Goal: Transaction & Acquisition: Purchase product/service

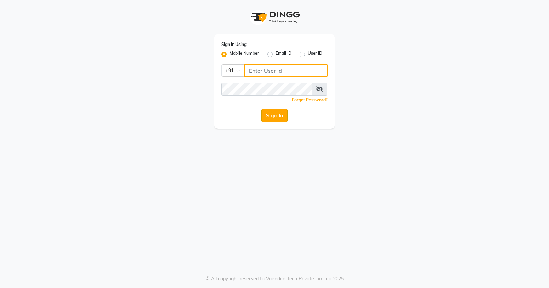
type input "9168825076"
click at [278, 119] on button "Sign In" at bounding box center [274, 115] width 26 height 13
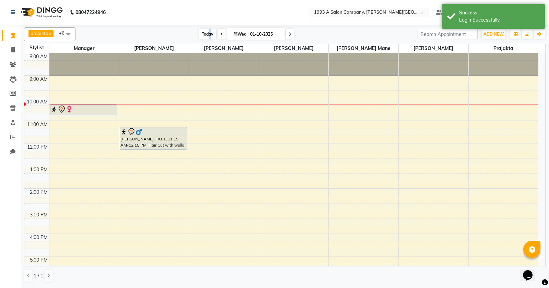
drag, startPoint x: 208, startPoint y: 33, endPoint x: 198, endPoint y: 94, distance: 61.8
click at [208, 34] on span "Today" at bounding box center [207, 34] width 17 height 11
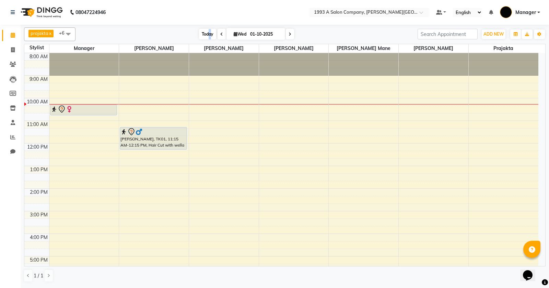
click at [211, 35] on span "Today" at bounding box center [207, 34] width 17 height 11
drag, startPoint x: 82, startPoint y: 115, endPoint x: 85, endPoint y: 127, distance: 12.1
click at [85, 129] on div "8:00 AM 9:00 AM 10:00 AM 11:00 AM 12:00 PM 1:00 PM 2:00 PM 3:00 PM 4:00 PM 5:00…" at bounding box center [281, 211] width 514 height 316
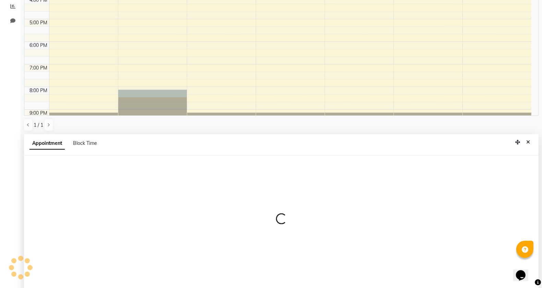
scroll to position [133, 0]
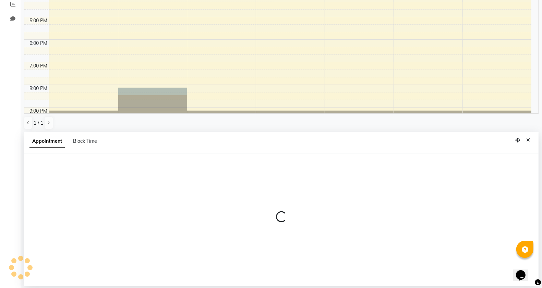
select select "tentative"
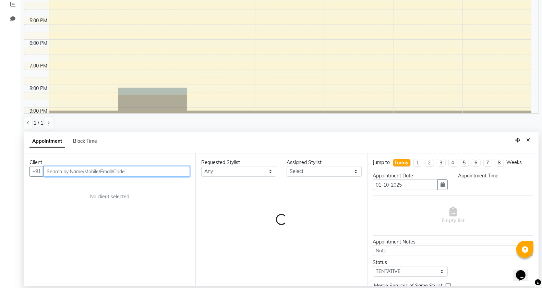
select select "1200"
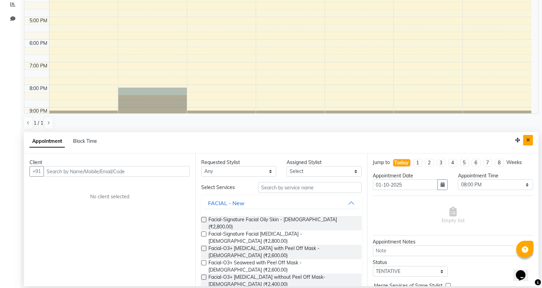
click at [528, 141] on icon "Close" at bounding box center [528, 140] width 4 height 5
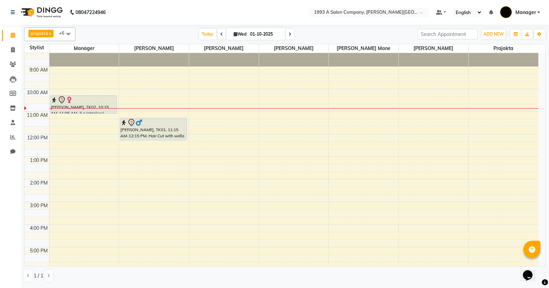
scroll to position [0, 0]
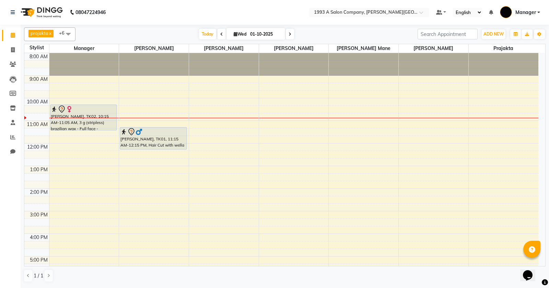
drag, startPoint x: 77, startPoint y: 124, endPoint x: 81, endPoint y: 136, distance: 13.1
click at [81, 136] on div "8:00 AM 9:00 AM 10:00 AM 11:00 AM 12:00 PM 1:00 PM 2:00 PM 3:00 PM 4:00 PM 5:00…" at bounding box center [281, 211] width 514 height 316
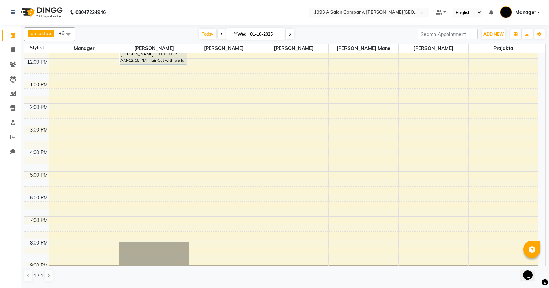
scroll to position [86, 0]
click at [10, 47] on span at bounding box center [13, 50] width 12 height 8
select select "service"
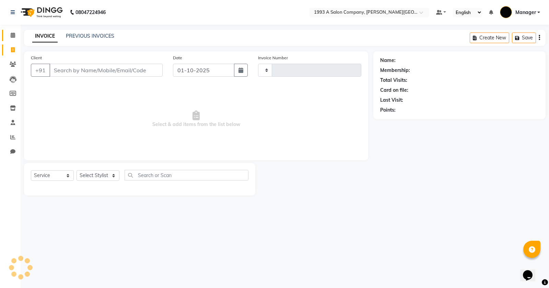
type input "3331"
select select "613"
click at [12, 33] on icon at bounding box center [13, 35] width 4 height 5
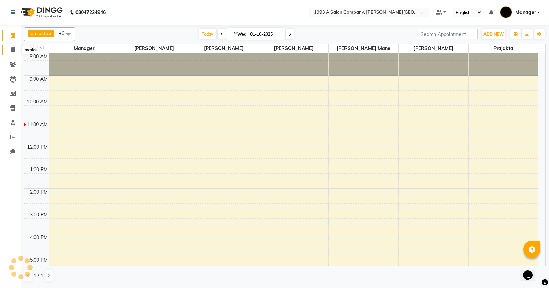
click at [14, 47] on icon at bounding box center [13, 49] width 4 height 5
select select "613"
select select "service"
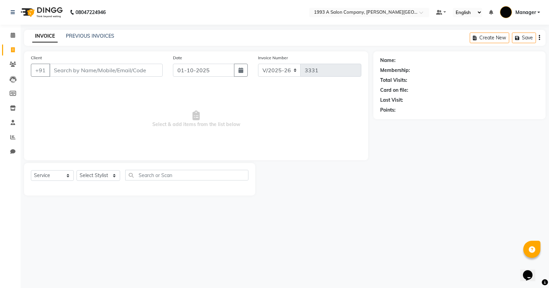
click at [80, 71] on input "Client" at bounding box center [105, 70] width 113 height 13
click at [81, 36] on link "PREVIOUS INVOICES" at bounding box center [90, 36] width 48 height 6
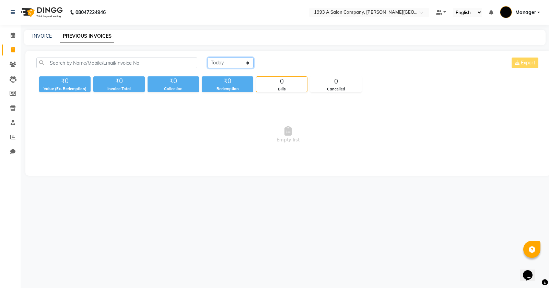
click at [241, 58] on select "[DATE] [DATE] Custom Range" at bounding box center [230, 63] width 46 height 11
select select "range"
click at [207, 58] on select "[DATE] [DATE] Custom Range" at bounding box center [230, 63] width 46 height 11
click at [281, 65] on input "01-10-2025" at bounding box center [286, 63] width 48 height 10
select select "10"
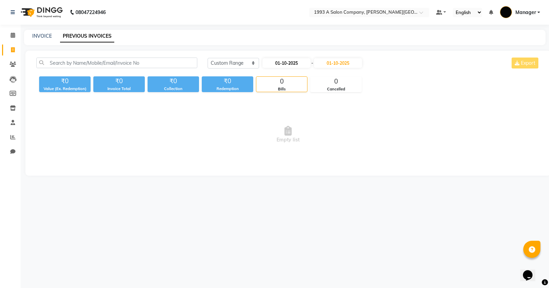
select select "2025"
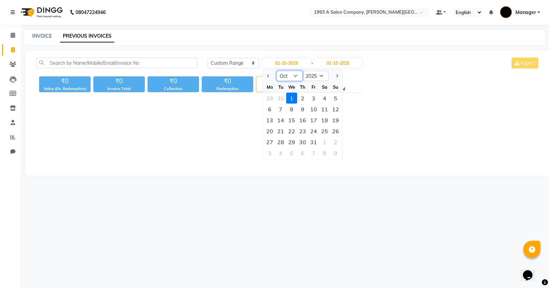
click at [291, 76] on select "Jan Feb Mar Apr May Jun [DATE] Aug Sep Oct Nov Dec" at bounding box center [289, 76] width 26 height 10
select select "9"
click at [276, 71] on select "Jan Feb Mar Apr May Jun [DATE] Aug Sep Oct Nov Dec" at bounding box center [289, 76] width 26 height 10
click at [270, 98] on div "1" at bounding box center [269, 98] width 11 height 11
type input "01-09-2025"
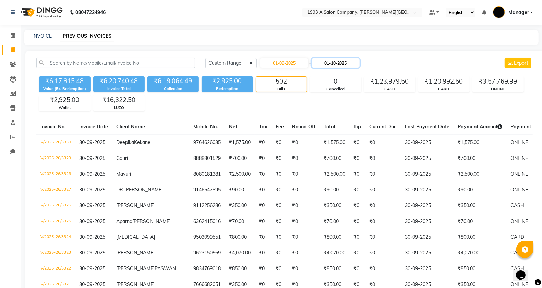
click at [333, 63] on input "01-10-2025" at bounding box center [336, 63] width 48 height 10
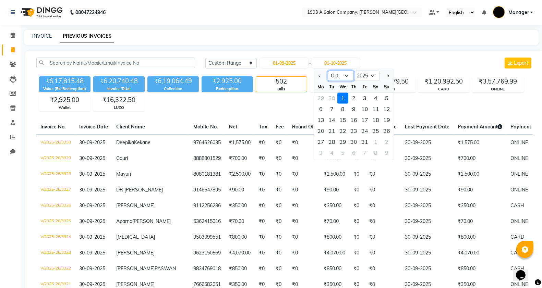
click at [350, 76] on select "Sep Oct Nov Dec" at bounding box center [341, 76] width 26 height 10
select select "9"
click at [328, 71] on select "Sep Oct Nov Dec" at bounding box center [341, 76] width 26 height 10
click at [331, 141] on div "30" at bounding box center [331, 142] width 11 height 11
type input "30-09-2025"
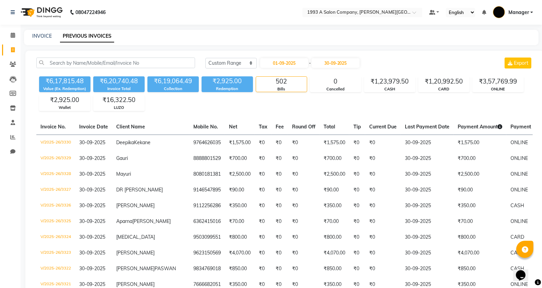
click at [9, 45] on link "Invoice" at bounding box center [10, 50] width 16 height 11
select select "service"
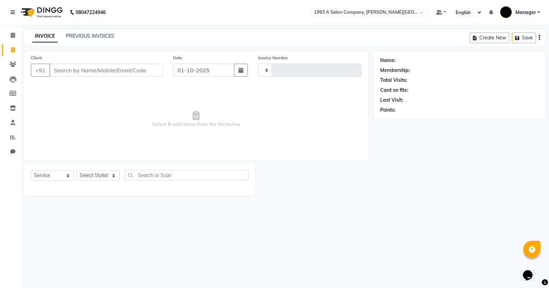
type input "3331"
select select "613"
click at [91, 171] on select "Select Stylist [PERSON_NAME] Manager [PERSON_NAME] Mr [PERSON_NAME] (owner) [PE…" at bounding box center [98, 175] width 44 height 11
select select "11854"
click at [76, 170] on select "Select Stylist [PERSON_NAME] Manager [PERSON_NAME] Mr [PERSON_NAME] (owner) [PE…" at bounding box center [98, 175] width 44 height 11
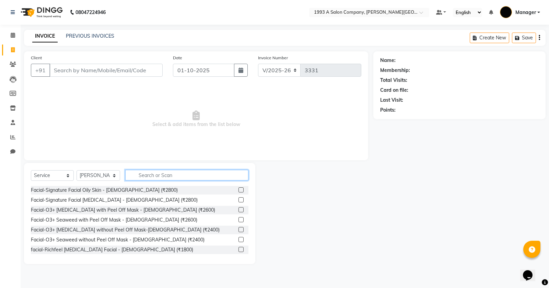
click at [160, 178] on input "text" at bounding box center [186, 175] width 123 height 11
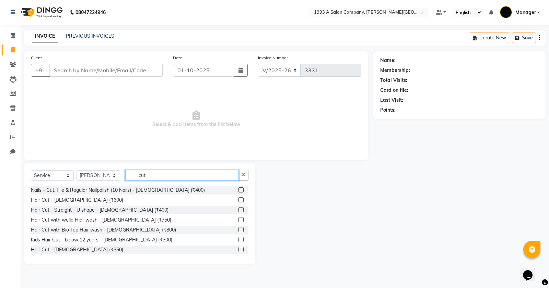
scroll to position [36, 0]
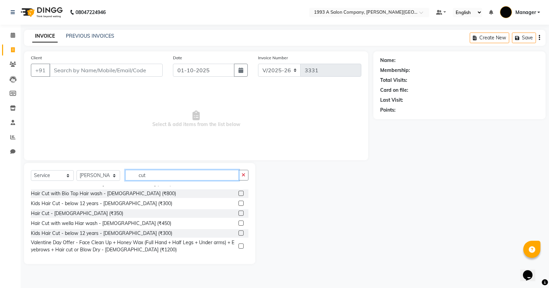
type input "cut"
click at [238, 223] on label at bounding box center [240, 223] width 5 height 5
click at [238, 223] on input "checkbox" at bounding box center [240, 223] width 4 height 4
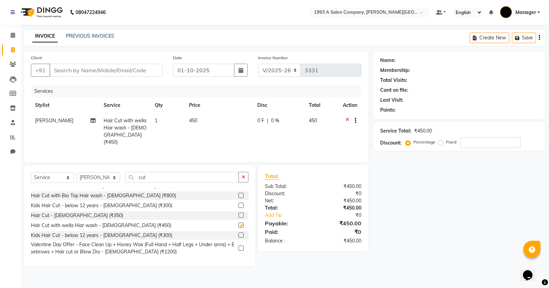
checkbox input "false"
click at [111, 69] on input "Client" at bounding box center [105, 70] width 113 height 13
click at [97, 67] on input "Client" at bounding box center [105, 70] width 113 height 13
type input "9"
type input "0"
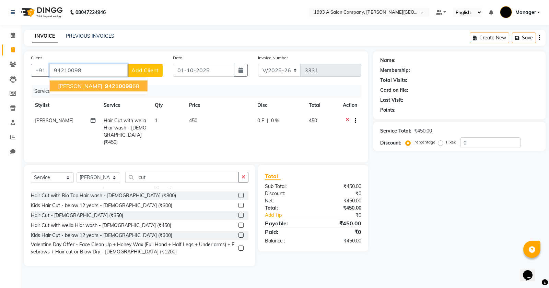
click at [88, 81] on button "[PERSON_NAME] 94210098 68" at bounding box center [99, 86] width 98 height 11
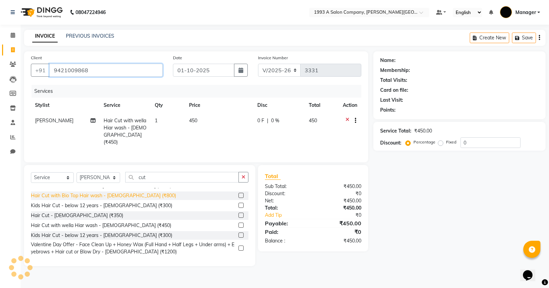
type input "9421009868"
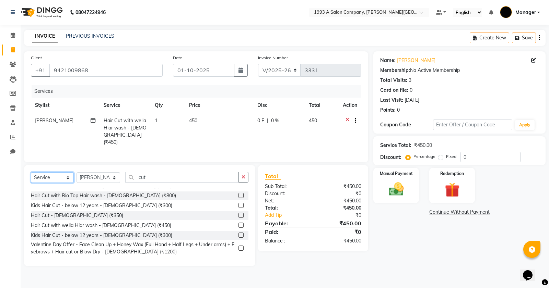
click at [50, 177] on select "Select Service Product Membership Package Voucher Prepaid Gift Card" at bounding box center [52, 177] width 43 height 11
select select "product"
click at [31, 172] on select "Select Service Product Membership Package Voucher Prepaid Gift Card" at bounding box center [52, 177] width 43 height 11
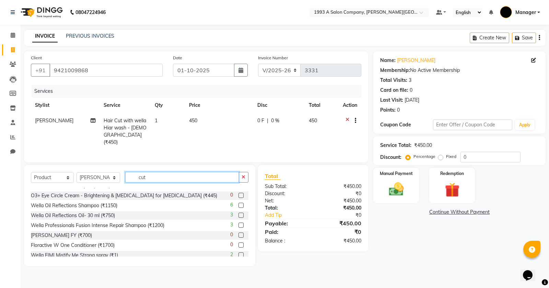
drag, startPoint x: 154, startPoint y: 176, endPoint x: 133, endPoint y: 176, distance: 20.9
click at [133, 176] on input "cut" at bounding box center [181, 177] width 113 height 11
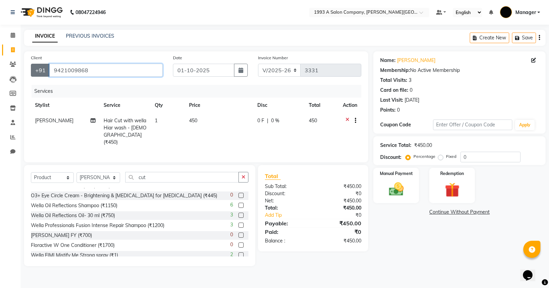
drag, startPoint x: 90, startPoint y: 67, endPoint x: 45, endPoint y: 70, distance: 45.0
click at [45, 70] on div "[PHONE_NUMBER]" at bounding box center [97, 70] width 132 height 13
type input "s"
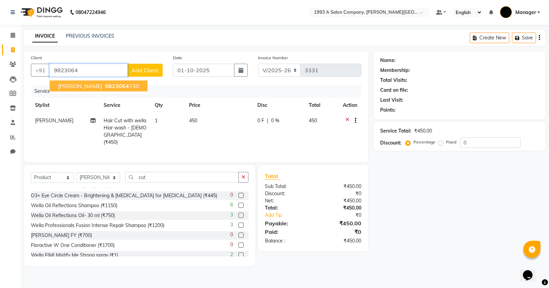
click at [105, 88] on span "9823064" at bounding box center [117, 86] width 24 height 7
type input "9823064730"
select select "1: Object"
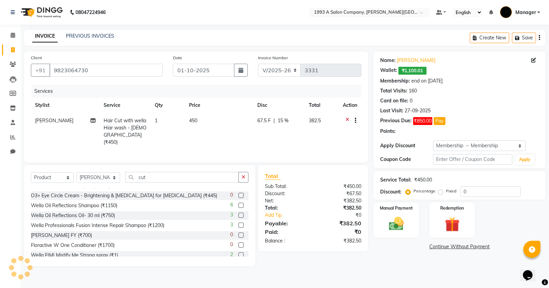
type input "15"
click at [100, 178] on select "Select Stylist [PERSON_NAME] Manager [PERSON_NAME] Mr [PERSON_NAME] (owner) [PE…" at bounding box center [98, 177] width 44 height 11
click at [98, 177] on select "Select Stylist [PERSON_NAME] Manager [PERSON_NAME] Mr [PERSON_NAME] (owner) [PE…" at bounding box center [98, 177] width 44 height 11
click at [134, 174] on input "cut" at bounding box center [181, 177] width 113 height 11
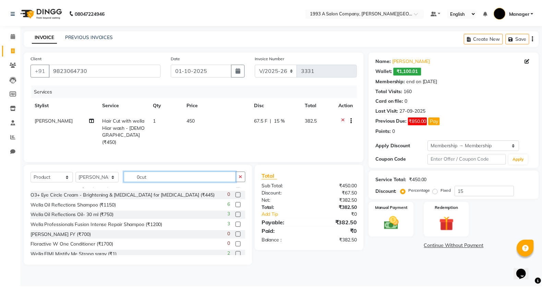
scroll to position [0, 0]
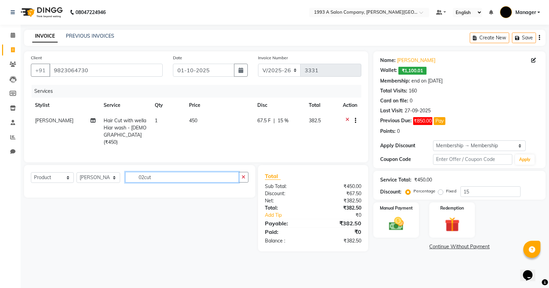
drag, startPoint x: 196, startPoint y: 173, endPoint x: 148, endPoint y: 176, distance: 48.4
click at [148, 176] on input "02cut" at bounding box center [181, 177] width 113 height 11
type input "02"
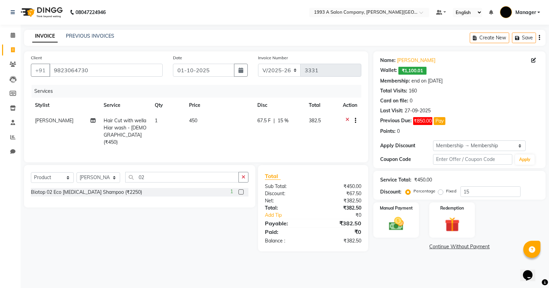
click at [240, 190] on label at bounding box center [240, 192] width 5 height 5
click at [240, 190] on input "checkbox" at bounding box center [240, 192] width 4 height 4
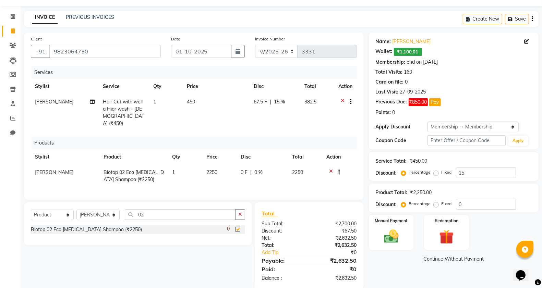
checkbox input "false"
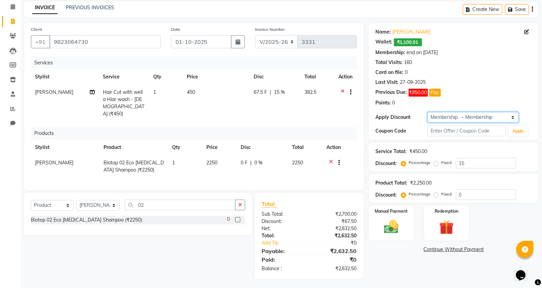
click at [502, 117] on select "Select Membership → Membership" at bounding box center [473, 117] width 91 height 11
click at [502, 71] on div "Card on file: 0" at bounding box center [454, 72] width 156 height 7
click at [380, 232] on img at bounding box center [391, 226] width 24 height 17
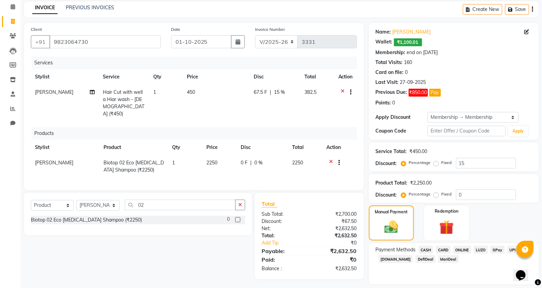
click at [458, 251] on span "ONLINE" at bounding box center [462, 250] width 18 height 8
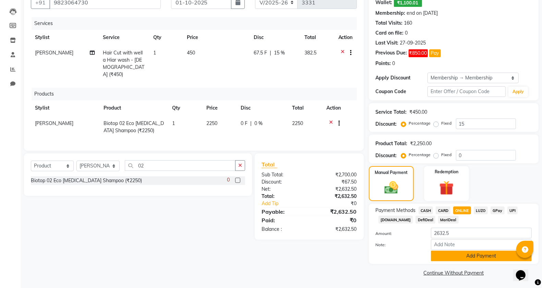
click at [441, 256] on button "Add Payment" at bounding box center [481, 256] width 101 height 11
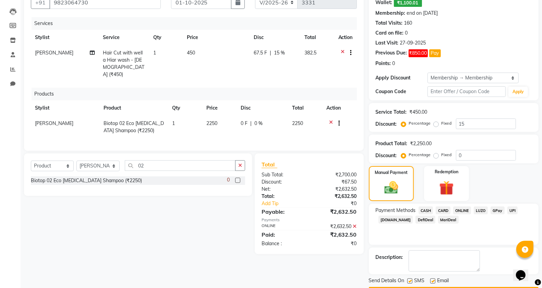
scroll to position [88, 0]
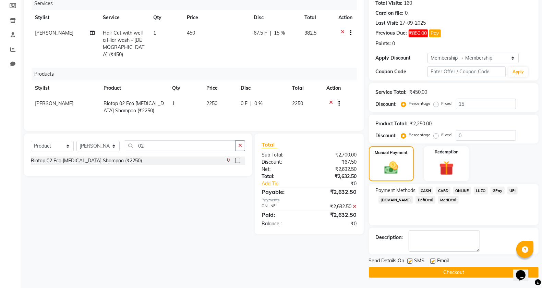
click at [412, 271] on button "Checkout" at bounding box center [454, 272] width 170 height 11
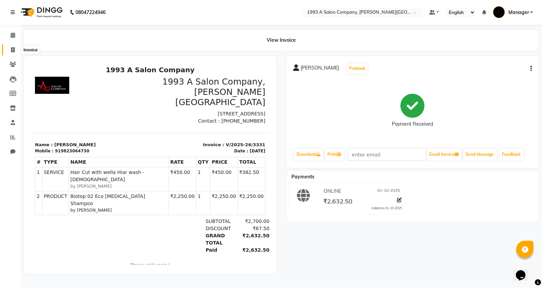
drag, startPoint x: 14, startPoint y: 51, endPoint x: 34, endPoint y: 45, distance: 20.2
click at [14, 51] on icon at bounding box center [13, 49] width 4 height 5
select select "service"
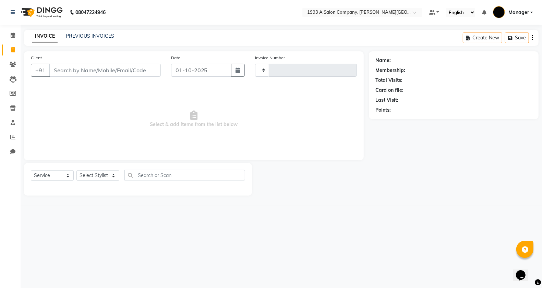
type input "3332"
select select "613"
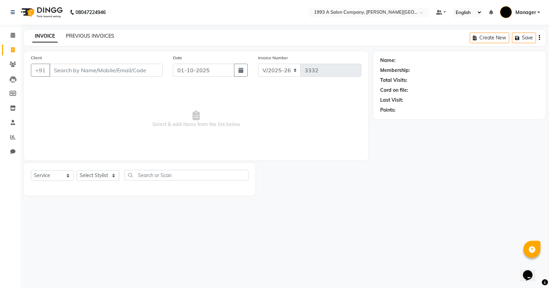
click at [99, 33] on link "PREVIOUS INVOICES" at bounding box center [90, 36] width 48 height 6
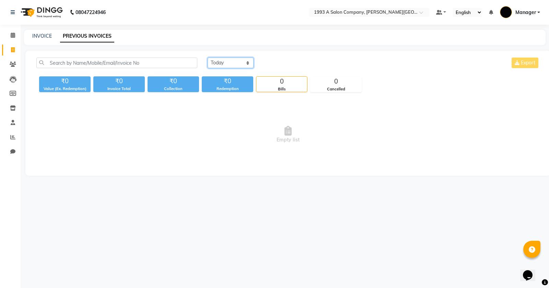
click at [221, 58] on select "[DATE] [DATE] Custom Range" at bounding box center [230, 63] width 46 height 11
select select "[DATE]"
click at [207, 58] on select "[DATE] [DATE] Custom Range" at bounding box center [230, 63] width 46 height 11
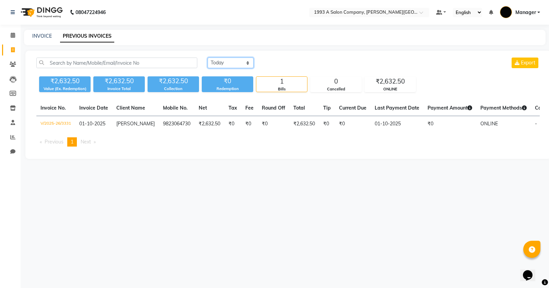
click at [237, 62] on select "[DATE] [DATE] Custom Range" at bounding box center [230, 63] width 46 height 11
click at [207, 58] on select "[DATE] [DATE] Custom Range" at bounding box center [230, 63] width 46 height 11
click at [10, 34] on span at bounding box center [13, 36] width 12 height 8
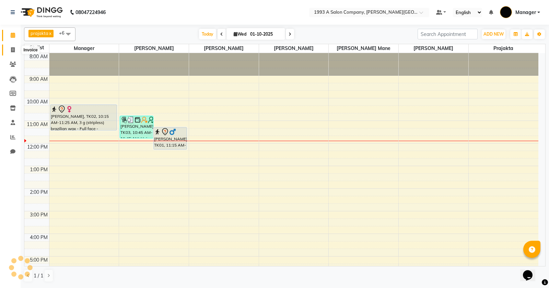
click at [12, 49] on icon at bounding box center [13, 49] width 4 height 5
select select "613"
select select "service"
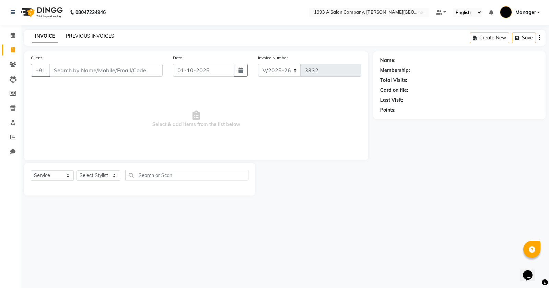
click at [112, 35] on link "PREVIOUS INVOICES" at bounding box center [90, 36] width 48 height 6
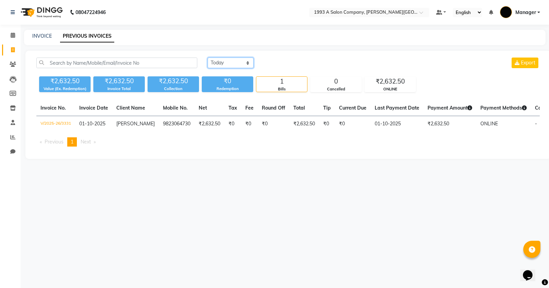
click at [225, 60] on select "[DATE] [DATE] Custom Range" at bounding box center [230, 63] width 46 height 11
select select "[DATE]"
click at [207, 58] on select "[DATE] [DATE] Custom Range" at bounding box center [230, 63] width 46 height 11
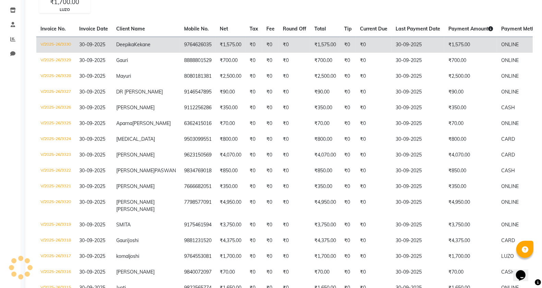
scroll to position [18, 0]
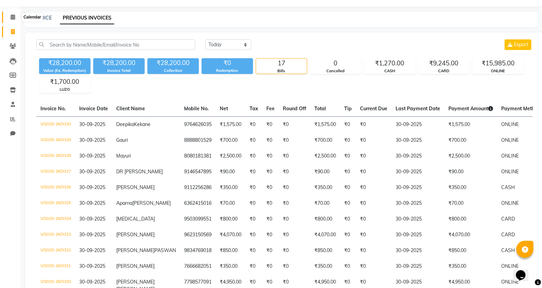
click at [14, 17] on icon at bounding box center [13, 16] width 4 height 5
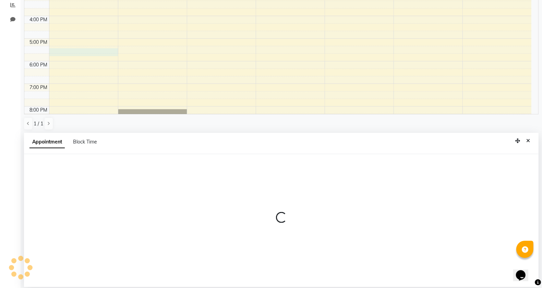
scroll to position [133, 0]
select select "58501"
select select "1035"
select select "tentative"
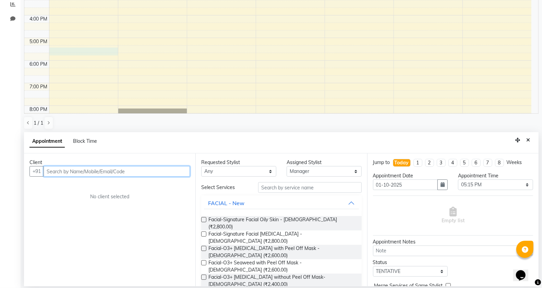
click at [82, 167] on input "text" at bounding box center [117, 171] width 146 height 11
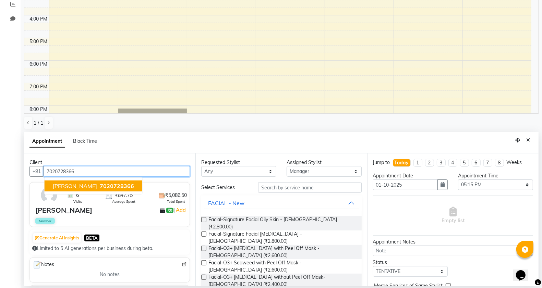
click at [80, 182] on button "[PERSON_NAME] 7020728366" at bounding box center [94, 186] width 98 height 11
type input "7020728366"
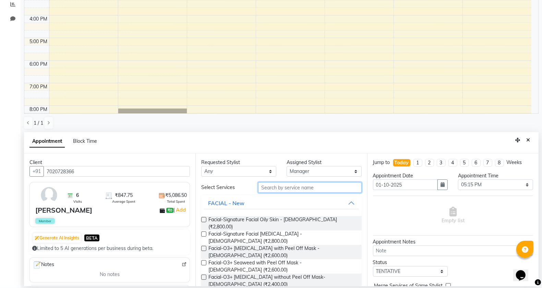
click at [304, 191] on input "text" at bounding box center [310, 187] width 104 height 11
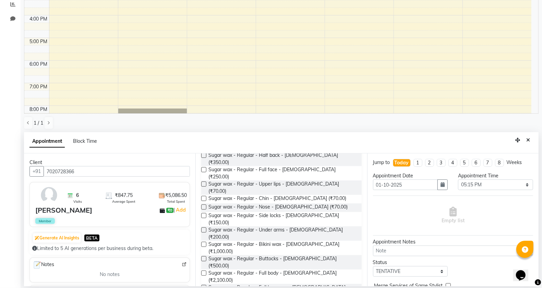
scroll to position [171, 0]
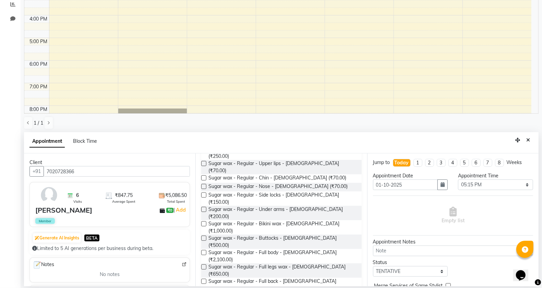
type input "wax"
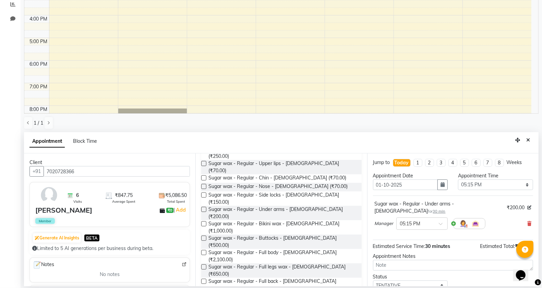
checkbox input "false"
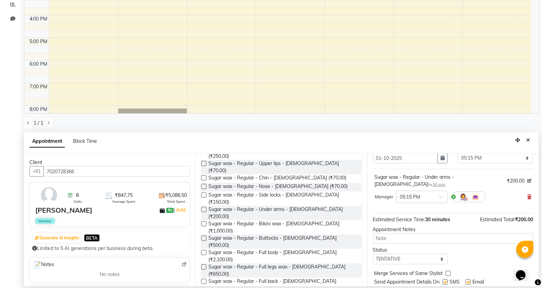
scroll to position [41, 0]
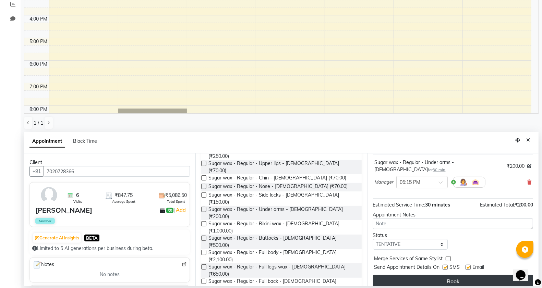
click at [456, 275] on button "Book" at bounding box center [453, 281] width 160 height 12
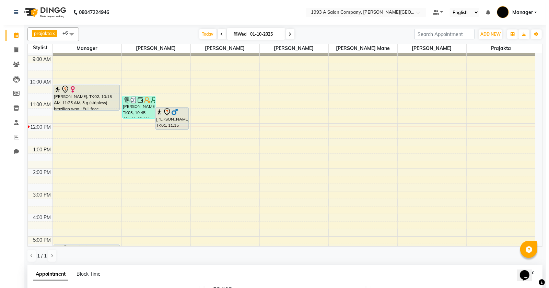
scroll to position [0, 0]
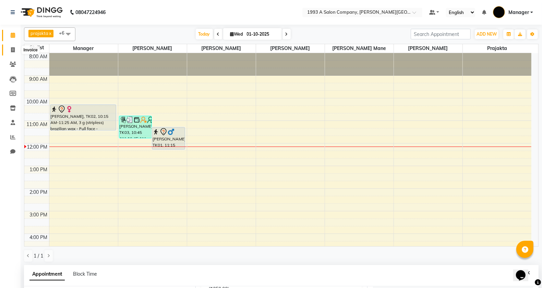
click at [15, 47] on span at bounding box center [13, 50] width 12 height 8
select select "service"
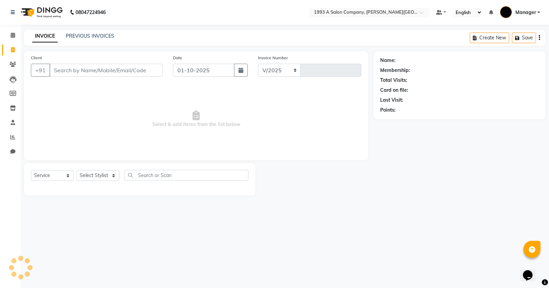
select select "613"
type input "3332"
click at [107, 175] on select "Select Stylist [PERSON_NAME] Manager [PERSON_NAME] Mr [PERSON_NAME] (owner) [PE…" at bounding box center [98, 175] width 44 height 11
select select "57488"
click at [76, 170] on select "Select Stylist [PERSON_NAME] Manager [PERSON_NAME] Mr [PERSON_NAME] (owner) [PE…" at bounding box center [98, 175] width 44 height 11
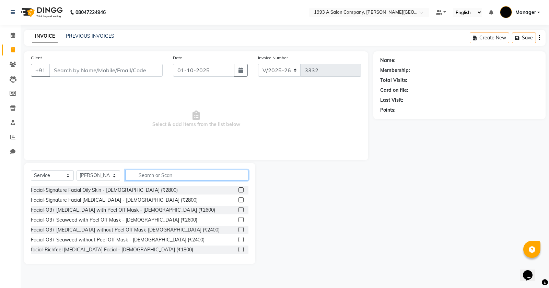
click at [178, 170] on input "text" at bounding box center [186, 175] width 123 height 11
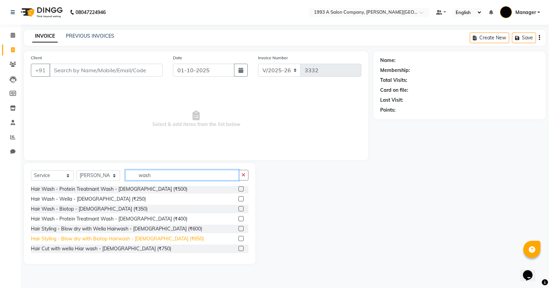
scroll to position [40, 0]
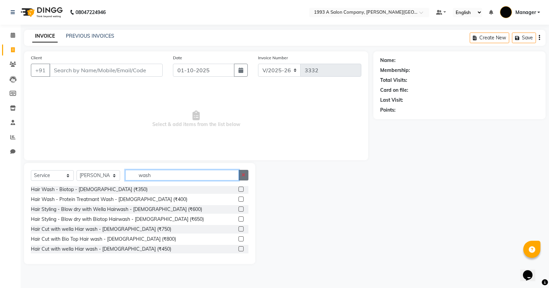
type input "wash"
click at [246, 176] on button "button" at bounding box center [243, 175] width 10 height 11
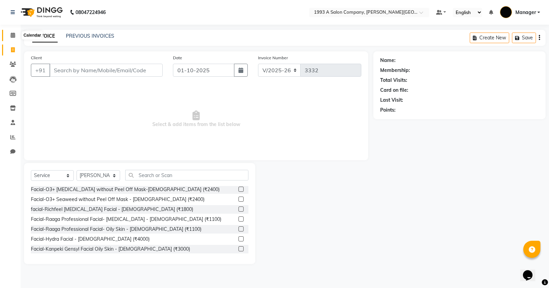
click at [12, 38] on span at bounding box center [13, 36] width 12 height 8
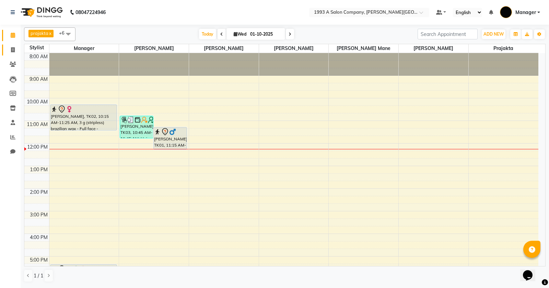
click at [8, 55] on link "Invoice" at bounding box center [10, 50] width 16 height 11
select select "613"
select select "service"
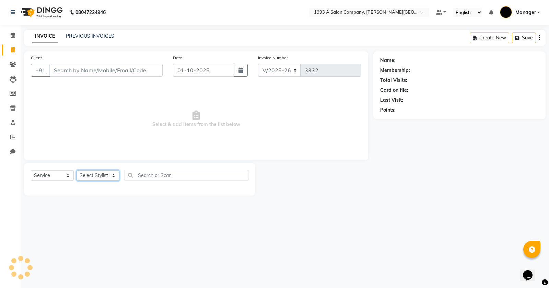
click at [105, 178] on select "Select Stylist" at bounding box center [97, 175] width 43 height 11
click at [106, 175] on select "Select Stylist" at bounding box center [97, 175] width 43 height 11
click at [106, 175] on select "Select Stylist [PERSON_NAME] Manager [PERSON_NAME] Mr [PERSON_NAME] (owner) [PE…" at bounding box center [98, 175] width 44 height 11
select select "70852"
click at [76, 170] on select "Select Stylist [PERSON_NAME] Manager [PERSON_NAME] Mr [PERSON_NAME] (owner) [PE…" at bounding box center [98, 175] width 44 height 11
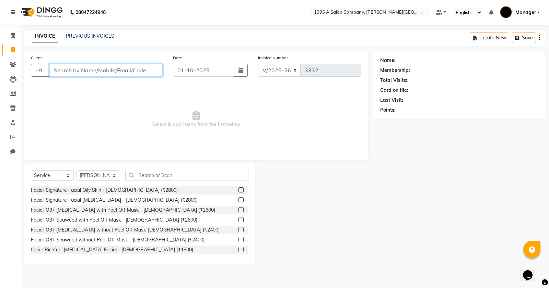
click at [76, 66] on input "Client" at bounding box center [105, 70] width 113 height 13
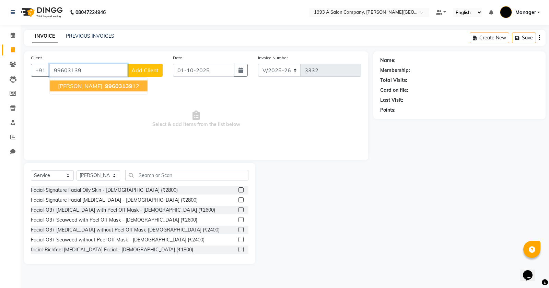
click at [105, 86] on span "99603139" at bounding box center [118, 86] width 27 height 7
type input "9960313912"
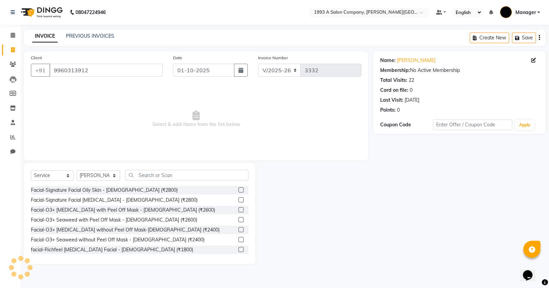
click at [88, 169] on div "Select Service Product Membership Package Voucher Prepaid Gift Card Select Styl…" at bounding box center [139, 213] width 231 height 101
click at [144, 173] on input "text" at bounding box center [186, 175] width 123 height 11
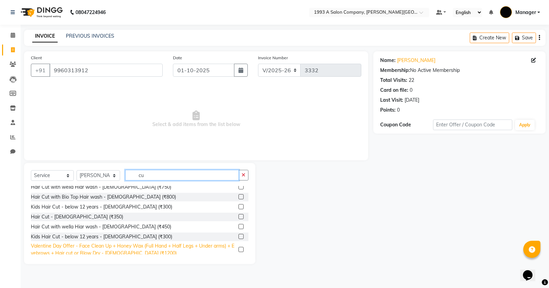
scroll to position [116, 0]
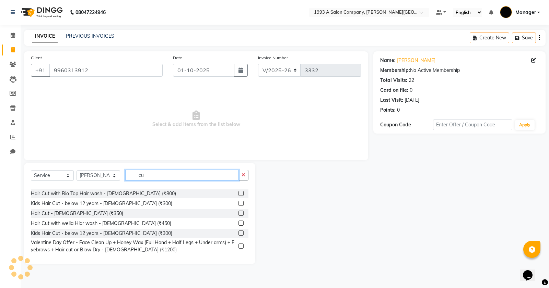
type input "cu"
click at [238, 223] on label at bounding box center [240, 223] width 5 height 5
click at [238, 223] on input "checkbox" at bounding box center [240, 223] width 4 height 4
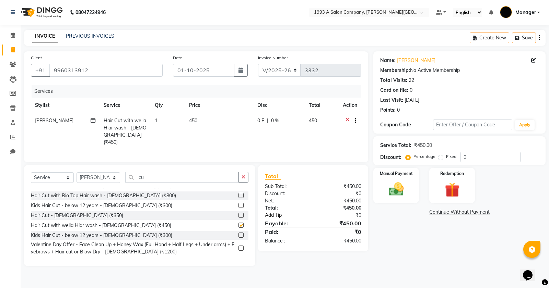
checkbox input "false"
click at [401, 199] on div "Manual Payment" at bounding box center [395, 185] width 47 height 37
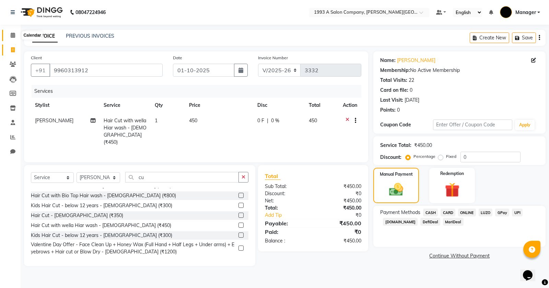
click at [13, 36] on icon at bounding box center [13, 35] width 4 height 5
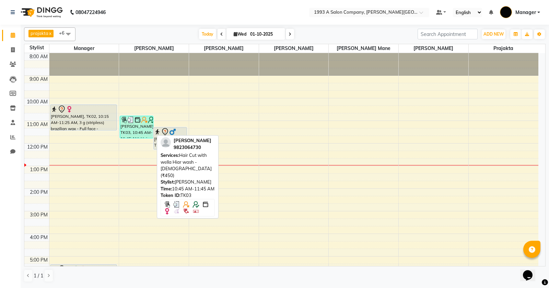
click at [138, 125] on div "[PERSON_NAME], TK03, 10:45 AM-11:45 AM, Hair Cut with wella Hiar wash - [DEMOGR…" at bounding box center [136, 127] width 33 height 22
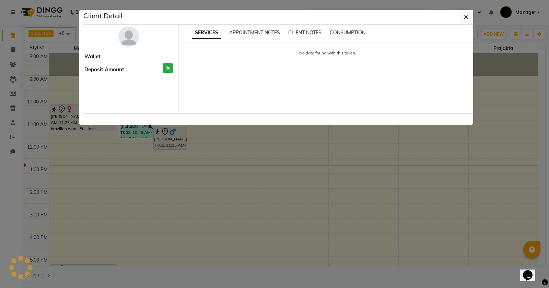
select select "3"
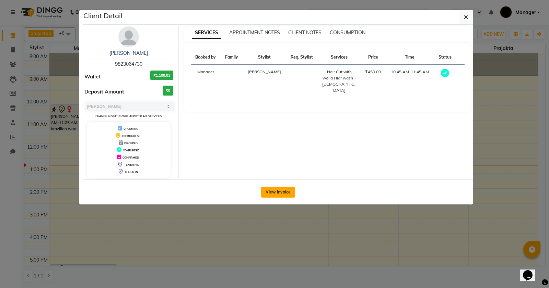
click at [272, 192] on button "View Invoice" at bounding box center [278, 192] width 34 height 11
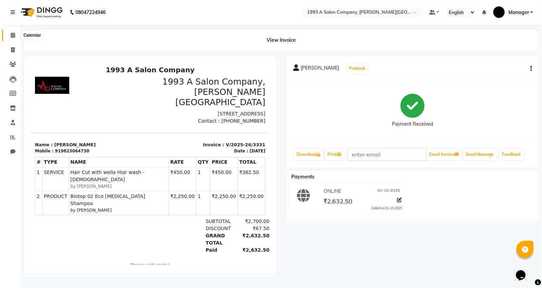
click at [13, 35] on icon at bounding box center [13, 35] width 4 height 5
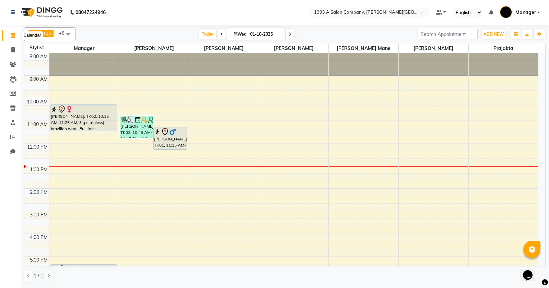
drag, startPoint x: 14, startPoint y: 38, endPoint x: 83, endPoint y: 43, distance: 69.5
click at [14, 37] on icon at bounding box center [13, 35] width 4 height 5
drag, startPoint x: 3, startPoint y: 47, endPoint x: 14, endPoint y: 47, distance: 10.3
click at [4, 47] on link "Invoice" at bounding box center [10, 50] width 16 height 11
select select "service"
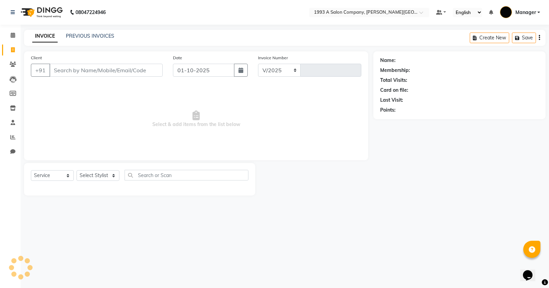
select select "613"
type input "3332"
click at [84, 31] on div "INVOICE PREVIOUS INVOICES Create New Save" at bounding box center [284, 38] width 521 height 16
click at [87, 38] on link "PREVIOUS INVOICES" at bounding box center [90, 36] width 48 height 6
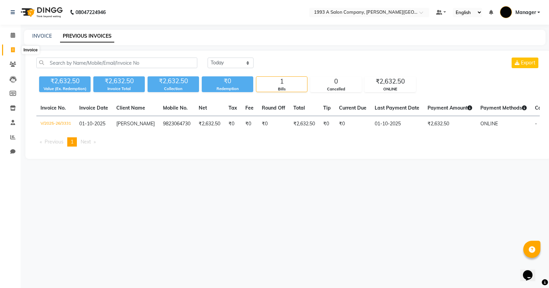
click at [11, 48] on icon at bounding box center [13, 49] width 4 height 5
select select "service"
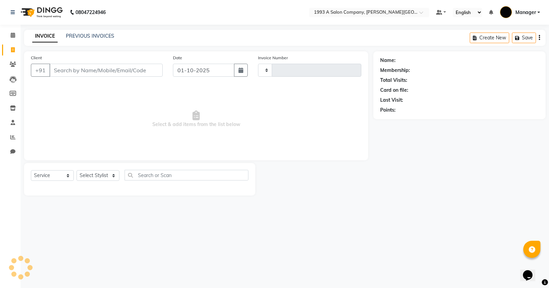
type input "3332"
select select "613"
click at [91, 37] on link "PREVIOUS INVOICES" at bounding box center [90, 36] width 48 height 6
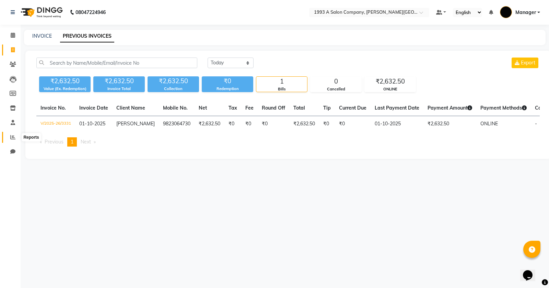
click at [17, 138] on span at bounding box center [13, 138] width 12 height 8
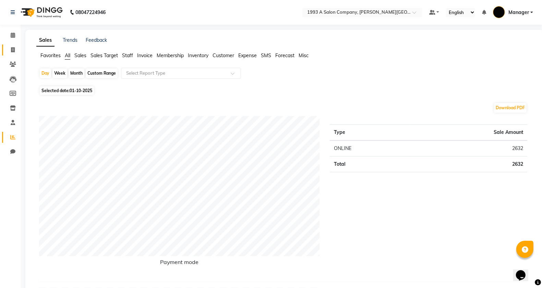
click at [17, 45] on link "Invoice" at bounding box center [10, 50] width 16 height 11
select select "service"
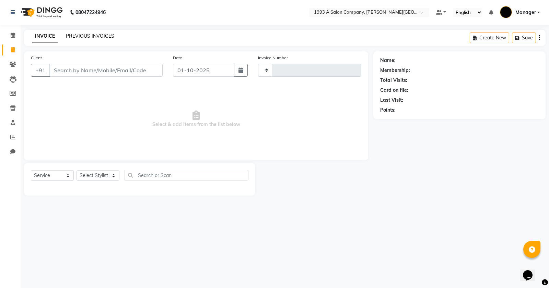
type input "3332"
select select "613"
click at [105, 35] on link "PREVIOUS INVOICES" at bounding box center [90, 36] width 48 height 6
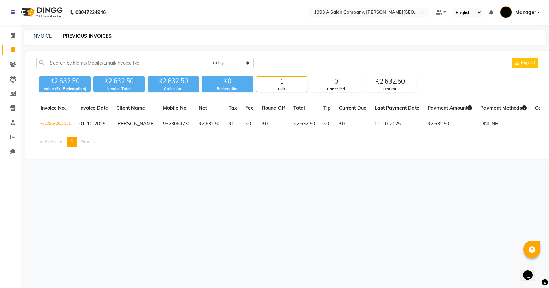
click at [14, 54] on link "Invoice" at bounding box center [10, 50] width 16 height 11
select select "service"
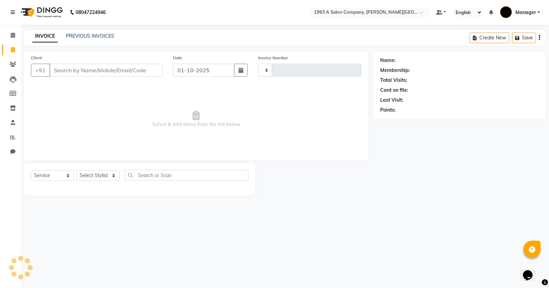
click at [100, 69] on input "Client" at bounding box center [105, 70] width 113 height 13
type input "3332"
select select "613"
click at [68, 35] on link "PREVIOUS INVOICES" at bounding box center [90, 36] width 48 height 6
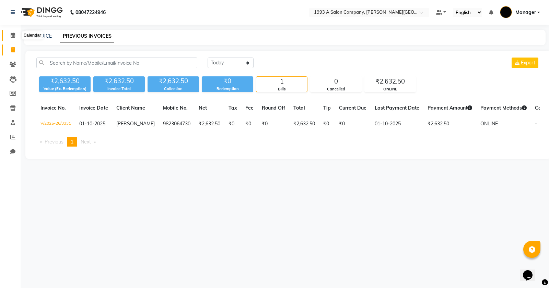
click at [16, 35] on span at bounding box center [13, 36] width 12 height 8
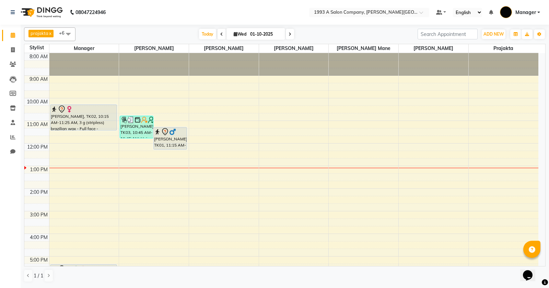
click at [6, 56] on li "Invoice" at bounding box center [10, 50] width 21 height 15
click at [11, 52] on icon at bounding box center [13, 49] width 4 height 5
select select "service"
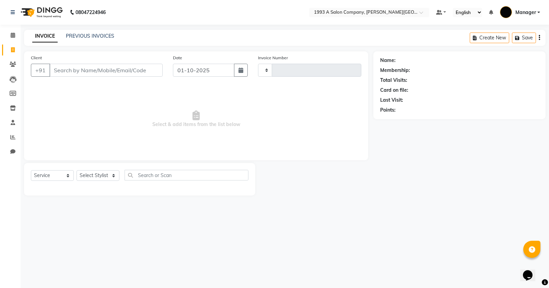
type input "3332"
select select "613"
click at [102, 65] on input "Client" at bounding box center [105, 70] width 113 height 13
click at [98, 75] on input "Client" at bounding box center [105, 70] width 113 height 13
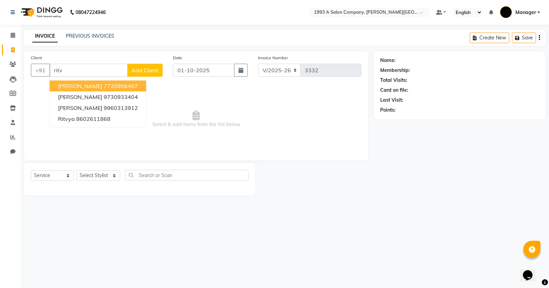
click at [104, 88] on ngb-highlight "7720856407" at bounding box center [121, 86] width 34 height 7
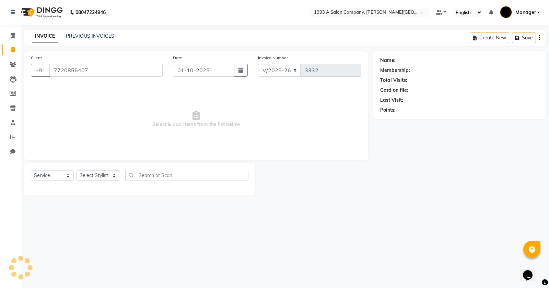
type input "7720856407"
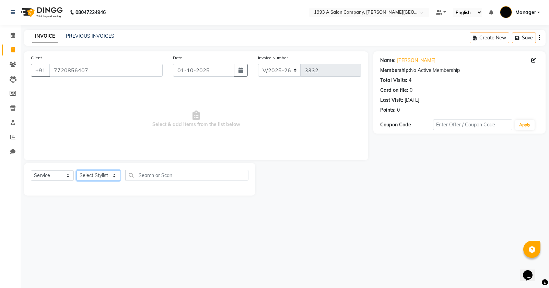
click at [97, 179] on select "Select Stylist [PERSON_NAME] Manager [PERSON_NAME] Mr [PERSON_NAME] (owner) [PE…" at bounding box center [98, 175] width 44 height 11
select select "70852"
click at [76, 170] on select "Select Stylist [PERSON_NAME] Manager [PERSON_NAME] Mr [PERSON_NAME] (owner) [PE…" at bounding box center [98, 175] width 44 height 11
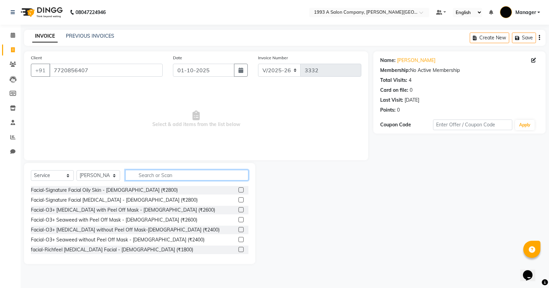
click at [178, 175] on input "text" at bounding box center [186, 175] width 123 height 11
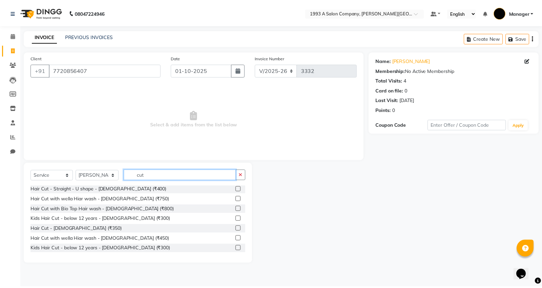
scroll to position [36, 0]
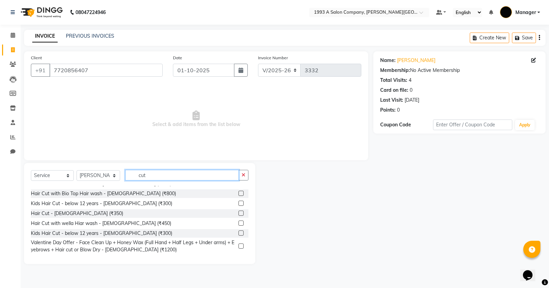
type input "cut"
click at [238, 222] on label at bounding box center [240, 223] width 5 height 5
click at [238, 222] on input "checkbox" at bounding box center [240, 223] width 4 height 4
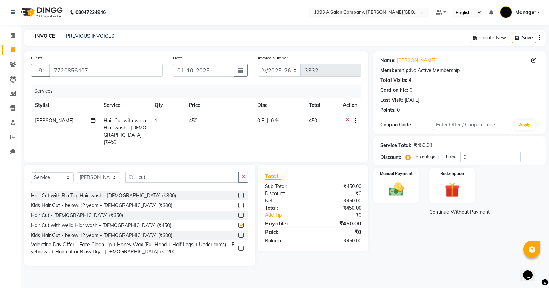
checkbox input "false"
click at [402, 189] on img at bounding box center [396, 189] width 25 height 17
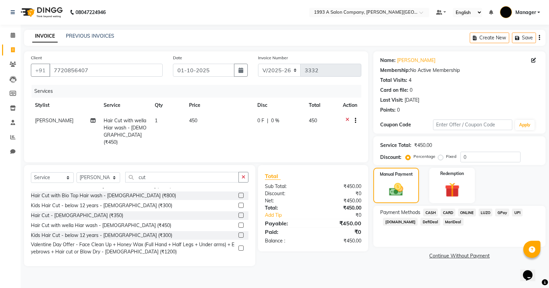
click at [461, 214] on span "ONLINE" at bounding box center [467, 213] width 18 height 8
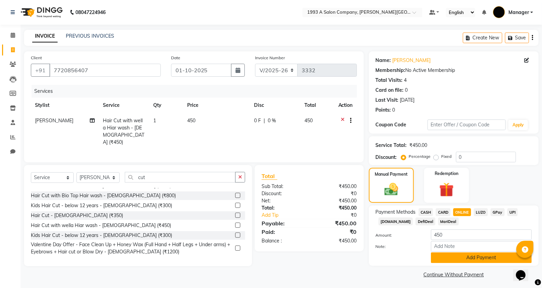
click at [447, 254] on button "Add Payment" at bounding box center [481, 258] width 101 height 11
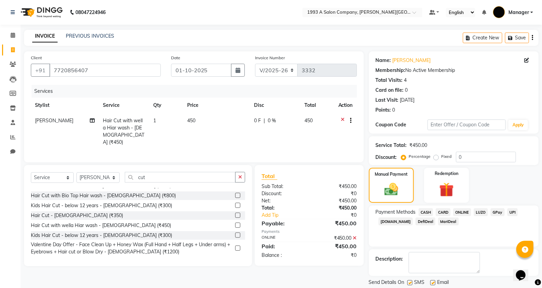
scroll to position [22, 0]
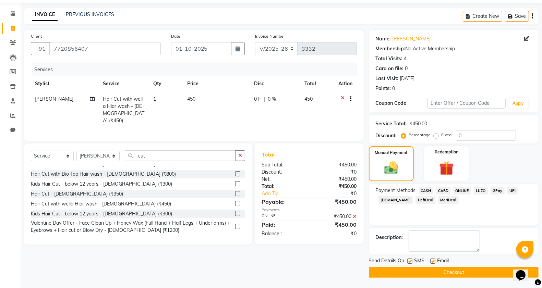
click at [408, 261] on label at bounding box center [409, 261] width 5 height 5
click at [408, 261] on input "checkbox" at bounding box center [409, 262] width 4 height 4
checkbox input "false"
click at [422, 274] on button "Checkout" at bounding box center [454, 272] width 170 height 11
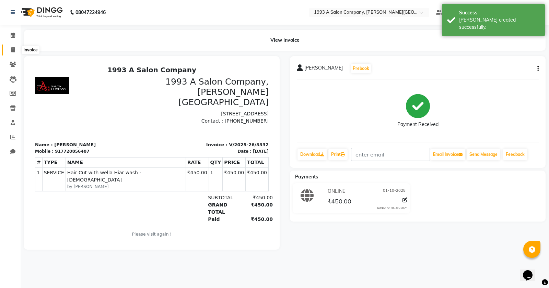
click at [14, 50] on icon at bounding box center [13, 49] width 4 height 5
select select "service"
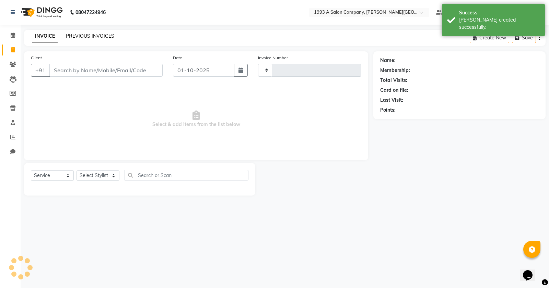
type input "3333"
select select "613"
click at [80, 38] on link "PREVIOUS INVOICES" at bounding box center [90, 36] width 48 height 6
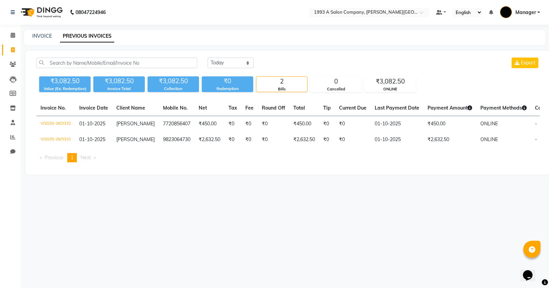
click at [4, 47] on link "Invoice" at bounding box center [10, 50] width 16 height 11
select select "613"
select select "service"
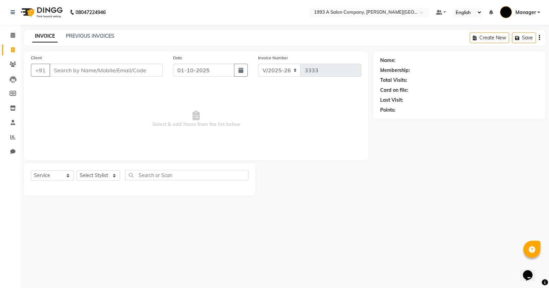
click at [105, 75] on input "Client" at bounding box center [105, 70] width 113 height 13
drag, startPoint x: 88, startPoint y: 116, endPoint x: 88, endPoint y: 110, distance: 6.2
click at [88, 116] on span "Select & add items from the list below" at bounding box center [196, 119] width 330 height 69
click at [7, 47] on span at bounding box center [13, 50] width 12 height 8
select select "613"
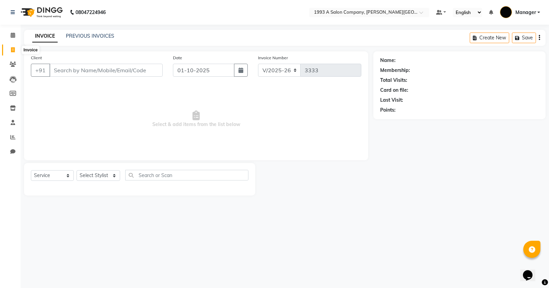
select select "service"
click at [79, 36] on link "PREVIOUS INVOICES" at bounding box center [90, 36] width 48 height 6
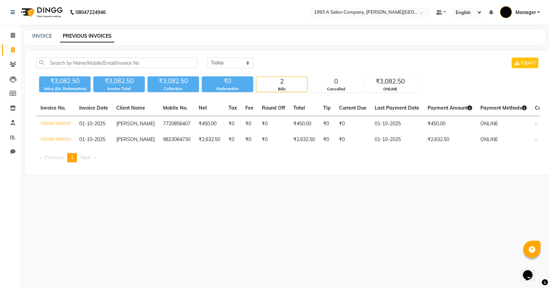
click at [63, 225] on div "08047224946 Select Location × 1993 A Salon Company, [PERSON_NAME] Road Default …" at bounding box center [274, 144] width 549 height 288
click at [15, 53] on span at bounding box center [13, 50] width 12 height 8
select select "service"
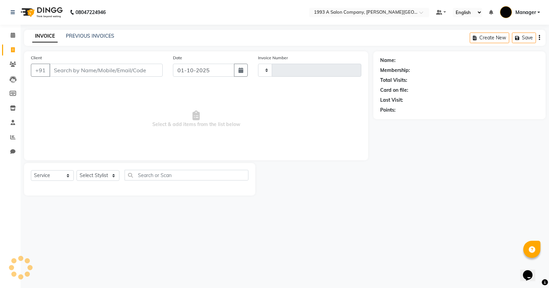
type input "3333"
select select "613"
click at [107, 179] on select "Select Stylist [PERSON_NAME] Manager [PERSON_NAME] Mr [PERSON_NAME] (owner) [PE…" at bounding box center [98, 175] width 44 height 11
select select "67605"
click at [76, 170] on select "Select Stylist [PERSON_NAME] Manager [PERSON_NAME] Mr [PERSON_NAME] (owner) [PE…" at bounding box center [98, 175] width 44 height 11
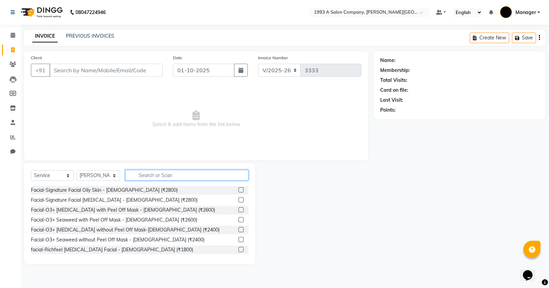
click at [156, 173] on input "text" at bounding box center [186, 175] width 123 height 11
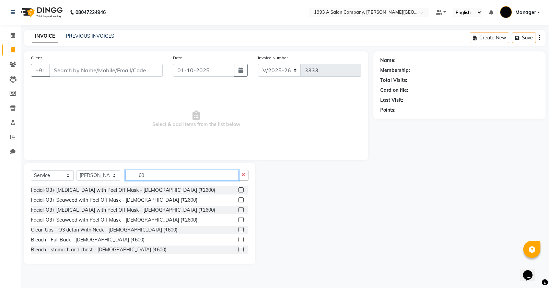
type input "6"
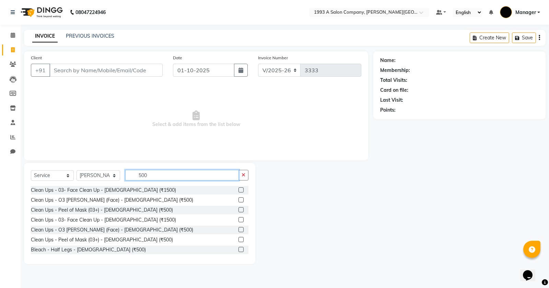
type input "500"
click at [238, 201] on label at bounding box center [240, 199] width 5 height 5
click at [238, 201] on input "checkbox" at bounding box center [240, 200] width 4 height 4
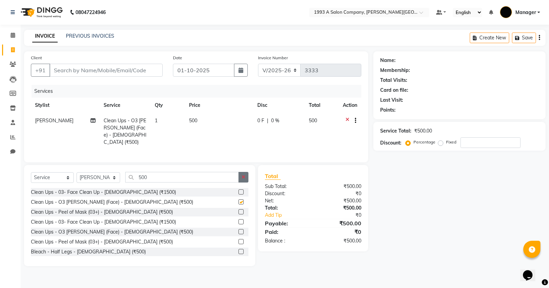
checkbox input "false"
drag, startPoint x: 242, startPoint y: 177, endPoint x: 190, endPoint y: 177, distance: 52.8
click at [242, 177] on icon "button" at bounding box center [243, 177] width 4 height 5
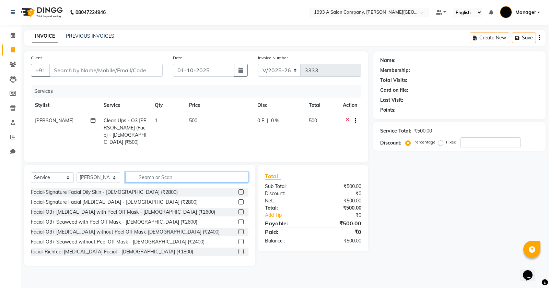
click at [190, 177] on input "text" at bounding box center [186, 177] width 123 height 11
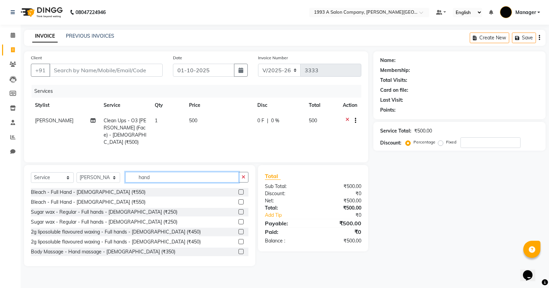
type input "hand"
click at [238, 190] on label at bounding box center [240, 192] width 5 height 5
click at [238, 190] on input "checkbox" at bounding box center [240, 192] width 4 height 4
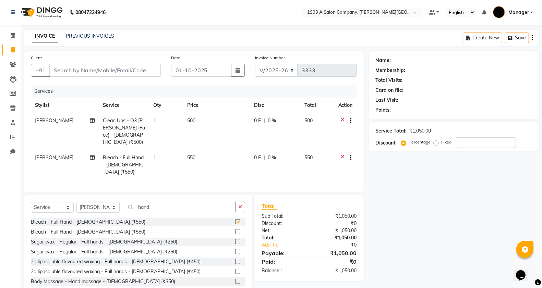
checkbox input "false"
click at [238, 195] on div "Select Service Product Membership Package Voucher Prepaid Gift Card Select Styl…" at bounding box center [138, 245] width 228 height 101
click at [236, 202] on button "button" at bounding box center [240, 207] width 10 height 11
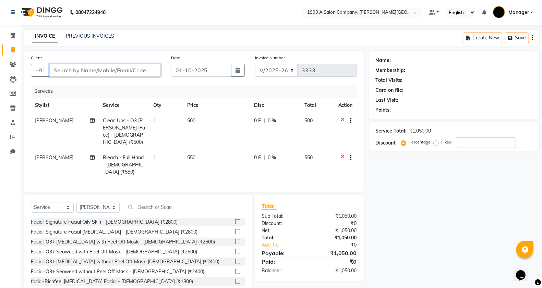
click at [123, 71] on input "Client" at bounding box center [104, 70] width 111 height 13
click at [107, 67] on input "Client" at bounding box center [104, 70] width 111 height 13
click at [139, 71] on input "Client" at bounding box center [104, 70] width 111 height 13
type input "9"
type input "0"
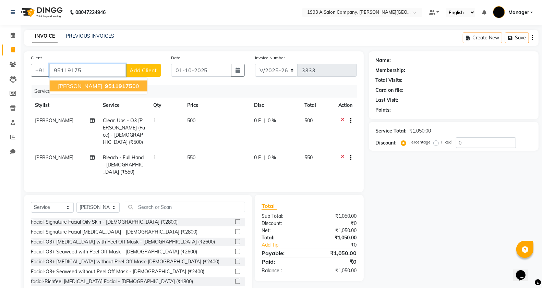
click at [125, 82] on button "[PERSON_NAME] 95119175 00" at bounding box center [99, 86] width 98 height 11
type input "9511917500"
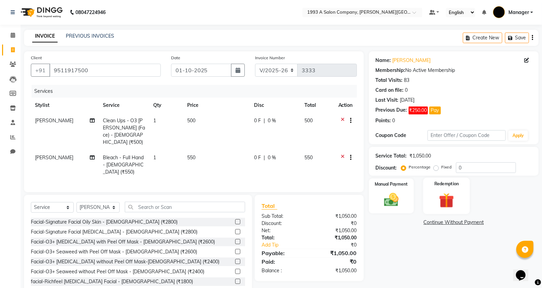
scroll to position [10, 0]
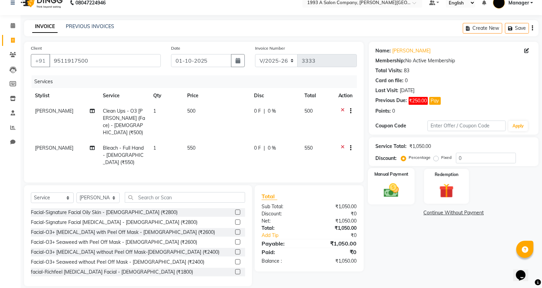
click at [400, 194] on img at bounding box center [391, 190] width 24 height 17
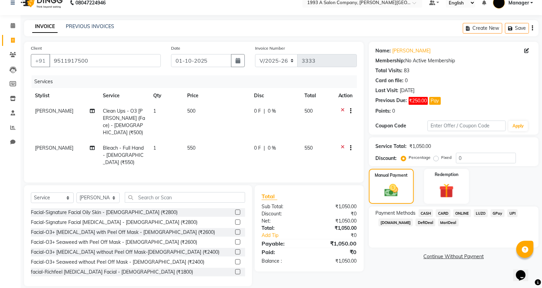
click at [460, 214] on span "ONLINE" at bounding box center [462, 213] width 18 height 8
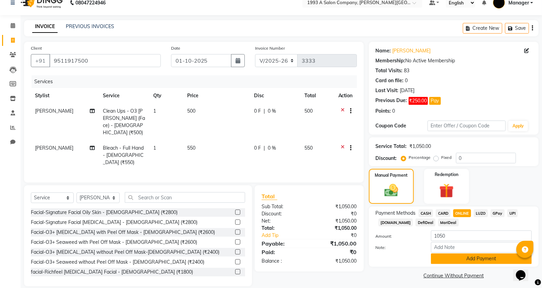
click at [460, 258] on button "Add Payment" at bounding box center [481, 259] width 101 height 11
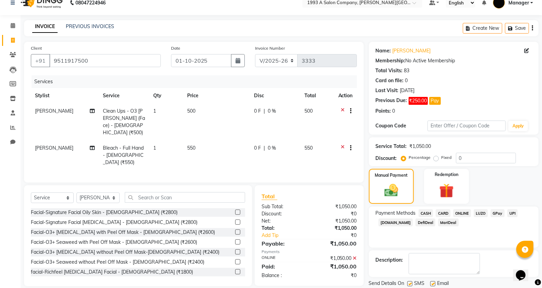
scroll to position [33, 0]
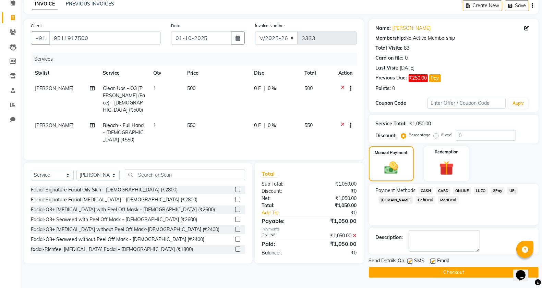
click at [409, 263] on label at bounding box center [409, 261] width 5 height 5
click at [409, 263] on input "checkbox" at bounding box center [409, 262] width 4 height 4
click at [409, 263] on label at bounding box center [409, 261] width 5 height 5
click at [409, 263] on input "checkbox" at bounding box center [409, 262] width 4 height 4
click at [410, 262] on label at bounding box center [409, 261] width 5 height 5
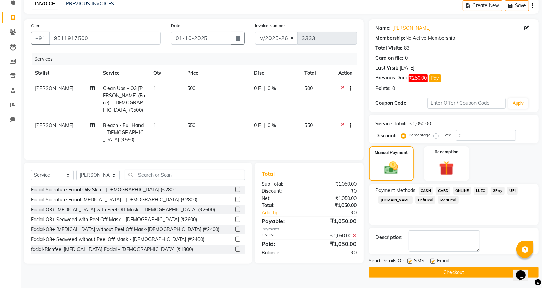
click at [410, 262] on input "checkbox" at bounding box center [409, 262] width 4 height 4
checkbox input "false"
click at [412, 270] on button "Checkout" at bounding box center [454, 272] width 170 height 11
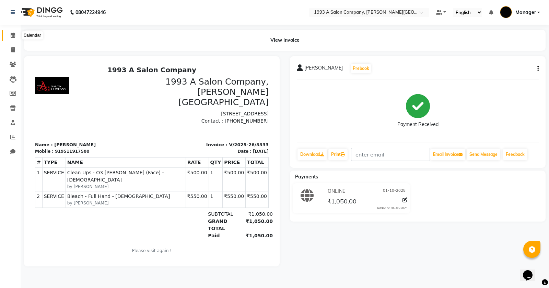
click at [13, 38] on icon at bounding box center [13, 35] width 4 height 5
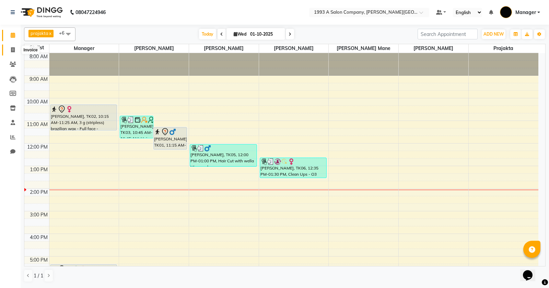
click at [14, 52] on icon at bounding box center [13, 49] width 4 height 5
select select "613"
select select "service"
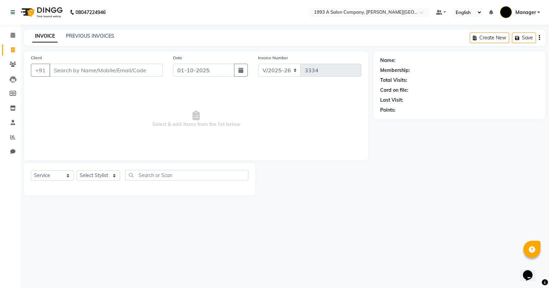
click at [81, 71] on input "Client" at bounding box center [105, 70] width 113 height 13
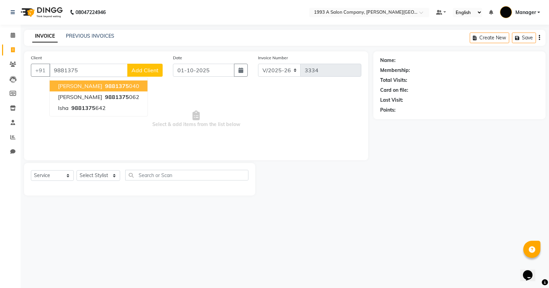
click at [77, 90] on button "[PERSON_NAME] 9881375 040" at bounding box center [99, 86] width 98 height 11
type input "9881375040"
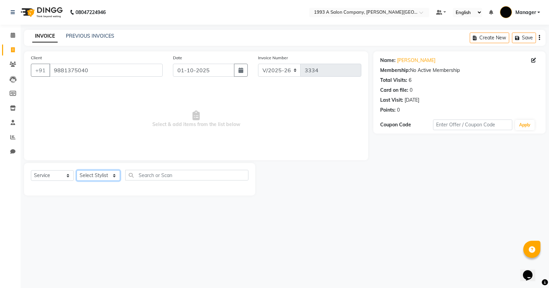
click at [112, 175] on select "Select Stylist [PERSON_NAME] Manager [PERSON_NAME] Mr [PERSON_NAME] (owner) [PE…" at bounding box center [98, 175] width 44 height 11
select select "82880"
click at [76, 170] on select "Select Stylist [PERSON_NAME] Manager [PERSON_NAME] Mr [PERSON_NAME] (owner) [PE…" at bounding box center [98, 175] width 44 height 11
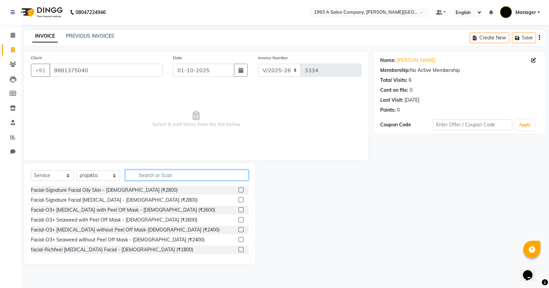
click at [171, 174] on input "text" at bounding box center [186, 175] width 123 height 11
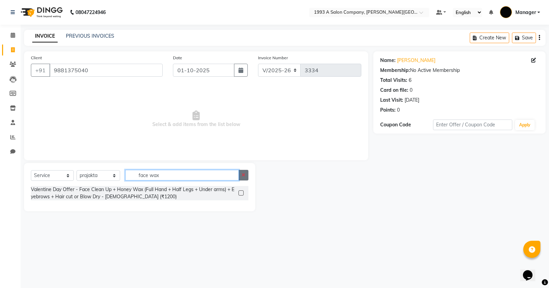
type input "face wax"
click at [242, 178] on button "button" at bounding box center [243, 175] width 10 height 11
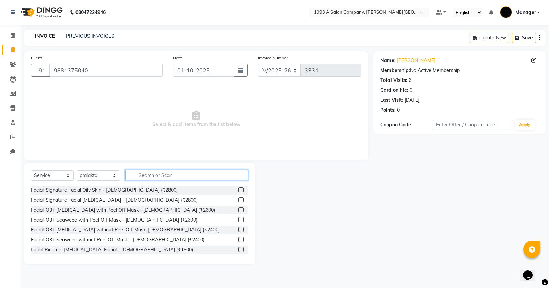
click at [230, 177] on input "text" at bounding box center [186, 175] width 123 height 11
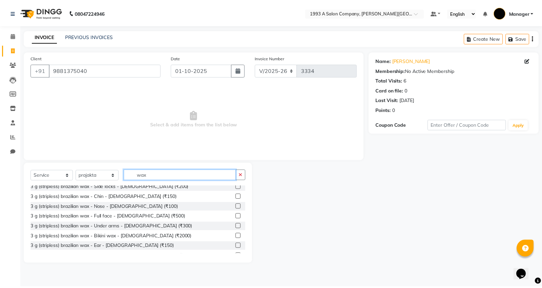
scroll to position [404, 0]
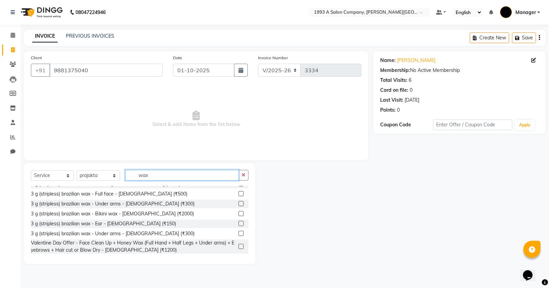
type input "wax"
click at [238, 192] on label at bounding box center [240, 193] width 5 height 5
click at [238, 192] on input "checkbox" at bounding box center [240, 194] width 4 height 4
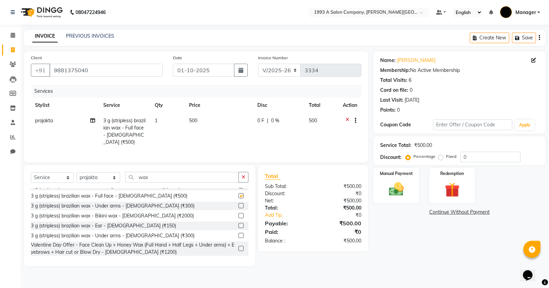
checkbox input "false"
click at [398, 186] on img at bounding box center [396, 189] width 25 height 17
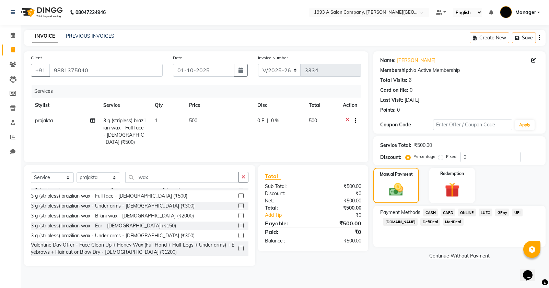
click at [470, 215] on span "ONLINE" at bounding box center [467, 213] width 18 height 8
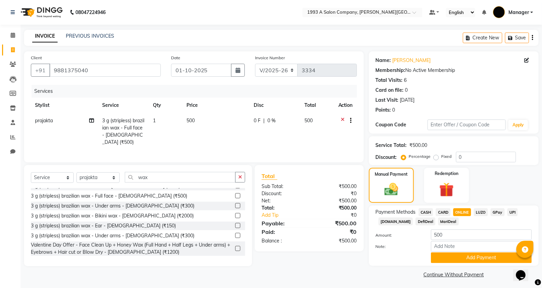
scroll to position [2, 0]
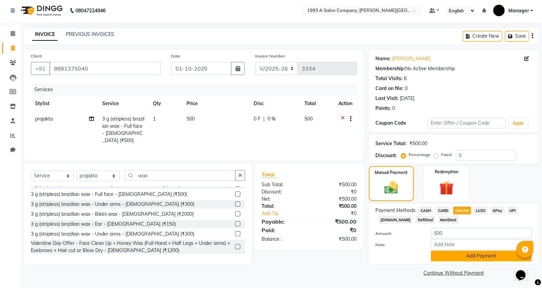
click at [494, 257] on button "Add Payment" at bounding box center [481, 256] width 101 height 11
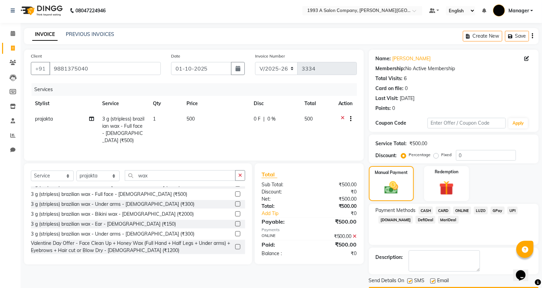
scroll to position [22, 0]
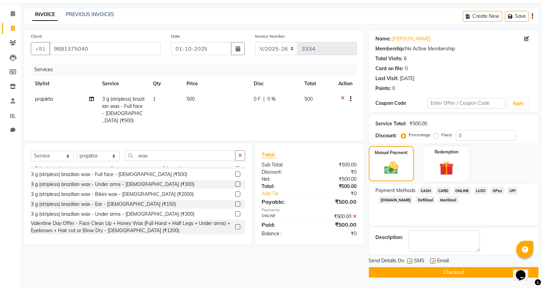
click at [486, 274] on button "Checkout" at bounding box center [454, 272] width 170 height 11
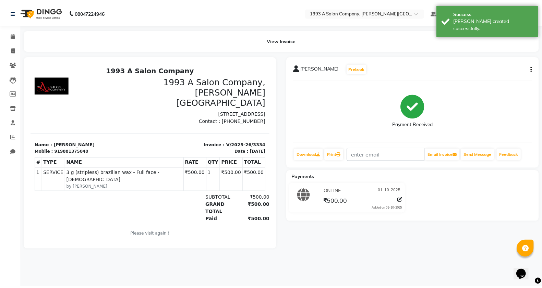
scroll to position [5, 0]
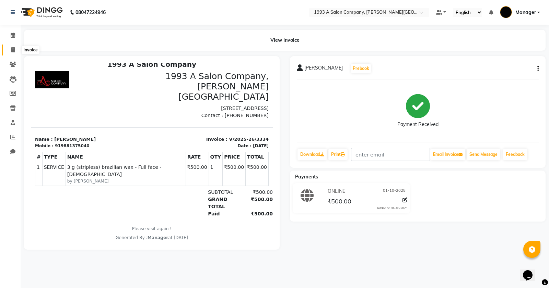
click at [14, 48] on icon at bounding box center [13, 49] width 4 height 5
select select "service"
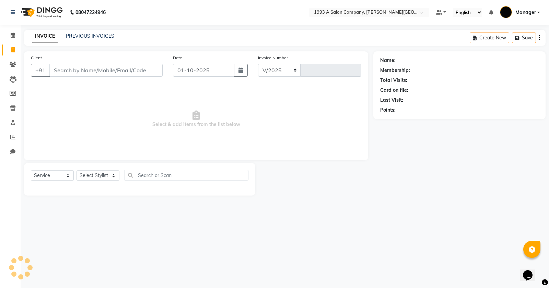
select select "613"
type input "3335"
click at [69, 68] on input "Client" at bounding box center [105, 70] width 113 height 13
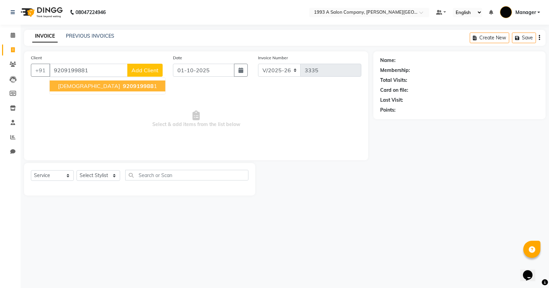
type input "9209199881"
select select "1: Object"
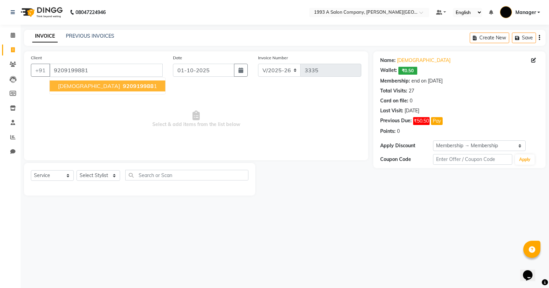
drag, startPoint x: 107, startPoint y: 86, endPoint x: 109, endPoint y: 176, distance: 89.5
click at [108, 89] on button "[PERSON_NAME] 920919988 1" at bounding box center [108, 86] width 116 height 11
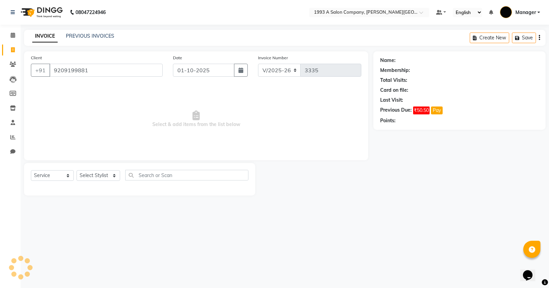
select select "1: Object"
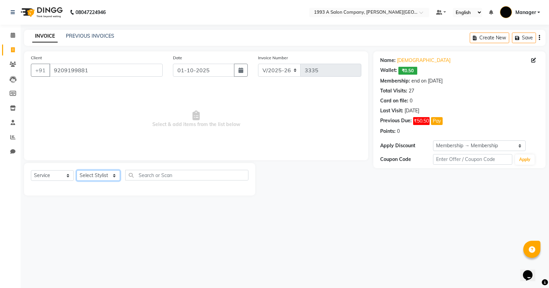
drag, startPoint x: 107, startPoint y: 177, endPoint x: 106, endPoint y: 173, distance: 4.2
click at [107, 177] on select "Select Stylist [PERSON_NAME] Manager [PERSON_NAME] Mr [PERSON_NAME] (owner) [PE…" at bounding box center [98, 175] width 44 height 11
select select "58501"
click at [76, 170] on select "Select Stylist [PERSON_NAME] Manager [PERSON_NAME] Mr [PERSON_NAME] (owner) [PE…" at bounding box center [98, 175] width 44 height 11
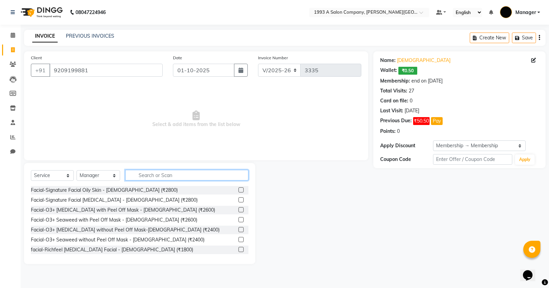
click at [140, 174] on input "text" at bounding box center [186, 175] width 123 height 11
type input "e"
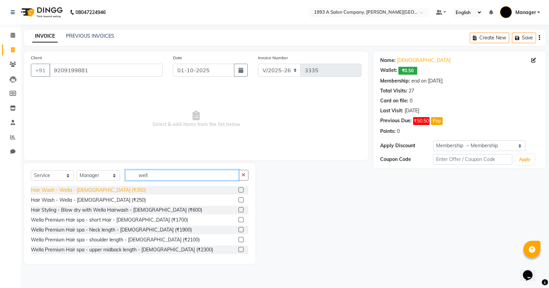
type input "well"
click at [64, 187] on div "Hair Wash - Wella - [DEMOGRAPHIC_DATA] (₹350)" at bounding box center [88, 190] width 115 height 7
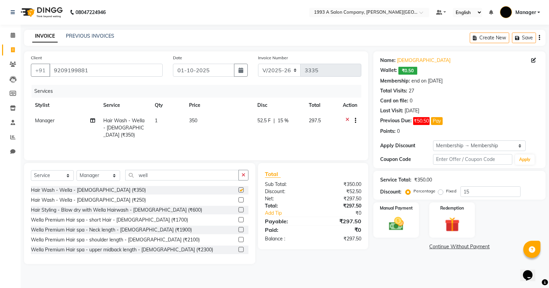
checkbox input "false"
drag, startPoint x: 161, startPoint y: 177, endPoint x: 116, endPoint y: 182, distance: 45.5
click at [116, 182] on div "Select Service Product Membership Package Voucher Prepaid Gift Card Select Styl…" at bounding box center [139, 178] width 217 height 16
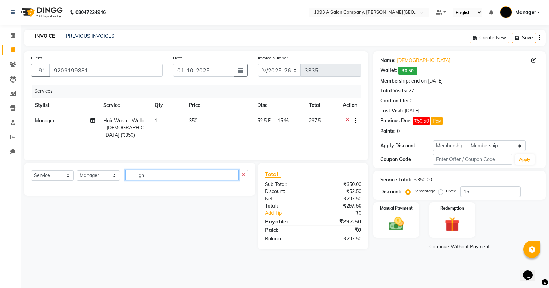
type input "g"
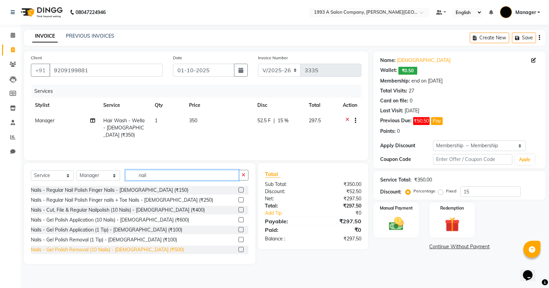
type input "nail"
click at [91, 251] on div "Nails - Gel Polish Removal (10 Nails) - [DEMOGRAPHIC_DATA] (₹500)" at bounding box center [107, 250] width 153 height 7
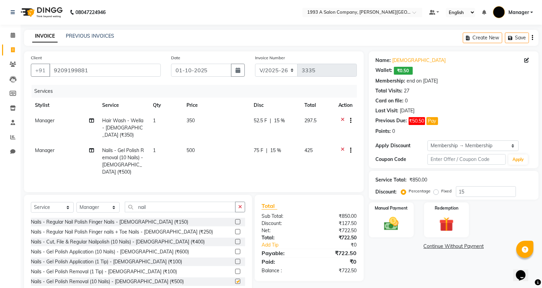
checkbox input "false"
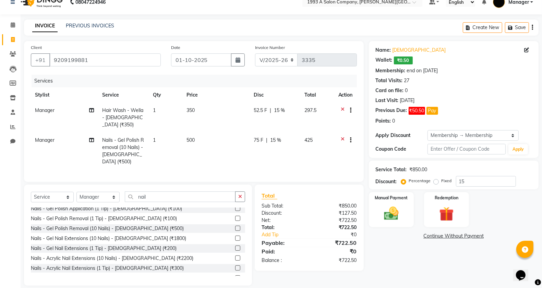
scroll to position [86, 0]
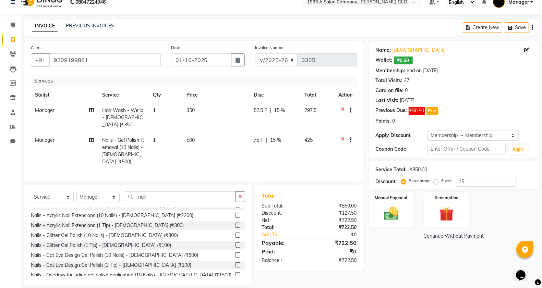
click at [49, 137] on span "Manager" at bounding box center [45, 140] width 20 height 6
select select "58501"
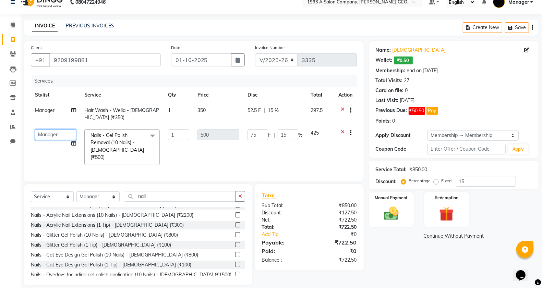
click at [56, 136] on select "[PERSON_NAME] Manager [PERSON_NAME] Mr [PERSON_NAME] (owner) [PERSON_NAME] [PER…" at bounding box center [55, 135] width 41 height 11
select select "67605"
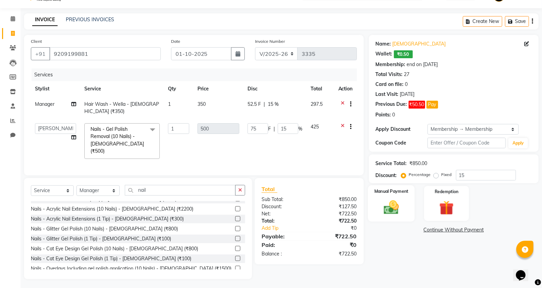
click at [405, 200] on div "Manual Payment" at bounding box center [391, 203] width 47 height 36
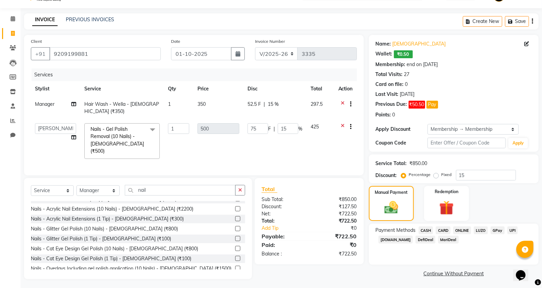
click at [463, 230] on span "ONLINE" at bounding box center [462, 231] width 18 height 8
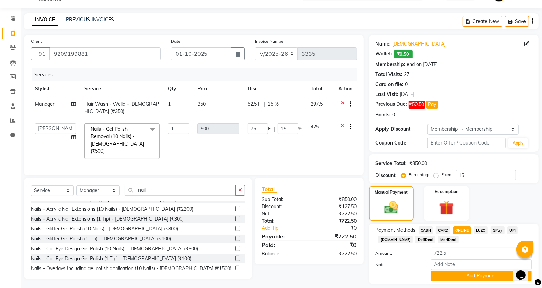
scroll to position [36, 0]
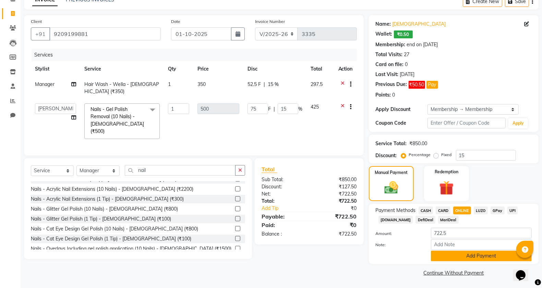
click at [448, 258] on button "Add Payment" at bounding box center [481, 256] width 101 height 11
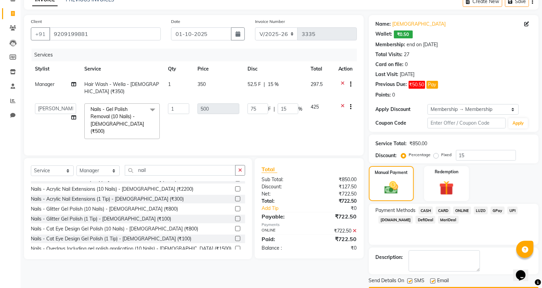
click at [462, 213] on span "ONLINE" at bounding box center [462, 211] width 18 height 8
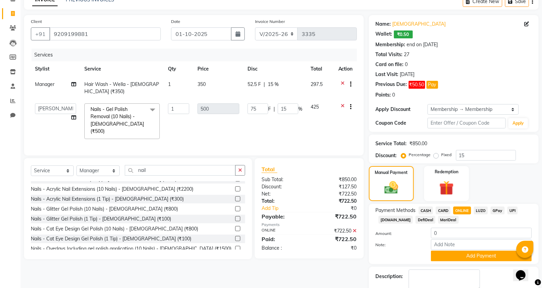
scroll to position [75, 0]
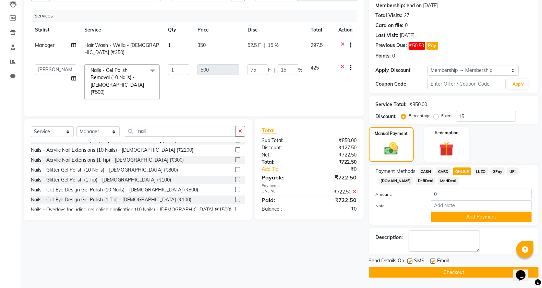
click at [393, 275] on button "Checkout" at bounding box center [454, 272] width 170 height 11
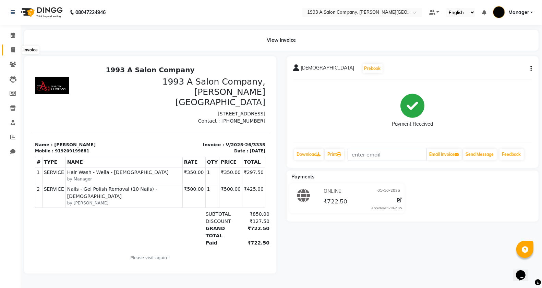
click at [12, 48] on icon at bounding box center [13, 49] width 4 height 5
select select "service"
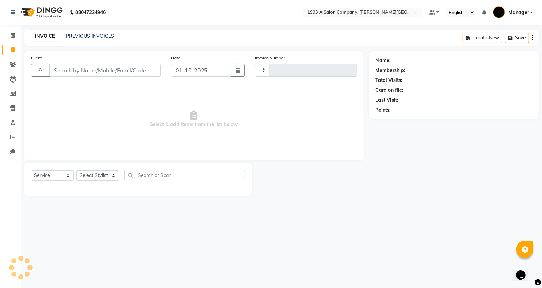
type input "3336"
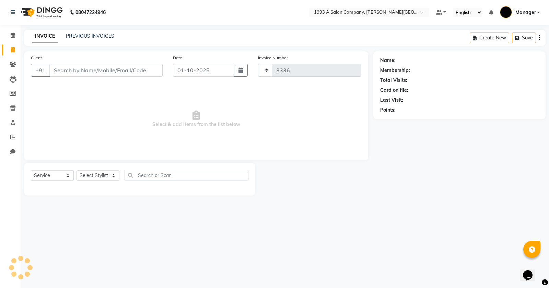
select select "613"
click at [539, 110] on div "Name: Membership: Total Visits: Card on file: Last Visit: Points:" at bounding box center [459, 85] width 172 height 68
click at [11, 35] on icon at bounding box center [13, 35] width 4 height 5
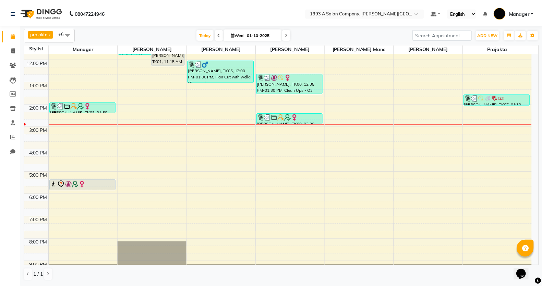
scroll to position [86, 0]
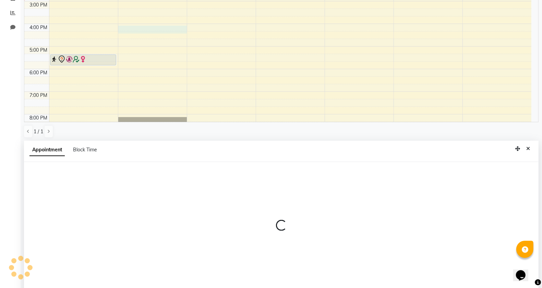
select select "11854"
select select "tentative"
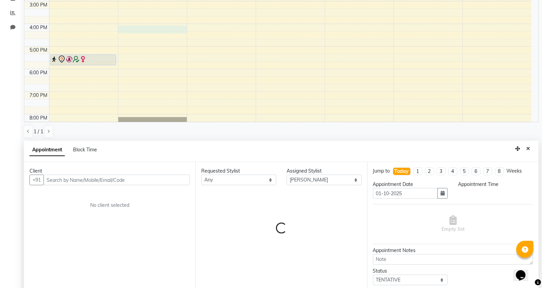
scroll to position [133, 0]
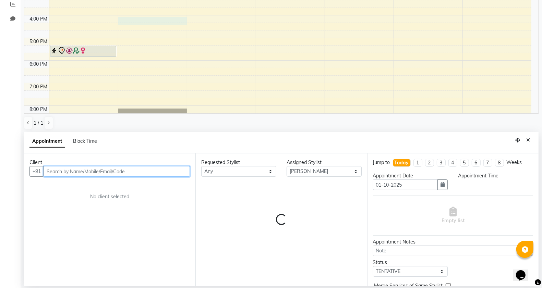
select select "960"
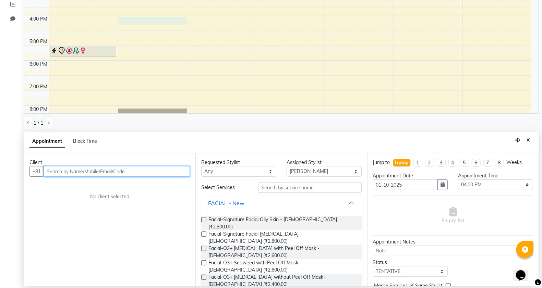
click at [132, 170] on input "text" at bounding box center [117, 171] width 146 height 11
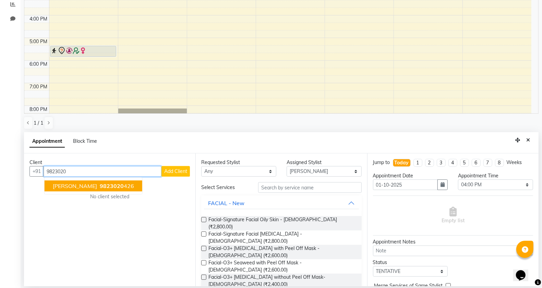
click at [106, 187] on ngb-highlight "9823020 426" at bounding box center [116, 186] width 36 height 7
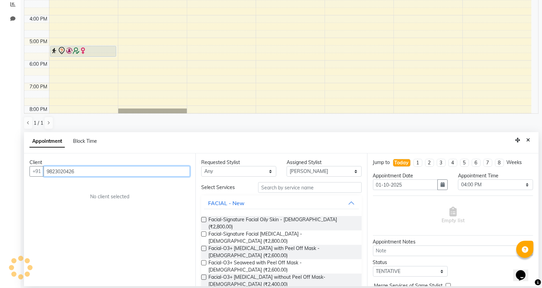
type input "9823020426"
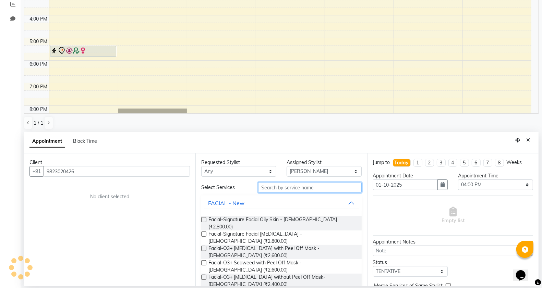
click at [304, 188] on input "text" at bounding box center [310, 187] width 104 height 11
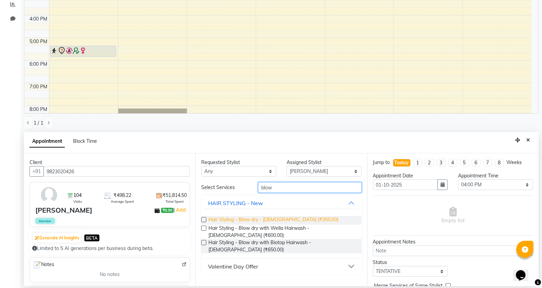
type input "blow"
click at [290, 218] on span "Hair Styling - Blow dry - [DEMOGRAPHIC_DATA] (₹350.00)" at bounding box center [273, 220] width 130 height 9
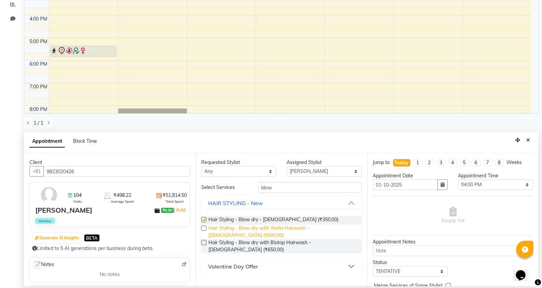
checkbox input "false"
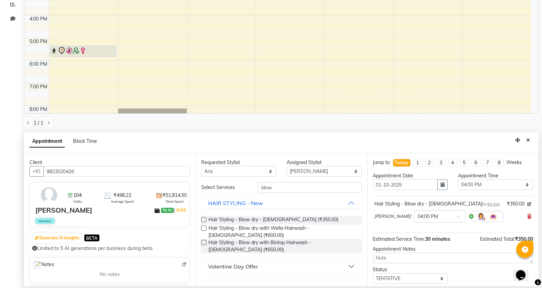
scroll to position [41, 0]
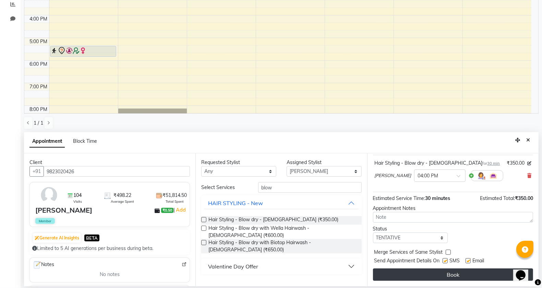
click at [443, 273] on button "Book" at bounding box center [453, 275] width 160 height 12
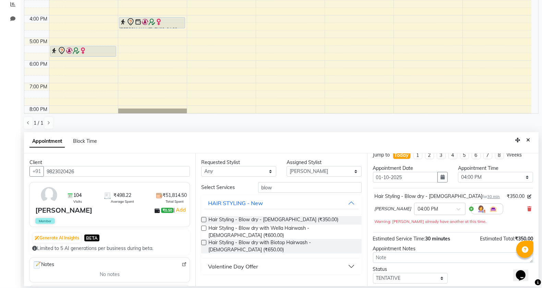
scroll to position [0, 0]
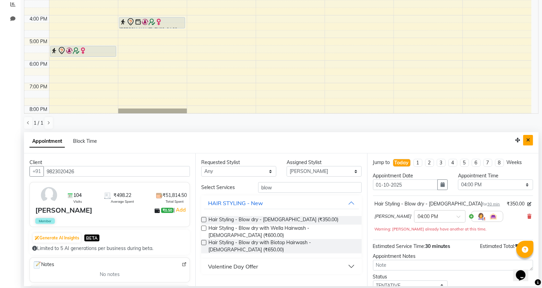
click at [528, 141] on icon "Close" at bounding box center [528, 140] width 4 height 5
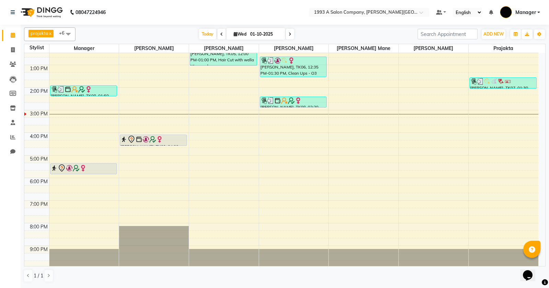
scroll to position [107, 0]
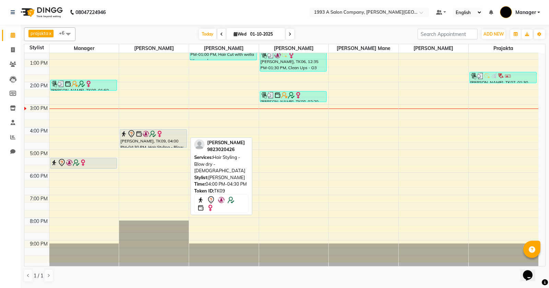
drag, startPoint x: 152, startPoint y: 139, endPoint x: 151, endPoint y: 147, distance: 7.9
click at [151, 147] on div "[PERSON_NAME], TK03, 10:45 AM-11:45 AM, Hair Cut with wella Hiar wash - [DEMOGR…" at bounding box center [154, 105] width 70 height 316
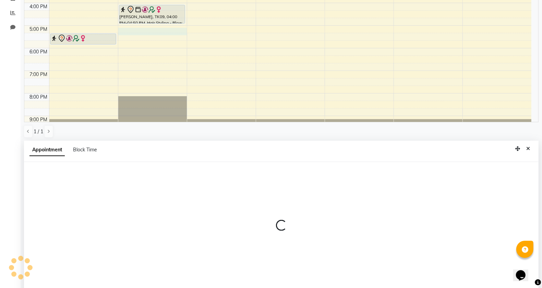
scroll to position [133, 0]
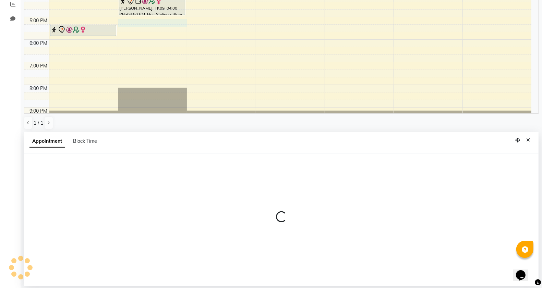
select select "11854"
select select "1020"
select select "tentative"
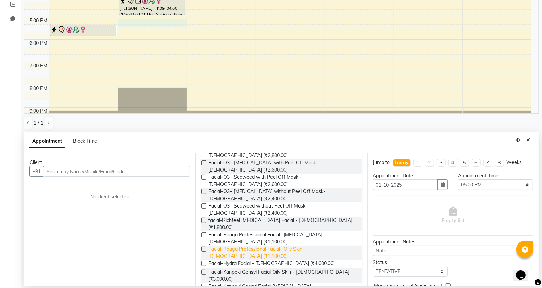
scroll to position [43, 0]
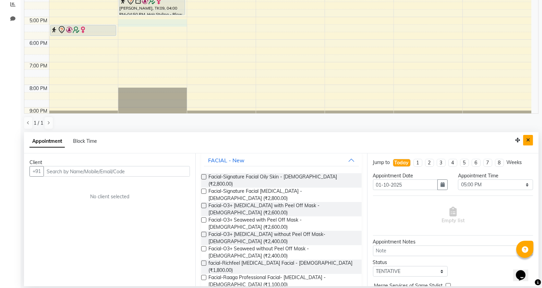
click at [528, 141] on icon "Close" at bounding box center [528, 140] width 4 height 5
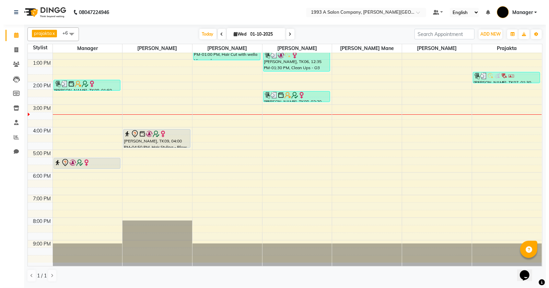
scroll to position [0, 0]
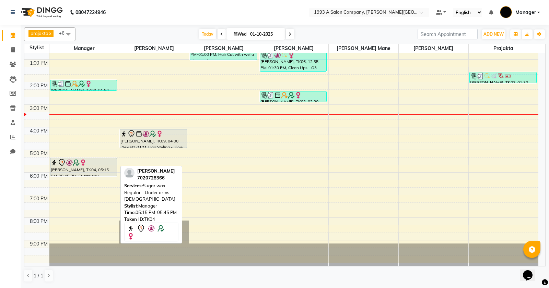
drag, startPoint x: 78, startPoint y: 168, endPoint x: 78, endPoint y: 182, distance: 14.1
click at [78, 182] on div "8:00 AM 9:00 AM 10:00 AM 11:00 AM 12:00 PM 1:00 PM 2:00 PM 3:00 PM 4:00 PM 5:00…" at bounding box center [281, 105] width 514 height 316
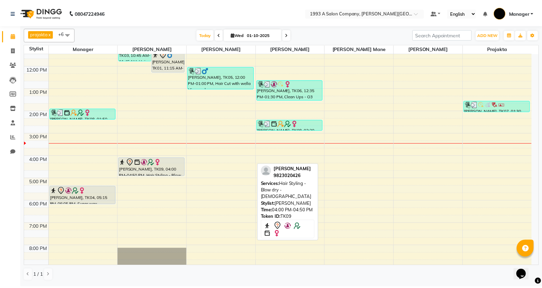
scroll to position [86, 0]
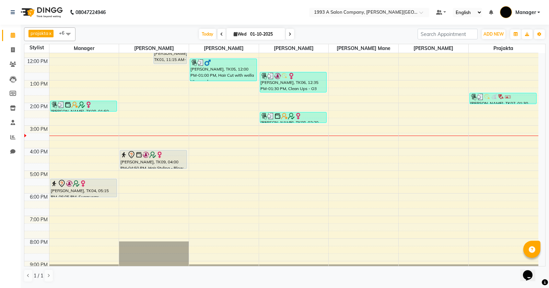
select select "11854"
select select "tentative"
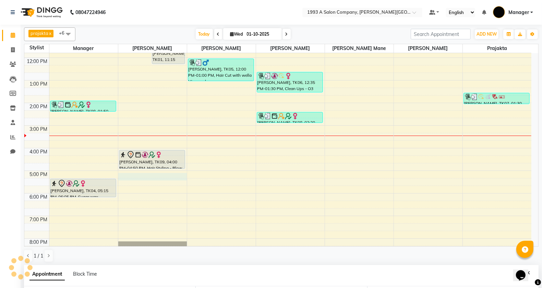
select select "1020"
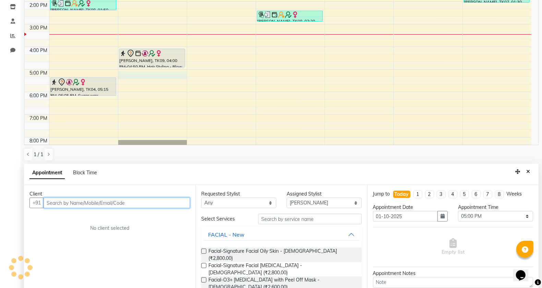
scroll to position [133, 0]
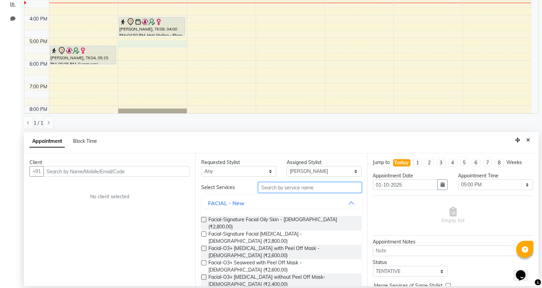
click at [274, 189] on input "text" at bounding box center [310, 187] width 104 height 11
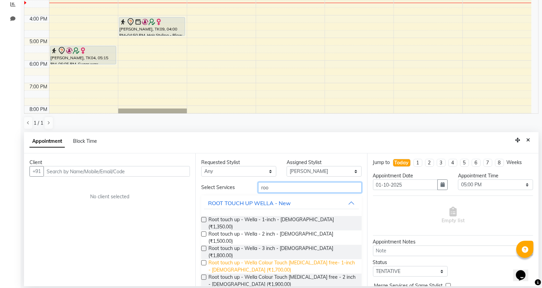
type input "roo"
click at [255, 260] on span "Root touch up - Wella Colour Touch [MEDICAL_DATA] free- 1-inch - [DEMOGRAPHIC_D…" at bounding box center [281, 267] width 147 height 14
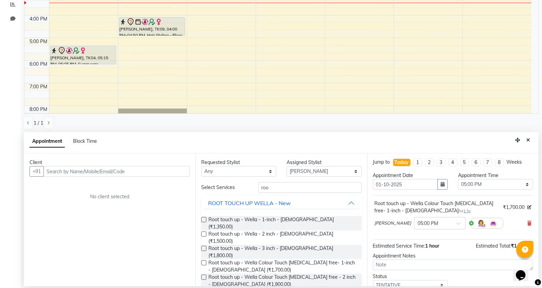
scroll to position [0, 0]
click at [297, 260] on span "Root touch up - Wella Colour Touch [MEDICAL_DATA] free- 1-inch - [DEMOGRAPHIC_D…" at bounding box center [281, 267] width 147 height 14
checkbox input "false"
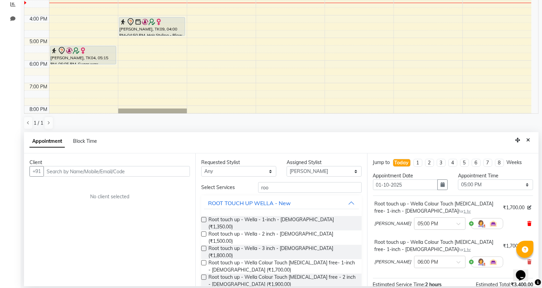
click at [527, 222] on icon at bounding box center [529, 223] width 4 height 5
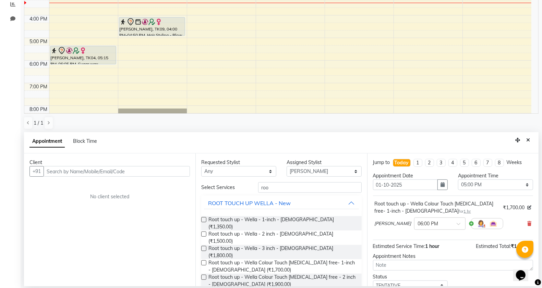
click at [133, 165] on div "Client" at bounding box center [109, 162] width 160 height 7
click at [73, 172] on input "text" at bounding box center [117, 171] width 146 height 11
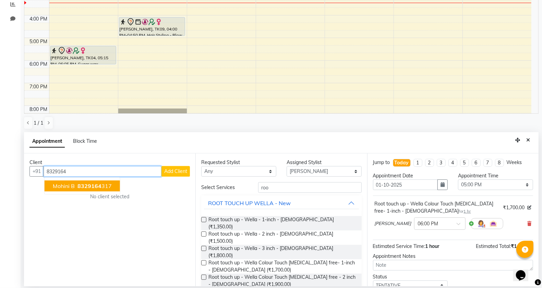
click at [104, 185] on ngb-highlight "8329164 317" at bounding box center [94, 186] width 36 height 7
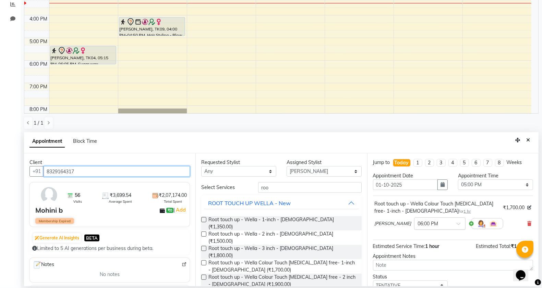
scroll to position [48, 0]
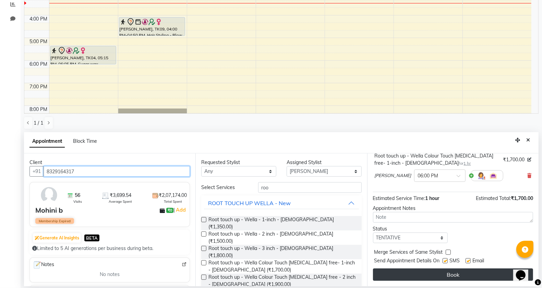
type input "8329164317"
click at [405, 274] on button "Book" at bounding box center [453, 275] width 160 height 12
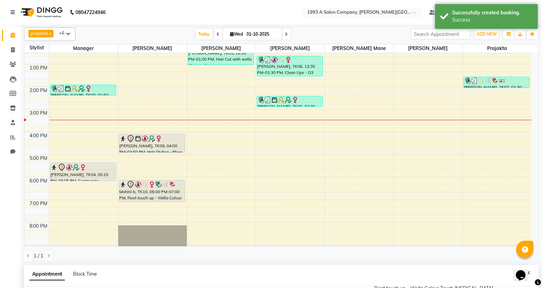
scroll to position [126, 0]
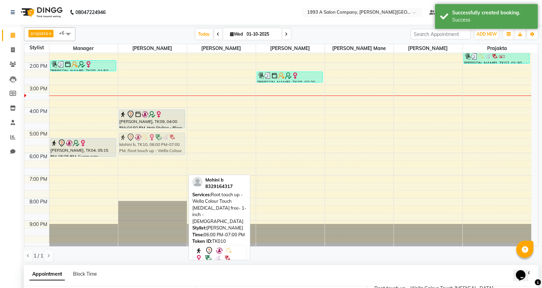
drag, startPoint x: 149, startPoint y: 165, endPoint x: 153, endPoint y: 144, distance: 20.6
click at [153, 144] on div "[PERSON_NAME], TK03, 10:45 AM-11:45 AM, Hair Cut with wella Hiar wash - [DEMOGR…" at bounding box center [152, 85] width 69 height 316
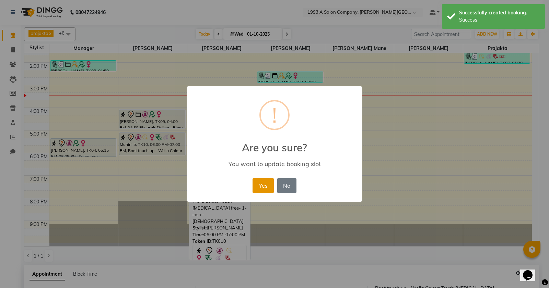
click at [264, 188] on button "Yes" at bounding box center [262, 185] width 21 height 15
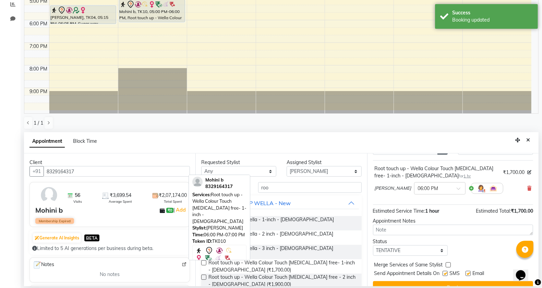
scroll to position [48, 0]
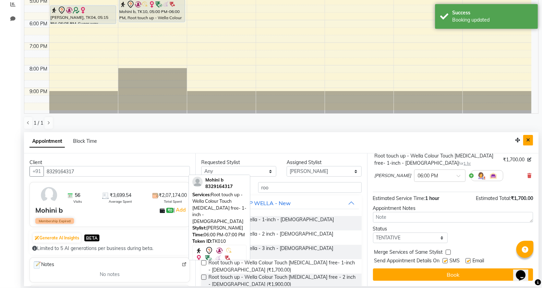
click at [529, 140] on icon "Close" at bounding box center [528, 140] width 4 height 5
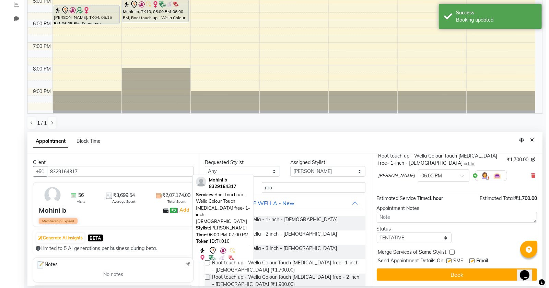
scroll to position [107, 0]
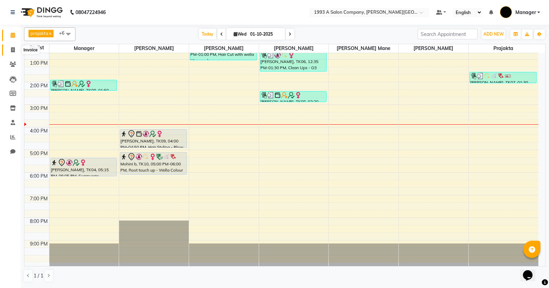
drag, startPoint x: 10, startPoint y: 47, endPoint x: 22, endPoint y: 53, distance: 13.5
click at [10, 48] on span at bounding box center [13, 50] width 12 height 8
select select "613"
select select "service"
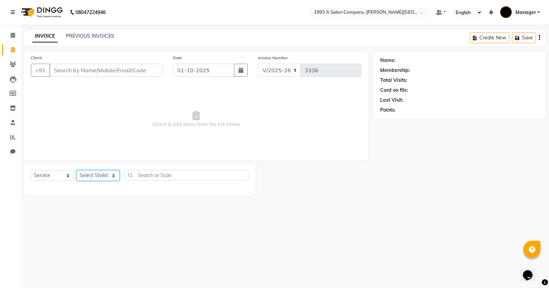
drag, startPoint x: 96, startPoint y: 175, endPoint x: 97, endPoint y: 170, distance: 4.5
click at [96, 175] on select "Select Stylist" at bounding box center [97, 175] width 43 height 11
select select "82880"
click at [76, 170] on select "Select Stylist [PERSON_NAME] Manager [PERSON_NAME] Mr [PERSON_NAME] (owner) [PE…" at bounding box center [98, 175] width 44 height 11
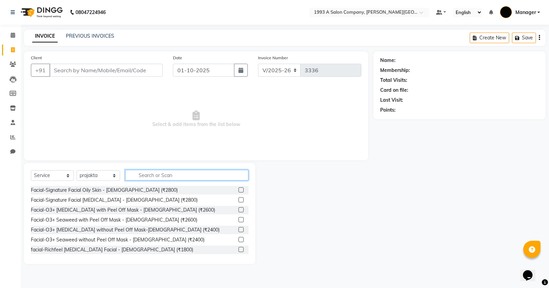
click at [144, 171] on input "text" at bounding box center [186, 175] width 123 height 11
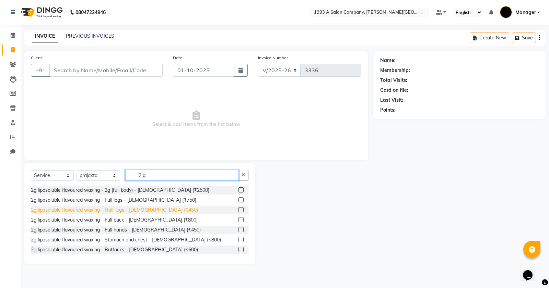
type input "2 g"
click at [126, 210] on div "2g liposoluble flavoured waxing - Half legs - [DEMOGRAPHIC_DATA] (₹450)" at bounding box center [114, 210] width 167 height 7
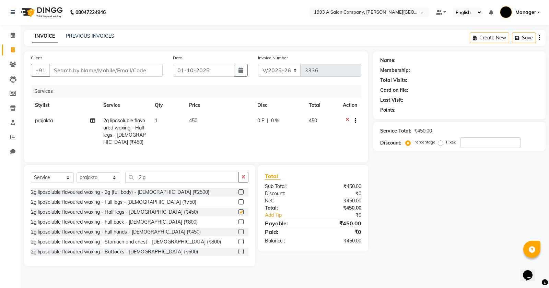
checkbox input "false"
click at [347, 119] on icon at bounding box center [347, 121] width 4 height 9
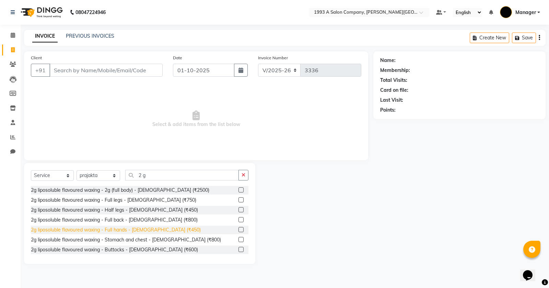
click at [100, 231] on div "2g liposoluble flavoured waxing - Full hands - [DEMOGRAPHIC_DATA] (₹450)" at bounding box center [116, 230] width 170 height 7
checkbox input "false"
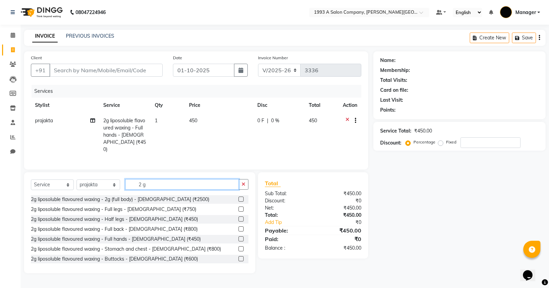
drag, startPoint x: 148, startPoint y: 182, endPoint x: 134, endPoint y: 184, distance: 14.2
click at [134, 184] on input "2 g" at bounding box center [181, 184] width 113 height 11
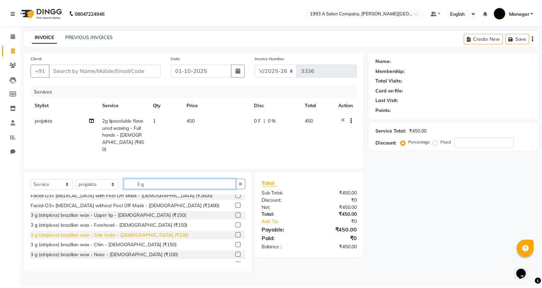
scroll to position [43, 0]
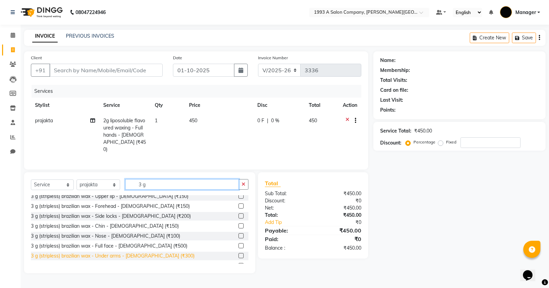
type input "3 g"
click at [121, 257] on div "3 g (stripless) brazilian wax - Under arms - [DEMOGRAPHIC_DATA] (₹300)" at bounding box center [113, 256] width 164 height 7
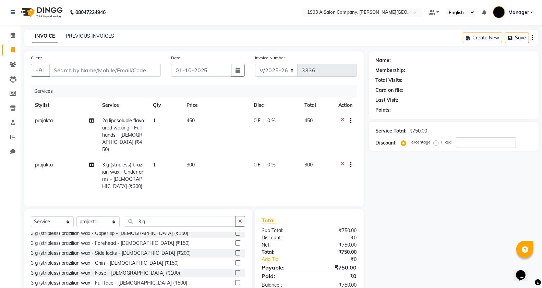
checkbox input "false"
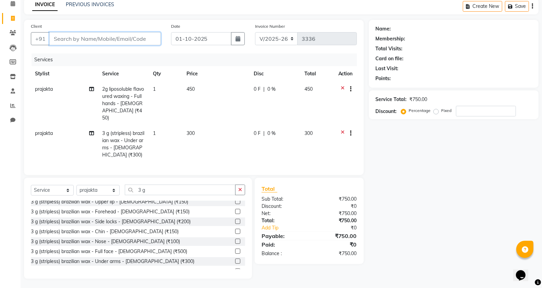
click at [93, 41] on input "Client" at bounding box center [104, 38] width 111 height 13
type input "p"
type input "0"
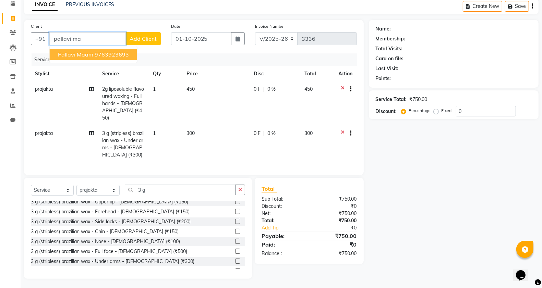
click at [70, 52] on span "pallavi maam" at bounding box center [75, 54] width 35 height 7
type input "9763923693"
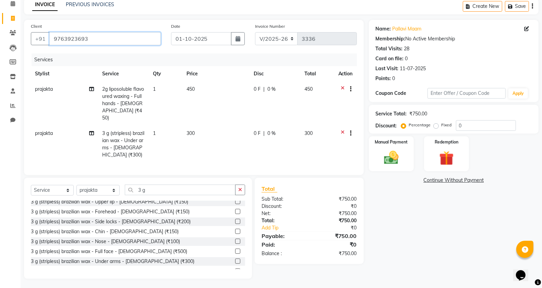
drag, startPoint x: 108, startPoint y: 34, endPoint x: 28, endPoint y: 45, distance: 80.6
click at [30, 45] on div "Client [PHONE_NUMBER]" at bounding box center [96, 37] width 140 height 28
click at [80, 38] on input "Client" at bounding box center [104, 38] width 111 height 13
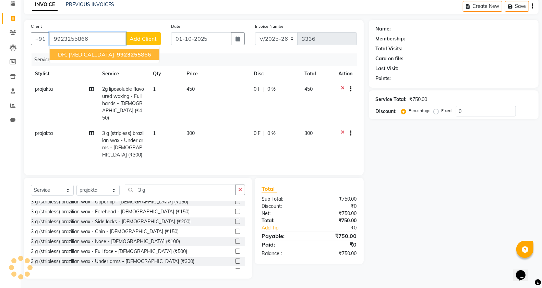
type input "9923255866"
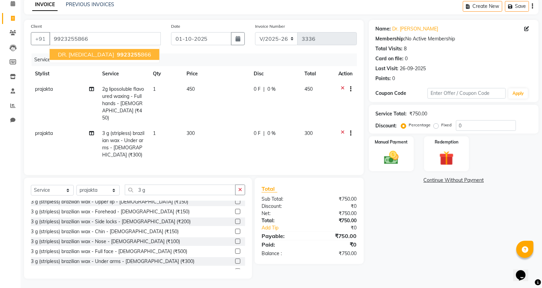
click at [122, 57] on button "DR. [MEDICAL_DATA] 9923255 866" at bounding box center [105, 54] width 110 height 11
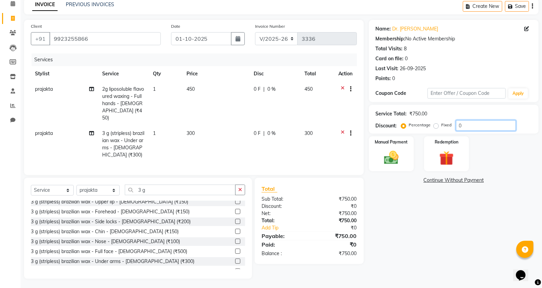
click at [469, 125] on input "0" at bounding box center [486, 125] width 60 height 11
drag, startPoint x: 463, startPoint y: 129, endPoint x: 456, endPoint y: 127, distance: 7.1
click at [456, 127] on input "0" at bounding box center [486, 125] width 60 height 11
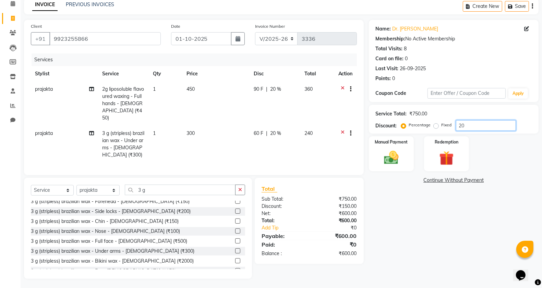
scroll to position [70, 0]
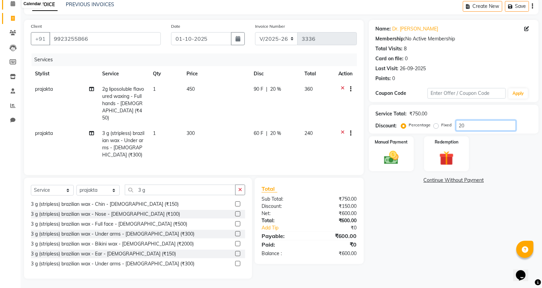
type input "20"
click at [11, 4] on icon at bounding box center [13, 3] width 4 height 5
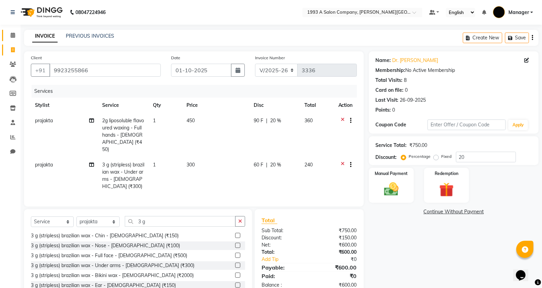
scroll to position [32, 0]
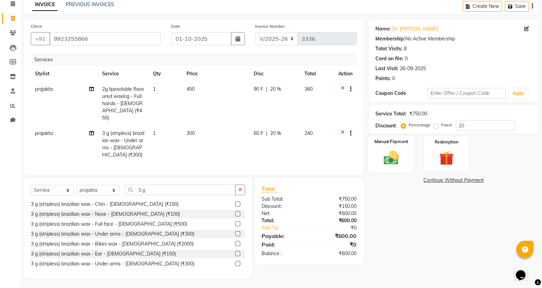
click at [389, 161] on img at bounding box center [391, 157] width 24 height 17
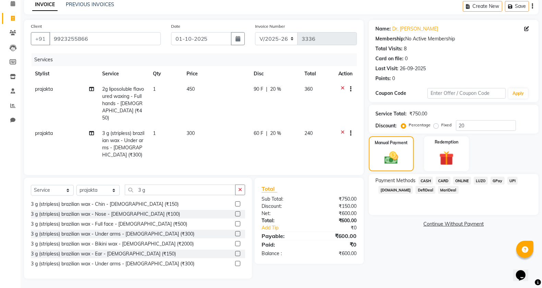
click at [443, 182] on span "CARD" at bounding box center [443, 181] width 15 height 8
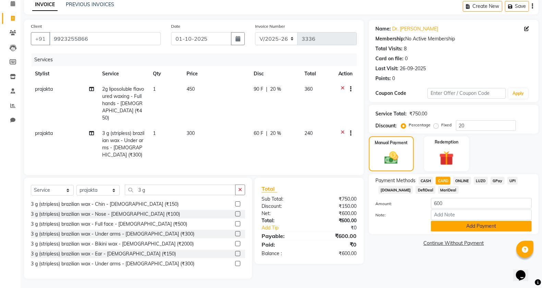
click at [467, 229] on button "Add Payment" at bounding box center [481, 226] width 101 height 11
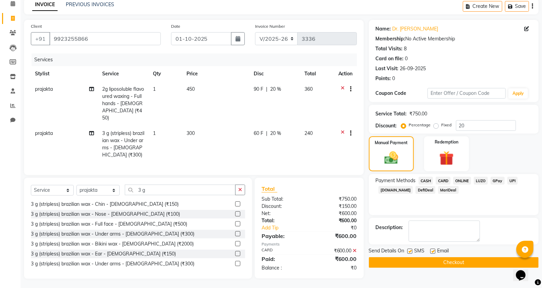
click at [460, 261] on button "Checkout" at bounding box center [454, 262] width 170 height 11
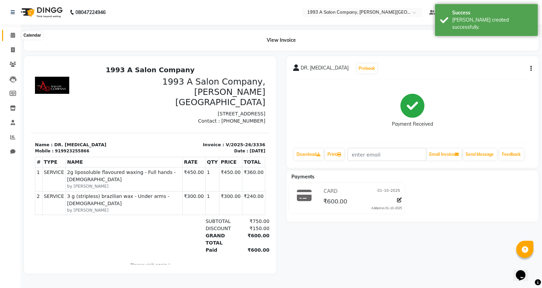
click at [11, 35] on icon at bounding box center [13, 35] width 4 height 5
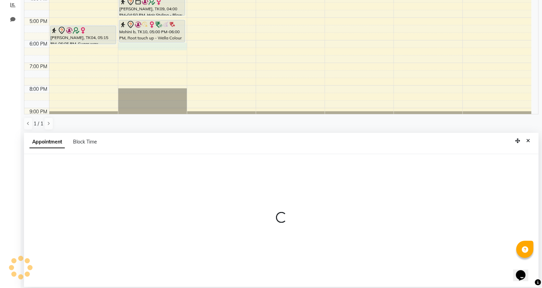
scroll to position [133, 0]
select select "11854"
select select "1080"
select select "tentative"
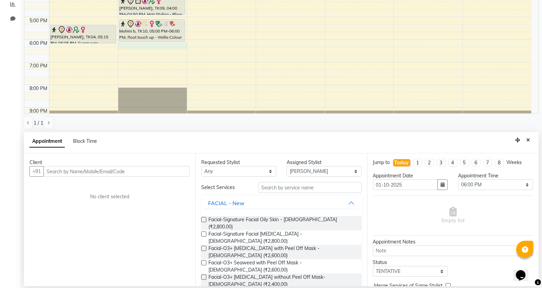
drag, startPoint x: 72, startPoint y: 172, endPoint x: 70, endPoint y: 178, distance: 6.0
click at [71, 175] on input "text" at bounding box center [117, 171] width 146 height 11
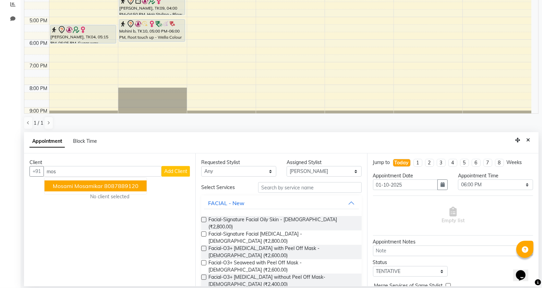
scroll to position [90, 0]
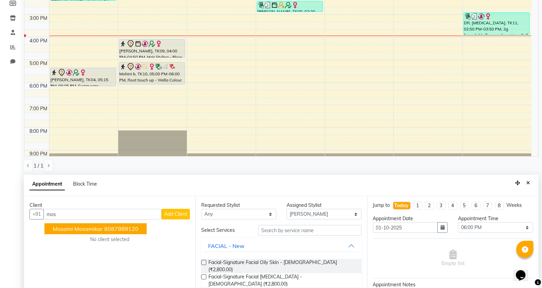
click at [97, 231] on span "mosami mosamikar" at bounding box center [78, 229] width 50 height 7
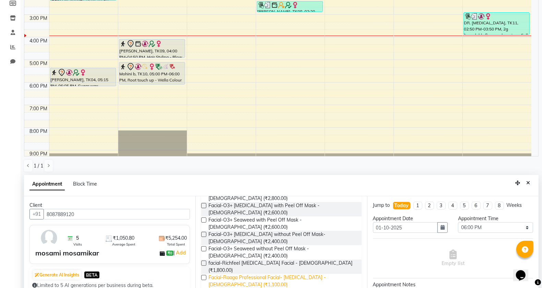
scroll to position [0, 0]
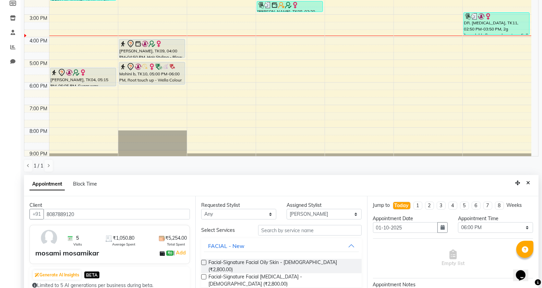
type input "8087889120"
drag, startPoint x: 277, startPoint y: 230, endPoint x: 273, endPoint y: 235, distance: 6.1
click at [276, 232] on input "text" at bounding box center [310, 230] width 104 height 11
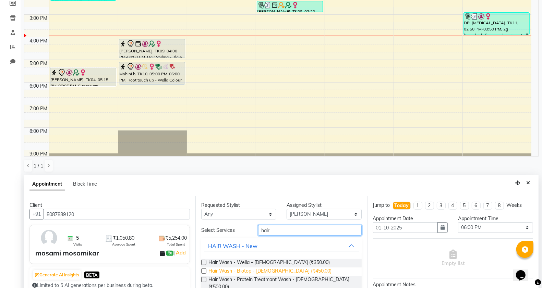
type input "hair"
click at [286, 269] on span "Hair Wash - Biotop - [DEMOGRAPHIC_DATA] (₹450.00)" at bounding box center [269, 272] width 123 height 9
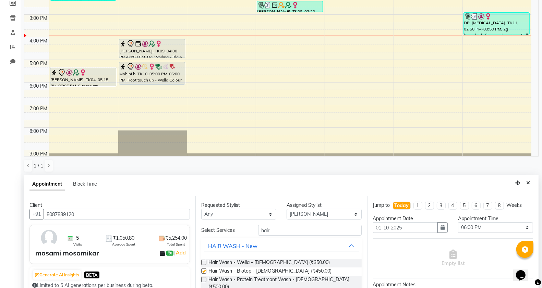
checkbox input "false"
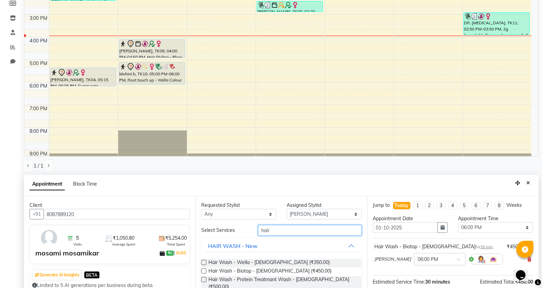
click at [297, 230] on input "hair" at bounding box center [310, 230] width 104 height 11
type input "h"
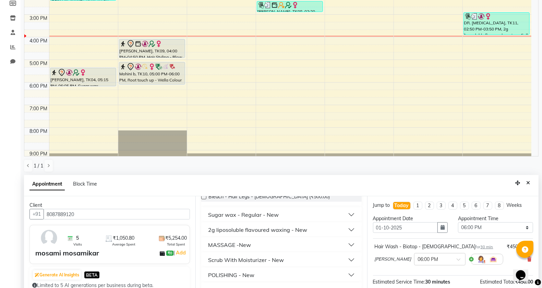
scroll to position [86, 0]
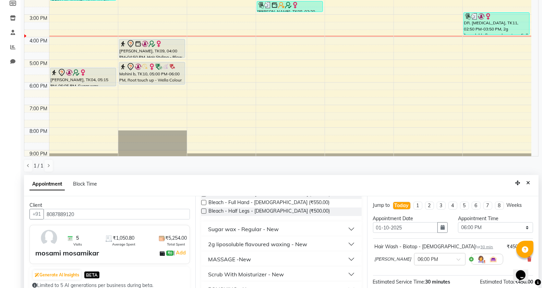
click at [229, 260] on div "MASSAGE -New" at bounding box center [229, 259] width 43 height 8
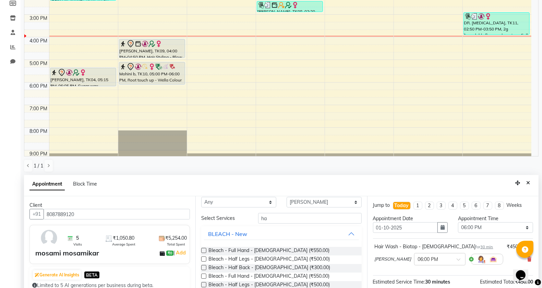
scroll to position [0, 0]
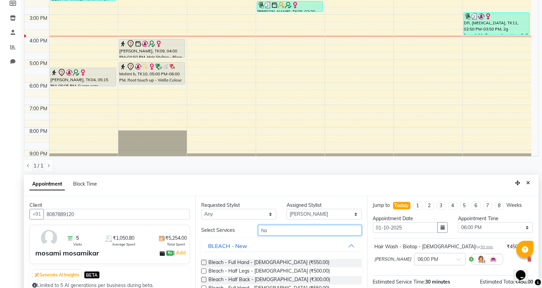
click at [292, 232] on input "ha" at bounding box center [310, 230] width 104 height 11
type input "h"
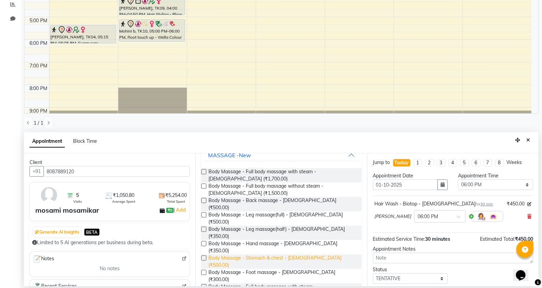
scroll to position [30, 0]
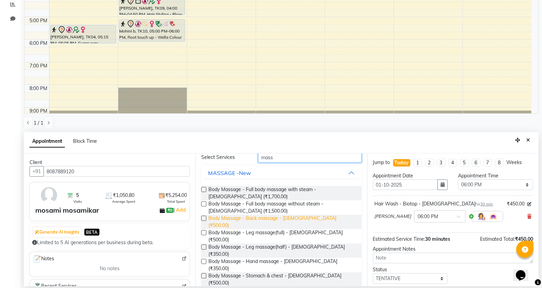
type input "mass"
click at [307, 218] on span "Body Massage - Back massage - [DEMOGRAPHIC_DATA] (₹500.00)" at bounding box center [281, 222] width 147 height 14
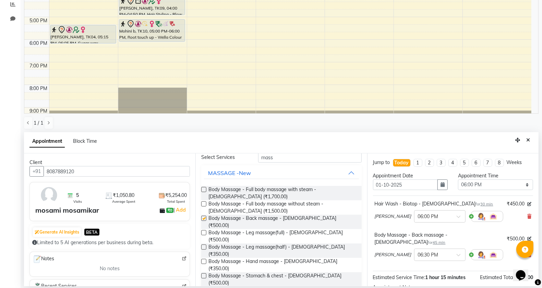
checkbox input "false"
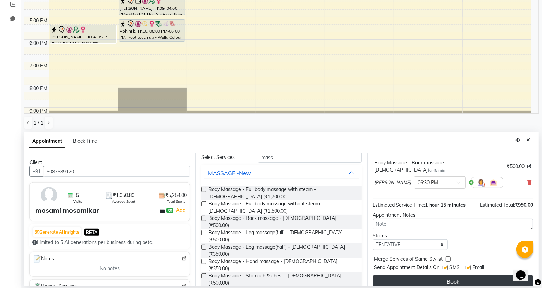
click at [445, 276] on button "Book" at bounding box center [453, 282] width 160 height 12
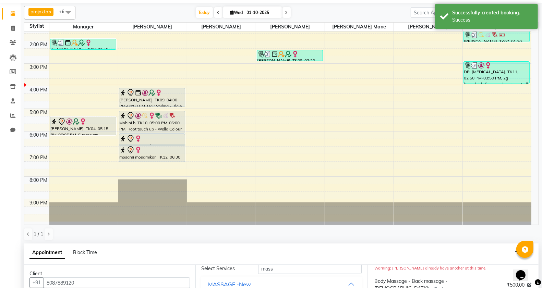
scroll to position [43, 0]
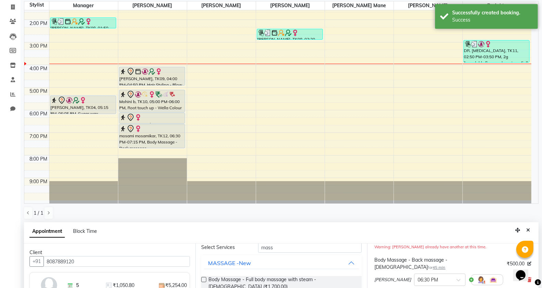
drag, startPoint x: 146, startPoint y: 139, endPoint x: 148, endPoint y: 147, distance: 7.9
click at [148, 147] on div "[PERSON_NAME], TK03, 10:45 AM-11:45 AM, Hair Cut with wella Hiar wash - [DEMOGR…" at bounding box center [152, 42] width 69 height 316
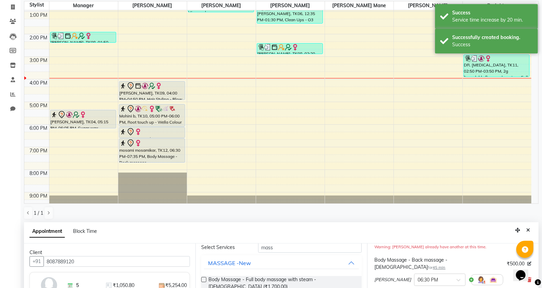
scroll to position [126, 0]
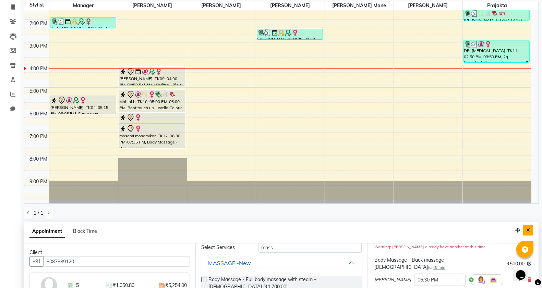
click at [527, 227] on button "Close" at bounding box center [528, 230] width 10 height 11
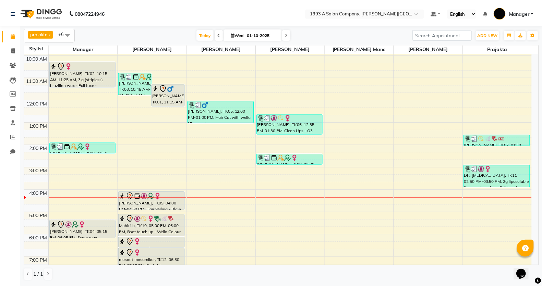
scroll to position [107, 0]
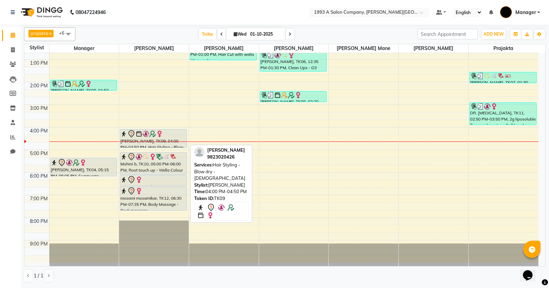
click at [166, 137] on div at bounding box center [153, 134] width 66 height 8
select select "7"
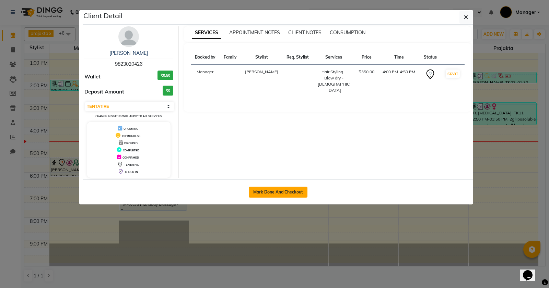
click at [268, 191] on button "Mark Done And Checkout" at bounding box center [278, 192] width 59 height 11
select select "service"
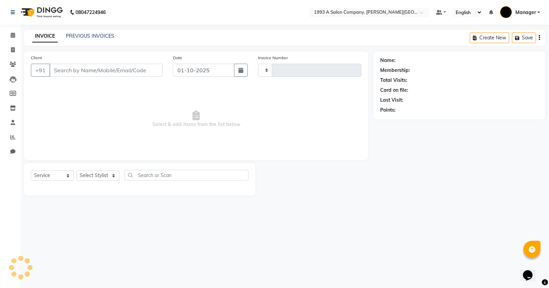
type input "3337"
select select "613"
type input "9823020426"
select select "11854"
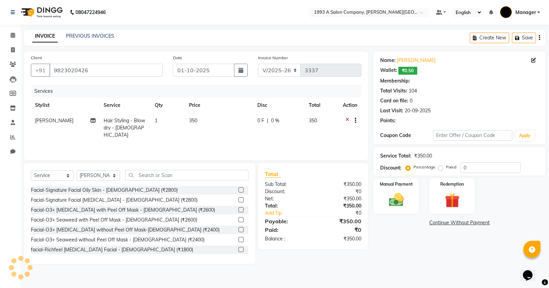
select select "1: Object"
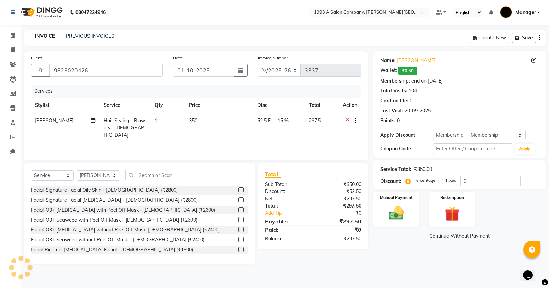
type input "15"
click at [391, 212] on img at bounding box center [396, 213] width 25 height 17
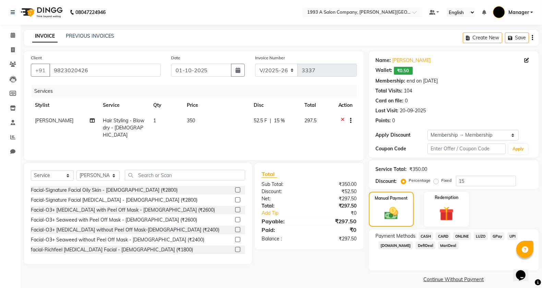
scroll to position [7, 0]
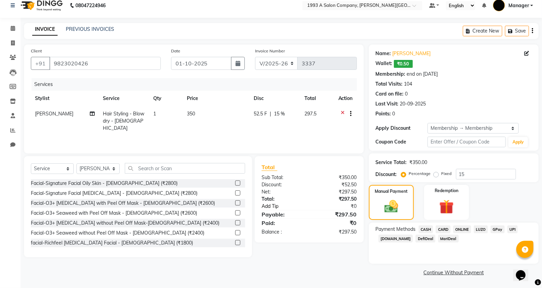
click at [273, 204] on link "Add Tip" at bounding box center [286, 206] width 61 height 7
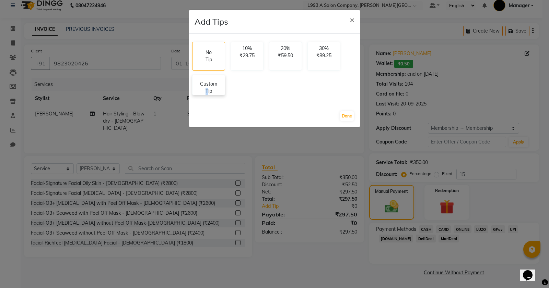
click at [207, 92] on p "Custom Tip" at bounding box center [208, 88] width 24 height 14
select select "11854"
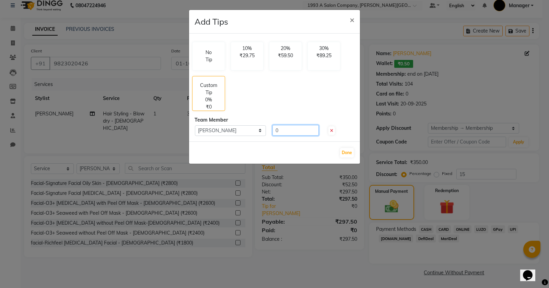
click at [284, 132] on input "0" at bounding box center [295, 130] width 46 height 11
type input "0"
type input "52"
click at [349, 157] on button "Done" at bounding box center [347, 153] width 14 height 10
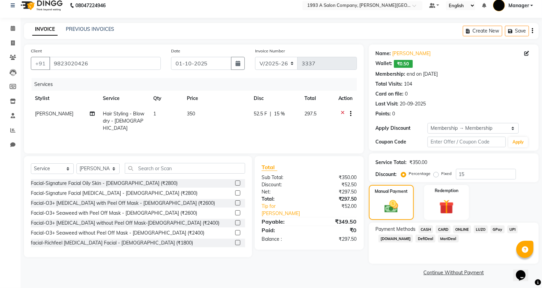
click at [465, 231] on span "ONLINE" at bounding box center [462, 230] width 18 height 8
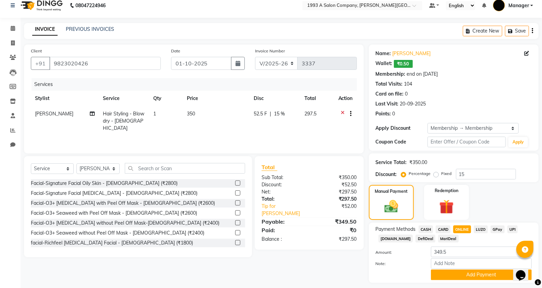
scroll to position [26, 0]
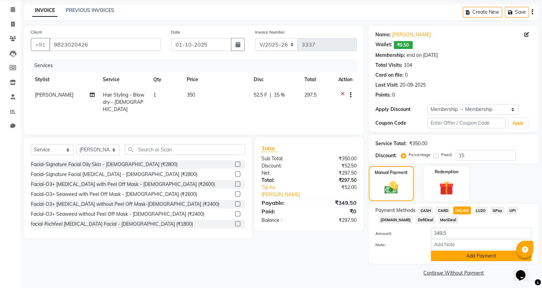
click at [454, 256] on button "Add Payment" at bounding box center [481, 256] width 101 height 11
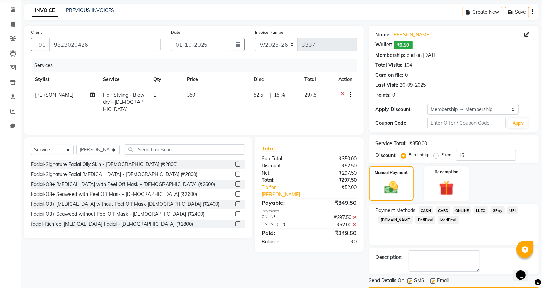
scroll to position [46, 0]
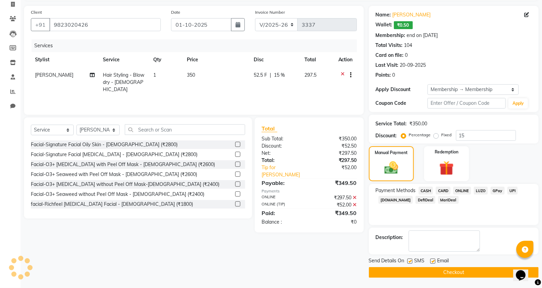
click at [407, 273] on button "Checkout" at bounding box center [454, 272] width 170 height 11
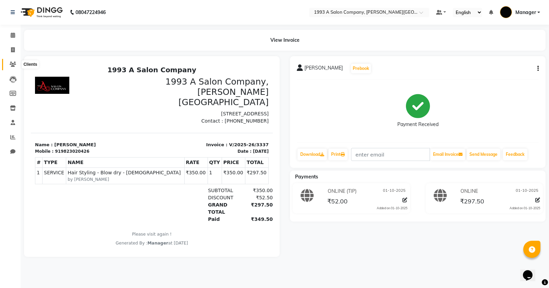
click at [13, 65] on icon at bounding box center [13, 64] width 7 height 5
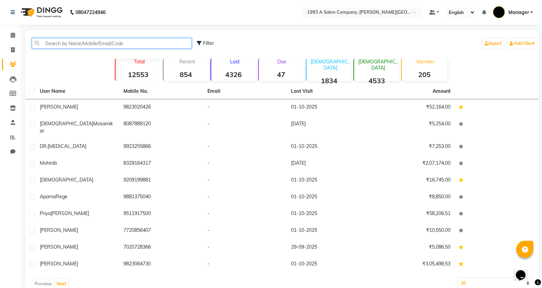
click at [101, 45] on input "text" at bounding box center [112, 43] width 160 height 11
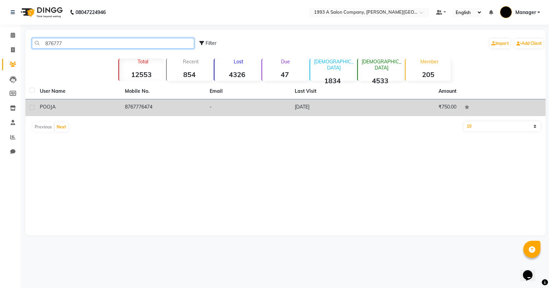
type input "876777"
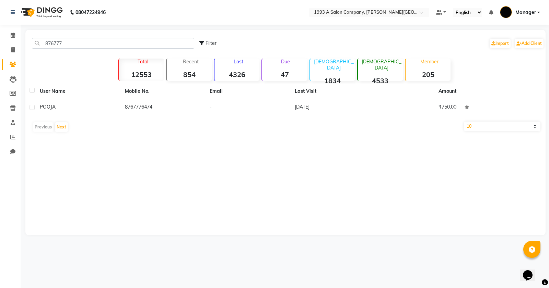
click at [135, 111] on td "8767776474" at bounding box center [163, 107] width 85 height 17
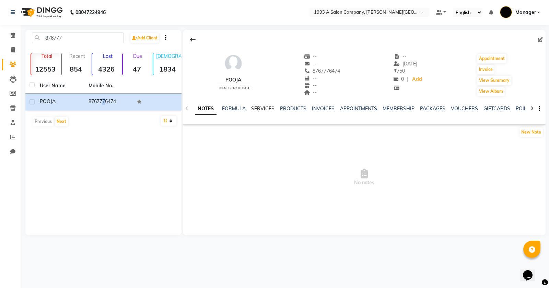
click at [258, 109] on link "SERVICES" at bounding box center [262, 109] width 23 height 6
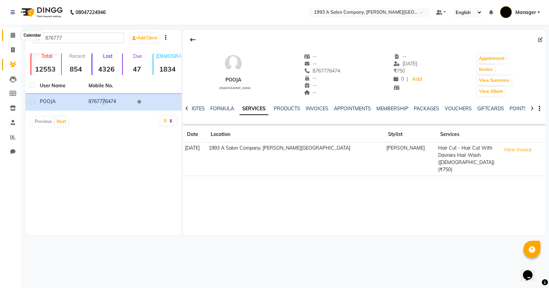
click at [15, 37] on span at bounding box center [13, 36] width 12 height 8
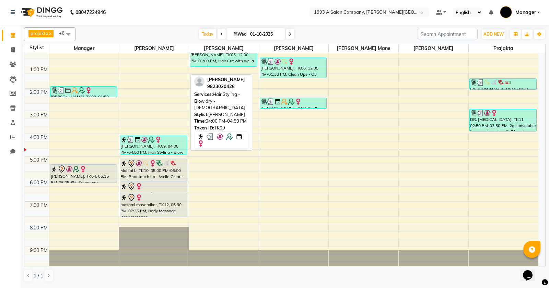
scroll to position [107, 0]
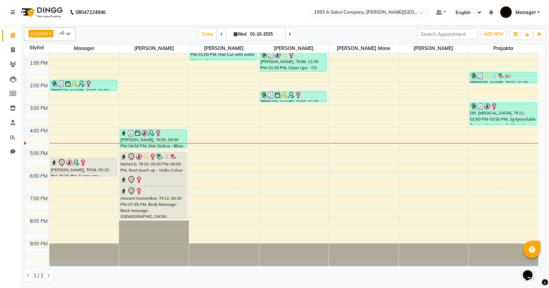
drag, startPoint x: 136, startPoint y: 211, endPoint x: 136, endPoint y: 215, distance: 4.5
click at [136, 216] on div "[PERSON_NAME], TK03, 10:45 AM-11:45 AM, Hair Cut with wella Hiar wash - [DEMOGR…" at bounding box center [154, 105] width 70 height 316
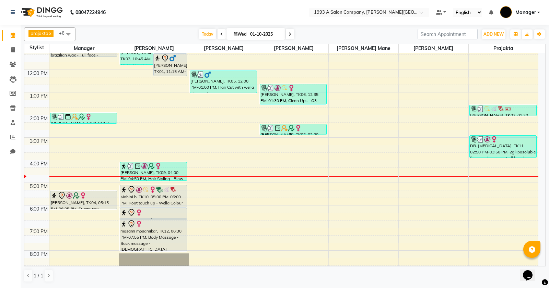
scroll to position [64, 0]
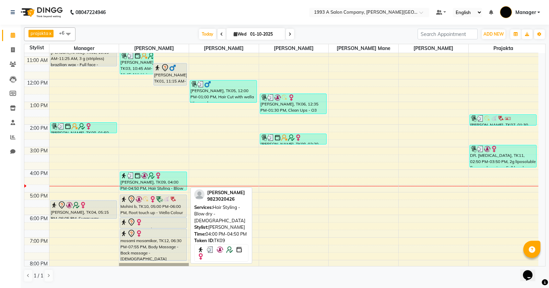
click at [140, 180] on div "[PERSON_NAME], TK09, 04:00 PM-04:50 PM, Hair Styling - Blow dry - [DEMOGRAPHIC_…" at bounding box center [153, 181] width 67 height 18
select select "3"
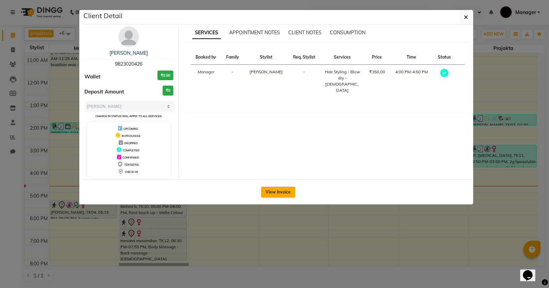
click at [284, 194] on button "View Invoice" at bounding box center [278, 192] width 34 height 11
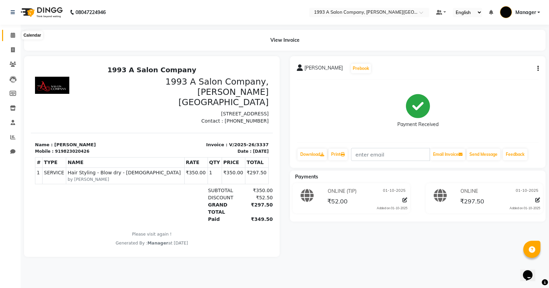
click at [11, 38] on span at bounding box center [13, 36] width 12 height 8
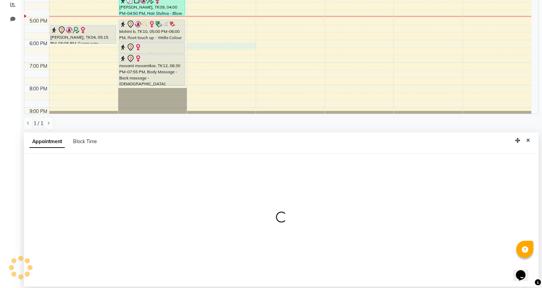
scroll to position [133, 0]
select select "70852"
select select "tentative"
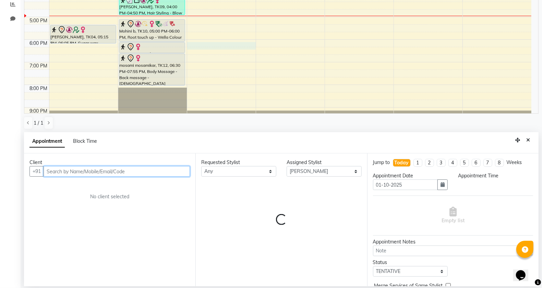
select select "1080"
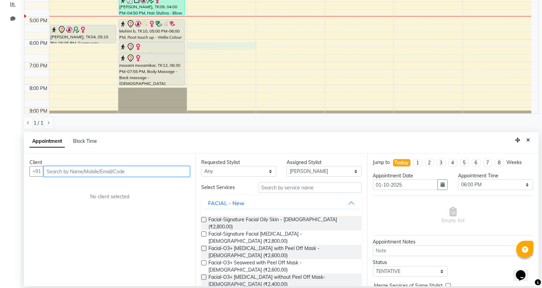
click at [130, 171] on input "text" at bounding box center [117, 171] width 146 height 11
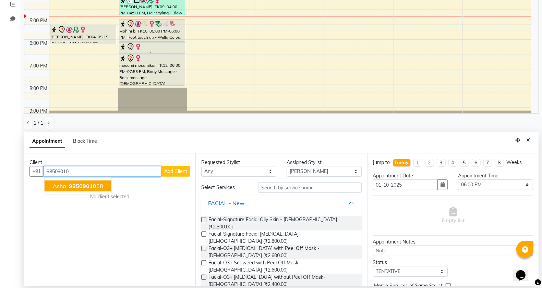
click at [90, 188] on span "98509010" at bounding box center [82, 186] width 27 height 7
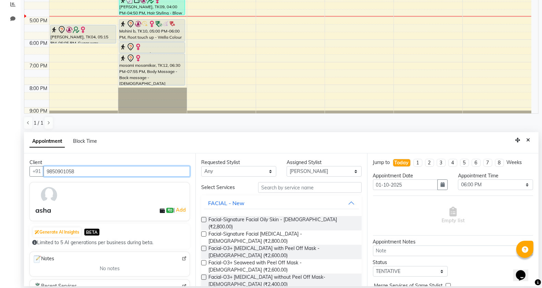
type input "9850901058"
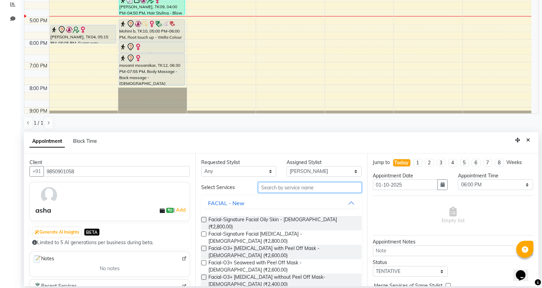
click at [276, 189] on input "text" at bounding box center [310, 187] width 104 height 11
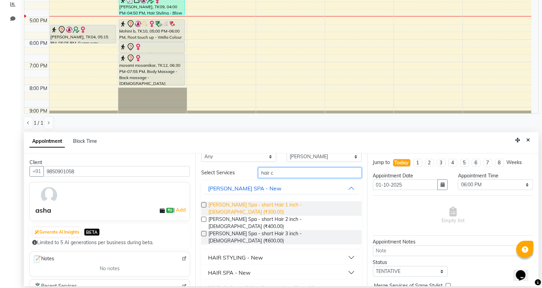
scroll to position [0, 0]
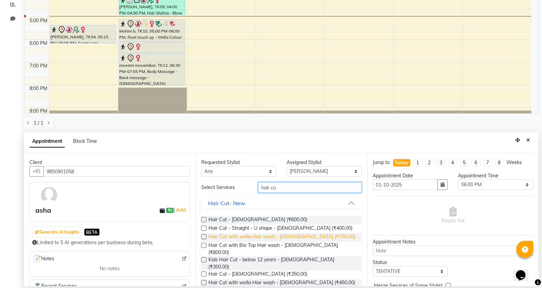
type input "hair cu"
click at [264, 237] on span "Hair Cut with wella Hiar wash - [DEMOGRAPHIC_DATA] (₹750.00)" at bounding box center [281, 237] width 147 height 9
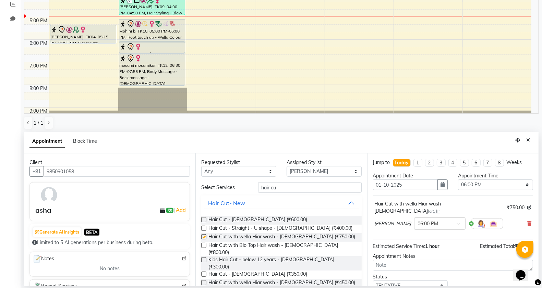
checkbox input "false"
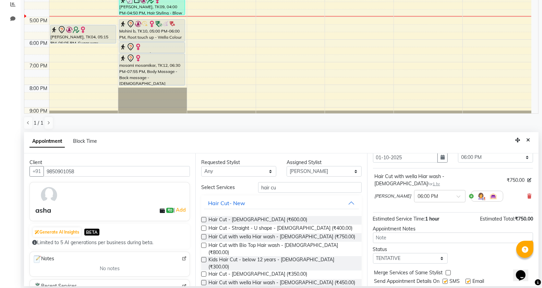
scroll to position [41, 0]
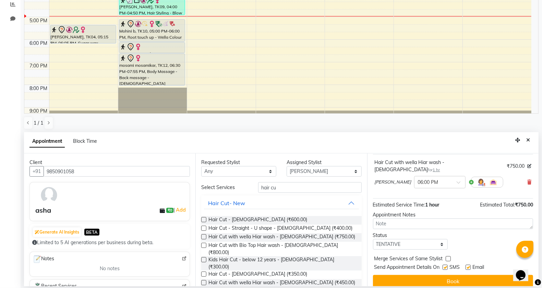
click at [435, 278] on button "Book" at bounding box center [453, 281] width 160 height 12
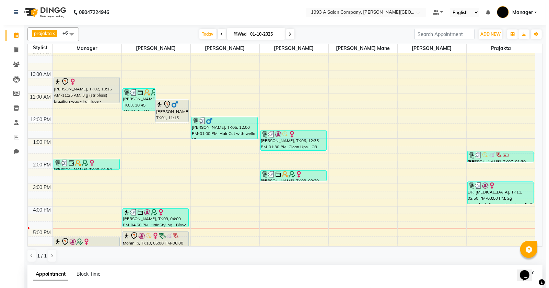
scroll to position [43, 0]
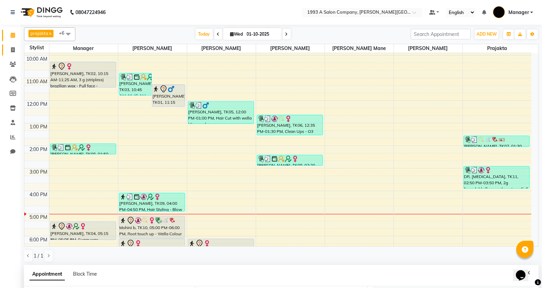
click at [12, 52] on span at bounding box center [13, 50] width 12 height 8
select select "613"
select select "service"
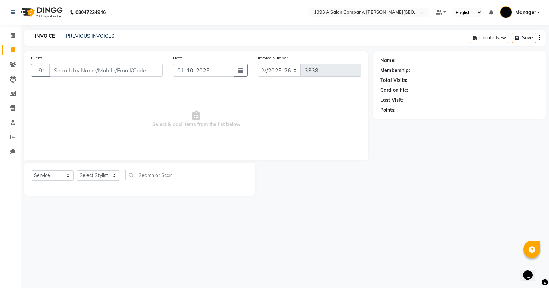
click at [103, 74] on input "Client" at bounding box center [105, 70] width 113 height 13
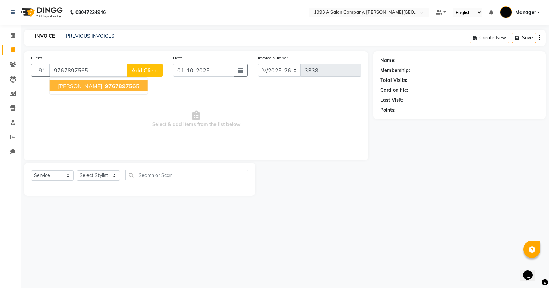
type input "9767897565"
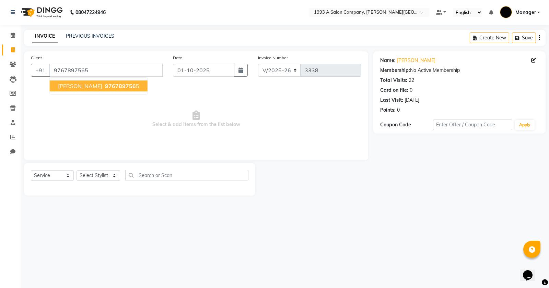
click at [105, 86] on span "976789756" at bounding box center [120, 86] width 31 height 7
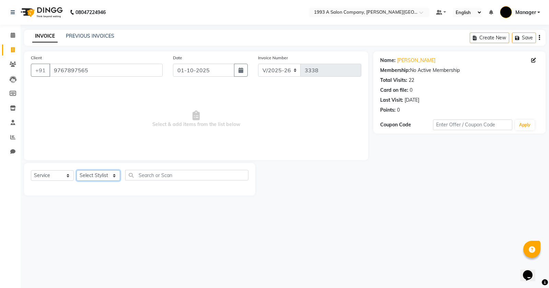
click at [113, 177] on select "Select Stylist [PERSON_NAME] Manager [PERSON_NAME] Mr [PERSON_NAME] (owner) [PE…" at bounding box center [98, 175] width 44 height 11
select select "82880"
click at [76, 170] on select "Select Stylist [PERSON_NAME] Manager [PERSON_NAME] Mr [PERSON_NAME] (owner) [PE…" at bounding box center [98, 175] width 44 height 11
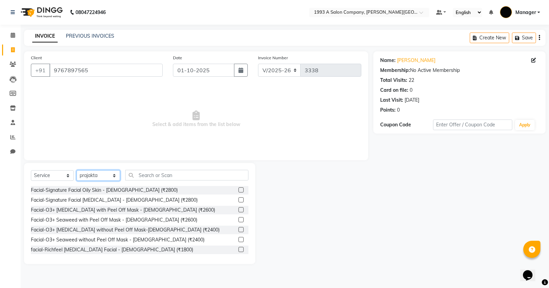
click at [112, 175] on select "Select Stylist [PERSON_NAME] Manager [PERSON_NAME] Mr [PERSON_NAME] (owner) [PE…" at bounding box center [98, 175] width 44 height 11
click at [76, 170] on select "Select Stylist [PERSON_NAME] Manager [PERSON_NAME] Mr [PERSON_NAME] (owner) [PE…" at bounding box center [98, 175] width 44 height 11
drag, startPoint x: 212, startPoint y: 180, endPoint x: 212, endPoint y: 175, distance: 4.8
click at [212, 180] on input "text" at bounding box center [186, 175] width 123 height 11
click at [212, 175] on input "text" at bounding box center [186, 175] width 123 height 11
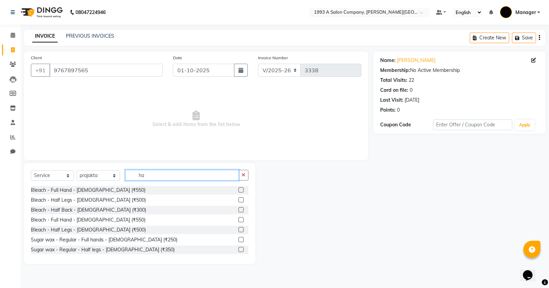
type input "h"
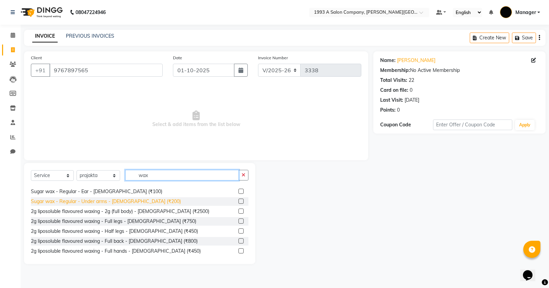
scroll to position [257, 0]
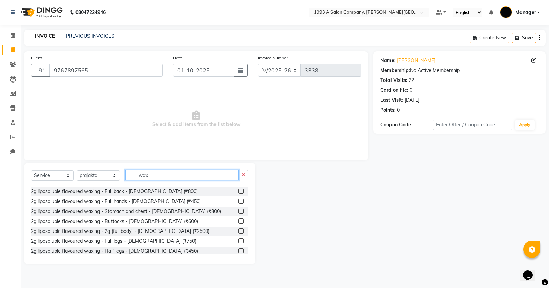
type input "wax"
click at [238, 203] on label at bounding box center [240, 201] width 5 height 5
click at [238, 203] on input "checkbox" at bounding box center [240, 202] width 4 height 4
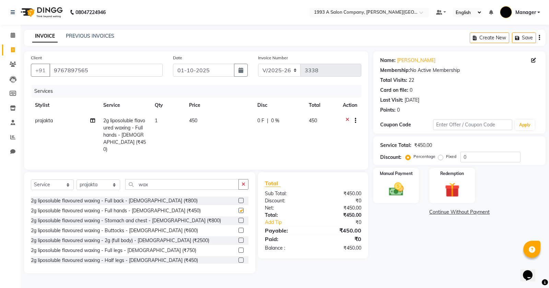
checkbox input "false"
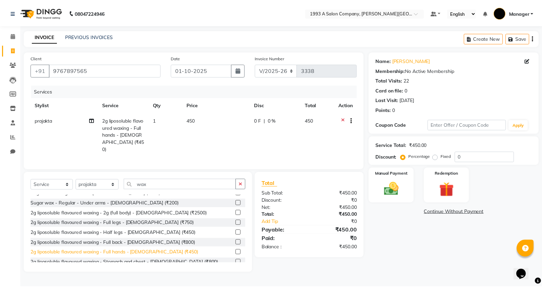
scroll to position [214, 0]
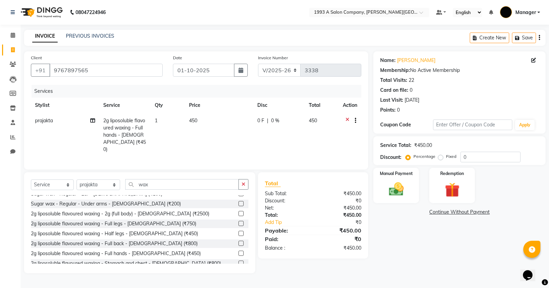
click at [238, 233] on label at bounding box center [240, 233] width 5 height 5
click at [238, 233] on input "checkbox" at bounding box center [240, 234] width 4 height 4
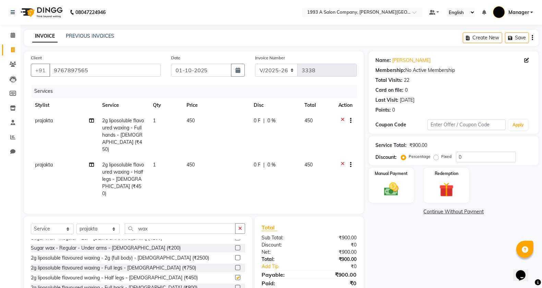
checkbox input "false"
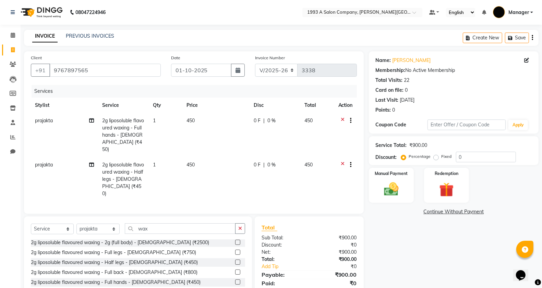
scroll to position [343, 0]
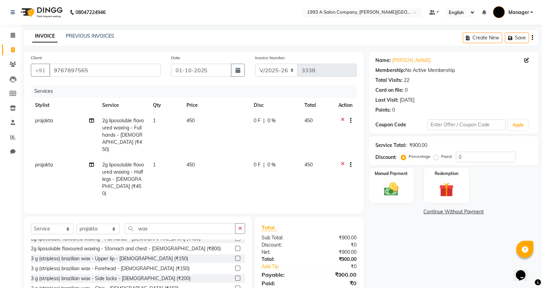
click at [308, 162] on span "450" at bounding box center [308, 165] width 8 height 6
select select "82880"
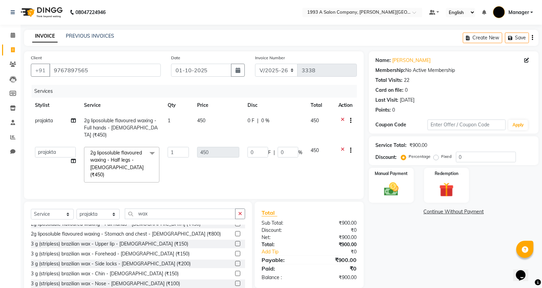
click at [208, 150] on td "450" at bounding box center [218, 165] width 50 height 44
click at [297, 149] on input "0" at bounding box center [288, 152] width 21 height 11
type input "0"
type input "500"
click at [292, 148] on input "500" at bounding box center [288, 152] width 21 height 11
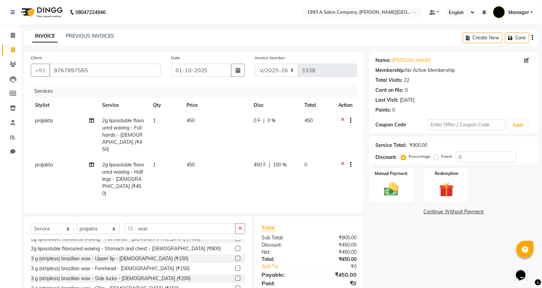
click at [318, 137] on tbody "[PERSON_NAME] 2g liposoluble flavoured waxing - Full hands - [DEMOGRAPHIC_DATA]…" at bounding box center [194, 157] width 326 height 88
click at [279, 161] on span "100 %" at bounding box center [280, 164] width 14 height 7
select select "82880"
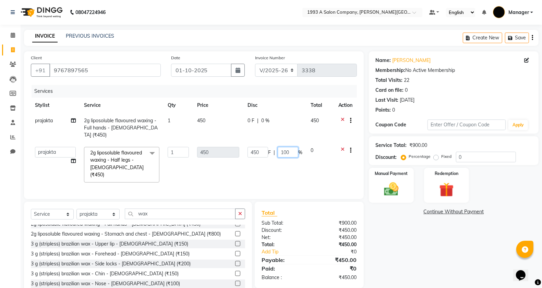
click at [293, 147] on input "100" at bounding box center [288, 152] width 21 height 11
type input "1"
click at [323, 138] on tbody "[PERSON_NAME] 2g liposoluble flavoured waxing - Full hands - [DEMOGRAPHIC_DATA]…" at bounding box center [194, 150] width 326 height 74
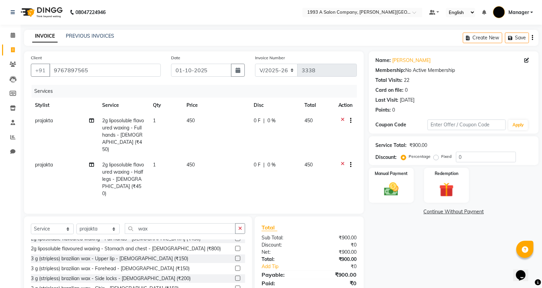
click at [313, 159] on td "450" at bounding box center [317, 179] width 34 height 44
select select "82880"
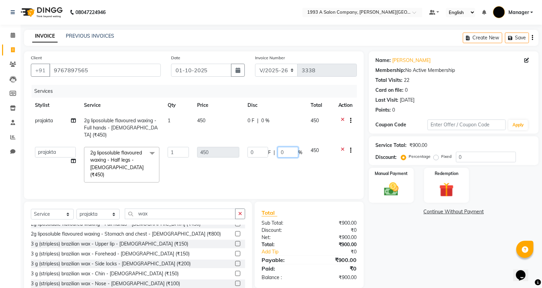
click at [284, 147] on input "0" at bounding box center [288, 152] width 21 height 11
type input "0500"
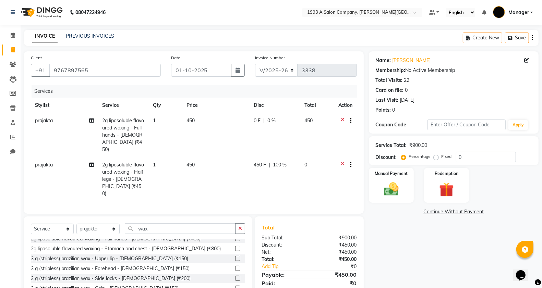
click at [304, 141] on tbody "[PERSON_NAME] 2g liposoluble flavoured waxing - Full hands - [DEMOGRAPHIC_DATA]…" at bounding box center [194, 157] width 326 height 88
click at [283, 163] on td "450 F | 100 %" at bounding box center [275, 179] width 51 height 44
select select "82880"
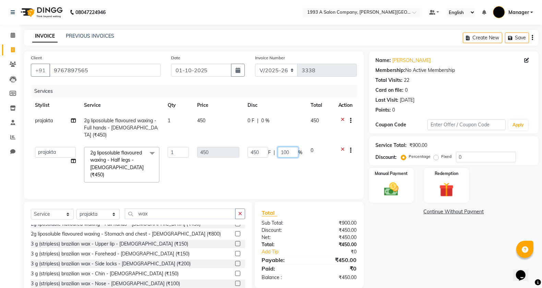
click at [291, 147] on input "100" at bounding box center [288, 152] width 21 height 11
type input "1"
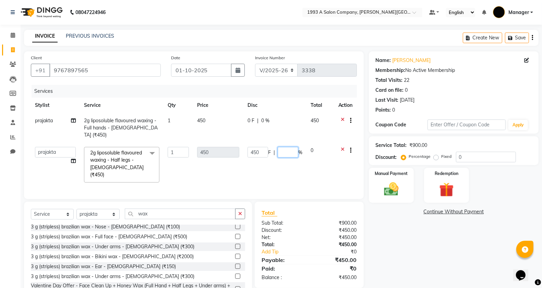
scroll to position [404, 0]
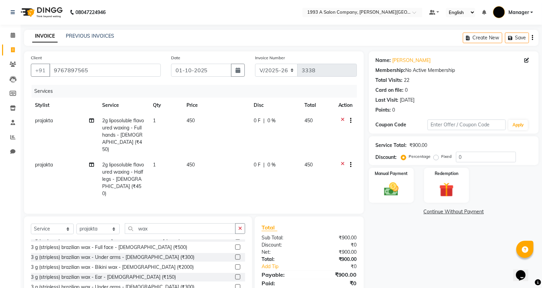
click at [232, 240] on div "Sugar wax - Regular - Full body - [DEMOGRAPHIC_DATA] (₹2100) Sugar wax - Regula…" at bounding box center [138, 274] width 214 height 69
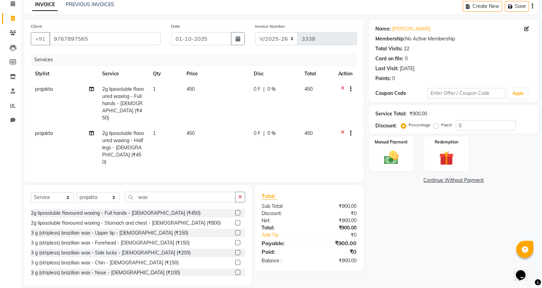
scroll to position [318, 0]
click at [235, 250] on label at bounding box center [237, 252] width 5 height 5
click at [235, 250] on input "checkbox" at bounding box center [237, 252] width 4 height 4
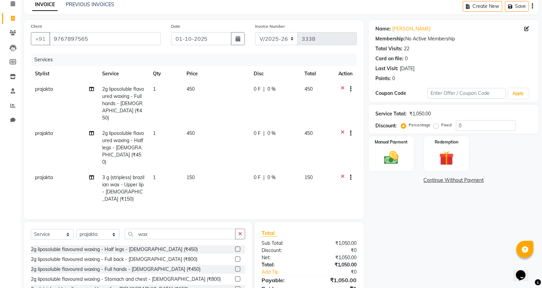
checkbox input "false"
click at [303, 126] on td "450" at bounding box center [317, 148] width 34 height 44
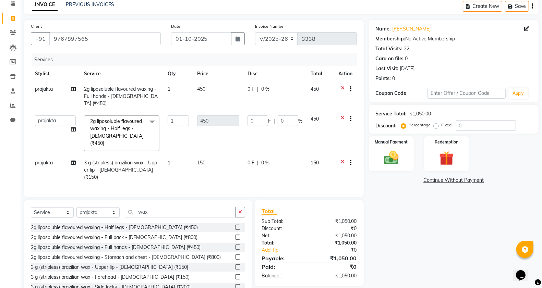
click at [118, 126] on span "2g liposoluble flavoured waxing - Half legs - [DEMOGRAPHIC_DATA] (₹450)" at bounding box center [116, 132] width 53 height 28
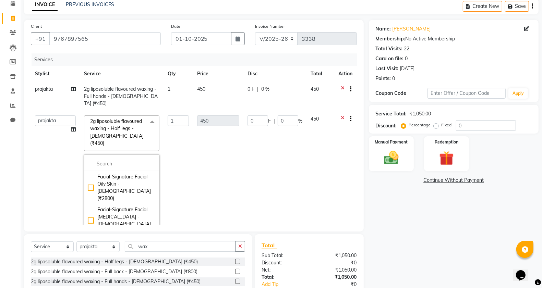
click at [118, 127] on span "2g liposoluble flavoured waxing - Half legs - [DEMOGRAPHIC_DATA] (₹450)" at bounding box center [116, 132] width 53 height 28
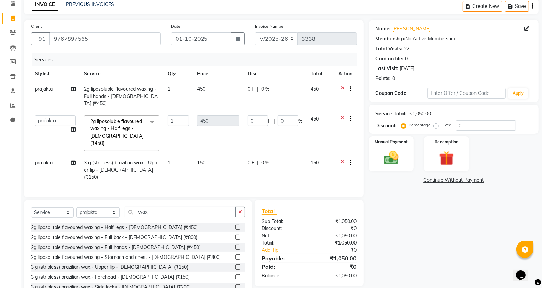
click at [118, 127] on span "2g liposoluble flavoured waxing - Half legs - [DEMOGRAPHIC_DATA] (₹450)" at bounding box center [116, 132] width 53 height 28
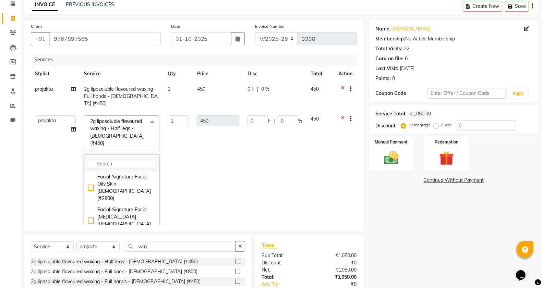
click at [125, 160] on input "multiselect-search" at bounding box center [122, 163] width 68 height 7
click at [94, 160] on input "500" at bounding box center [122, 163] width 68 height 7
click at [114, 157] on li "500" at bounding box center [121, 164] width 75 height 14
click at [107, 160] on input "500" at bounding box center [122, 163] width 68 height 7
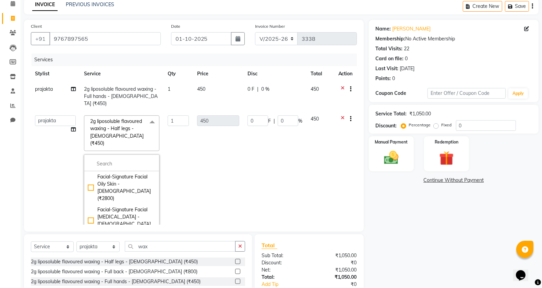
click at [150, 117] on span at bounding box center [152, 122] width 14 height 13
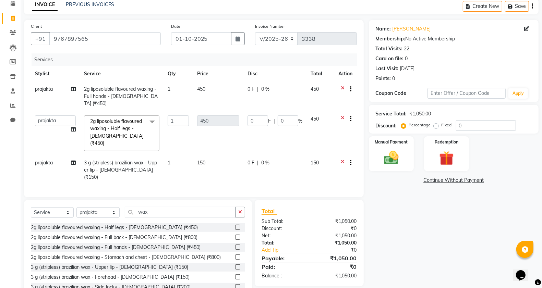
click at [318, 116] on span "450" at bounding box center [315, 119] width 8 height 6
drag, startPoint x: 318, startPoint y: 112, endPoint x: 305, endPoint y: 110, distance: 12.4
click at [309, 111] on td "450" at bounding box center [321, 133] width 28 height 44
click at [305, 112] on td "0 F | 0 %" at bounding box center [274, 133] width 63 height 44
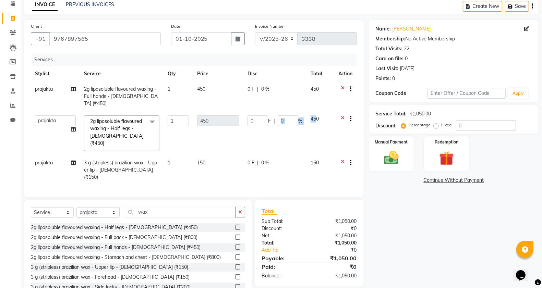
drag, startPoint x: 316, startPoint y: 110, endPoint x: 278, endPoint y: 119, distance: 39.3
click at [278, 119] on tr "[PERSON_NAME] Manager [PERSON_NAME] Mr [PERSON_NAME] (owner) [PERSON_NAME] [PER…" at bounding box center [194, 133] width 326 height 44
click at [322, 111] on td "450" at bounding box center [321, 133] width 28 height 44
drag, startPoint x: 322, startPoint y: 107, endPoint x: 307, endPoint y: 111, distance: 15.2
click at [307, 111] on td "450" at bounding box center [321, 133] width 28 height 44
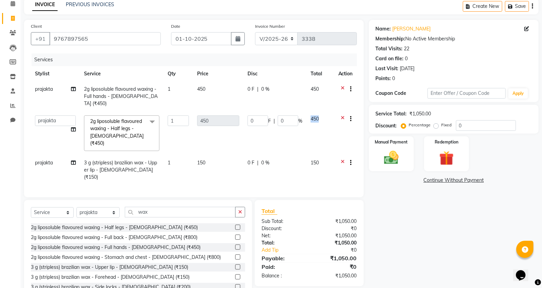
click at [349, 116] on button "button" at bounding box center [350, 119] width 4 height 7
click at [360, 82] on label "Regular Sale" at bounding box center [353, 81] width 28 height 6
click at [344, 82] on input "Regular Sale" at bounding box center [341, 80] width 4 height 4
click at [355, 88] on label "Up Sale" at bounding box center [349, 89] width 21 height 7
click at [344, 88] on input "Up Sale" at bounding box center [341, 88] width 4 height 4
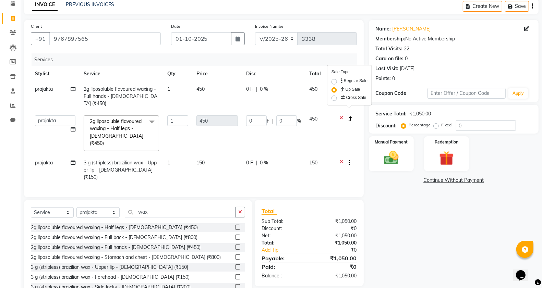
click at [341, 116] on icon at bounding box center [342, 120] width 4 height 9
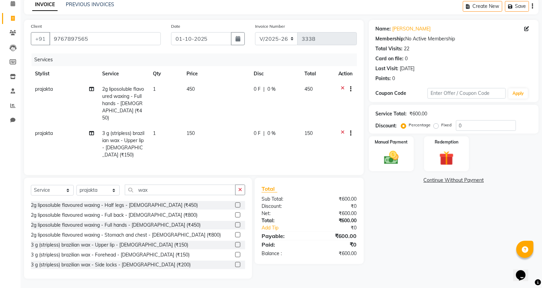
scroll to position [24, 0]
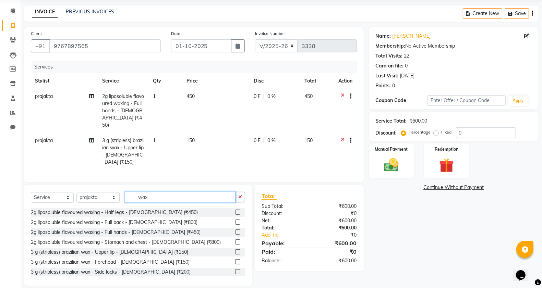
click at [192, 194] on input "wax" at bounding box center [180, 197] width 111 height 11
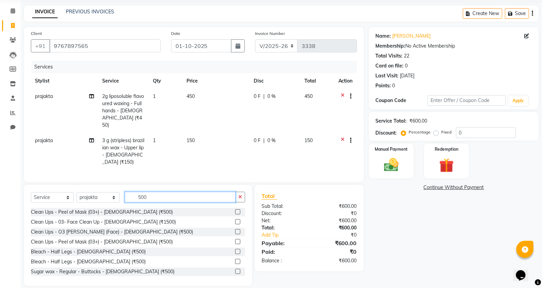
scroll to position [0, 0]
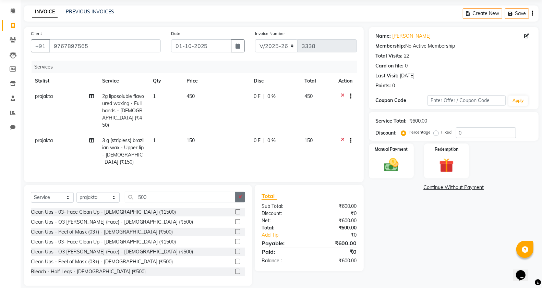
click at [242, 195] on icon "button" at bounding box center [240, 197] width 4 height 5
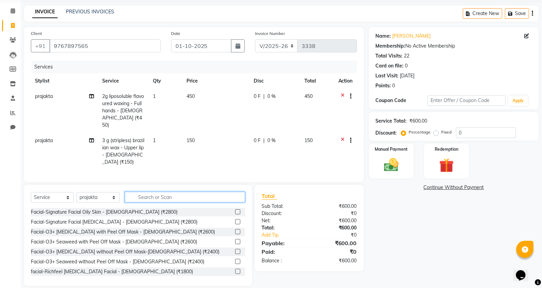
click at [219, 192] on input "text" at bounding box center [185, 197] width 121 height 11
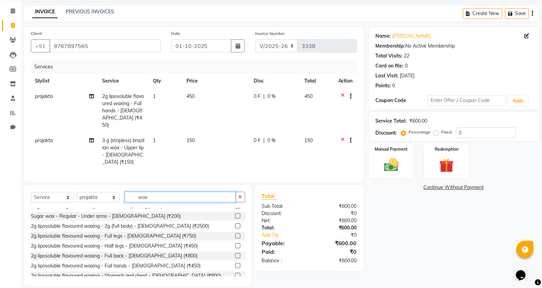
scroll to position [300, 0]
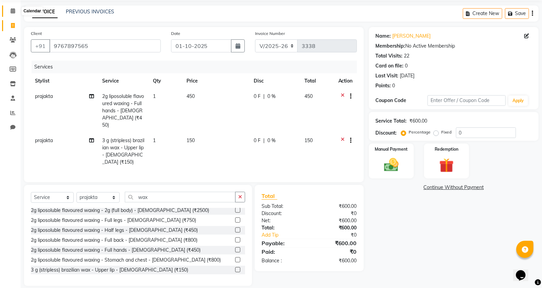
click at [10, 11] on span at bounding box center [13, 11] width 12 height 8
click at [11, 10] on icon at bounding box center [13, 10] width 4 height 5
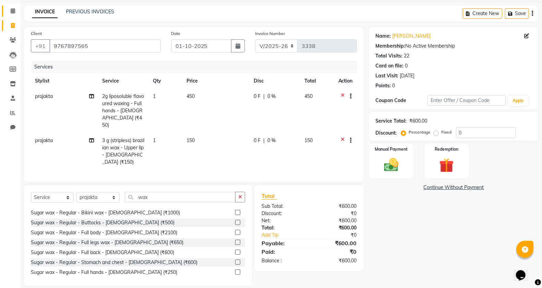
scroll to position [0, 0]
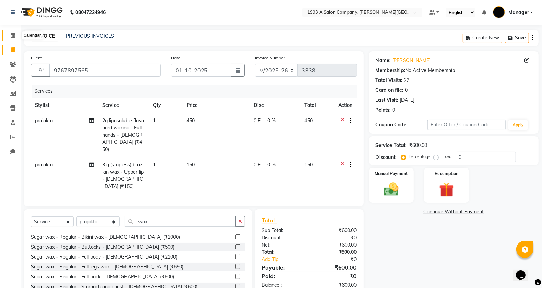
click at [10, 38] on span at bounding box center [13, 36] width 12 height 8
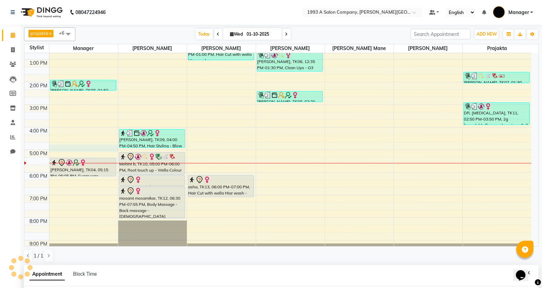
scroll to position [133, 0]
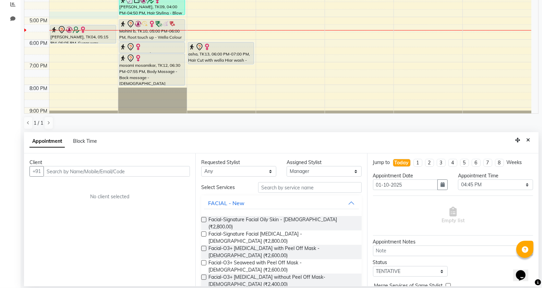
click at [95, 170] on input "text" at bounding box center [117, 171] width 146 height 11
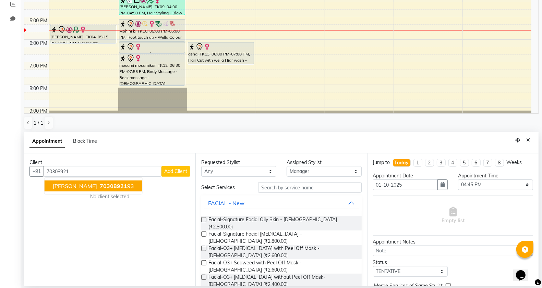
click at [91, 186] on span "[PERSON_NAME]" at bounding box center [75, 186] width 44 height 7
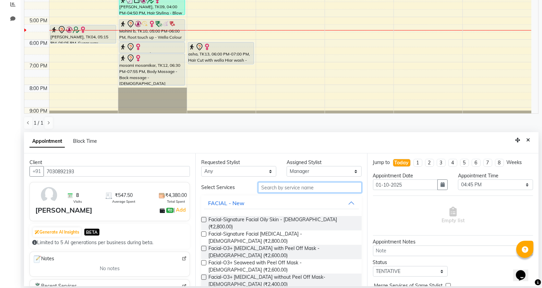
click at [269, 188] on input "text" at bounding box center [310, 187] width 104 height 11
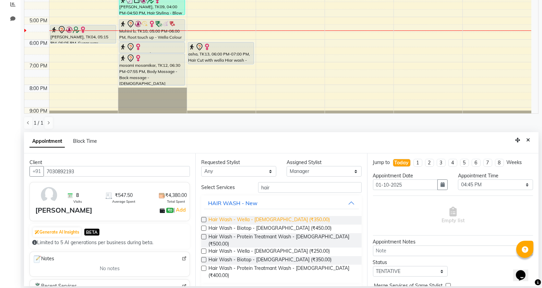
click at [270, 218] on span "Hair Wash - Wella - [DEMOGRAPHIC_DATA] (₹350.00)" at bounding box center [268, 220] width 121 height 9
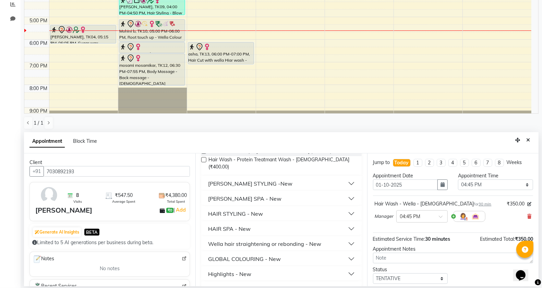
scroll to position [129, 0]
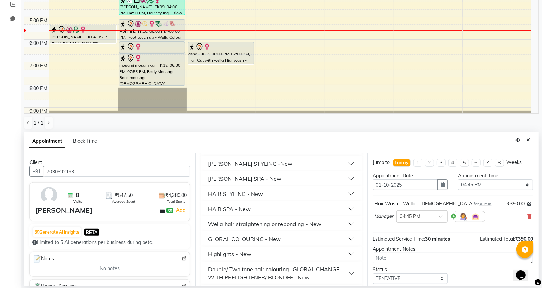
click at [238, 190] on div "HAIR STYLING - New" at bounding box center [235, 194] width 55 height 8
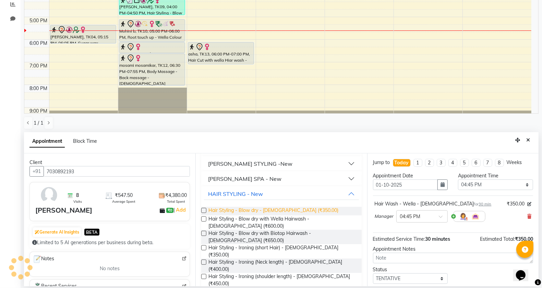
click at [268, 207] on span "Hair Styling - Blow dry - [DEMOGRAPHIC_DATA] (₹350.00)" at bounding box center [273, 211] width 130 height 9
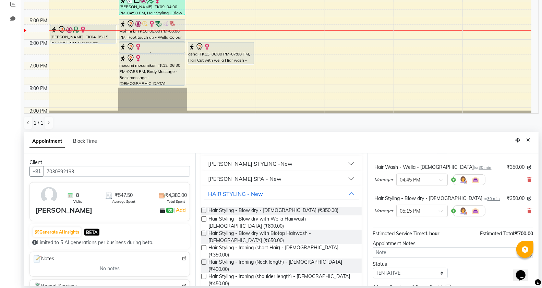
scroll to position [72, 0]
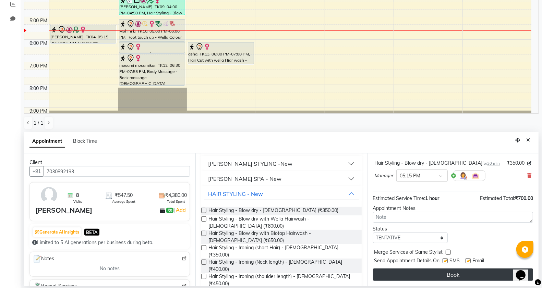
click at [444, 272] on button "Book" at bounding box center [453, 275] width 160 height 12
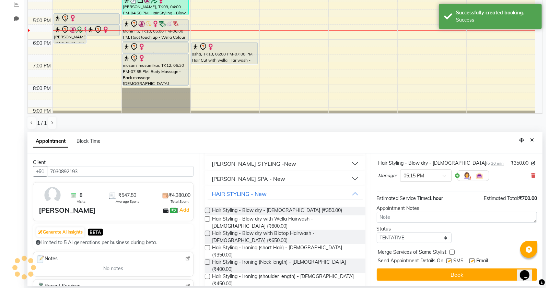
scroll to position [0, 0]
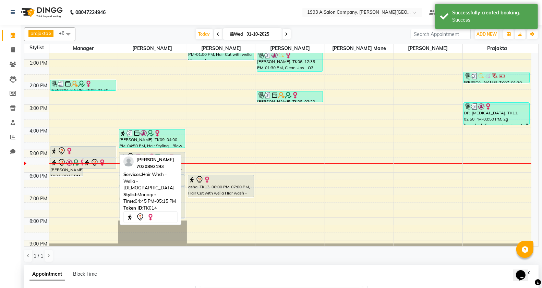
click at [74, 152] on div at bounding box center [83, 151] width 65 height 8
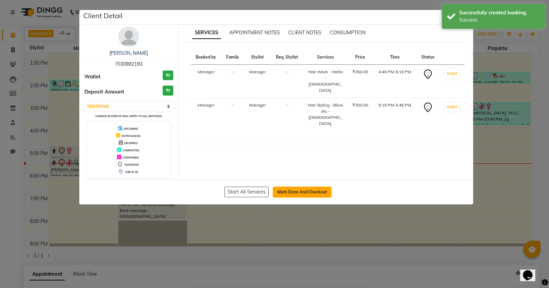
click at [297, 195] on button "Mark Done And Checkout" at bounding box center [302, 192] width 59 height 11
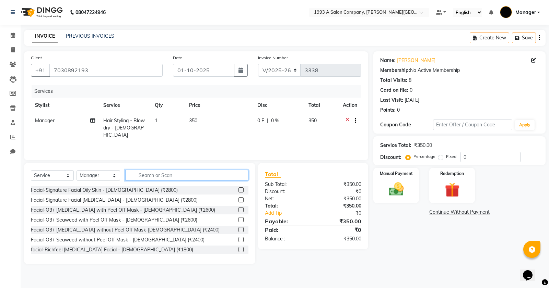
click at [164, 177] on input "text" at bounding box center [186, 175] width 123 height 11
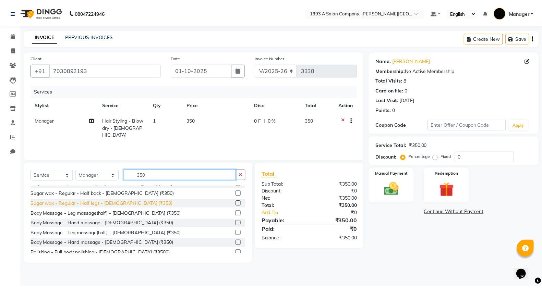
scroll to position [129, 0]
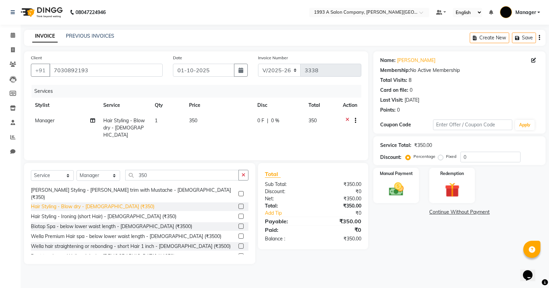
click at [110, 203] on div "Hair Styling - Blow dry - [DEMOGRAPHIC_DATA] (₹350)" at bounding box center [92, 206] width 123 height 7
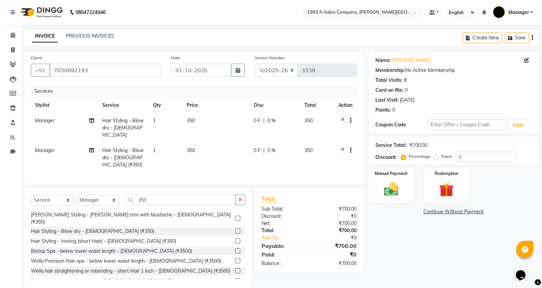
scroll to position [10, 0]
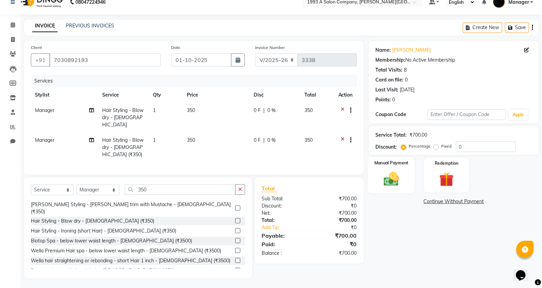
click at [400, 170] on img at bounding box center [391, 178] width 24 height 17
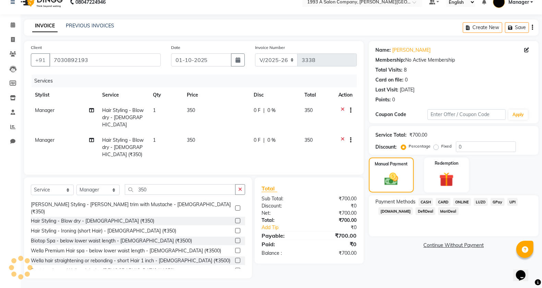
click at [443, 201] on span "CARD" at bounding box center [443, 202] width 15 height 8
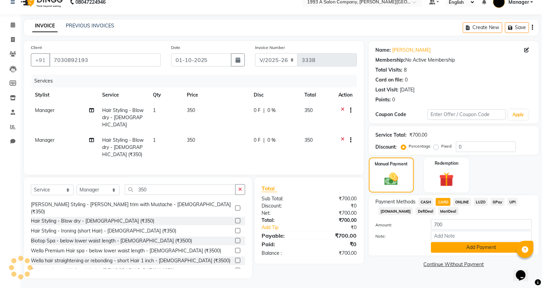
click at [456, 249] on button "Add Payment" at bounding box center [481, 247] width 101 height 11
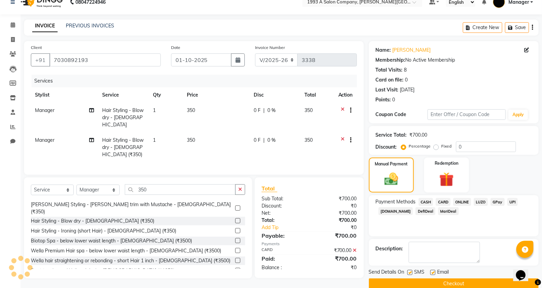
scroll to position [22, 0]
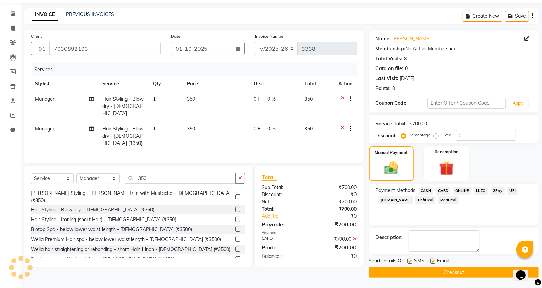
drag, startPoint x: 426, startPoint y: 272, endPoint x: 431, endPoint y: 280, distance: 9.2
click at [427, 273] on button "Checkout" at bounding box center [454, 272] width 170 height 11
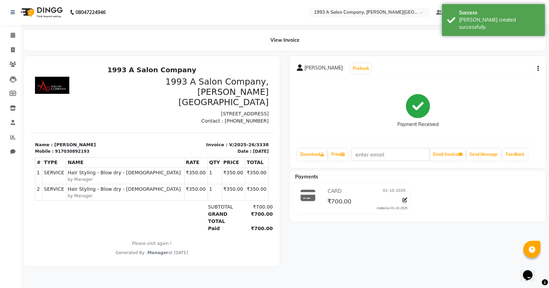
scroll to position [5, 0]
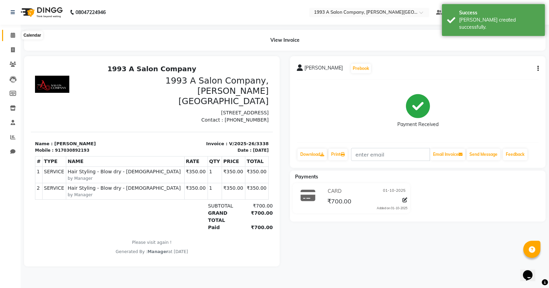
click at [12, 36] on icon at bounding box center [13, 35] width 4 height 5
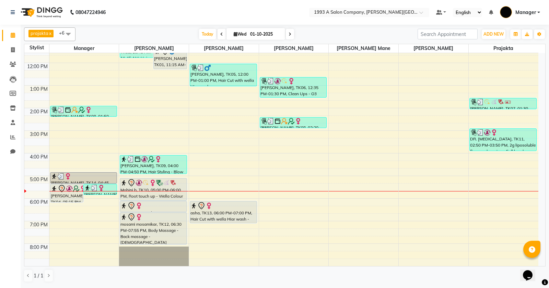
scroll to position [86, 0]
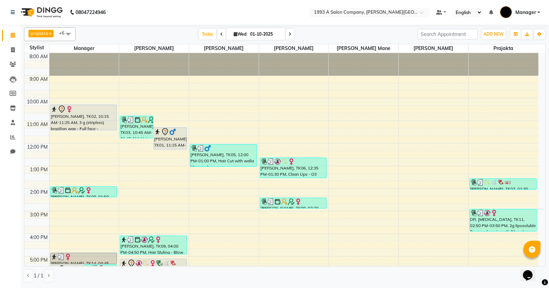
scroll to position [86, 0]
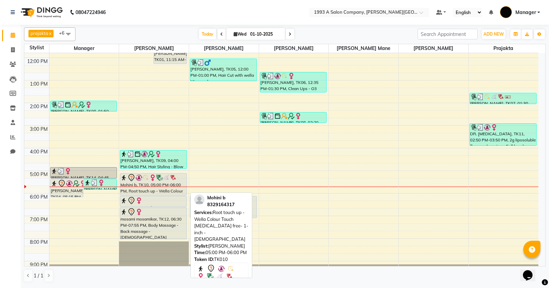
click at [174, 184] on div "Mohini b, TK10, 05:00 PM-06:00 PM, Root touch up - Wella Colour Touch [MEDICAL_…" at bounding box center [153, 184] width 67 height 22
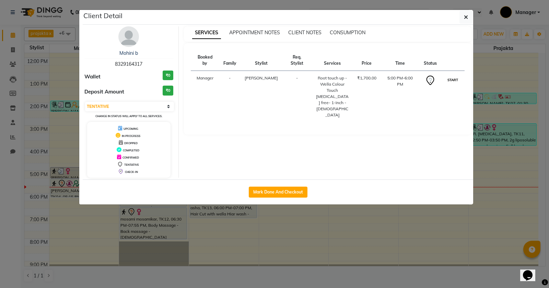
click at [453, 76] on button "START" at bounding box center [452, 80] width 14 height 9
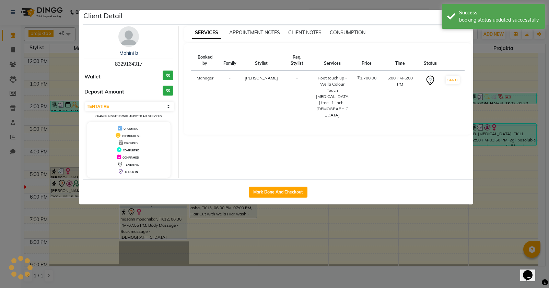
select select "1"
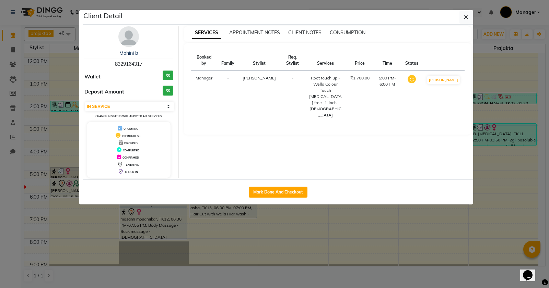
click at [15, 244] on ngb-modal-window "Client Detail Mohini b 8329164317 Wallet ₹0 Deposit Amount ₹0 Select IN SERVICE…" at bounding box center [274, 144] width 549 height 288
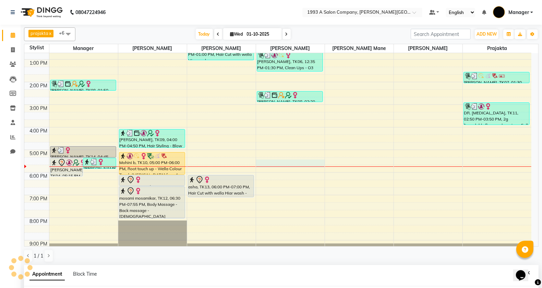
scroll to position [133, 0]
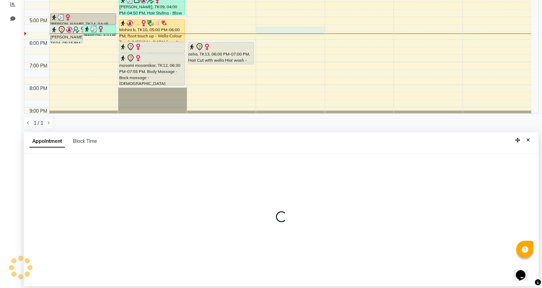
select select "67605"
select select "1035"
select select "tentative"
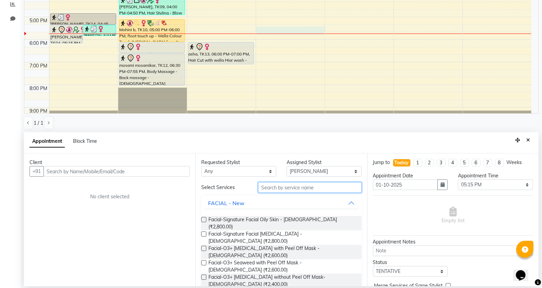
click at [299, 189] on input "text" at bounding box center [310, 187] width 104 height 11
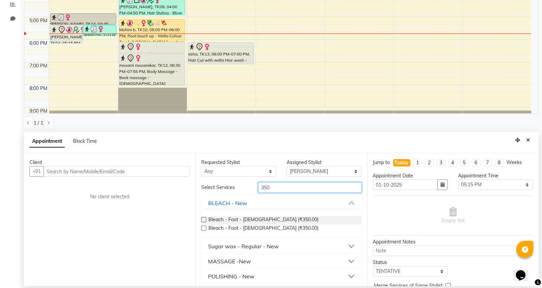
type input "350"
click at [282, 213] on div "Bleach - Foot - Female (₹350.00) Bleach - Foot - Male (₹350.00)" at bounding box center [281, 225] width 160 height 28
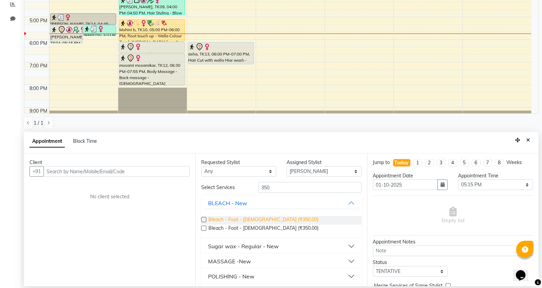
click at [266, 219] on span "Bleach - Foot - [DEMOGRAPHIC_DATA] (₹350.00)" at bounding box center [263, 220] width 110 height 9
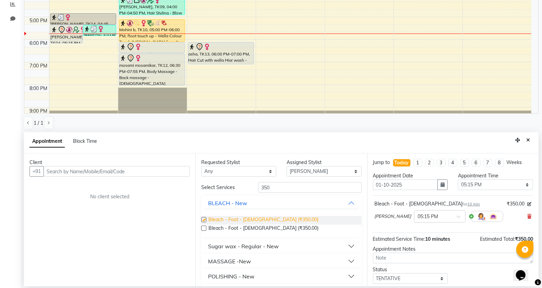
checkbox input "false"
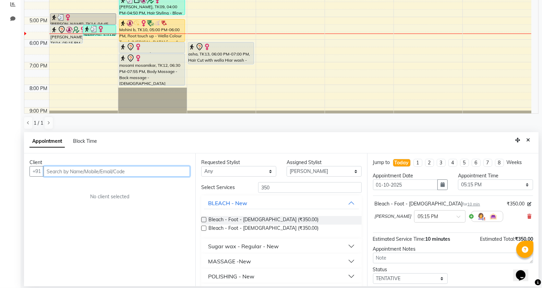
click at [168, 172] on input "text" at bounding box center [117, 171] width 146 height 11
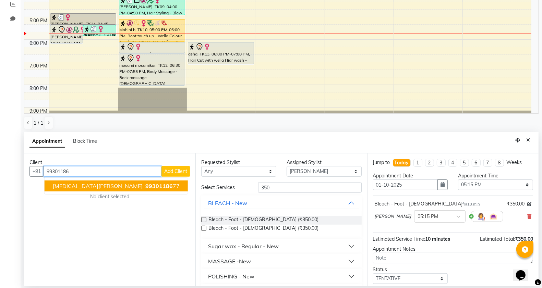
click at [145, 187] on span "99301186" at bounding box center [158, 186] width 27 height 7
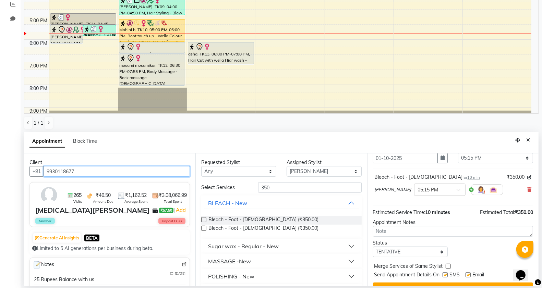
scroll to position [41, 0]
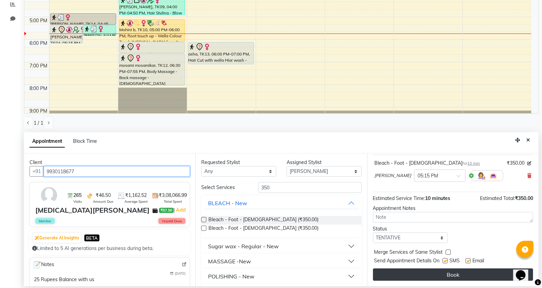
type input "9930118677"
click at [435, 273] on button "Book" at bounding box center [453, 275] width 160 height 12
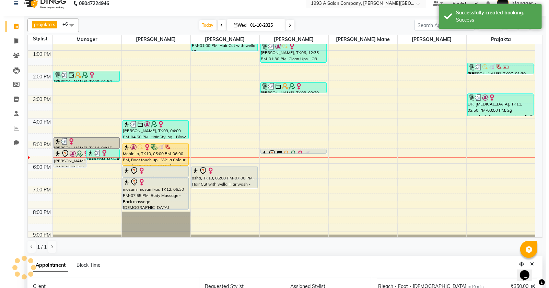
scroll to position [0, 0]
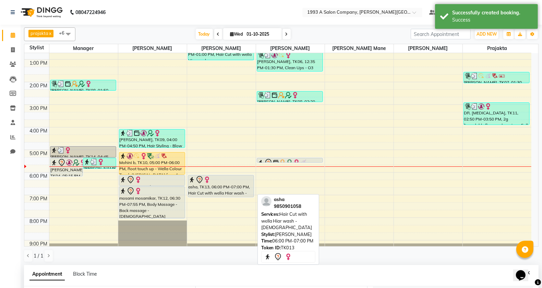
click at [214, 191] on div "asha, TK13, 06:00 PM-07:00 PM, Hair Cut with wella Hiar wash - [DEMOGRAPHIC_DAT…" at bounding box center [220, 187] width 65 height 22
select select "7"
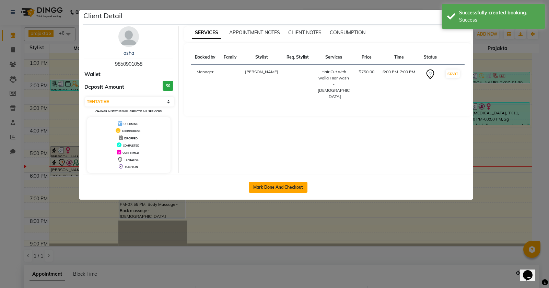
click at [278, 191] on button "Mark Done And Checkout" at bounding box center [278, 187] width 59 height 11
select select "service"
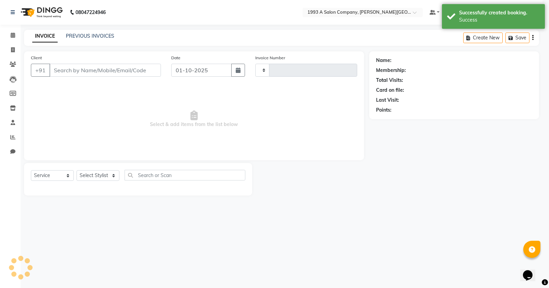
type input "3339"
select select "613"
type input "9850901058"
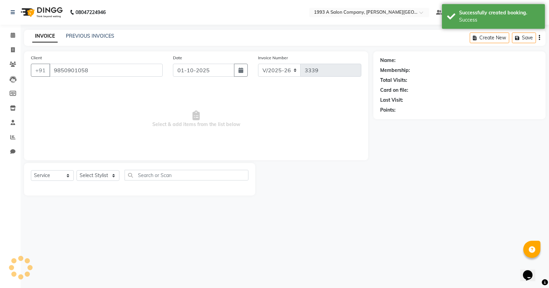
select select "70852"
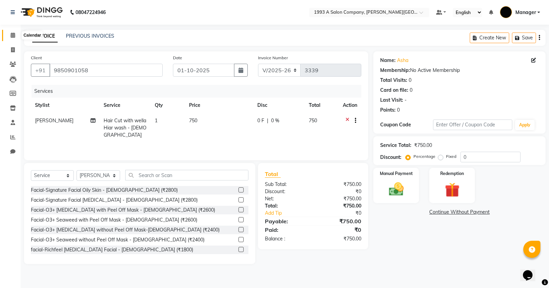
click at [11, 35] on icon at bounding box center [13, 35] width 4 height 5
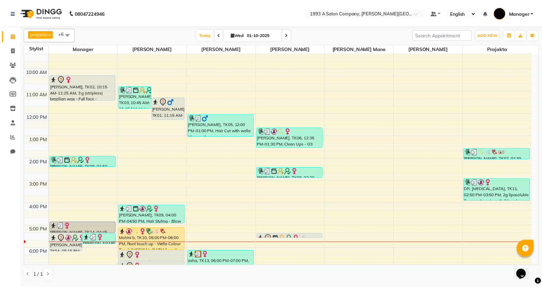
scroll to position [107, 0]
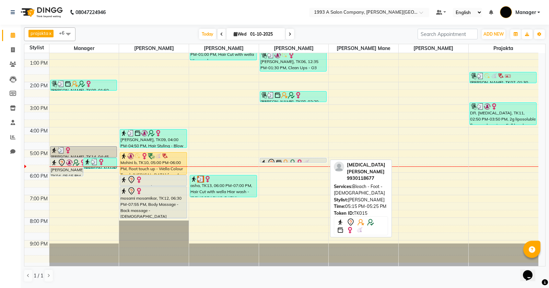
click at [287, 161] on div at bounding box center [293, 162] width 67 height 3
select select "7"
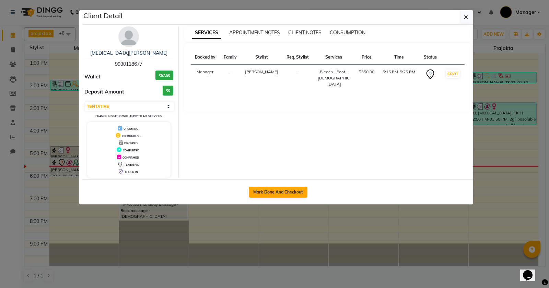
click at [287, 194] on button "Mark Done And Checkout" at bounding box center [278, 192] width 59 height 11
select select "service"
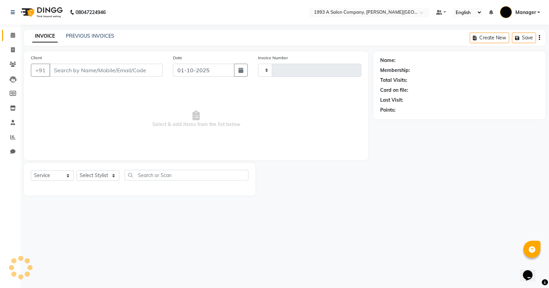
type input "3339"
select select "613"
type input "9930118677"
select select "67605"
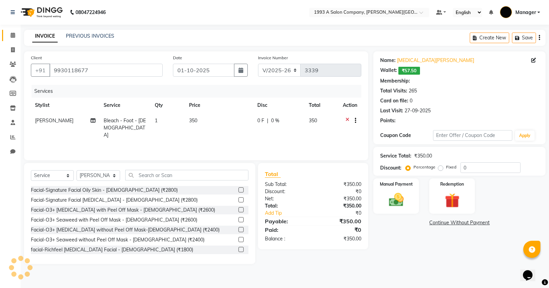
select select "1: Object"
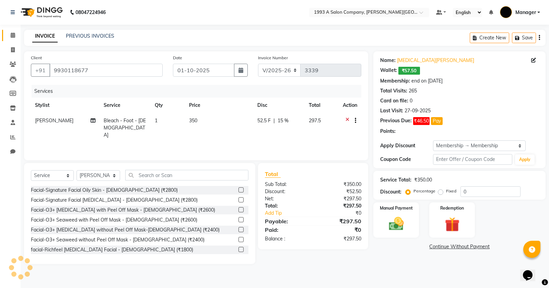
type input "15"
click at [395, 230] on img at bounding box center [396, 223] width 25 height 17
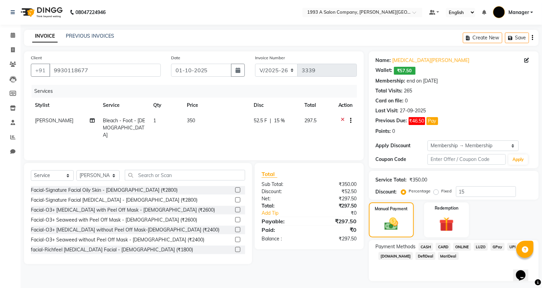
scroll to position [17, 0]
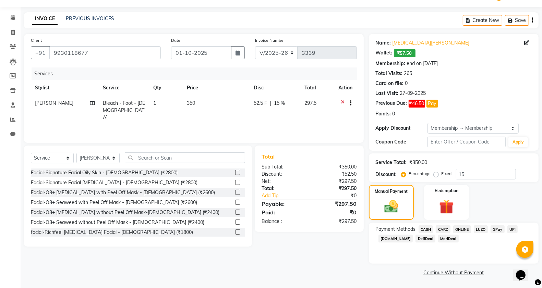
click at [460, 231] on span "ONLINE" at bounding box center [462, 230] width 18 height 8
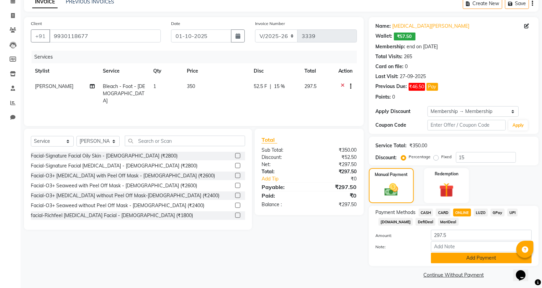
scroll to position [36, 0]
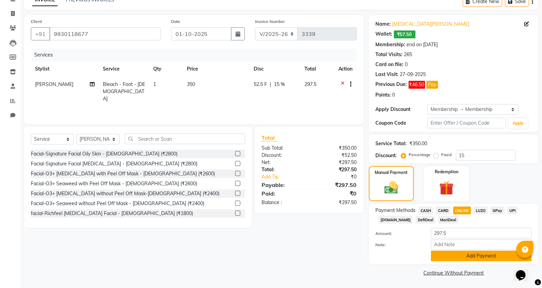
click at [455, 256] on button "Add Payment" at bounding box center [481, 256] width 101 height 11
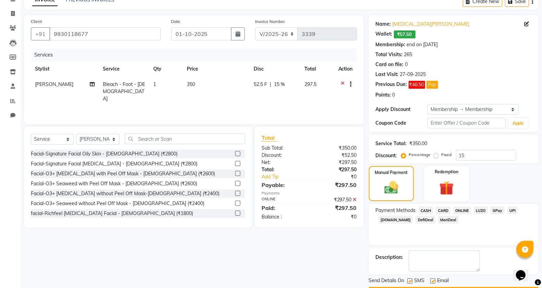
scroll to position [57, 0]
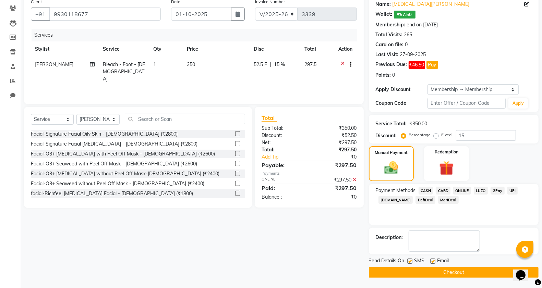
click at [397, 273] on button "Checkout" at bounding box center [454, 272] width 170 height 11
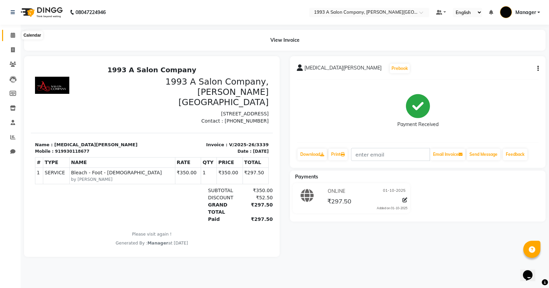
click at [11, 35] on icon at bounding box center [13, 35] width 4 height 5
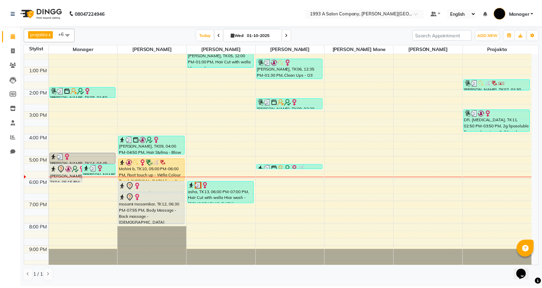
scroll to position [107, 0]
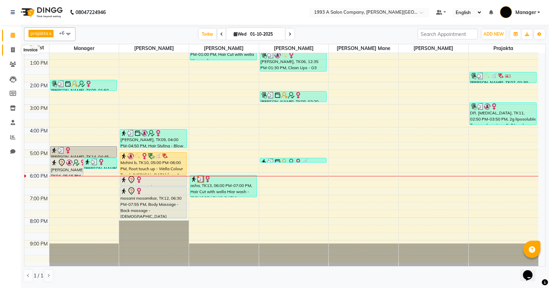
click at [7, 52] on span at bounding box center [13, 50] width 12 height 8
select select "service"
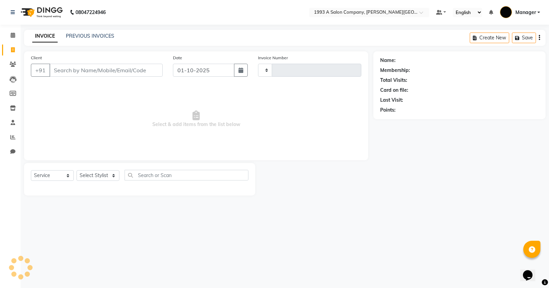
type input "3340"
select select "613"
click at [72, 69] on input "Client" at bounding box center [105, 70] width 113 height 13
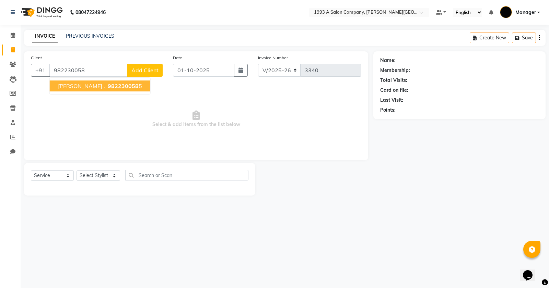
click at [110, 86] on ngb-highlight "982230058 5" at bounding box center [124, 86] width 36 height 7
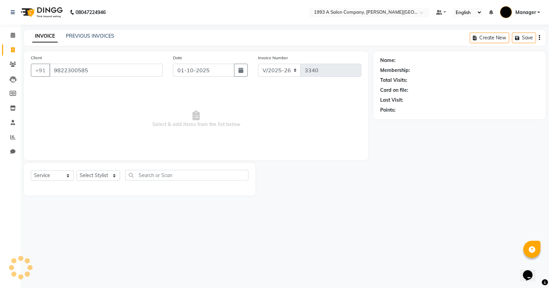
type input "9822300585"
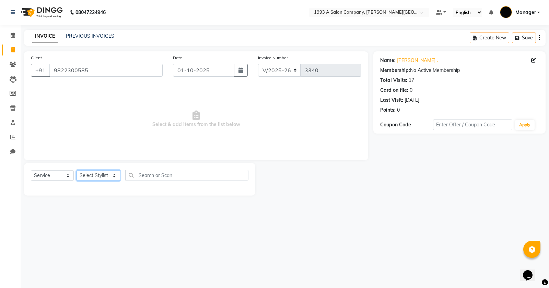
click at [107, 170] on select "Select Stylist [PERSON_NAME] Manager [PERSON_NAME] Mr [PERSON_NAME] (owner) [PE…" at bounding box center [98, 175] width 44 height 11
select select "58501"
click at [76, 170] on select "Select Stylist [PERSON_NAME] Manager [PERSON_NAME] Mr [PERSON_NAME] (owner) [PE…" at bounding box center [98, 175] width 44 height 11
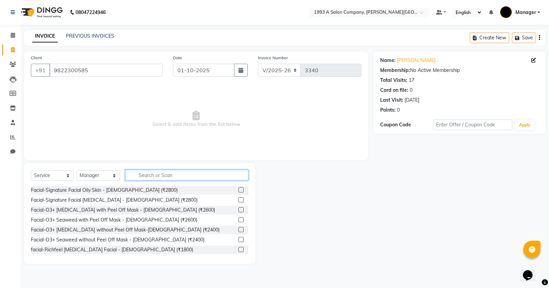
click at [163, 172] on input "text" at bounding box center [186, 175] width 123 height 11
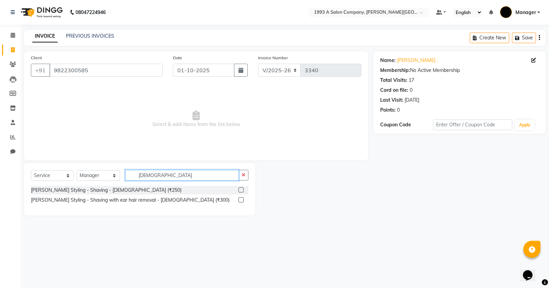
type input "shavi"
click at [240, 189] on label at bounding box center [240, 190] width 5 height 5
click at [240, 189] on input "checkbox" at bounding box center [240, 190] width 4 height 4
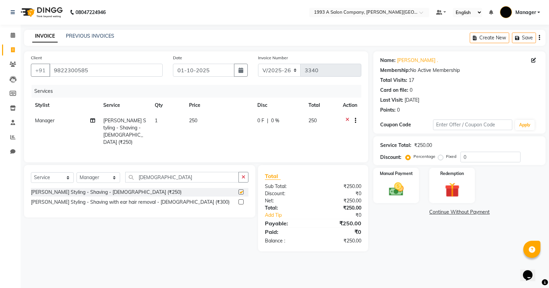
checkbox input "false"
click at [381, 186] on div "Manual Payment" at bounding box center [395, 185] width 47 height 37
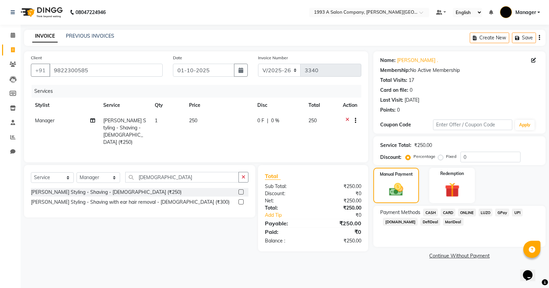
drag, startPoint x: 465, startPoint y: 209, endPoint x: 465, endPoint y: 225, distance: 15.1
click at [465, 212] on span "ONLINE" at bounding box center [467, 213] width 18 height 8
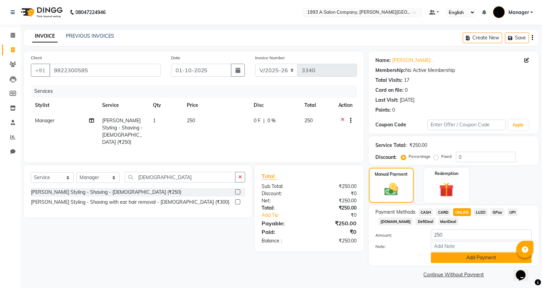
click at [461, 254] on button "Add Payment" at bounding box center [481, 258] width 101 height 11
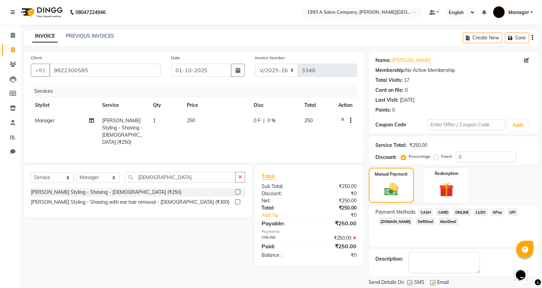
scroll to position [22, 0]
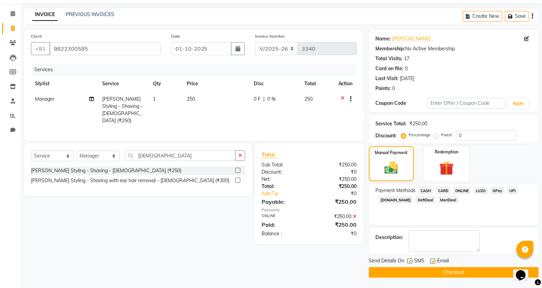
click at [451, 276] on button "Checkout" at bounding box center [454, 272] width 170 height 11
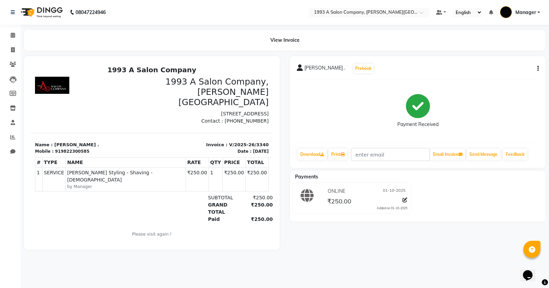
select select "613"
select select "service"
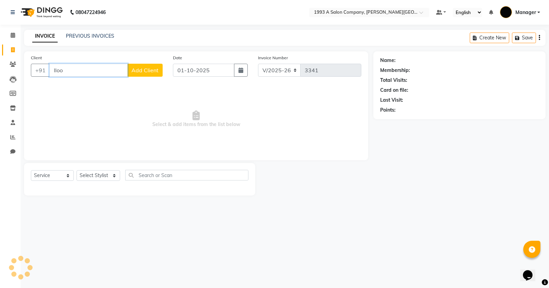
click at [100, 69] on input "lloo" at bounding box center [88, 70] width 78 height 13
type input "l"
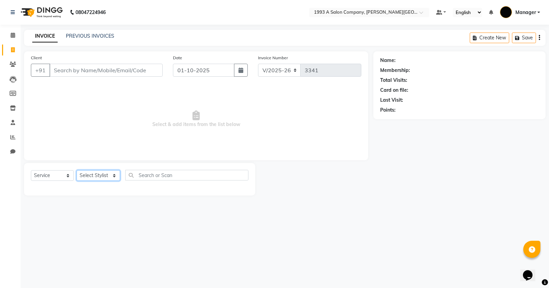
click at [113, 175] on select "Select Stylist [PERSON_NAME] Manager [PERSON_NAME] Mr [PERSON_NAME] (owner) [PE…" at bounding box center [98, 175] width 44 height 11
select select "67605"
click at [76, 170] on select "Select Stylist [PERSON_NAME] Manager [PERSON_NAME] Mr [PERSON_NAME] (owner) [PE…" at bounding box center [98, 175] width 44 height 11
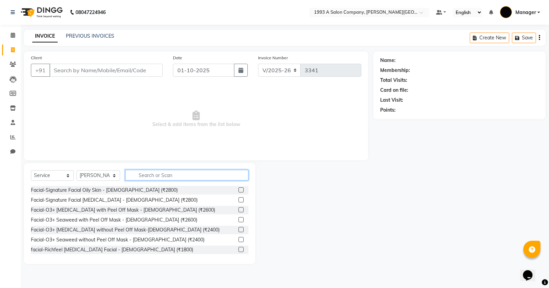
click at [152, 179] on input "text" at bounding box center [186, 175] width 123 height 11
click at [148, 72] on input "Client" at bounding box center [105, 70] width 113 height 13
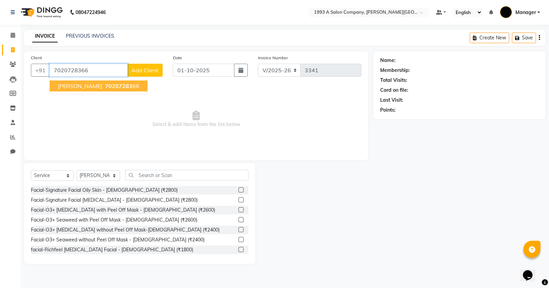
type input "7020728366"
select select "1: Object"
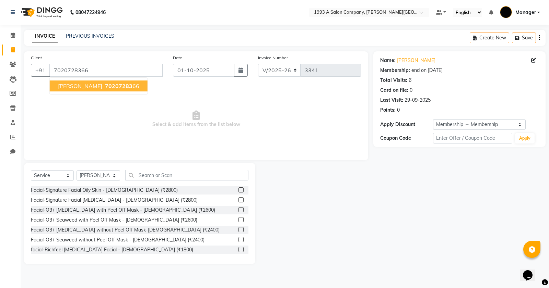
click at [105, 87] on span "70207283" at bounding box center [118, 86] width 27 height 7
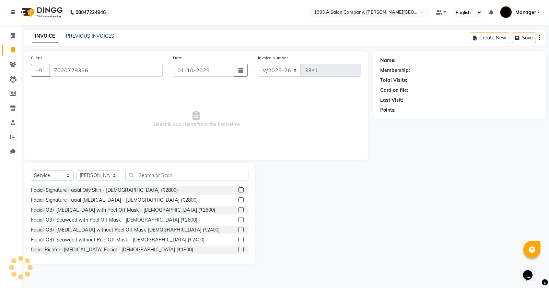
select select "1: Object"
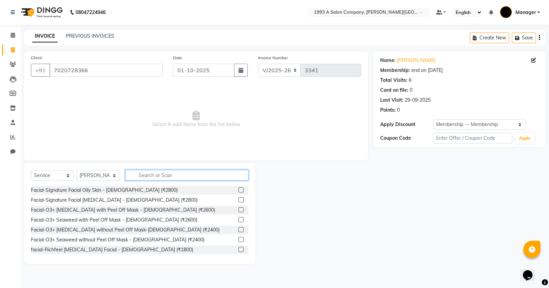
click at [182, 179] on input "text" at bounding box center [186, 175] width 123 height 11
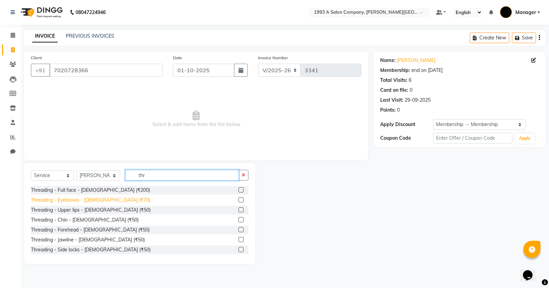
type input "thr"
click at [111, 199] on div "Threading - Eyebrows - [DEMOGRAPHIC_DATA] (₹70)" at bounding box center [90, 200] width 119 height 7
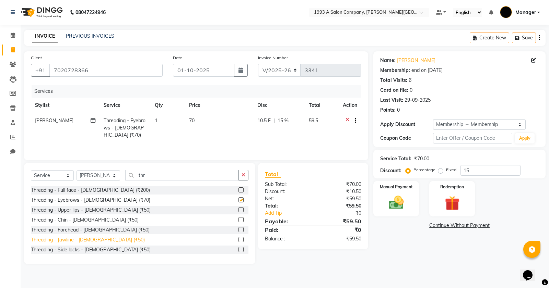
checkbox input "false"
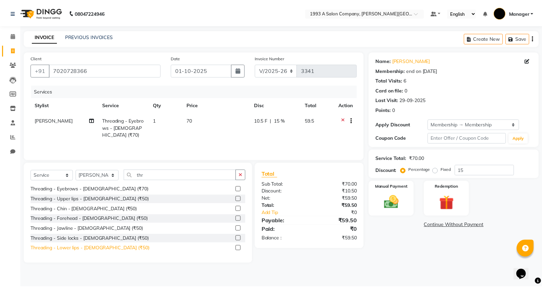
scroll to position [21, 0]
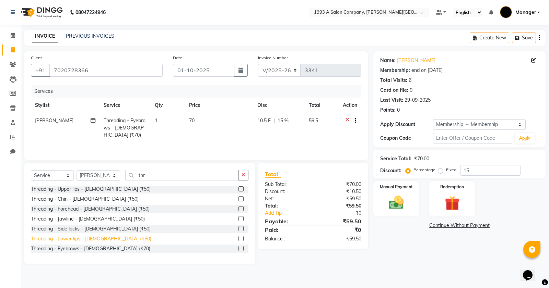
click at [81, 238] on div "Threading - Lower lips - [DEMOGRAPHIC_DATA] (₹50)" at bounding box center [91, 239] width 120 height 7
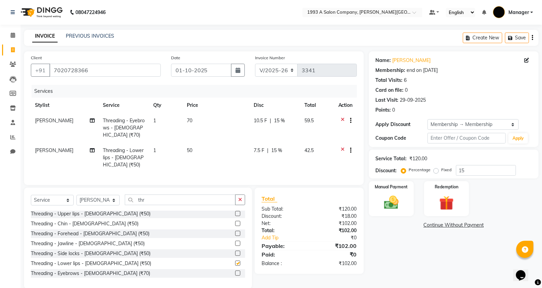
checkbox input "false"
click at [122, 203] on div "Select Service Product Membership Package Voucher Prepaid Gift Card Select Styl…" at bounding box center [138, 203] width 214 height 16
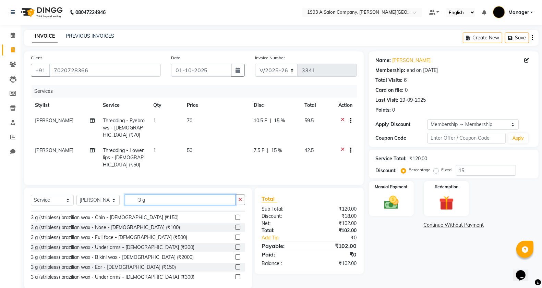
scroll to position [70, 0]
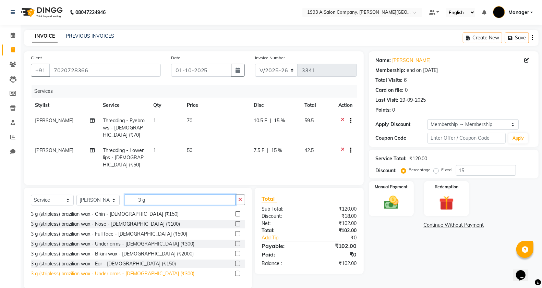
type input "3 g"
click at [107, 275] on div "3 g (stripless) brazilian wax - Under arms - [DEMOGRAPHIC_DATA] (₹300)" at bounding box center [113, 274] width 164 height 7
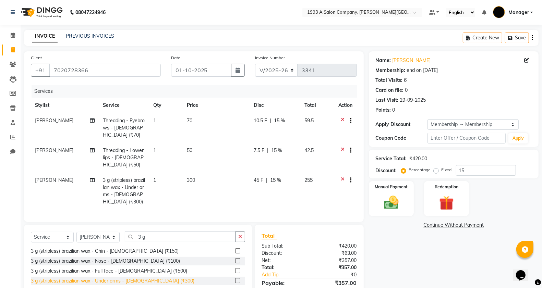
checkbox input "false"
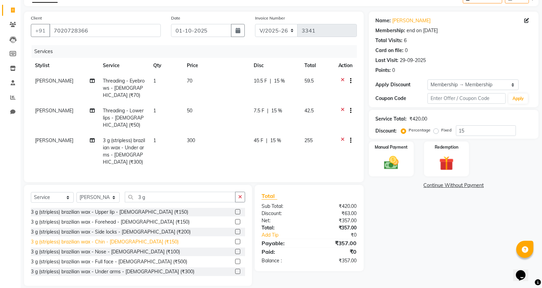
scroll to position [0, 0]
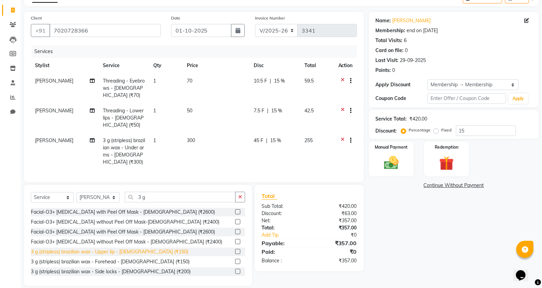
click at [107, 249] on div "3 g (stripless) brazilian wax - Upper lip - [DEMOGRAPHIC_DATA] (₹150)" at bounding box center [109, 252] width 157 height 7
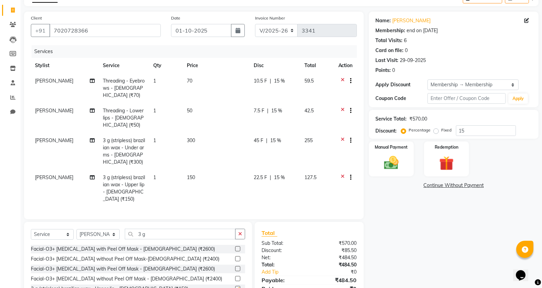
checkbox input "false"
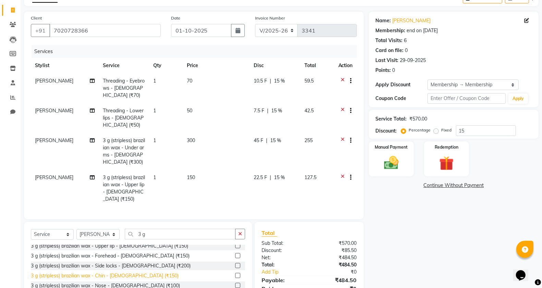
click at [105, 273] on div "3 g (stripless) brazilian wax - Chin - [DEMOGRAPHIC_DATA] (₹150)" at bounding box center [105, 276] width 148 height 7
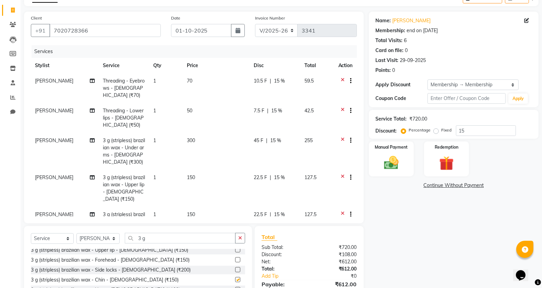
checkbox input "false"
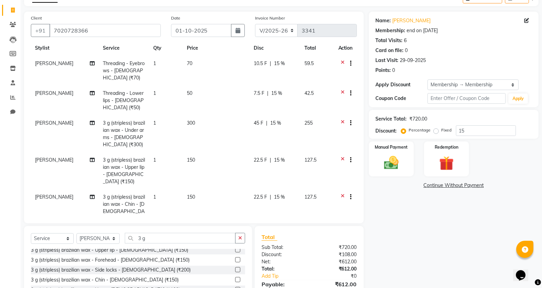
scroll to position [89, 0]
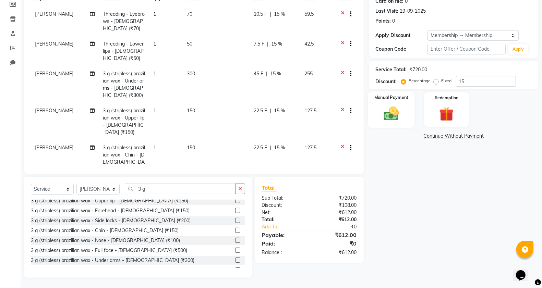
click at [393, 124] on div "Manual Payment" at bounding box center [391, 110] width 47 height 36
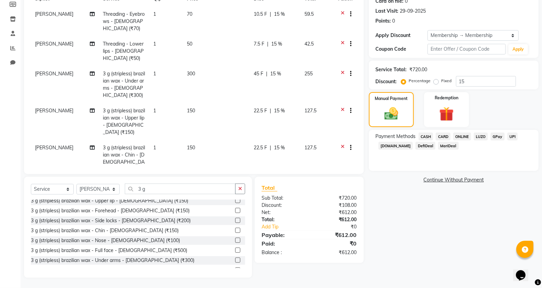
click at [430, 139] on span "CASH" at bounding box center [426, 137] width 15 height 8
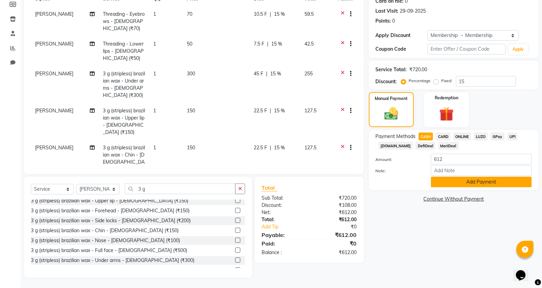
click at [452, 182] on button "Add Payment" at bounding box center [481, 182] width 101 height 11
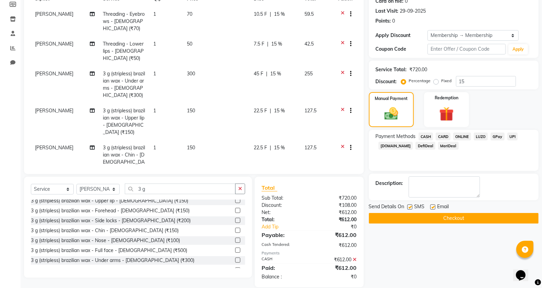
scroll to position [46, 0]
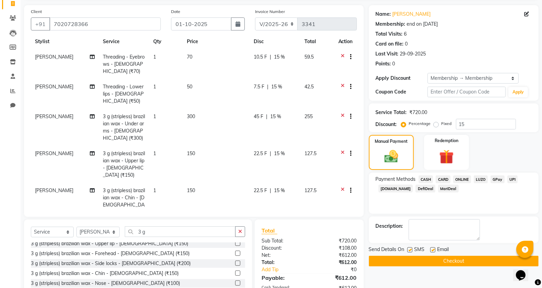
click at [424, 180] on span "CASH" at bounding box center [426, 180] width 15 height 8
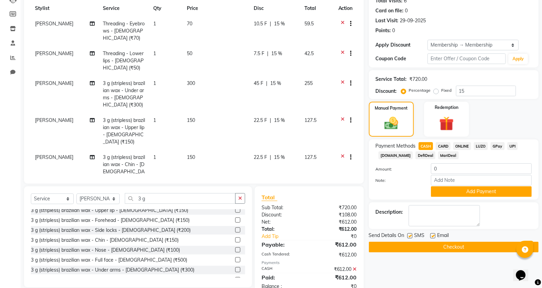
scroll to position [98, 0]
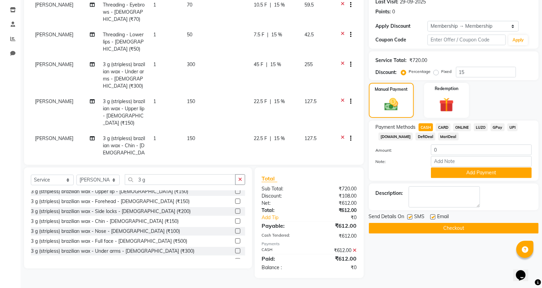
click at [443, 228] on button "Checkout" at bounding box center [454, 228] width 170 height 11
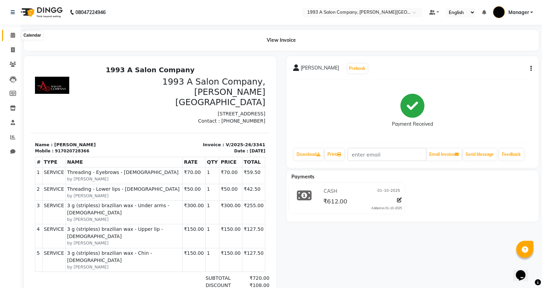
click at [13, 37] on icon at bounding box center [13, 35] width 4 height 5
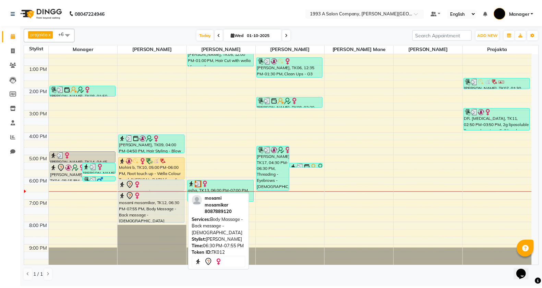
scroll to position [107, 0]
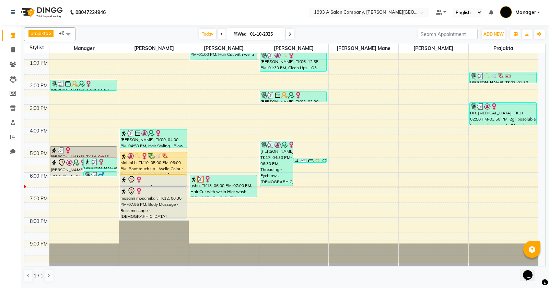
drag, startPoint x: 260, startPoint y: 102, endPoint x: 273, endPoint y: 98, distance: 13.4
click at [261, 102] on div "[PERSON_NAME], TK08, 02:20 PM-02:50 PM, Nails - Gel Polish Removal (10 Nails) -…" at bounding box center [293, 96] width 67 height 11
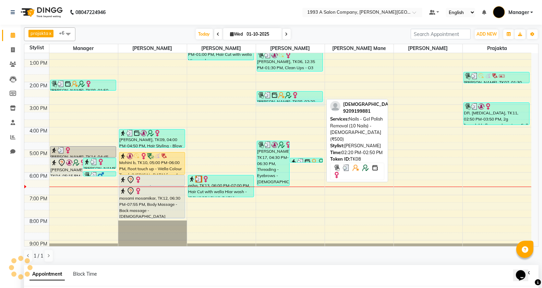
click at [273, 98] on img at bounding box center [274, 95] width 7 height 7
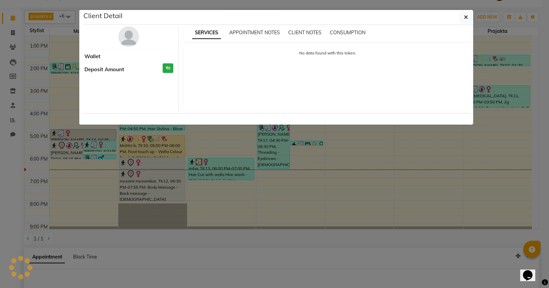
select select "3"
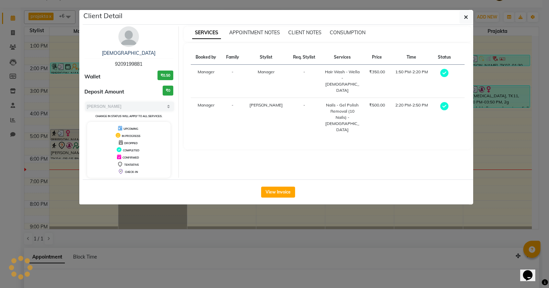
scroll to position [133, 0]
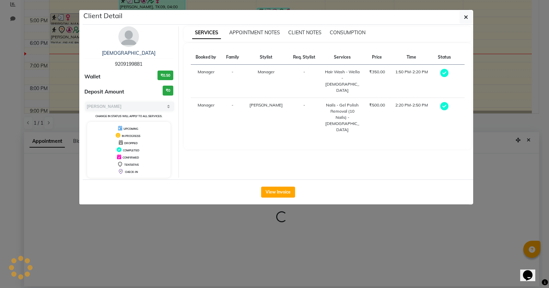
select select "67605"
select select "tentative"
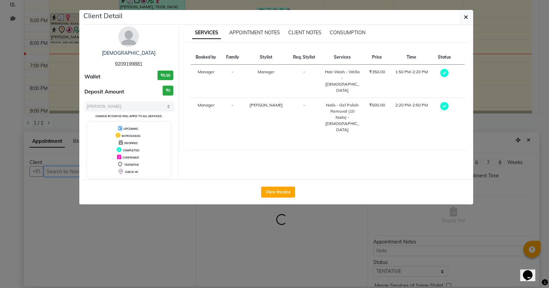
select select "885"
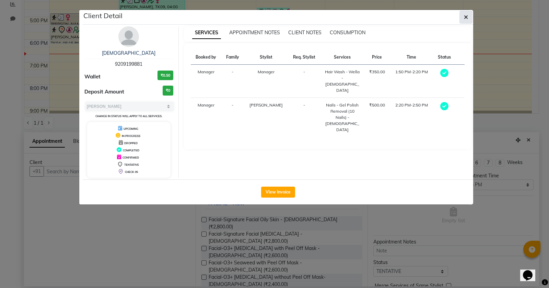
click at [467, 14] on icon "button" at bounding box center [466, 16] width 4 height 5
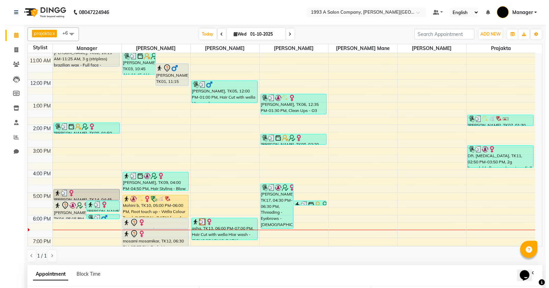
scroll to position [21, 0]
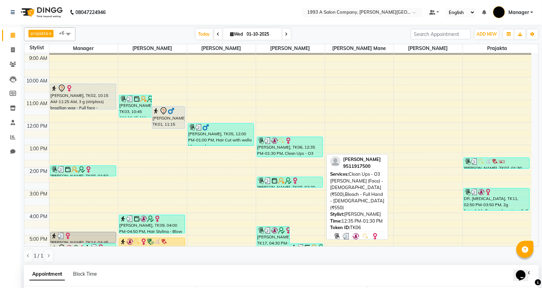
click at [278, 147] on div "[PERSON_NAME], TK06, 12:35 PM-01:30 PM, Clean Ups - O3 [PERSON_NAME] (Face) - […" at bounding box center [289, 147] width 65 height 20
select select "3"
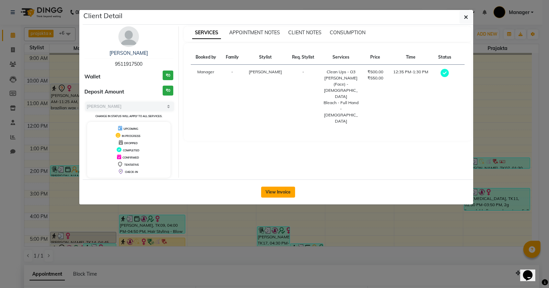
click at [270, 191] on button "View Invoice" at bounding box center [278, 192] width 34 height 11
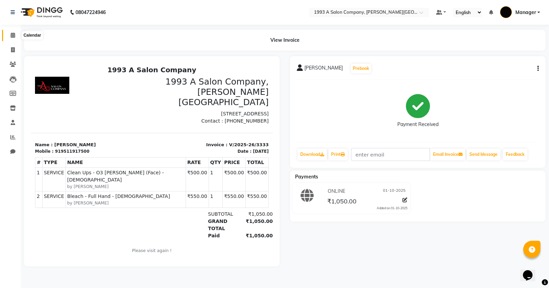
click at [12, 35] on icon at bounding box center [13, 35] width 4 height 5
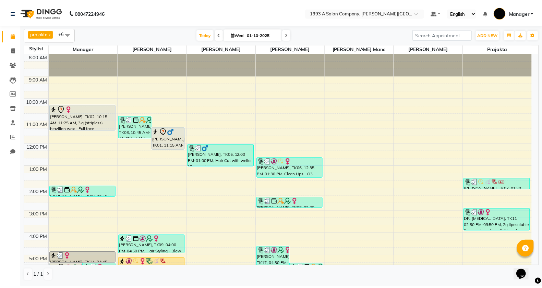
scroll to position [43, 0]
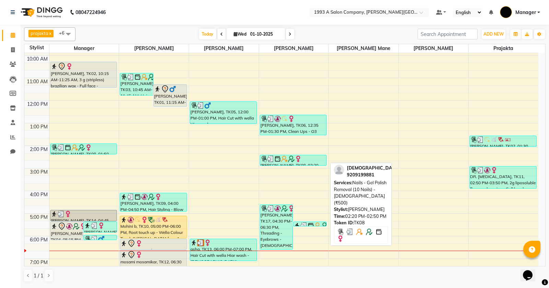
click at [269, 160] on img at bounding box center [270, 159] width 7 height 7
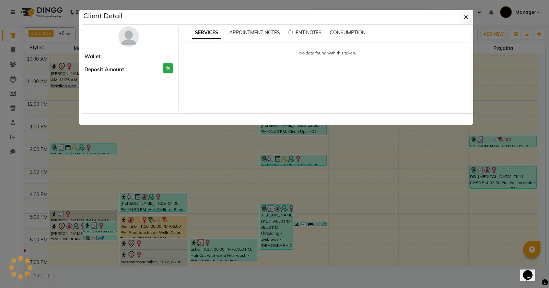
select select "3"
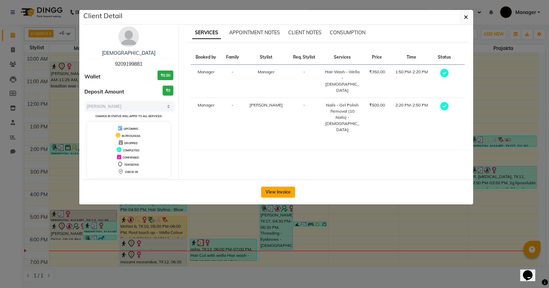
click at [276, 192] on button "View Invoice" at bounding box center [278, 192] width 34 height 11
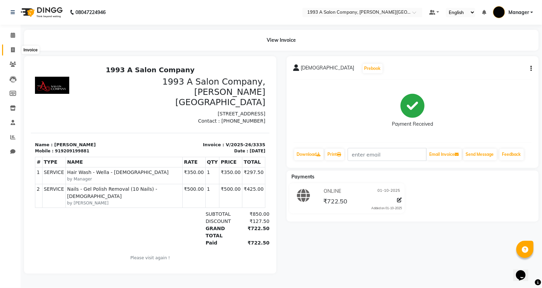
click at [13, 50] on icon at bounding box center [13, 49] width 4 height 5
select select "service"
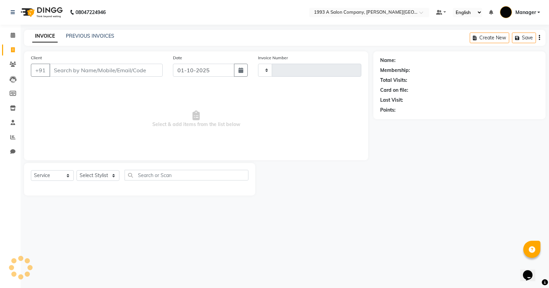
type input "3342"
select select "613"
click at [10, 31] on link "Calendar" at bounding box center [10, 35] width 16 height 11
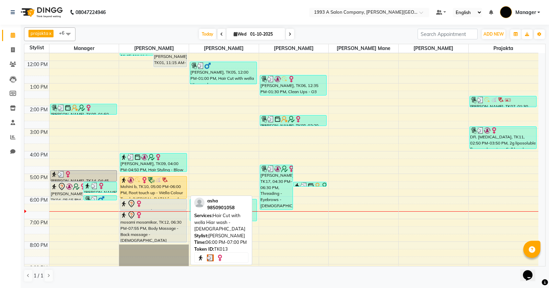
scroll to position [86, 0]
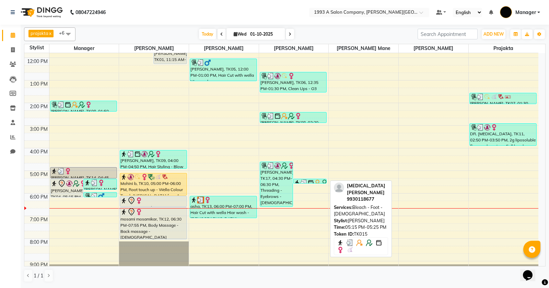
click at [307, 181] on img at bounding box center [303, 183] width 7 height 7
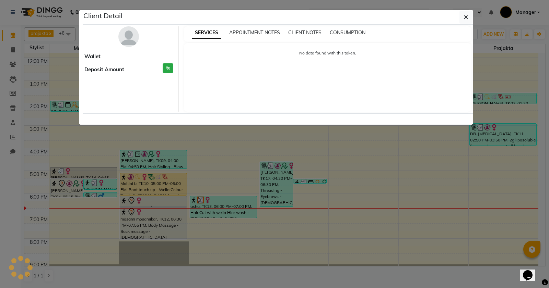
select select "3"
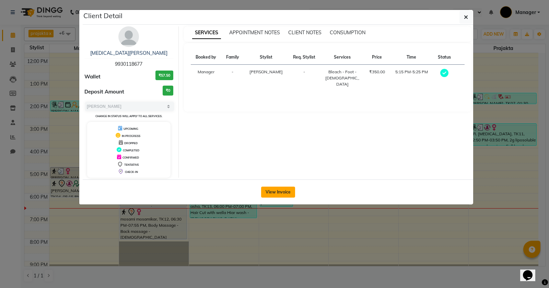
click at [268, 190] on button "View Invoice" at bounding box center [278, 192] width 34 height 11
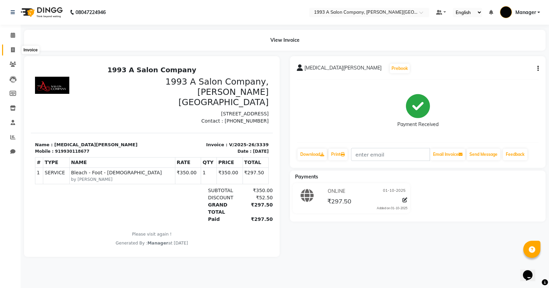
click at [10, 50] on span at bounding box center [13, 50] width 12 height 8
select select "613"
select select "service"
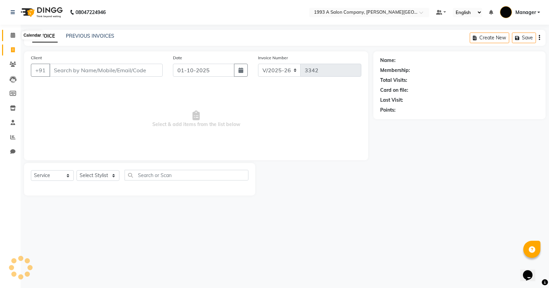
click at [15, 35] on span at bounding box center [13, 36] width 12 height 8
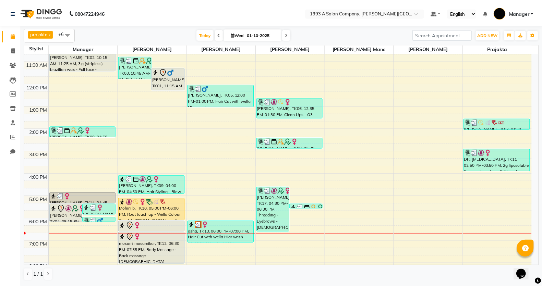
scroll to position [86, 0]
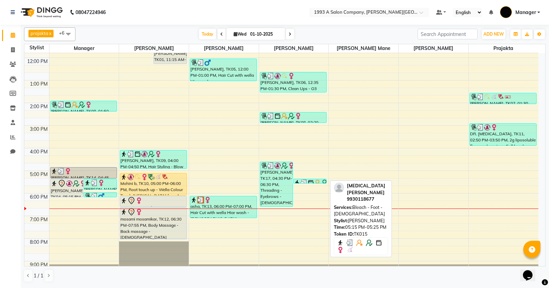
click at [325, 182] on img at bounding box center [324, 183] width 7 height 7
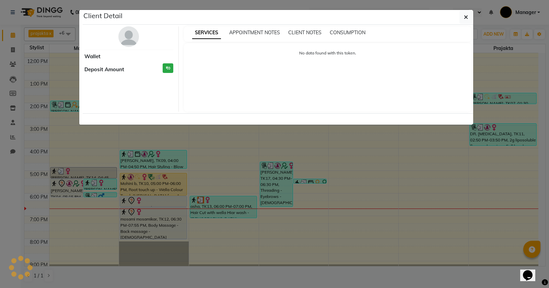
select select "3"
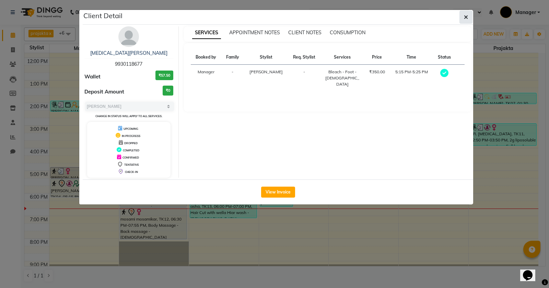
click at [465, 16] on icon "button" at bounding box center [466, 16] width 4 height 5
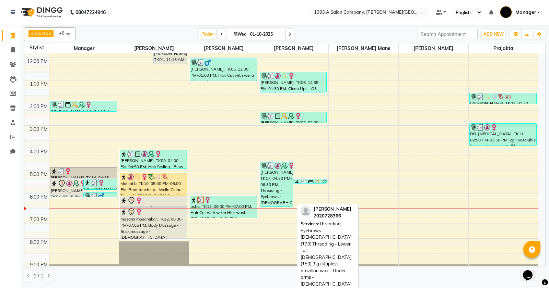
click at [268, 184] on div "Priyadarshini, TK17, 04:30 PM-06:30 PM, Threading - Eyebrows - Female (₹70),Thr…" at bounding box center [276, 184] width 33 height 45
select select "3"
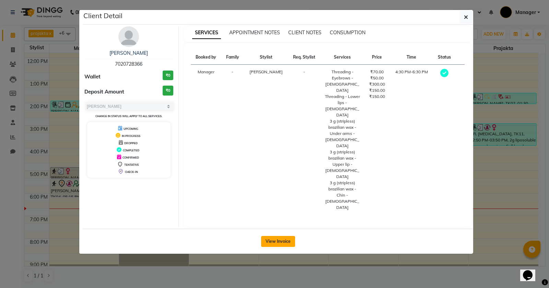
click at [277, 236] on button "View Invoice" at bounding box center [278, 241] width 34 height 11
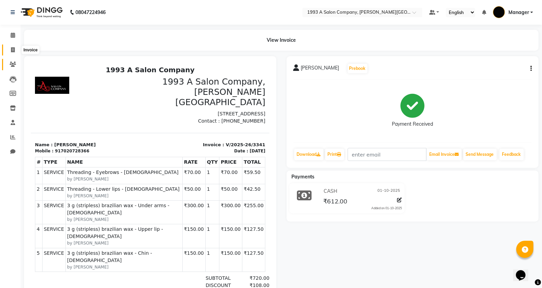
drag, startPoint x: 10, startPoint y: 50, endPoint x: 10, endPoint y: 59, distance: 9.3
click at [10, 50] on span at bounding box center [13, 50] width 12 height 8
select select "613"
select select "service"
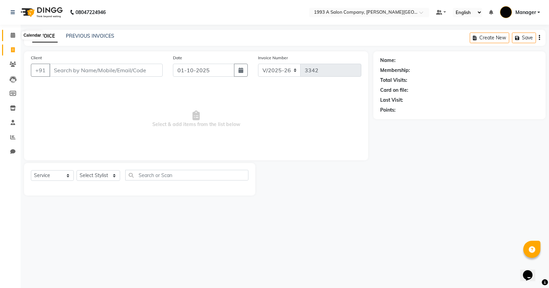
click at [13, 36] on icon at bounding box center [13, 35] width 4 height 5
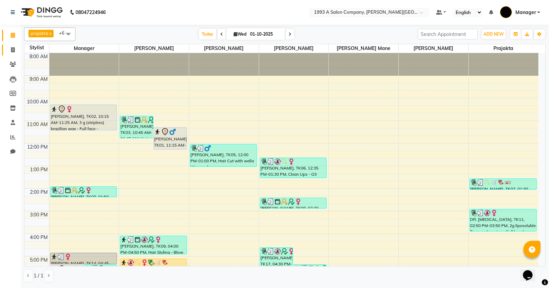
drag, startPoint x: 10, startPoint y: 50, endPoint x: 13, endPoint y: 55, distance: 5.2
click at [11, 50] on span at bounding box center [13, 50] width 12 height 8
select select "613"
select select "service"
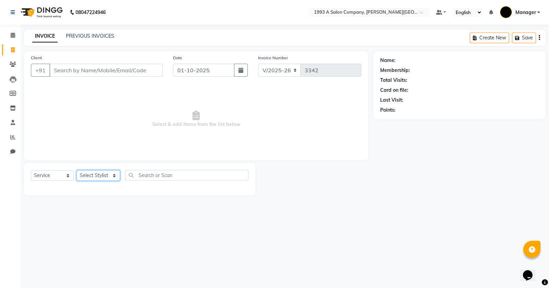
click at [88, 173] on select "Select Stylist [PERSON_NAME] Manager [PERSON_NAME] Mr [PERSON_NAME] (owner) [PE…" at bounding box center [98, 175] width 44 height 11
select select "70852"
click at [76, 170] on select "Select Stylist [PERSON_NAME] Manager [PERSON_NAME] Mr [PERSON_NAME] (owner) [PE…" at bounding box center [98, 175] width 44 height 11
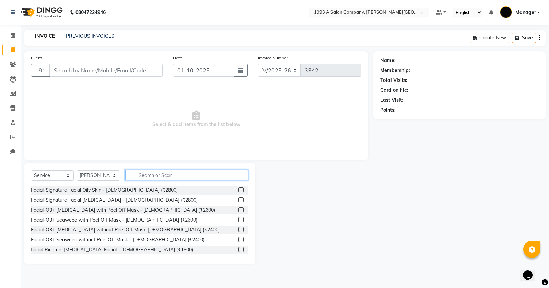
click at [143, 174] on input "text" at bounding box center [186, 175] width 123 height 11
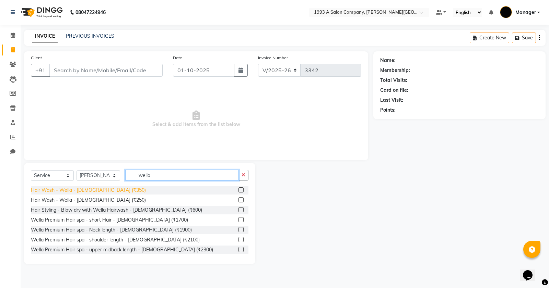
type input "wella"
drag, startPoint x: 86, startPoint y: 190, endPoint x: 173, endPoint y: 189, distance: 86.8
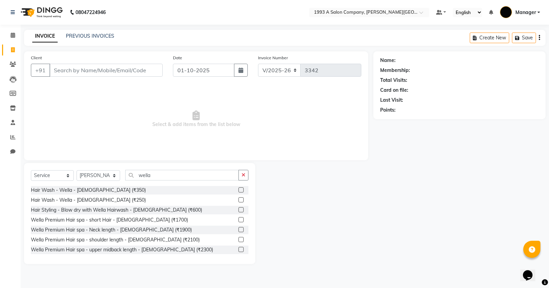
click at [87, 190] on div "Hair Wash - Wella - [DEMOGRAPHIC_DATA] (₹350)" at bounding box center [88, 190] width 115 height 7
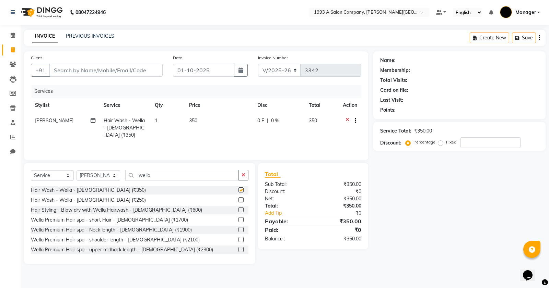
checkbox input "false"
drag, startPoint x: 160, startPoint y: 173, endPoint x: 134, endPoint y: 178, distance: 25.8
click at [134, 178] on input "wella" at bounding box center [181, 175] width 113 height 11
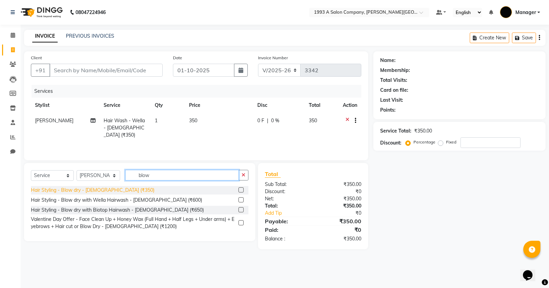
type input "blow"
click at [116, 189] on div "Hair Styling - Blow dry - [DEMOGRAPHIC_DATA] (₹350)" at bounding box center [92, 190] width 123 height 7
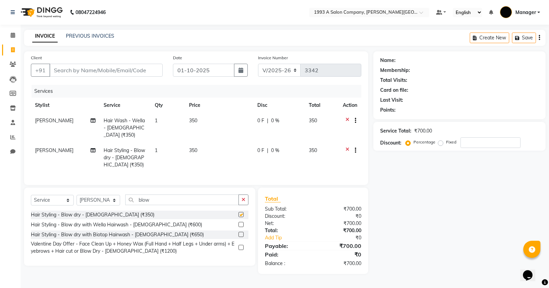
checkbox input "false"
drag, startPoint x: 150, startPoint y: 200, endPoint x: 122, endPoint y: 201, distance: 28.1
click at [122, 201] on div "Select Service Product Membership Package Voucher Prepaid Gift Card Select Styl…" at bounding box center [139, 203] width 217 height 16
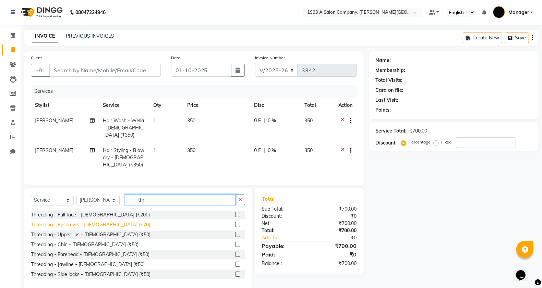
type input "thr"
click at [91, 226] on div "Threading - Eyebrows - [DEMOGRAPHIC_DATA] (₹70)" at bounding box center [90, 224] width 119 height 7
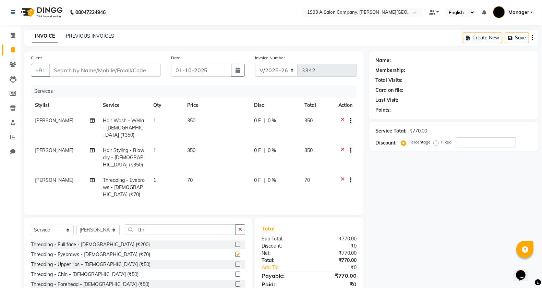
checkbox input "false"
click at [47, 177] on span "[PERSON_NAME]" at bounding box center [54, 180] width 38 height 6
select select "70852"
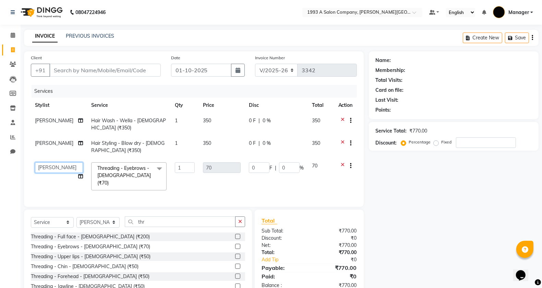
click at [59, 167] on select "[PERSON_NAME] Manager [PERSON_NAME] Mr [PERSON_NAME] (owner) [PERSON_NAME] [PER…" at bounding box center [59, 168] width 48 height 11
select select "67605"
click at [66, 69] on input "Client" at bounding box center [104, 70] width 111 height 13
type input "9"
type input "0"
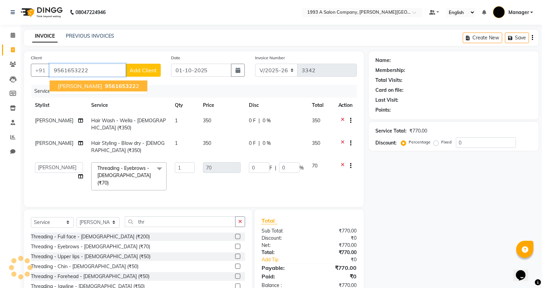
type input "9561653222"
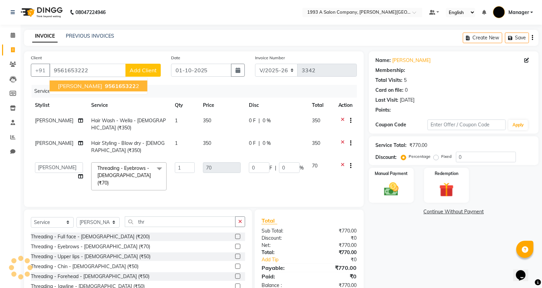
click at [69, 88] on span "SAYLI" at bounding box center [80, 86] width 44 height 7
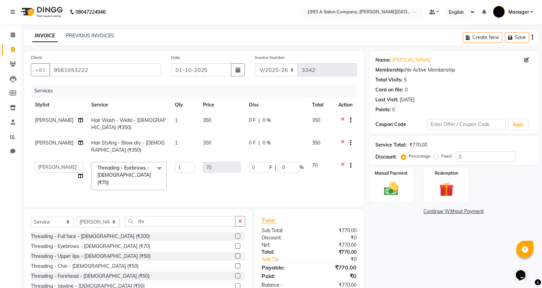
scroll to position [32, 0]
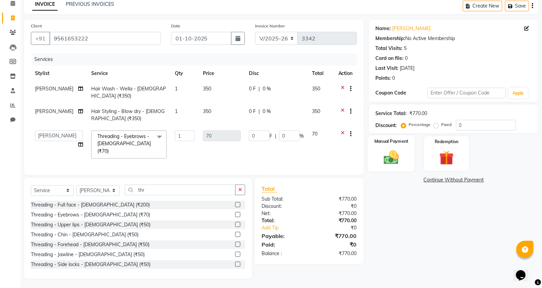
click at [381, 147] on div "Manual Payment" at bounding box center [391, 153] width 47 height 36
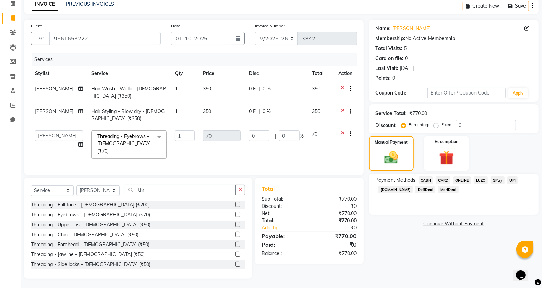
click at [458, 177] on span "ONLINE" at bounding box center [462, 181] width 18 height 8
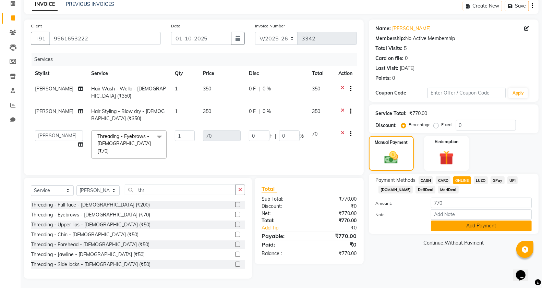
click at [452, 224] on button "Add Payment" at bounding box center [481, 226] width 101 height 11
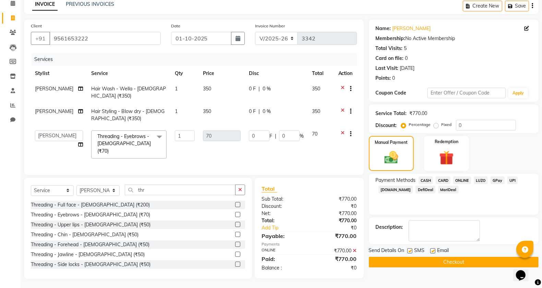
scroll to position [0, 0]
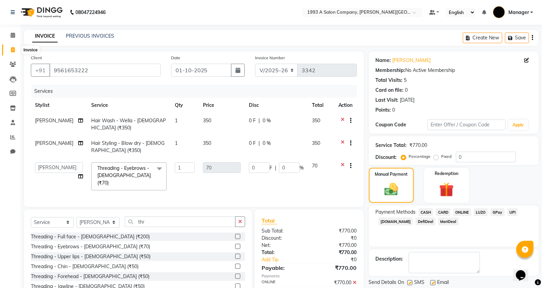
click at [14, 52] on icon at bounding box center [13, 49] width 4 height 5
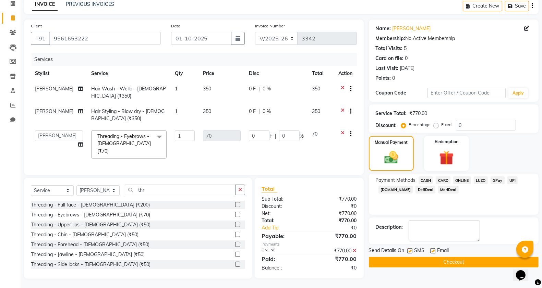
click at [457, 181] on span "ONLINE" at bounding box center [462, 181] width 18 height 8
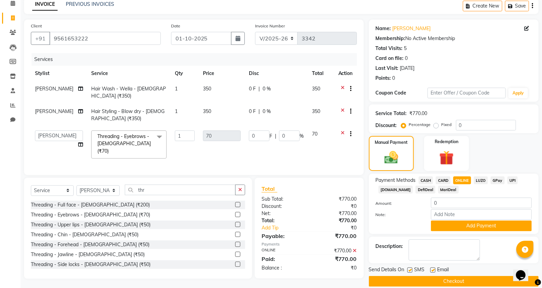
scroll to position [40, 0]
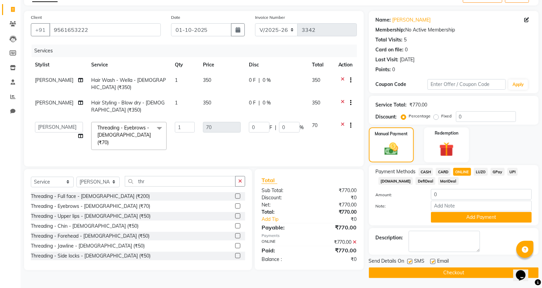
click at [437, 273] on button "Checkout" at bounding box center [454, 273] width 170 height 11
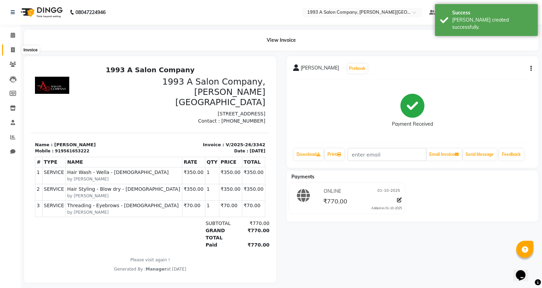
click at [14, 52] on icon at bounding box center [13, 49] width 4 height 5
select select "service"
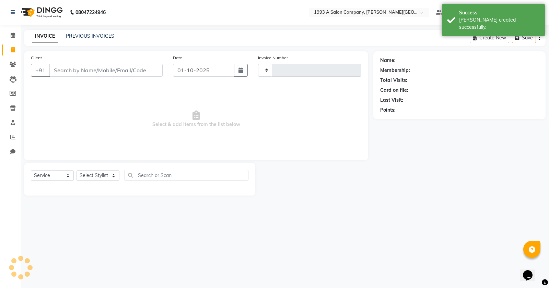
type input "3343"
select select "613"
click at [74, 71] on input "Client" at bounding box center [105, 70] width 113 height 13
drag, startPoint x: 95, startPoint y: 174, endPoint x: 97, endPoint y: 162, distance: 12.5
click at [95, 174] on select "Select Stylist" at bounding box center [97, 175] width 43 height 11
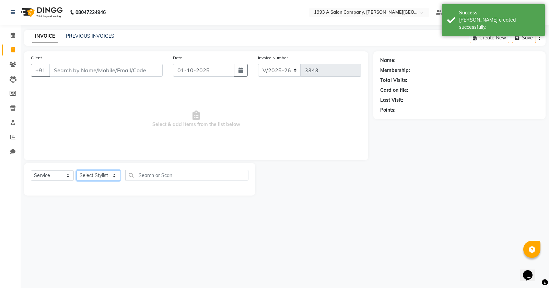
select select "58501"
click at [76, 170] on select "Select Stylist [PERSON_NAME] Manager [PERSON_NAME] Mr [PERSON_NAME] (owner) [PE…" at bounding box center [98, 175] width 44 height 11
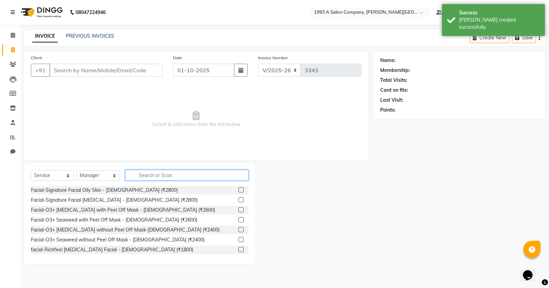
click at [145, 173] on input "text" at bounding box center [186, 175] width 123 height 11
type input "7"
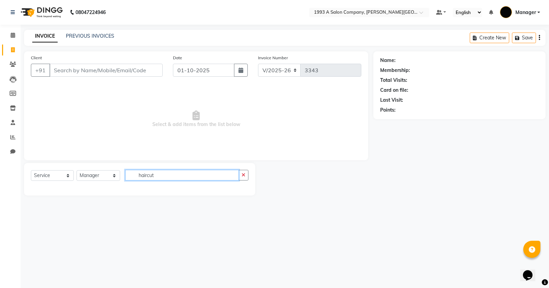
click at [146, 177] on input "haircut" at bounding box center [181, 175] width 113 height 11
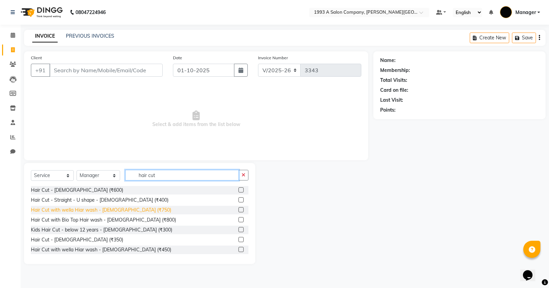
type input "hair cut"
click at [103, 212] on div "Hair Cut with wella Hiar wash - [DEMOGRAPHIC_DATA] (₹750)" at bounding box center [101, 210] width 140 height 7
checkbox input "false"
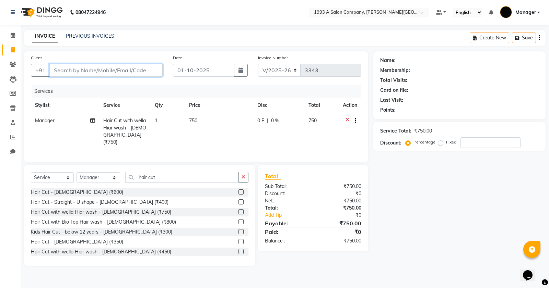
click at [121, 74] on input "Client" at bounding box center [105, 70] width 113 height 13
type input "8"
type input "0"
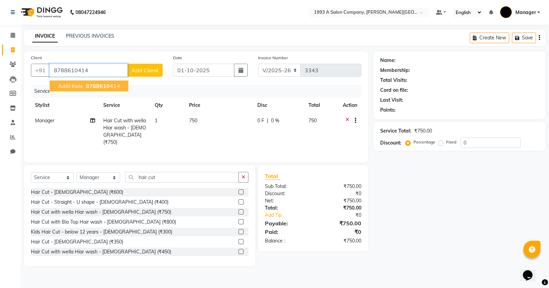
type input "8788610414"
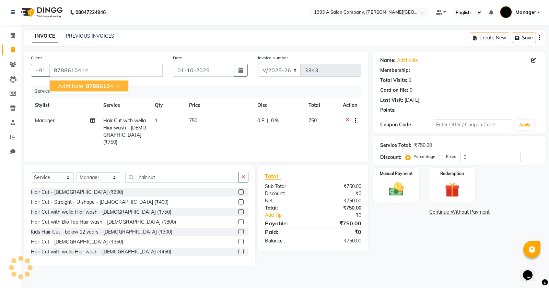
type input "15"
select select "1: Object"
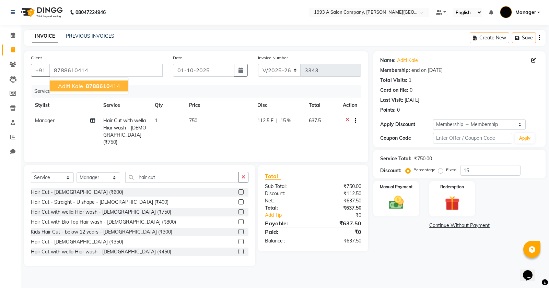
click at [83, 84] on button "aditi kale 8788610 414" at bounding box center [89, 86] width 79 height 11
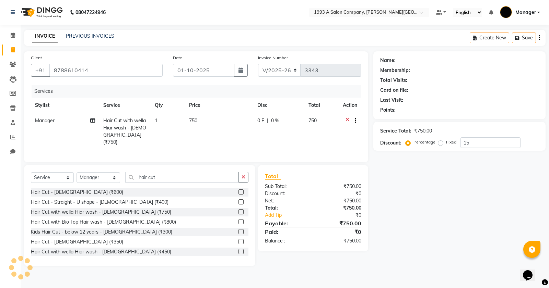
type input "0"
select select "1: Object"
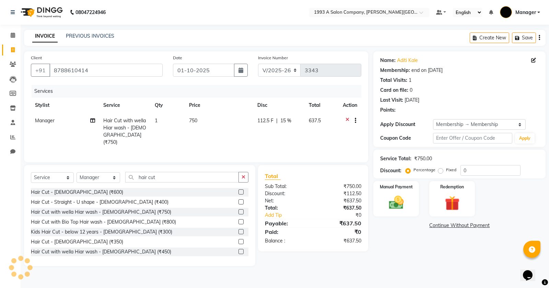
type input "15"
click at [313, 120] on span "637.5" at bounding box center [315, 121] width 12 height 6
select select "58501"
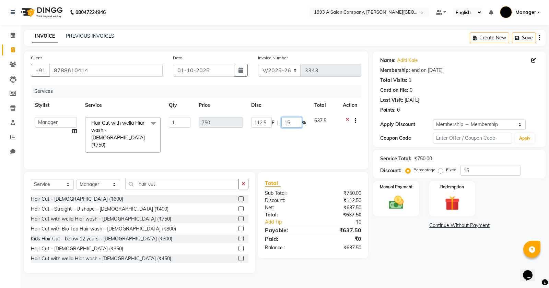
drag, startPoint x: 286, startPoint y: 122, endPoint x: 275, endPoint y: 122, distance: 11.7
click at [275, 122] on div "112.5 F | 15 %" at bounding box center [278, 122] width 55 height 11
type input "0"
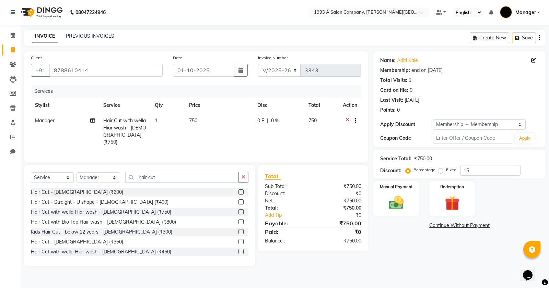
click at [405, 251] on div "Name: Aditi Kale Membership: end on 18-05-2026 Total Visits: 1 Card on file: 0 …" at bounding box center [461, 158] width 177 height 215
click at [392, 192] on div "Manual Payment" at bounding box center [395, 199] width 47 height 37
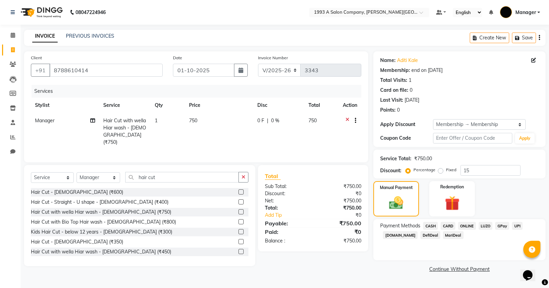
click at [465, 225] on span "ONLINE" at bounding box center [467, 226] width 18 height 8
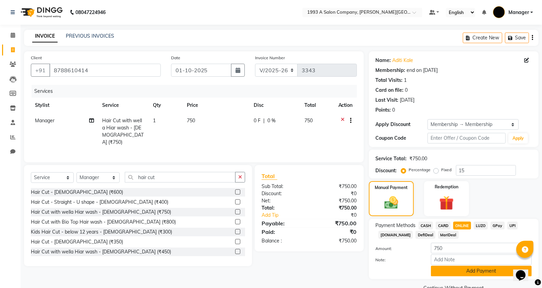
click at [465, 270] on button "Add Payment" at bounding box center [481, 271] width 101 height 11
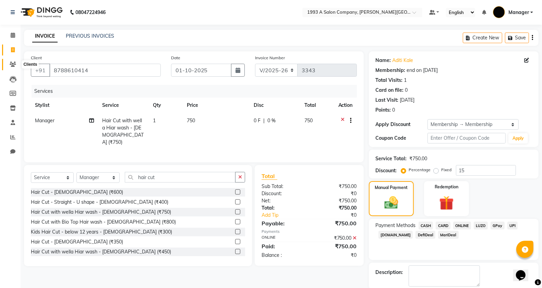
click at [14, 61] on span at bounding box center [13, 65] width 12 height 8
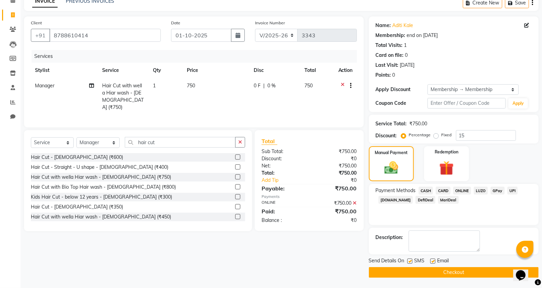
click at [462, 191] on span "ONLINE" at bounding box center [462, 191] width 18 height 8
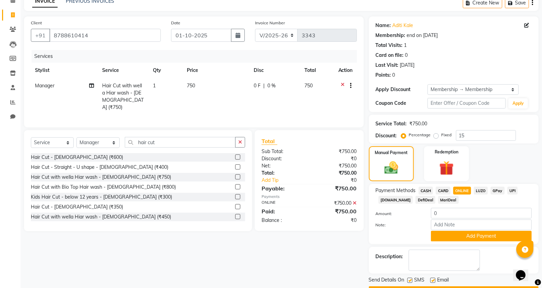
scroll to position [54, 0]
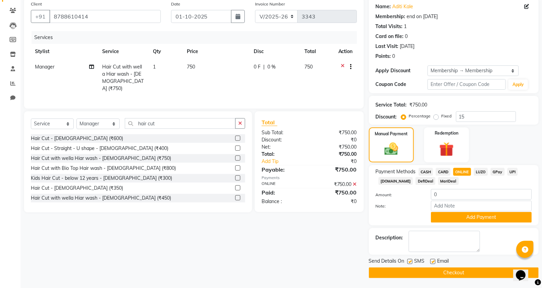
click at [438, 276] on button "Checkout" at bounding box center [454, 273] width 170 height 11
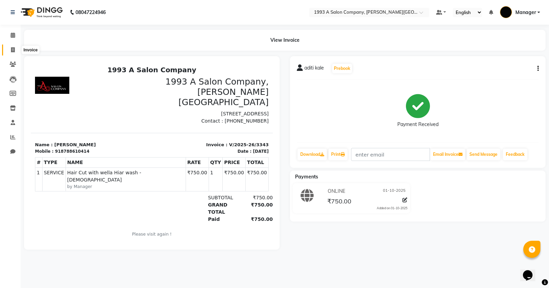
click at [10, 50] on span at bounding box center [13, 50] width 12 height 8
select select "service"
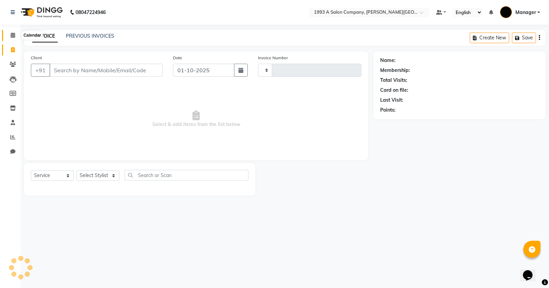
click at [11, 35] on icon at bounding box center [13, 35] width 4 height 5
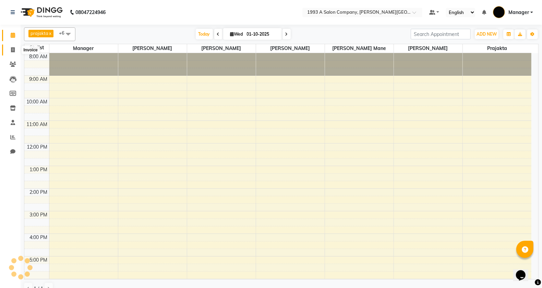
click at [14, 47] on icon at bounding box center [13, 49] width 4 height 5
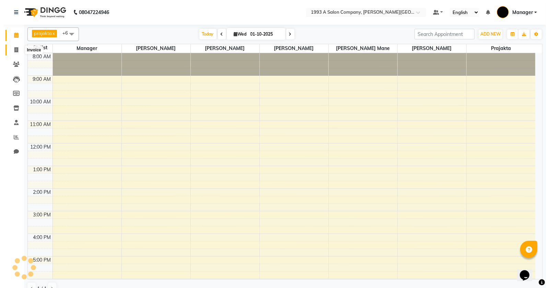
select select "service"
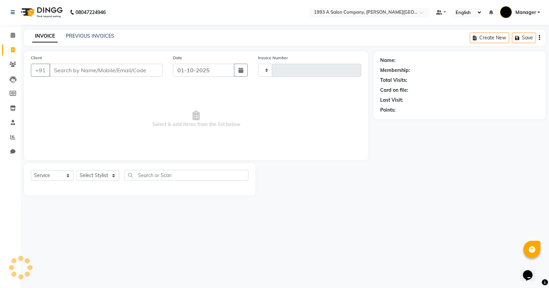
type input "3344"
select select "613"
click at [14, 37] on icon at bounding box center [13, 35] width 4 height 5
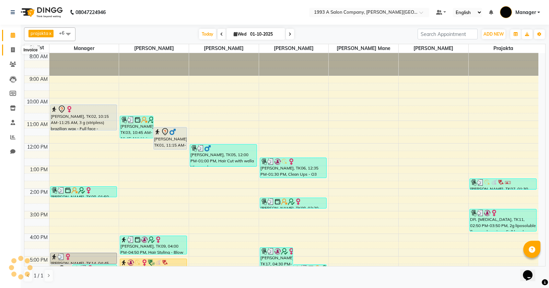
click at [11, 48] on icon at bounding box center [13, 49] width 4 height 5
select select "service"
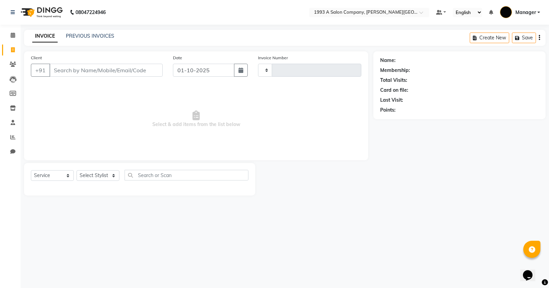
type input "3344"
select select "613"
click at [14, 39] on span at bounding box center [13, 36] width 12 height 8
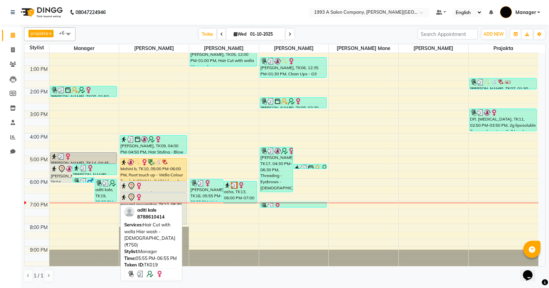
scroll to position [107, 0]
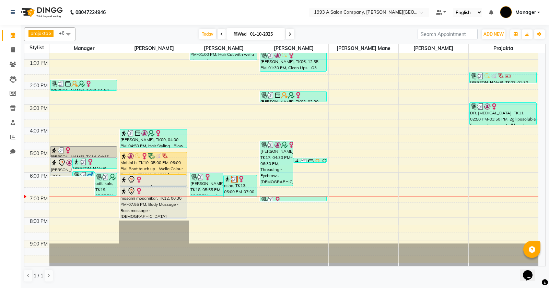
click at [287, 36] on span at bounding box center [290, 34] width 8 height 11
type input "02-10-2025"
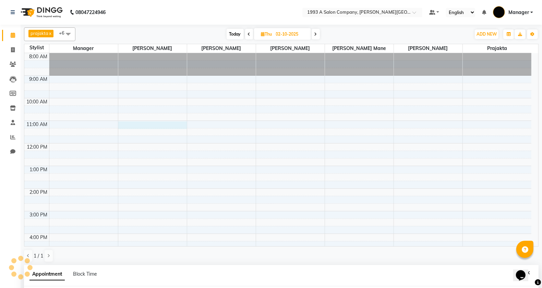
scroll to position [133, 0]
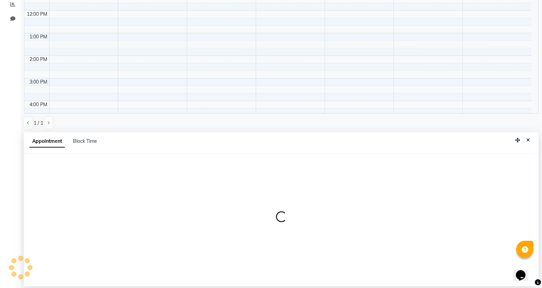
select select "11854"
select select "tentative"
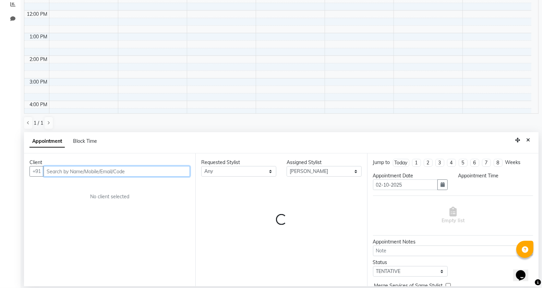
select select "660"
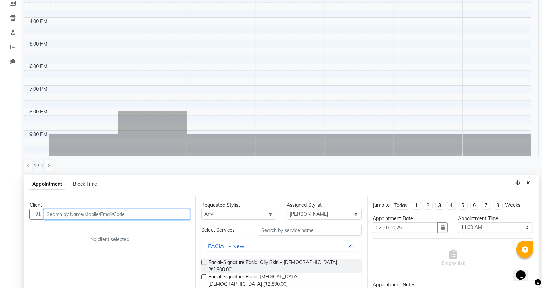
scroll to position [0, 0]
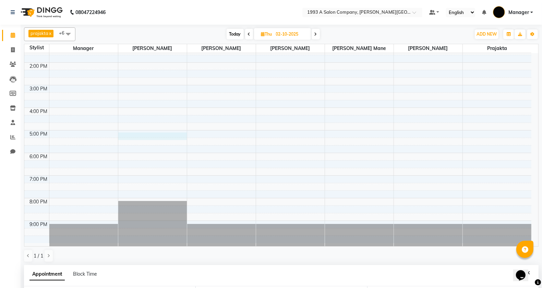
click at [131, 137] on div "8:00 AM 9:00 AM 10:00 AM 11:00 AM 12:00 PM 1:00 PM 2:00 PM 3:00 PM 4:00 PM 5:00…" at bounding box center [277, 85] width 507 height 316
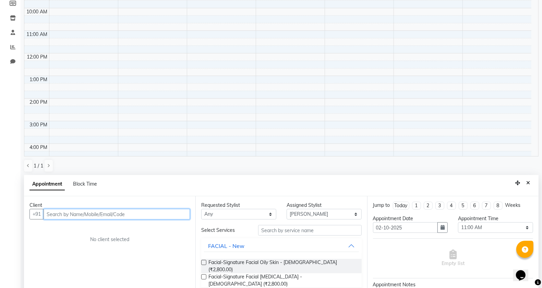
scroll to position [4, 0]
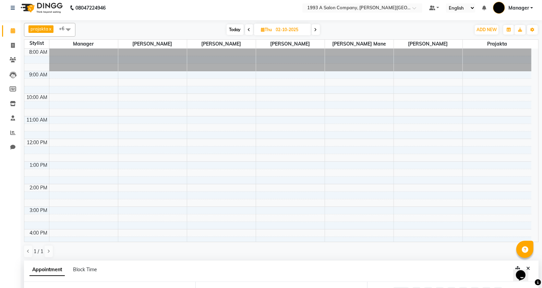
click at [246, 30] on span at bounding box center [249, 29] width 8 height 11
type input "01-10-2025"
select select "660"
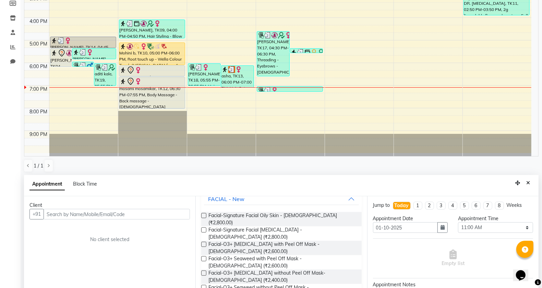
scroll to position [129, 0]
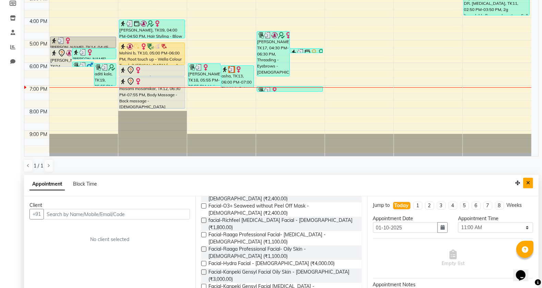
click at [528, 185] on icon "Close" at bounding box center [528, 183] width 4 height 5
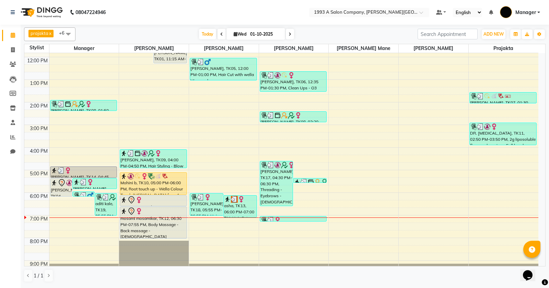
scroll to position [107, 0]
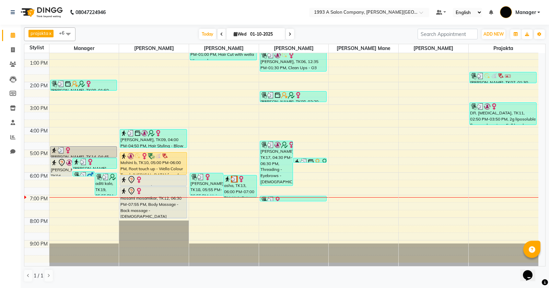
click at [288, 35] on icon at bounding box center [289, 34] width 3 height 4
type input "02-10-2025"
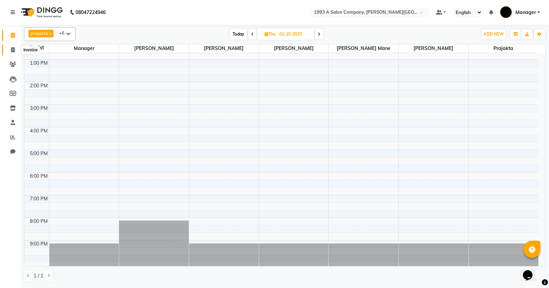
click at [14, 53] on span at bounding box center [13, 50] width 12 height 8
select select "service"
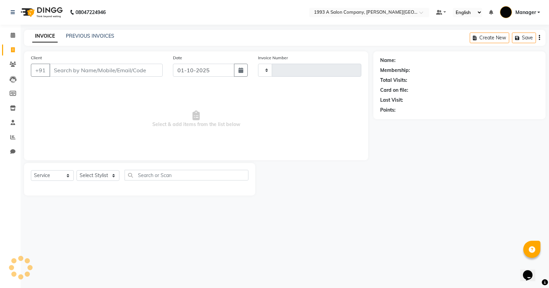
type input "3344"
select select "613"
click at [12, 34] on icon at bounding box center [13, 35] width 4 height 5
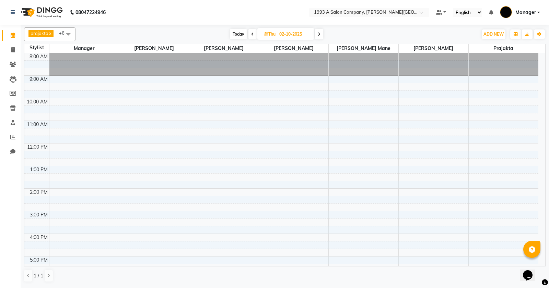
click at [239, 34] on span "Today" at bounding box center [238, 34] width 17 height 11
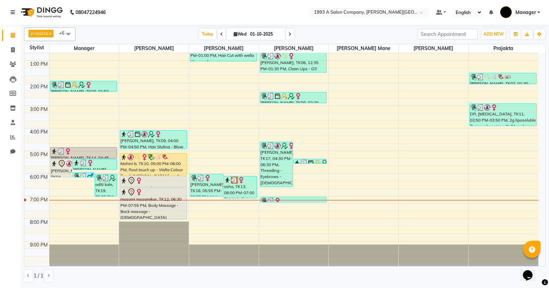
scroll to position [107, 0]
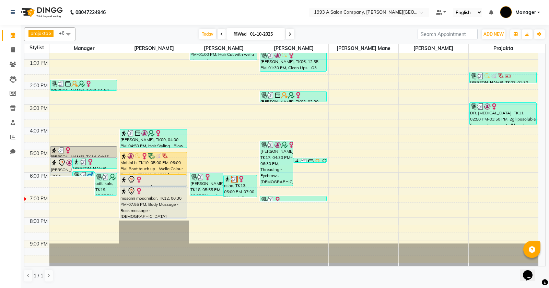
click at [288, 35] on icon at bounding box center [289, 34] width 3 height 4
type input "02-10-2025"
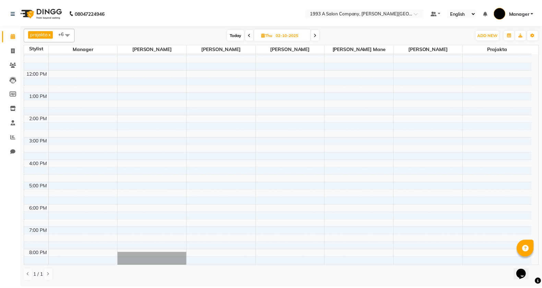
scroll to position [0, 0]
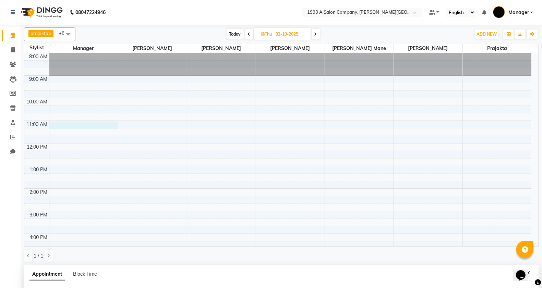
select select "58501"
select select "tentative"
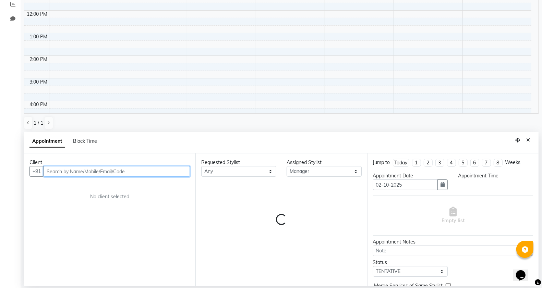
select select "660"
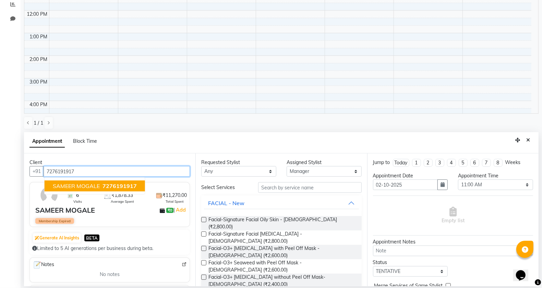
scroll to position [90, 0]
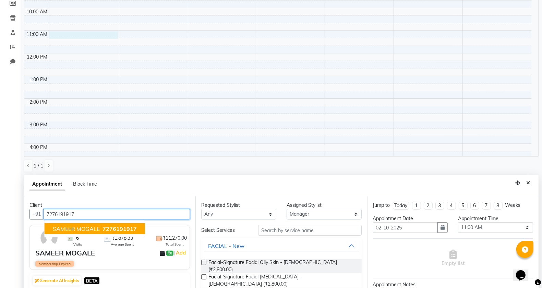
click at [111, 229] on span "7276191917" at bounding box center [120, 229] width 34 height 7
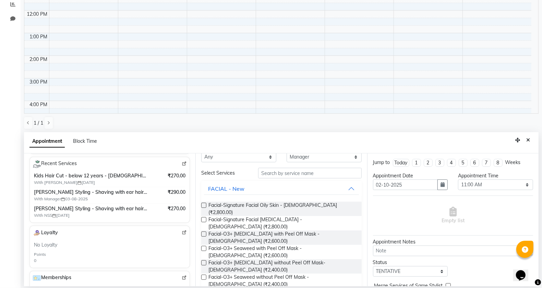
scroll to position [0, 0]
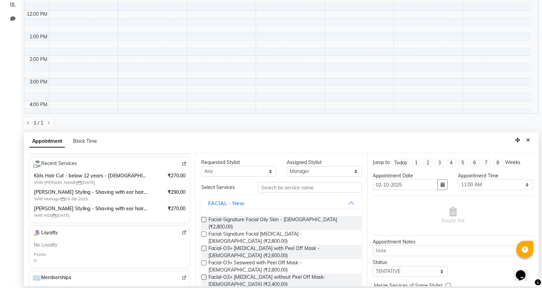
type input "7276191917"
click at [299, 188] on input "text" at bounding box center [310, 187] width 104 height 11
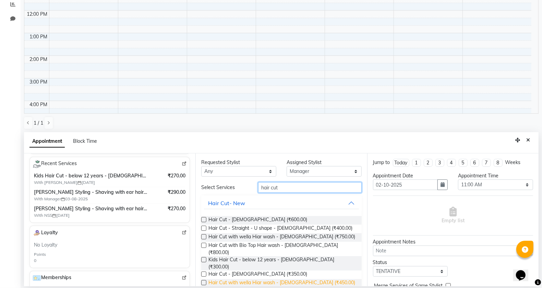
type input "hair cut"
click at [271, 279] on span "Hair Cut with wella Hiar wash - [DEMOGRAPHIC_DATA] (₹450.00)" at bounding box center [281, 283] width 147 height 9
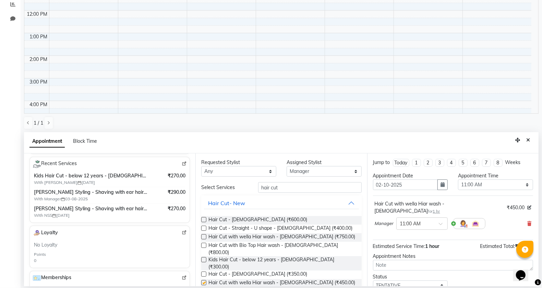
checkbox input "false"
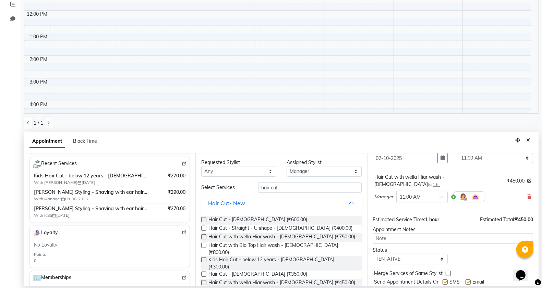
scroll to position [41, 0]
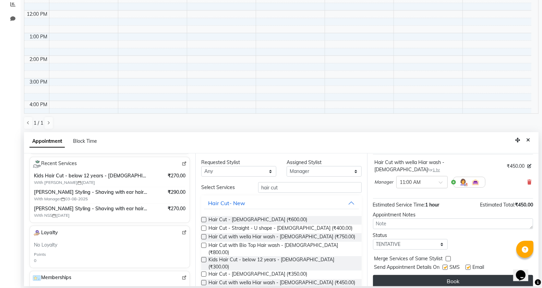
click at [412, 275] on button "Book" at bounding box center [453, 281] width 160 height 12
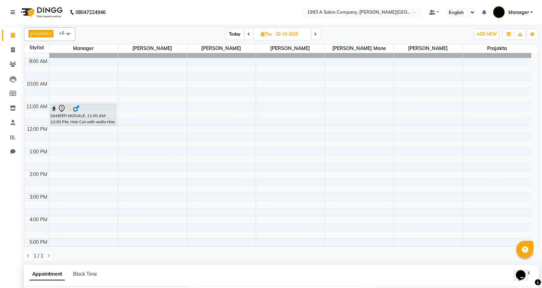
scroll to position [0, 0]
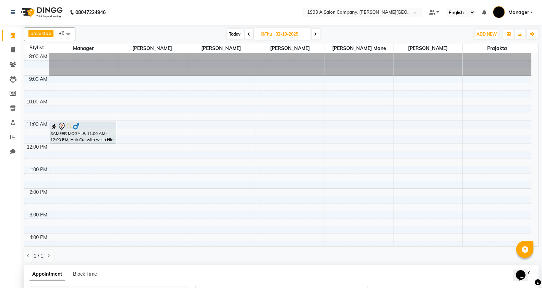
click at [234, 35] on span "Today" at bounding box center [235, 34] width 17 height 11
type input "01-10-2025"
select select "660"
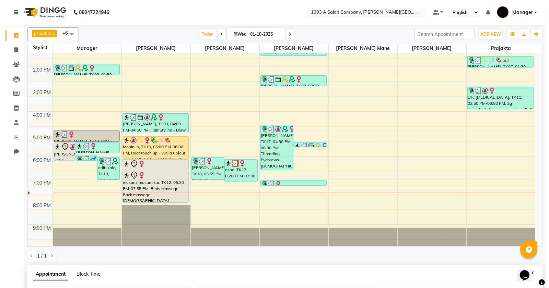
scroll to position [126, 0]
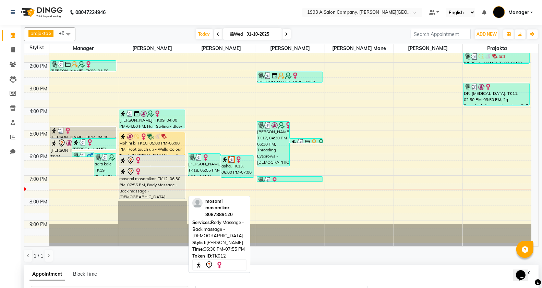
click at [172, 179] on div "mosami mosamikar, TK12, 06:30 PM-07:55 PM, Body Massage - Back massage - [DEMOG…" at bounding box center [151, 183] width 65 height 32
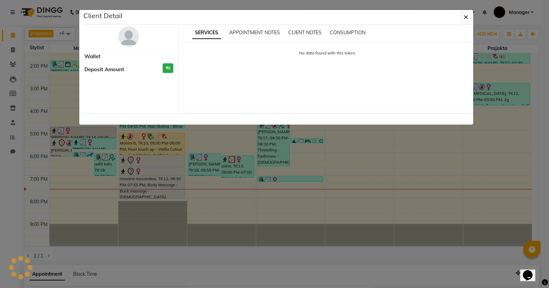
select select "7"
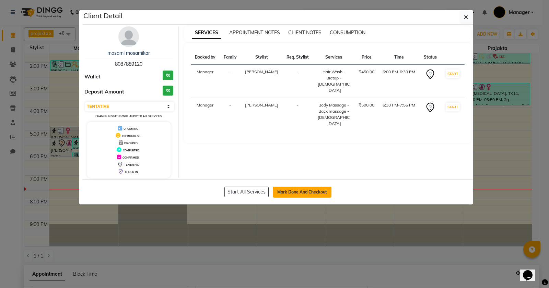
click at [304, 191] on button "Mark Done And Checkout" at bounding box center [302, 192] width 59 height 11
select select "service"
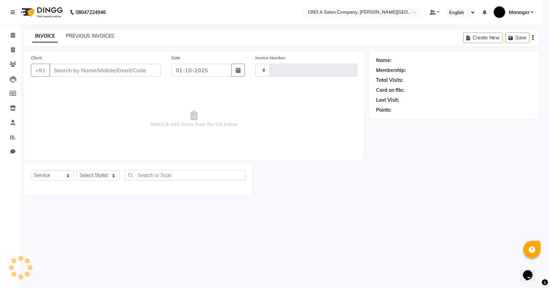
type input "3344"
select select "613"
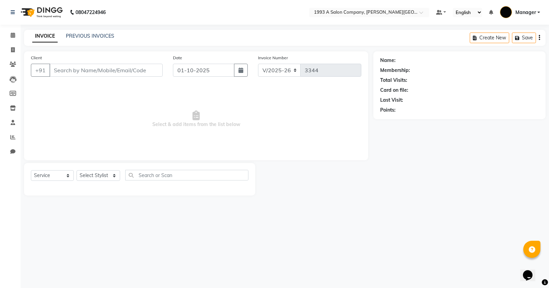
type input "8087889120"
select select "11854"
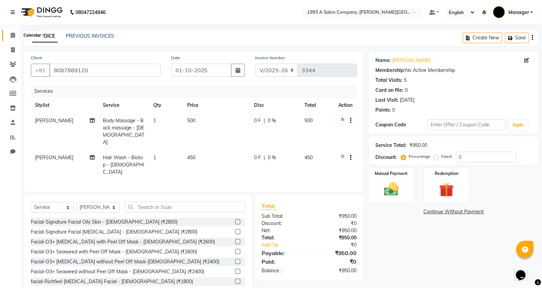
click at [14, 37] on icon at bounding box center [13, 35] width 4 height 5
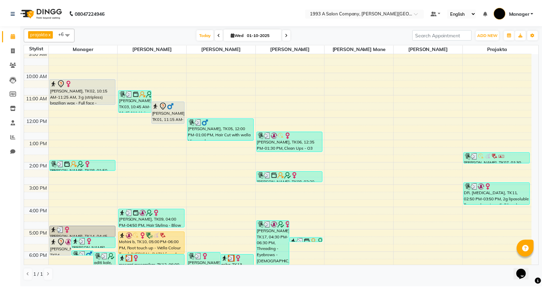
scroll to position [107, 0]
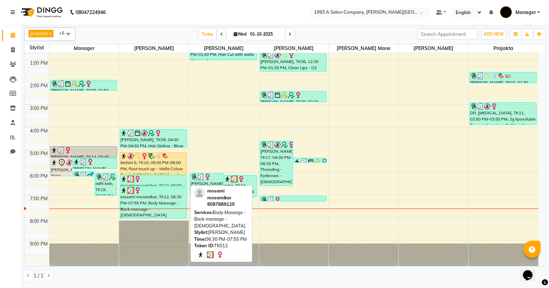
click at [164, 195] on div "mosami mosamikar, TK12, 06:30 PM-07:55 PM, Body Massage - Back massage - [DEMOG…" at bounding box center [153, 203] width 67 height 32
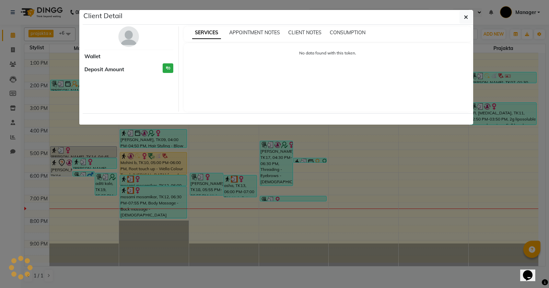
select select "3"
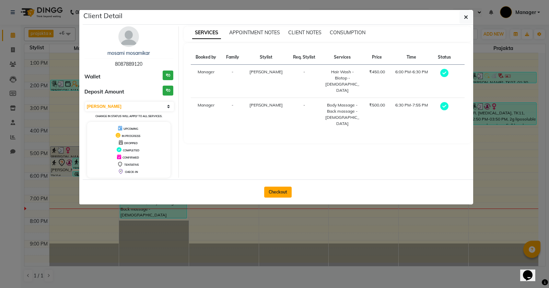
click at [276, 196] on button "Checkout" at bounding box center [277, 192] width 27 height 11
select select "service"
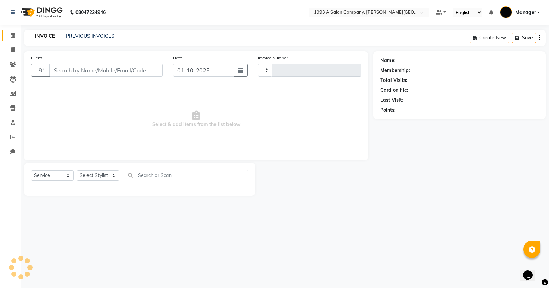
type input "3344"
select select "613"
type input "8087889120"
select select "11854"
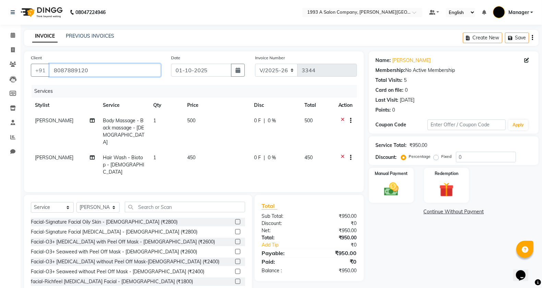
click at [113, 70] on input "8087889120" at bounding box center [104, 70] width 111 height 13
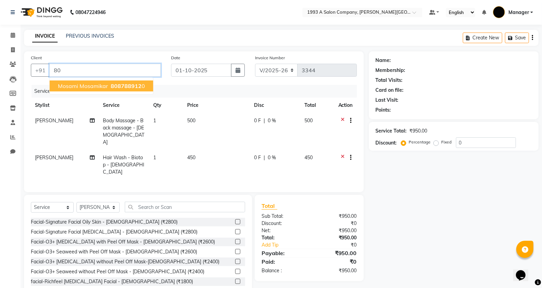
type input "8"
click at [108, 86] on span "9168017" at bounding box center [117, 86] width 24 height 7
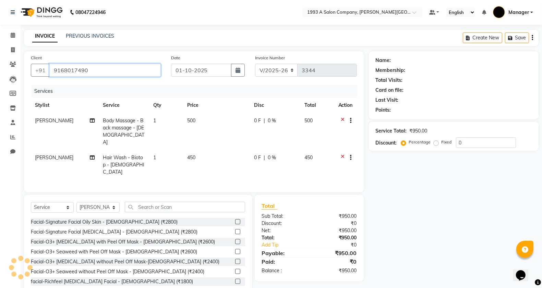
type input "9168017490"
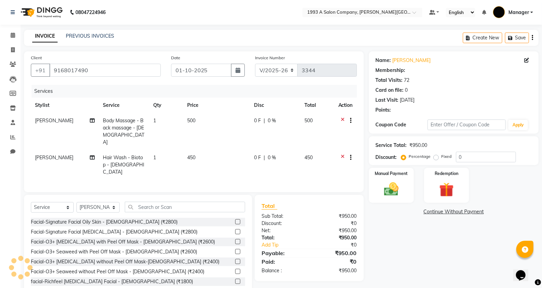
select select "1: Object"
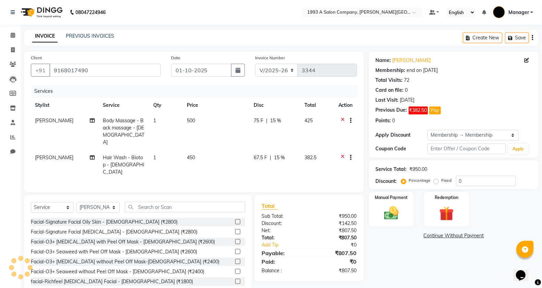
type input "15"
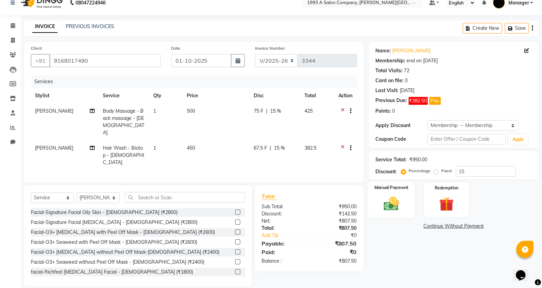
click at [400, 209] on img at bounding box center [391, 203] width 24 height 17
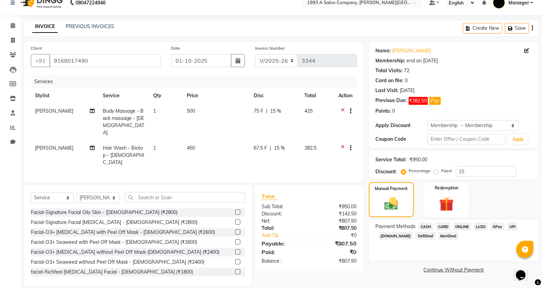
click at [423, 227] on span "CASH" at bounding box center [426, 227] width 15 height 8
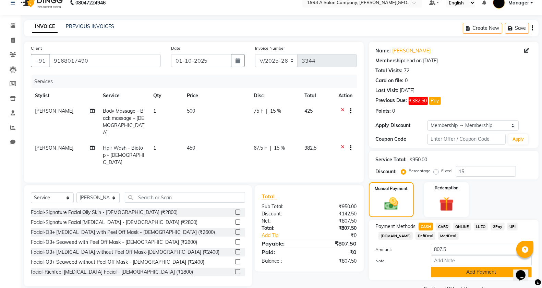
scroll to position [26, 0]
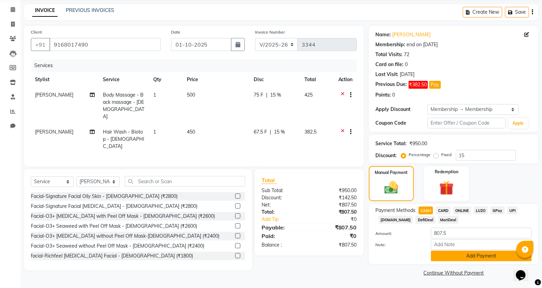
click at [454, 255] on button "Add Payment" at bounding box center [481, 256] width 101 height 11
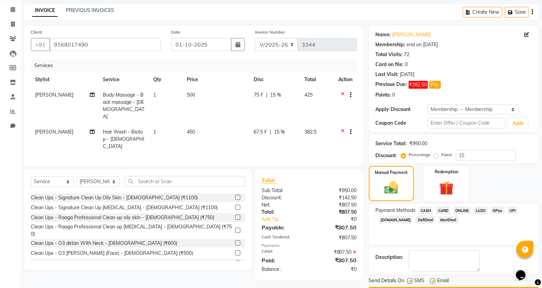
scroll to position [46, 0]
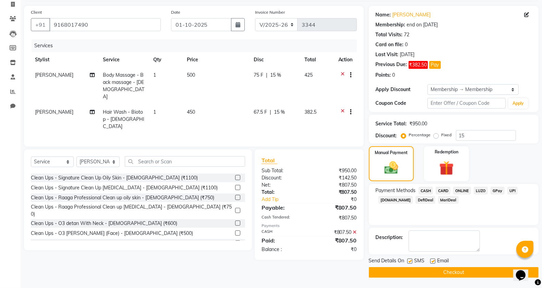
click at [414, 274] on button "Checkout" at bounding box center [454, 272] width 170 height 11
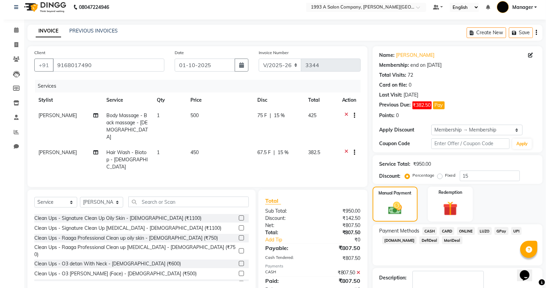
scroll to position [0, 0]
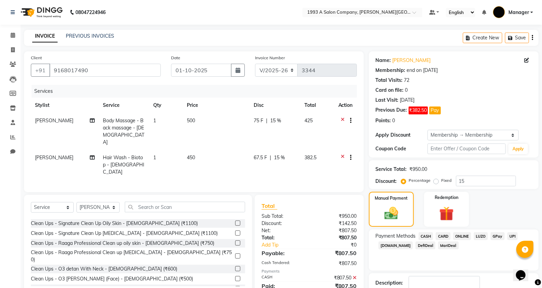
drag, startPoint x: 296, startPoint y: 156, endPoint x: 365, endPoint y: 121, distance: 78.2
drag, startPoint x: 365, startPoint y: 121, endPoint x: 342, endPoint y: 117, distance: 23.3
click at [343, 117] on icon at bounding box center [343, 121] width 4 height 9
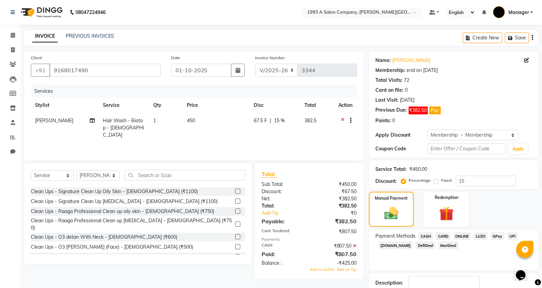
click at [343, 120] on icon at bounding box center [343, 121] width 4 height 9
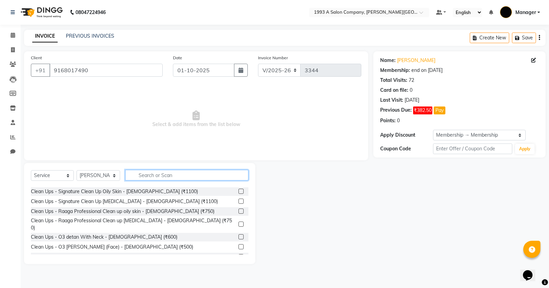
click at [168, 176] on input "text" at bounding box center [186, 175] width 123 height 11
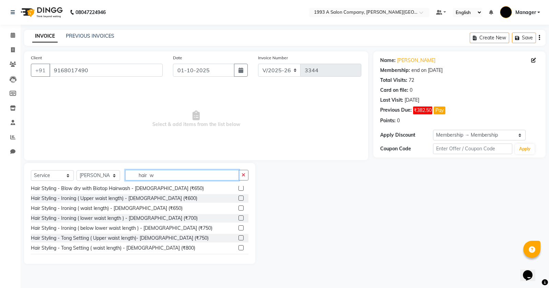
scroll to position [28, 0]
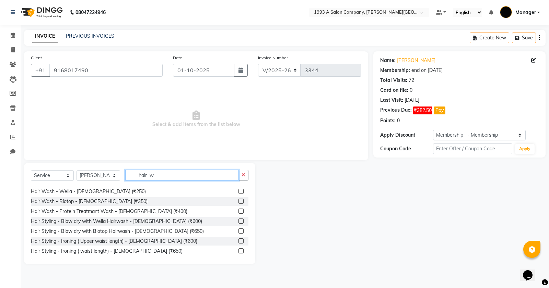
click at [170, 175] on input "hair w" at bounding box center [181, 175] width 113 height 11
type input "h"
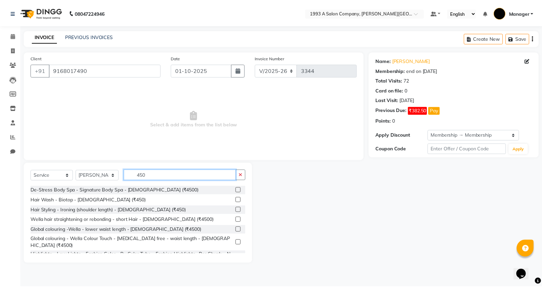
scroll to position [59, 0]
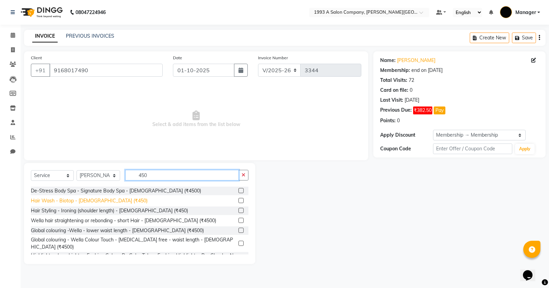
type input "450"
click at [107, 201] on div "Hair Wash - Biotop - [DEMOGRAPHIC_DATA] (₹450)" at bounding box center [89, 200] width 117 height 7
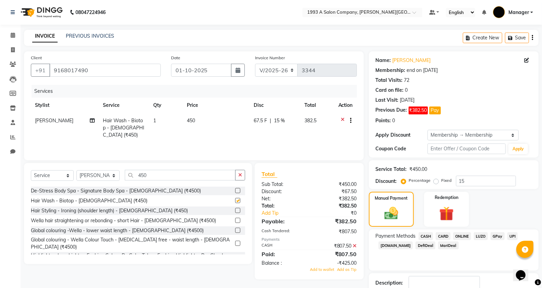
checkbox input "false"
click at [179, 173] on input "450" at bounding box center [180, 175] width 111 height 11
type input "4"
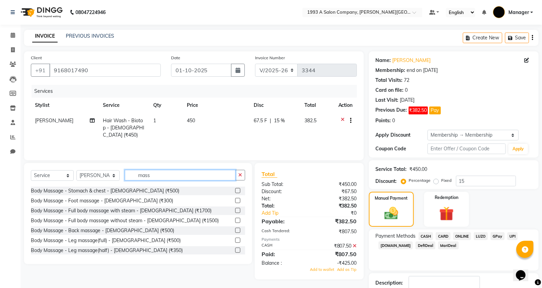
scroll to position [0, 0]
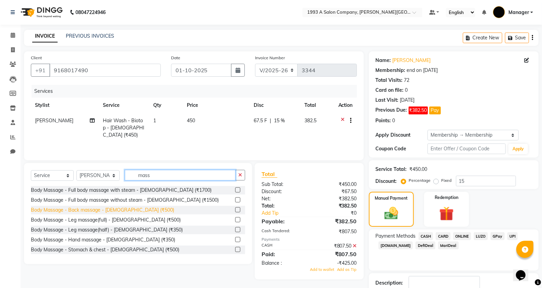
type input "mass"
click at [93, 210] on div "Body Massage - Back massage - [DEMOGRAPHIC_DATA] (₹500)" at bounding box center [102, 210] width 143 height 7
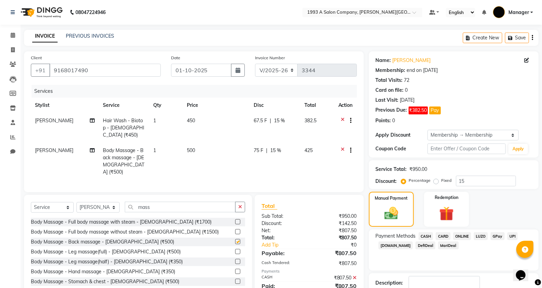
checkbox input "false"
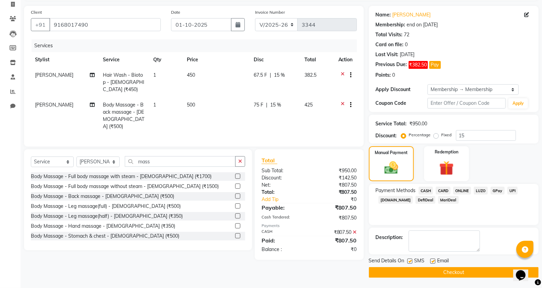
click at [417, 270] on button "Checkout" at bounding box center [454, 272] width 170 height 11
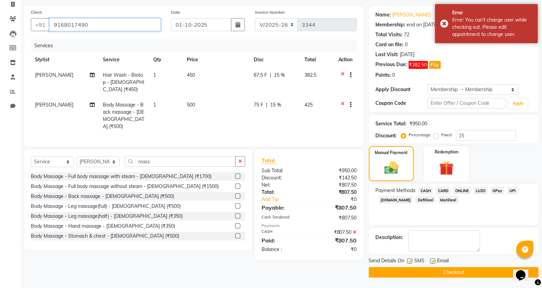
click at [116, 26] on input "9168017490" at bounding box center [104, 24] width 111 height 13
type input "9168017490"
type input "0"
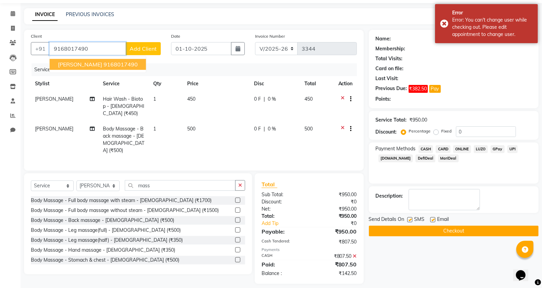
scroll to position [20, 0]
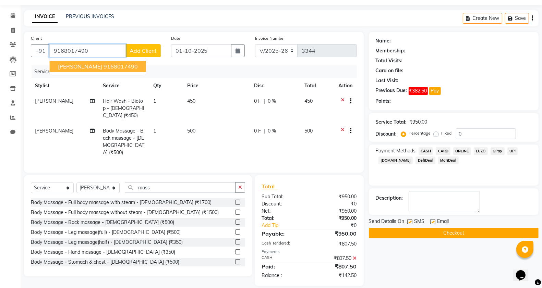
click at [115, 69] on ngb-highlight "9168017490" at bounding box center [121, 66] width 34 height 7
type input "9168017490"
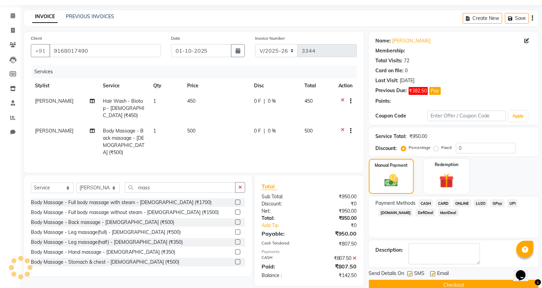
select select "1: Object"
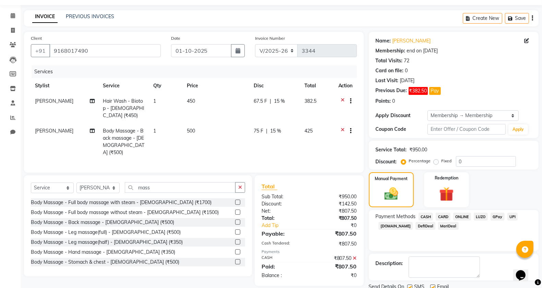
type input "15"
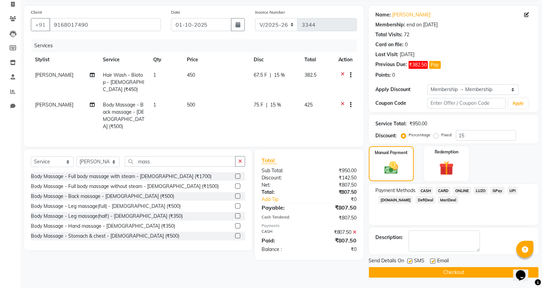
drag, startPoint x: 442, startPoint y: 273, endPoint x: 430, endPoint y: 242, distance: 32.5
click at [442, 270] on button "Checkout" at bounding box center [454, 272] width 170 height 11
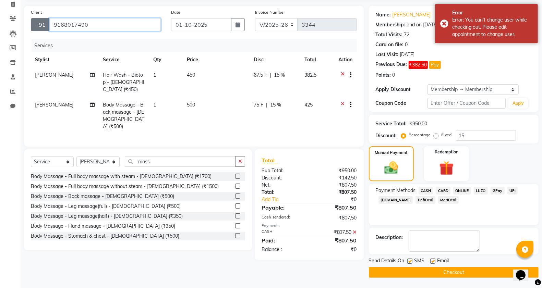
drag, startPoint x: 94, startPoint y: 27, endPoint x: 47, endPoint y: 28, distance: 47.0
click at [47, 28] on div "+91 9168017490" at bounding box center [96, 24] width 130 height 13
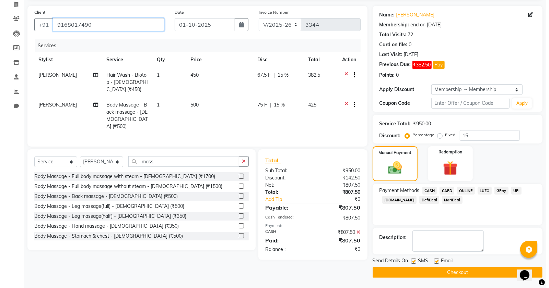
scroll to position [0, 0]
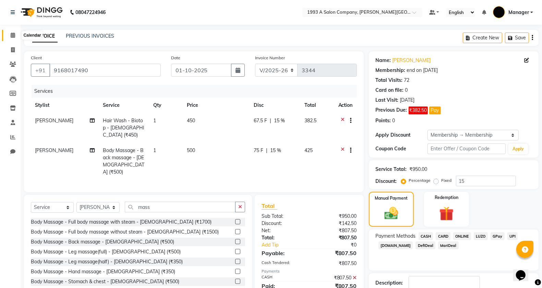
click at [11, 35] on icon at bounding box center [13, 35] width 4 height 5
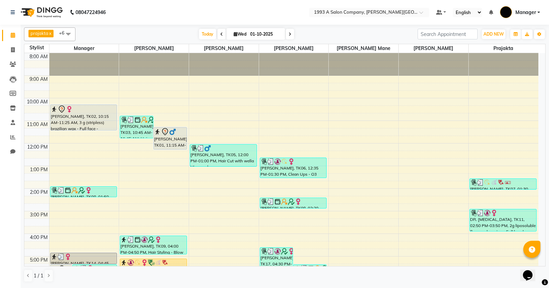
scroll to position [107, 0]
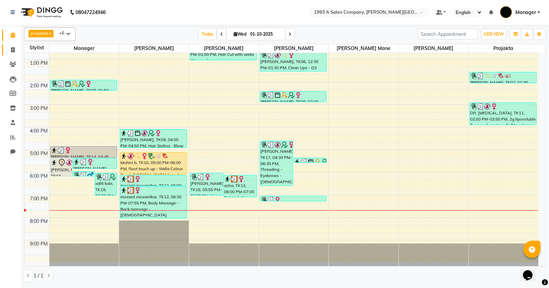
click at [14, 54] on link "Invoice" at bounding box center [10, 50] width 16 height 11
select select "service"
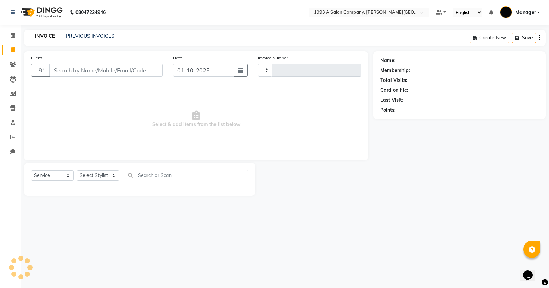
type input "3344"
select select "613"
click at [86, 76] on input "Client" at bounding box center [105, 70] width 113 height 13
type input "9168017490"
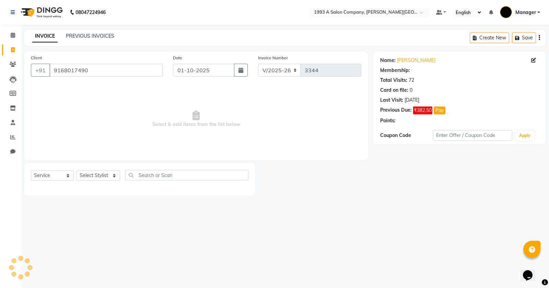
select select "1: Object"
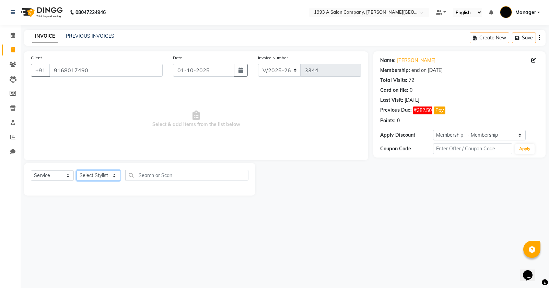
click at [103, 170] on select "Select Stylist [PERSON_NAME] Manager [PERSON_NAME] Mr [PERSON_NAME] (owner) [PE…" at bounding box center [98, 175] width 44 height 11
select select "11854"
click at [76, 170] on select "Select Stylist [PERSON_NAME] Manager [PERSON_NAME] Mr [PERSON_NAME] (owner) [PE…" at bounding box center [98, 175] width 44 height 11
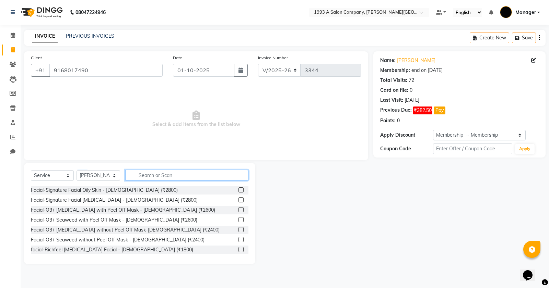
click at [145, 178] on input "text" at bounding box center [186, 175] width 123 height 11
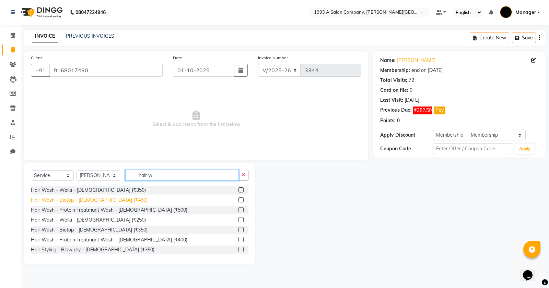
type input "hair w"
click at [97, 202] on div "Hair Wash - Biotop - [DEMOGRAPHIC_DATA] (₹450)" at bounding box center [89, 200] width 117 height 7
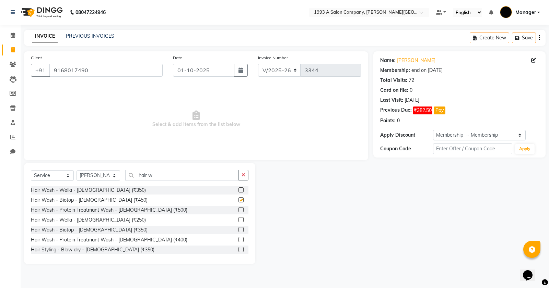
checkbox input "false"
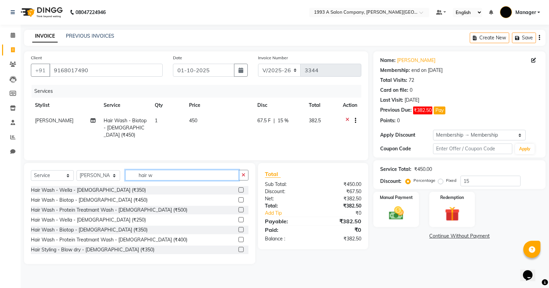
drag, startPoint x: 170, startPoint y: 176, endPoint x: 174, endPoint y: 176, distance: 3.8
click at [173, 176] on input "hair w" at bounding box center [181, 175] width 113 height 11
type input "h"
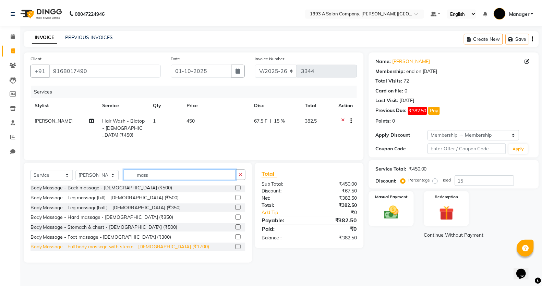
scroll to position [43, 0]
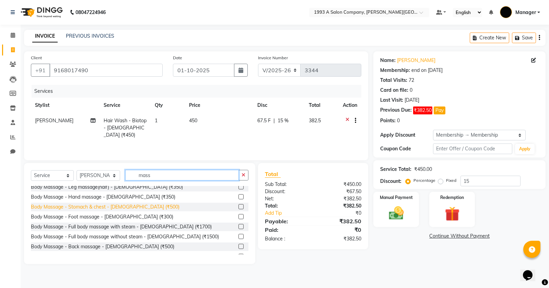
type input "mass"
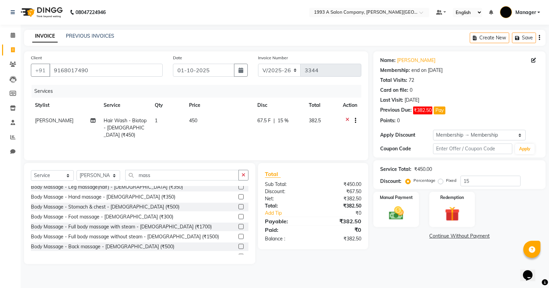
drag, startPoint x: 111, startPoint y: 208, endPoint x: 112, endPoint y: 198, distance: 9.6
click at [112, 205] on div "Body Massage - Stomach & chest - [DEMOGRAPHIC_DATA] (₹500)" at bounding box center [105, 207] width 148 height 7
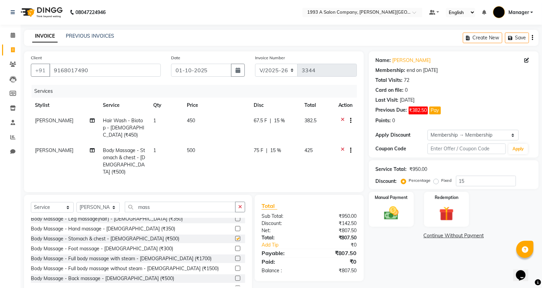
checkbox input "false"
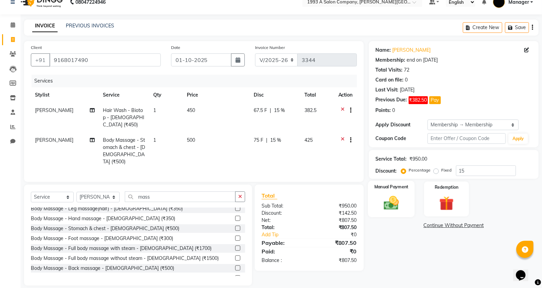
click at [386, 202] on img at bounding box center [391, 202] width 24 height 17
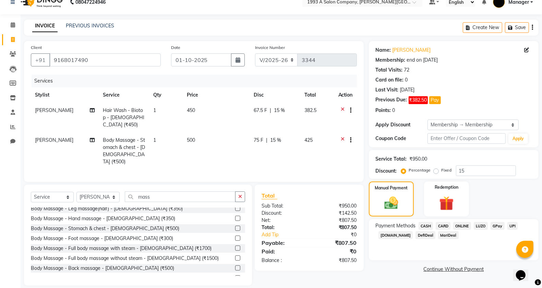
click at [423, 225] on span "CASH" at bounding box center [426, 226] width 15 height 8
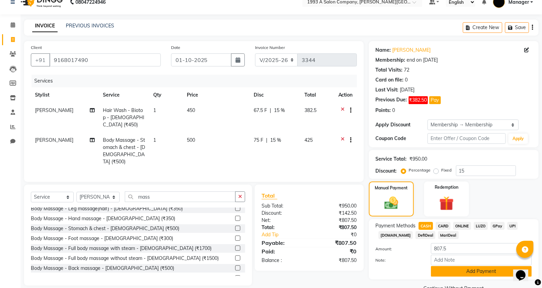
scroll to position [26, 0]
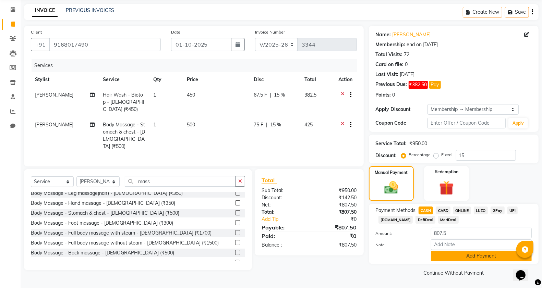
click at [467, 254] on button "Add Payment" at bounding box center [481, 256] width 101 height 11
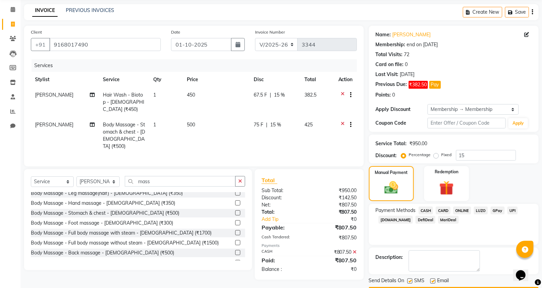
scroll to position [46, 0]
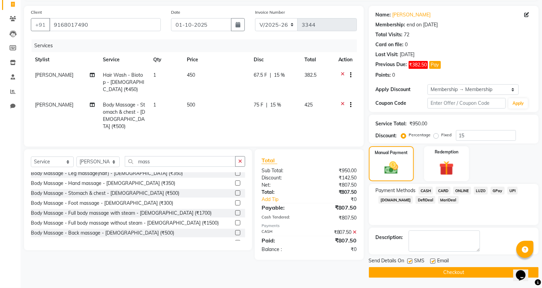
click at [431, 273] on button "Checkout" at bounding box center [454, 272] width 170 height 11
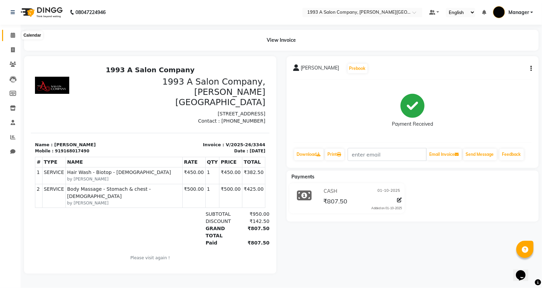
click at [13, 38] on icon at bounding box center [13, 35] width 4 height 5
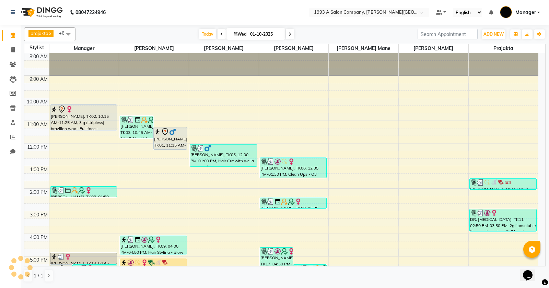
scroll to position [107, 0]
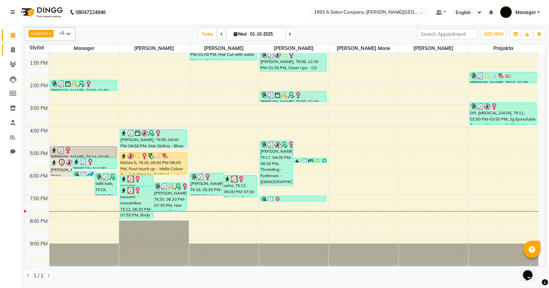
click at [7, 45] on link "Invoice" at bounding box center [10, 50] width 16 height 11
select select "613"
select select "service"
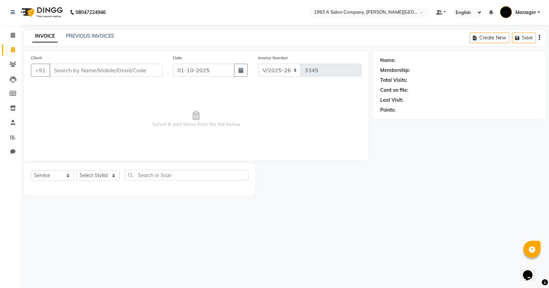
click at [86, 66] on input "Client" at bounding box center [105, 70] width 113 height 13
click at [70, 67] on input "+" at bounding box center [105, 70] width 113 height 13
type input "+"
click at [11, 40] on link "Calendar" at bounding box center [10, 35] width 16 height 11
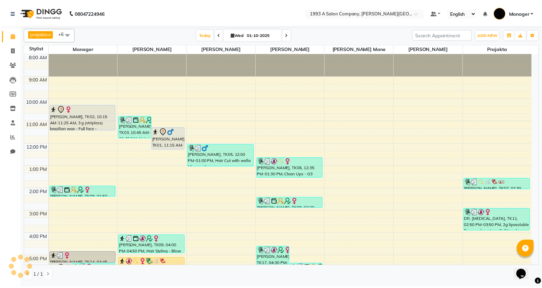
scroll to position [93, 0]
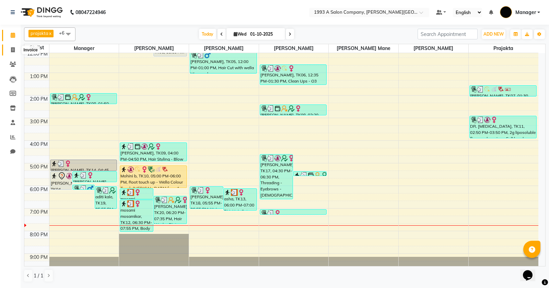
click at [16, 48] on span at bounding box center [13, 50] width 12 height 8
select select "613"
select select "service"
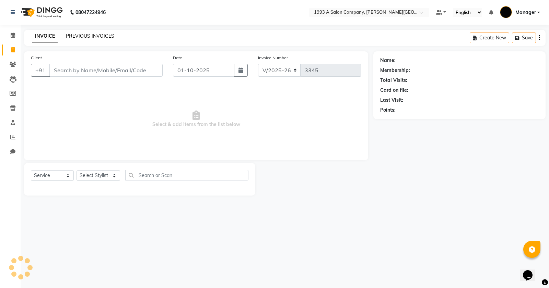
click at [85, 37] on link "PREVIOUS INVOICES" at bounding box center [90, 36] width 48 height 6
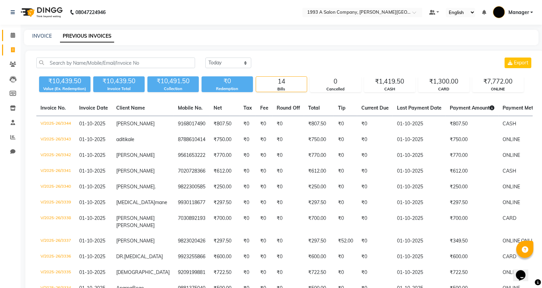
click at [11, 38] on span at bounding box center [13, 36] width 12 height 8
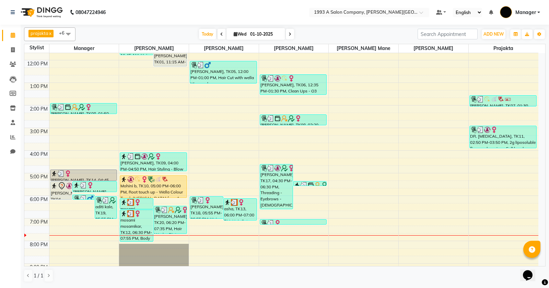
scroll to position [64, 0]
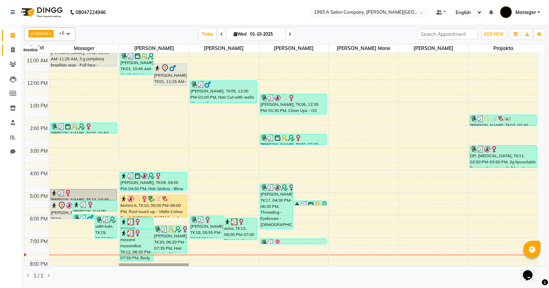
click at [11, 48] on icon at bounding box center [13, 49] width 4 height 5
select select "613"
select select "service"
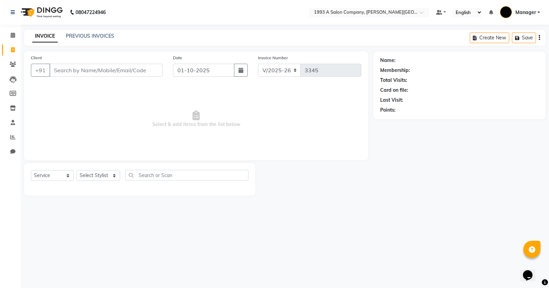
click at [89, 73] on input "Client" at bounding box center [105, 70] width 113 height 13
click at [86, 66] on input "Client" at bounding box center [105, 70] width 113 height 13
click at [112, 73] on input "Client" at bounding box center [105, 70] width 113 height 13
click at [78, 72] on input "Client" at bounding box center [105, 70] width 113 height 13
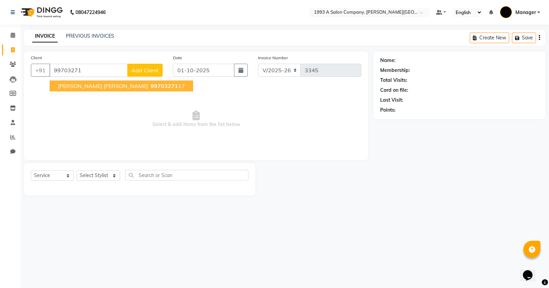
click at [151, 85] on span "99703271" at bounding box center [164, 86] width 27 height 7
type input "9970327117"
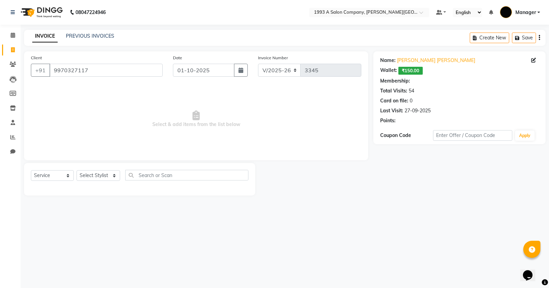
select select "1: Object"
click at [98, 181] on div "Select Service Product Membership Package Voucher Prepaid Gift Card Select Styl…" at bounding box center [139, 178] width 217 height 16
click at [98, 170] on select "Select Stylist [PERSON_NAME] Manager [PERSON_NAME] Mr [PERSON_NAME] (owner) [PE…" at bounding box center [98, 175] width 44 height 11
select select "58501"
click at [76, 170] on select "Select Stylist [PERSON_NAME] Manager [PERSON_NAME] Mr [PERSON_NAME] (owner) [PE…" at bounding box center [98, 175] width 44 height 11
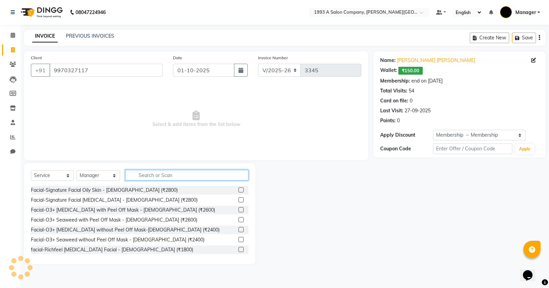
click at [151, 177] on input "text" at bounding box center [186, 175] width 123 height 11
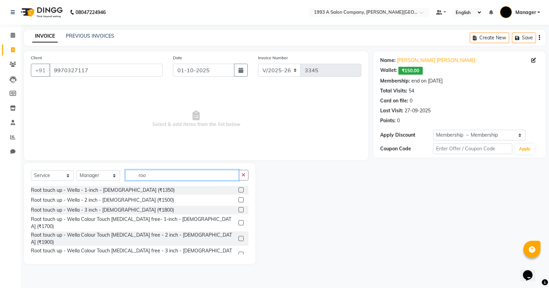
type input "roo"
click at [238, 220] on label at bounding box center [240, 222] width 5 height 5
click at [238, 221] on input "checkbox" at bounding box center [240, 223] width 4 height 4
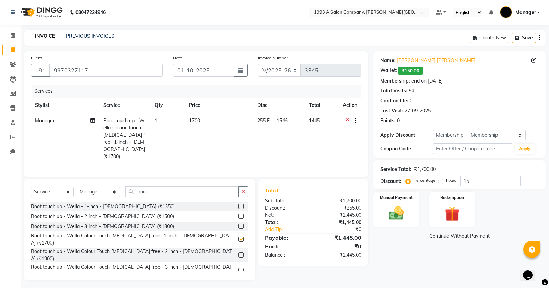
checkbox input "false"
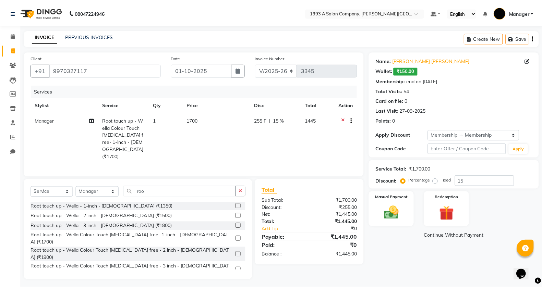
scroll to position [60, 0]
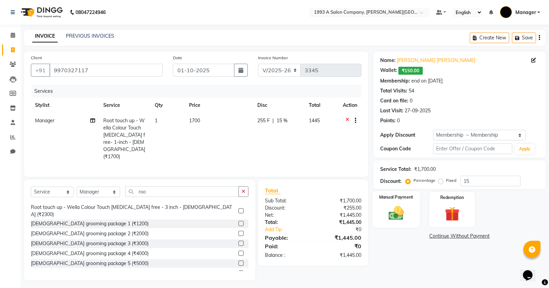
click at [390, 218] on img at bounding box center [396, 213] width 25 height 17
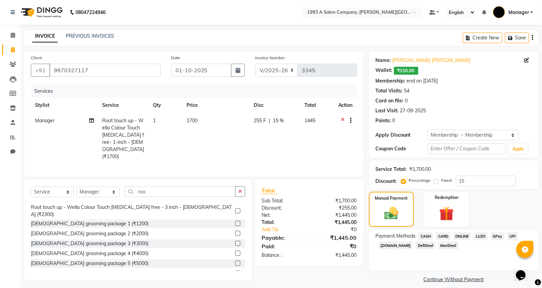
click at [463, 234] on span "ONLINE" at bounding box center [462, 236] width 18 height 8
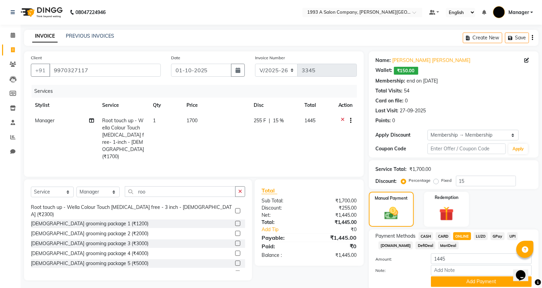
scroll to position [26, 0]
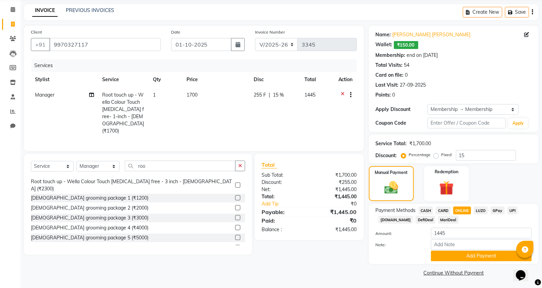
click at [441, 212] on span "CARD" at bounding box center [443, 211] width 15 height 8
click at [426, 209] on span "CASH" at bounding box center [426, 211] width 15 height 8
click at [459, 209] on span "ONLINE" at bounding box center [462, 211] width 18 height 8
click at [446, 249] on input "Note:" at bounding box center [481, 245] width 101 height 11
click at [449, 254] on button "Add Payment" at bounding box center [481, 256] width 101 height 11
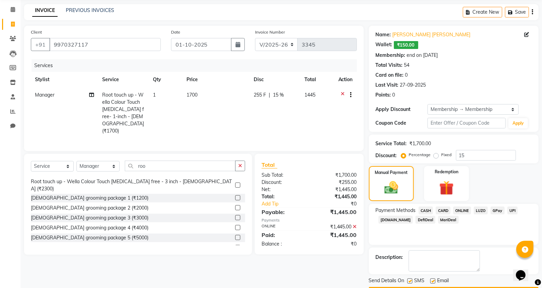
scroll to position [46, 0]
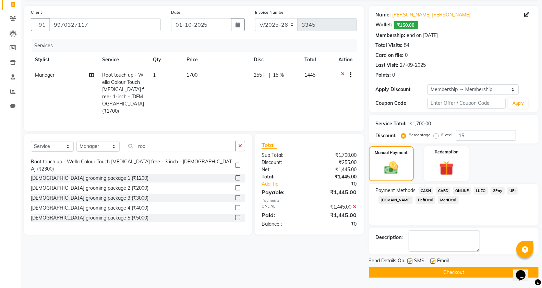
click at [408, 262] on label at bounding box center [409, 261] width 5 height 5
click at [408, 262] on input "checkbox" at bounding box center [409, 262] width 4 height 4
checkbox input "false"
click at [416, 278] on button "Checkout" at bounding box center [454, 272] width 170 height 11
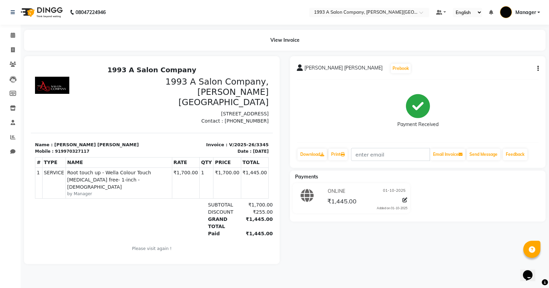
click at [0, 55] on li "Invoice" at bounding box center [10, 50] width 21 height 15
click at [15, 47] on span at bounding box center [13, 50] width 12 height 8
select select "613"
select select "service"
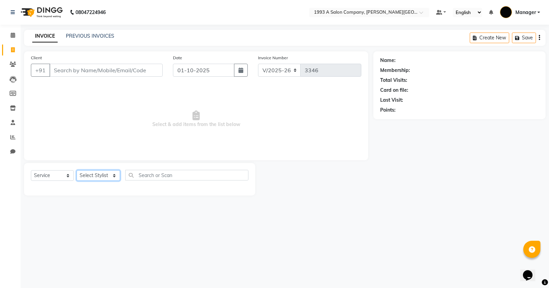
click at [103, 172] on select "Select Stylist [PERSON_NAME] Manager [PERSON_NAME] Mr [PERSON_NAME] (owner) [PE…" at bounding box center [98, 175] width 44 height 11
select select "82880"
click at [76, 170] on select "Select Stylist [PERSON_NAME] Manager [PERSON_NAME] Mr [PERSON_NAME] (owner) [PE…" at bounding box center [98, 175] width 44 height 11
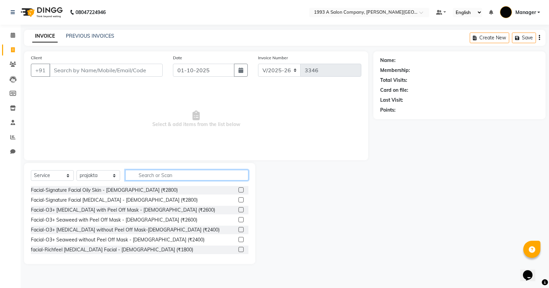
click at [156, 175] on input "text" at bounding box center [186, 175] width 123 height 11
type input "450"
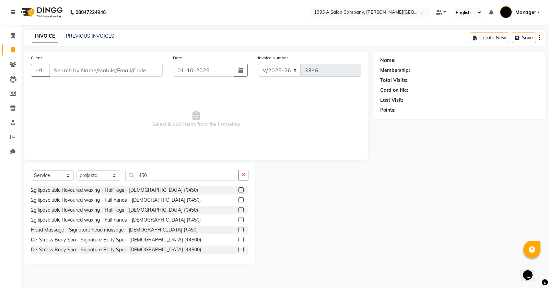
click at [238, 201] on label at bounding box center [240, 199] width 5 height 5
click at [238, 201] on input "checkbox" at bounding box center [240, 200] width 4 height 4
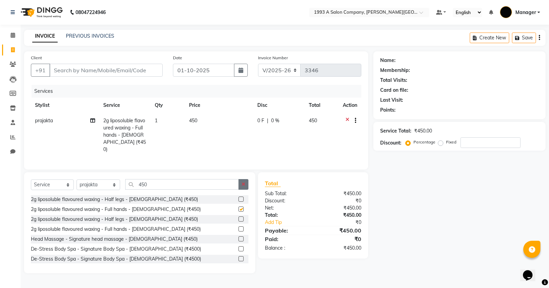
checkbox input "false"
click at [243, 184] on icon "button" at bounding box center [243, 184] width 4 height 5
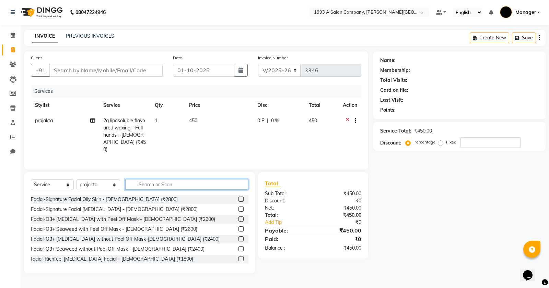
click at [196, 184] on input "text" at bounding box center [186, 184] width 123 height 11
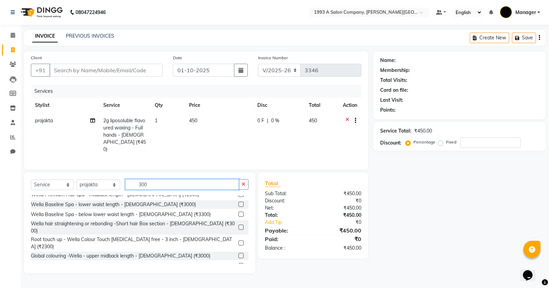
scroll to position [214, 0]
drag, startPoint x: 158, startPoint y: 190, endPoint x: 117, endPoint y: 190, distance: 41.5
click at [117, 190] on div "Select Service Product Membership Package Voucher Prepaid Gift Card Select Styl…" at bounding box center [139, 187] width 217 height 16
drag, startPoint x: 161, startPoint y: 181, endPoint x: 88, endPoint y: 192, distance: 74.2
click at [88, 192] on div "Select Service Product Membership Package Voucher Prepaid Gift Card Select Styl…" at bounding box center [139, 187] width 217 height 16
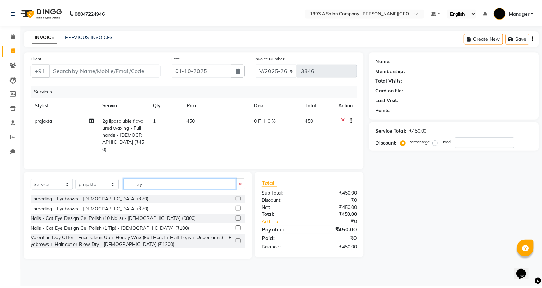
scroll to position [0, 0]
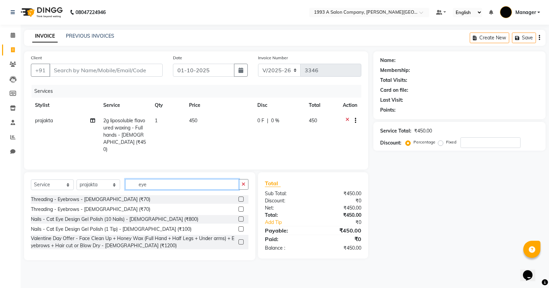
type input "eye"
click at [238, 199] on label at bounding box center [240, 199] width 5 height 5
click at [238, 199] on input "checkbox" at bounding box center [240, 199] width 4 height 4
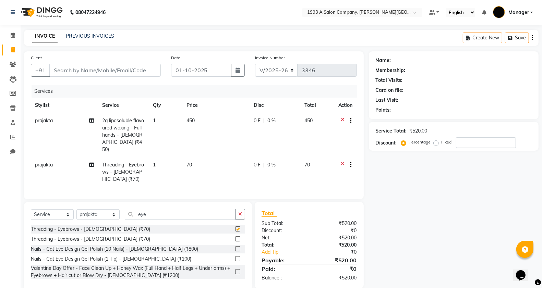
checkbox input "false"
click at [234, 211] on input "eye" at bounding box center [180, 214] width 111 height 11
click at [236, 213] on div "eye" at bounding box center [185, 214] width 120 height 11
click at [239, 214] on icon "button" at bounding box center [240, 214] width 4 height 5
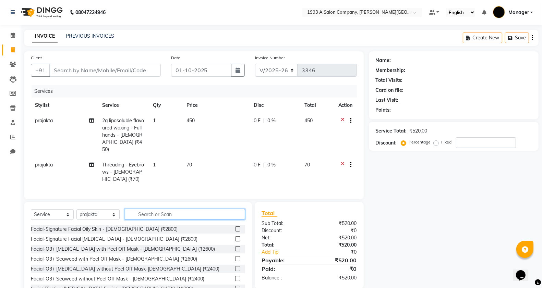
click at [220, 217] on input "text" at bounding box center [185, 214] width 121 height 11
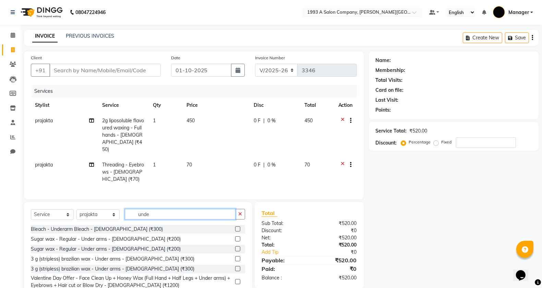
type input "unde"
click at [237, 259] on label at bounding box center [237, 258] width 5 height 5
click at [237, 259] on input "checkbox" at bounding box center [237, 259] width 4 height 4
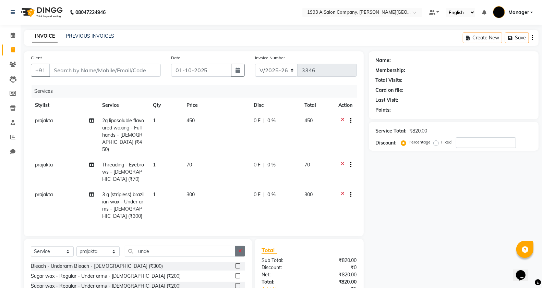
checkbox input "false"
click at [239, 246] on button "button" at bounding box center [240, 251] width 10 height 11
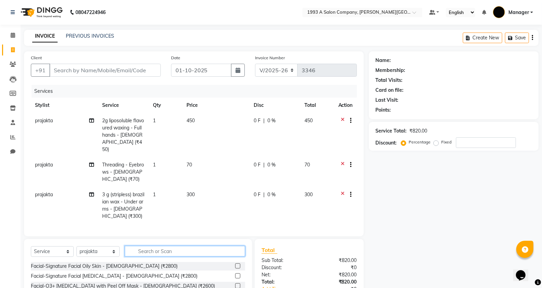
click at [196, 249] on input "text" at bounding box center [185, 251] width 121 height 11
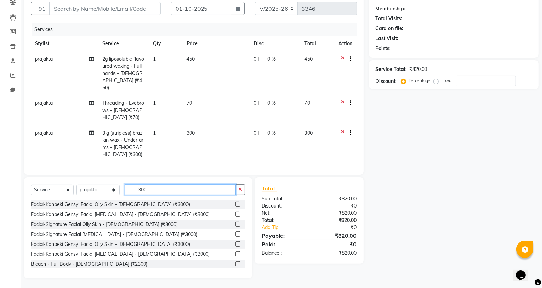
drag, startPoint x: 162, startPoint y: 187, endPoint x: 129, endPoint y: 190, distance: 33.4
click at [129, 190] on input "300" at bounding box center [180, 189] width 111 height 11
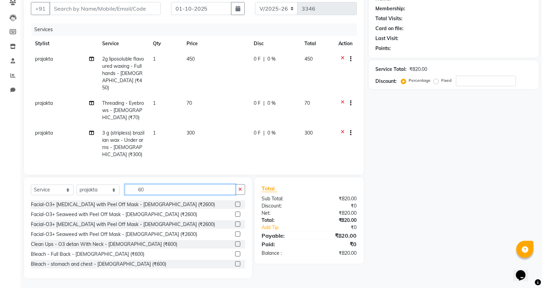
type input "6"
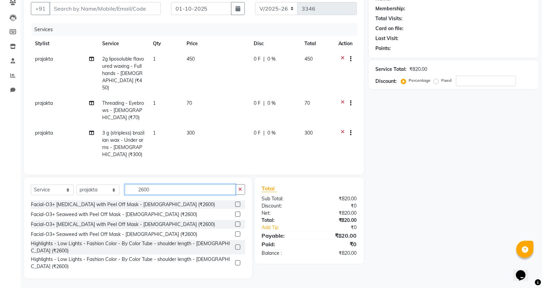
type input "2600"
click at [235, 203] on label at bounding box center [237, 204] width 5 height 5
click at [235, 203] on input "checkbox" at bounding box center [237, 205] width 4 height 4
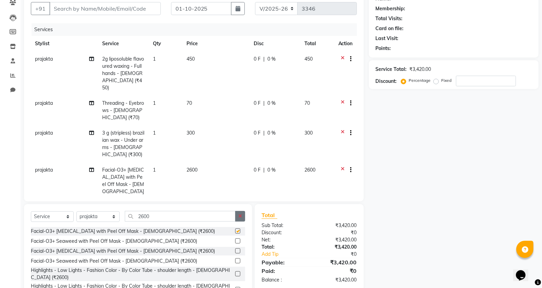
checkbox input "false"
drag, startPoint x: 245, startPoint y: 213, endPoint x: 175, endPoint y: 216, distance: 70.4
click at [245, 213] on button "button" at bounding box center [240, 216] width 10 height 11
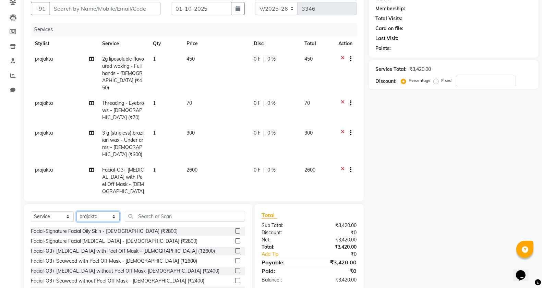
click at [85, 215] on select "Select Stylist [PERSON_NAME] Manager [PERSON_NAME] Mr [PERSON_NAME] (owner) [PE…" at bounding box center [97, 217] width 43 height 11
select select "11854"
click at [76, 212] on select "Select Stylist [PERSON_NAME] Manager [PERSON_NAME] Mr [PERSON_NAME] (owner) [PE…" at bounding box center [97, 217] width 43 height 11
click at [160, 218] on input "text" at bounding box center [185, 216] width 121 height 11
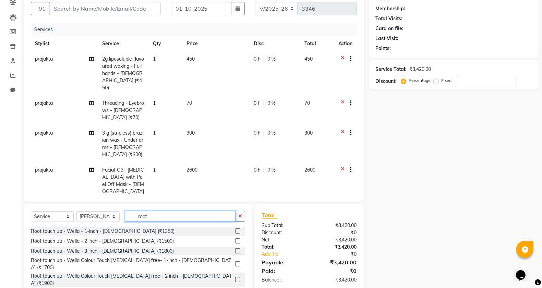
type input "root"
click at [238, 262] on label at bounding box center [237, 264] width 5 height 5
click at [238, 262] on input "checkbox" at bounding box center [237, 264] width 4 height 4
checkbox input "false"
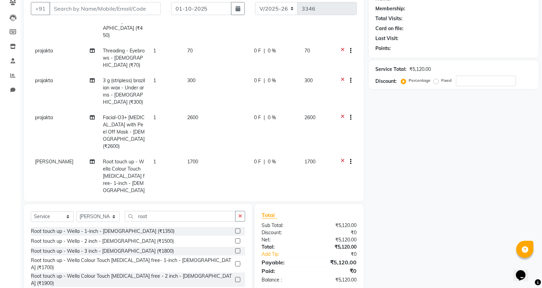
scroll to position [53, 0]
drag, startPoint x: 160, startPoint y: 219, endPoint x: 113, endPoint y: 212, distance: 47.9
click at [113, 212] on div "Select Service Product Membership Package Voucher Prepaid Gift Card Select Styl…" at bounding box center [138, 219] width 214 height 16
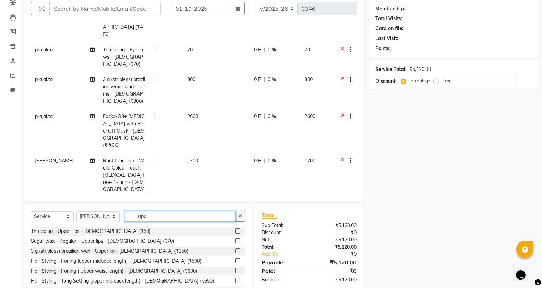
type input "upp"
click at [235, 252] on label at bounding box center [237, 251] width 5 height 5
click at [235, 252] on input "checkbox" at bounding box center [237, 251] width 4 height 4
checkbox input "false"
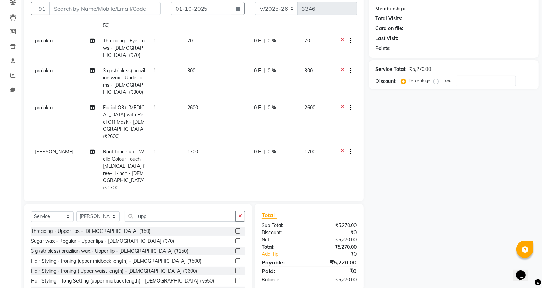
scroll to position [83, 0]
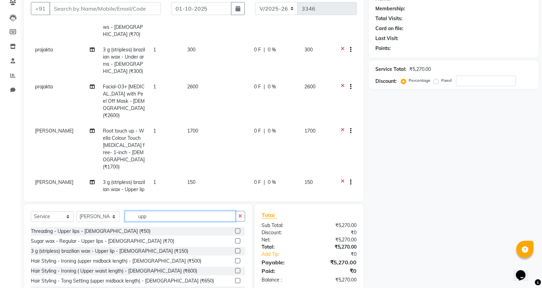
drag, startPoint x: 145, startPoint y: 218, endPoint x: 112, endPoint y: 220, distance: 33.0
click at [112, 220] on div "Select Service Product Membership Package Voucher Prepaid Gift Card Select Styl…" at bounding box center [138, 219] width 214 height 16
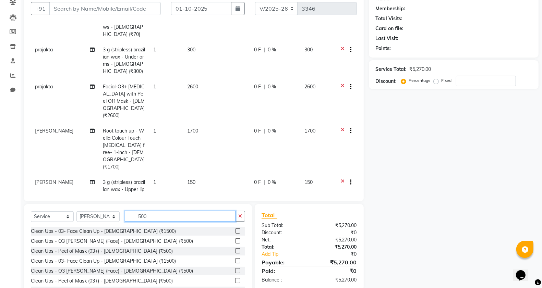
type input "500"
click at [235, 241] on label at bounding box center [237, 241] width 5 height 5
click at [235, 241] on input "checkbox" at bounding box center [237, 241] width 4 height 4
checkbox input "false"
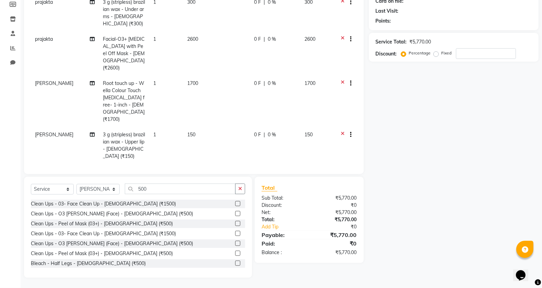
scroll to position [113, 0]
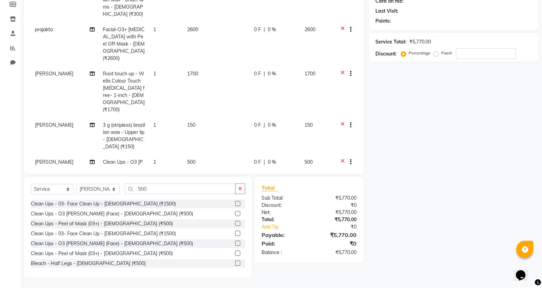
drag, startPoint x: 335, startPoint y: 134, endPoint x: 323, endPoint y: 139, distance: 12.9
click at [341, 159] on icon at bounding box center [343, 163] width 4 height 9
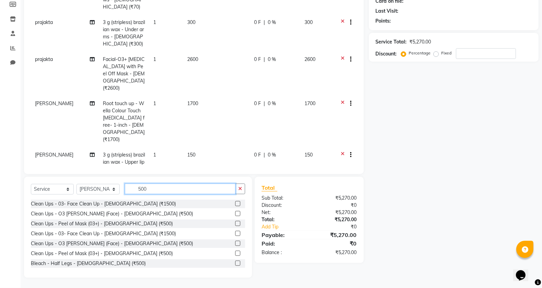
drag, startPoint x: 166, startPoint y: 192, endPoint x: 105, endPoint y: 182, distance: 61.4
click at [110, 187] on div "Select Service Product Membership Package Voucher Prepaid Gift Card Select Styl…" at bounding box center [138, 192] width 214 height 16
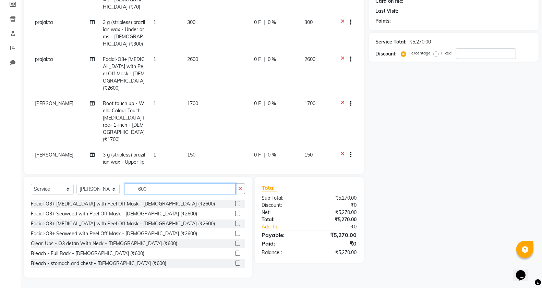
type input "600"
click at [235, 244] on label at bounding box center [237, 243] width 5 height 5
click at [235, 244] on input "checkbox" at bounding box center [237, 244] width 4 height 4
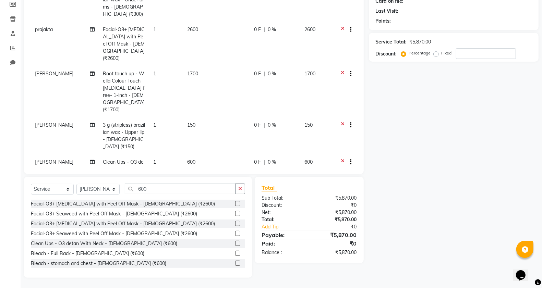
checkbox input "false"
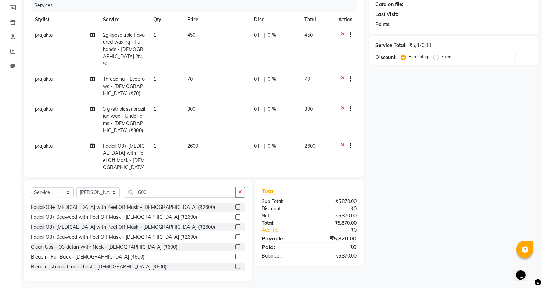
scroll to position [0, 0]
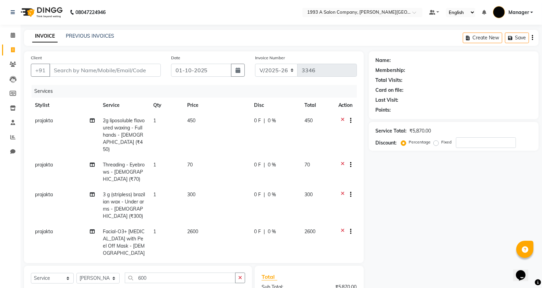
click at [115, 62] on div "Client +91" at bounding box center [96, 68] width 140 height 28
click at [124, 69] on input "Client" at bounding box center [104, 70] width 111 height 13
type input "8"
type input "0"
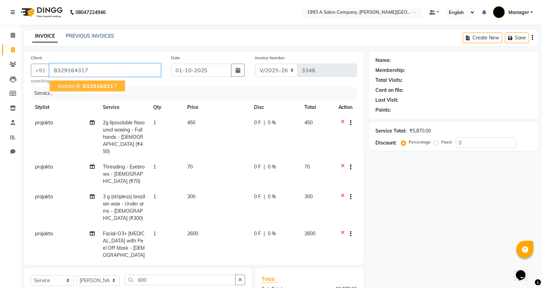
type input "8329164317"
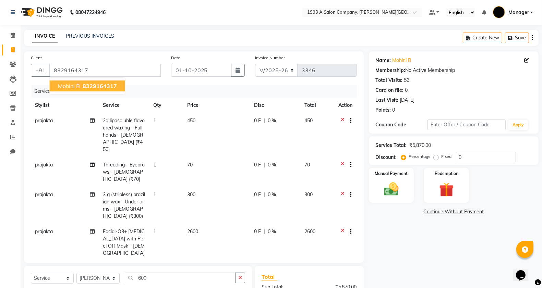
click at [72, 85] on span "Mohini b" at bounding box center [69, 86] width 22 height 7
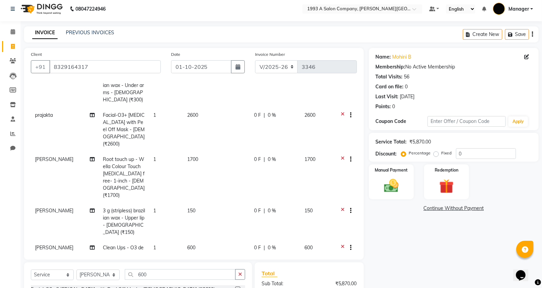
scroll to position [89, 0]
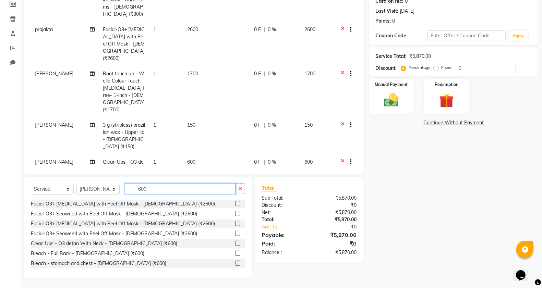
drag, startPoint x: 153, startPoint y: 186, endPoint x: 127, endPoint y: 190, distance: 26.0
click at [127, 190] on input "600" at bounding box center [180, 189] width 111 height 11
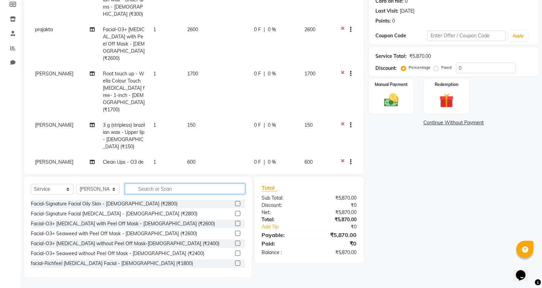
scroll to position [88, 0]
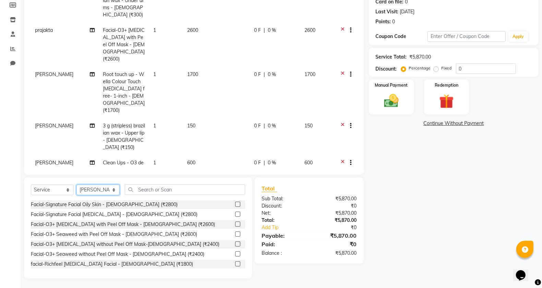
click at [91, 190] on select "Select Stylist [PERSON_NAME] Manager [PERSON_NAME] Mr [PERSON_NAME] (owner) [PE…" at bounding box center [97, 190] width 43 height 11
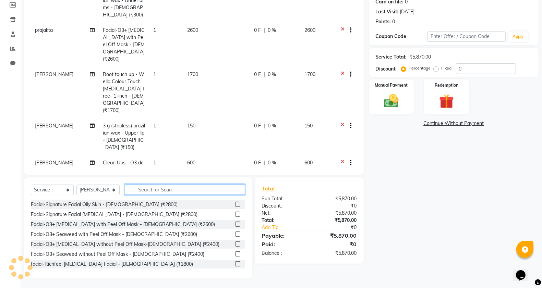
click at [182, 191] on input "text" at bounding box center [185, 189] width 121 height 11
click at [161, 190] on input "text" at bounding box center [185, 189] width 121 height 11
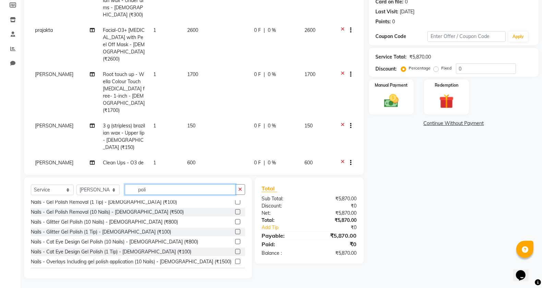
scroll to position [209, 0]
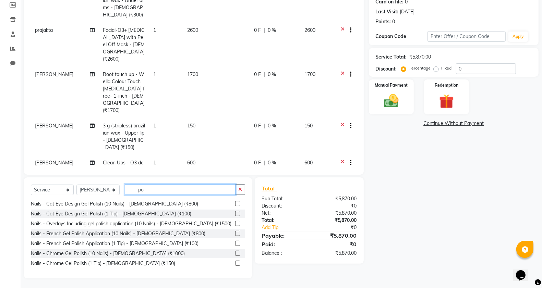
type input "p"
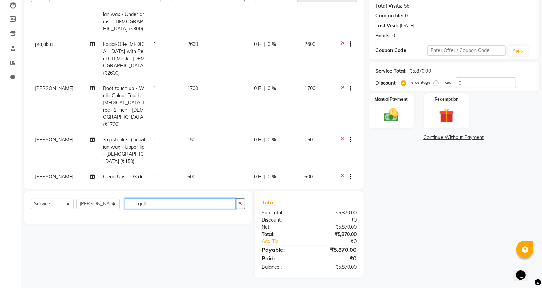
scroll to position [74, 0]
type input "gull"
click at [239, 206] on icon "button" at bounding box center [240, 204] width 4 height 5
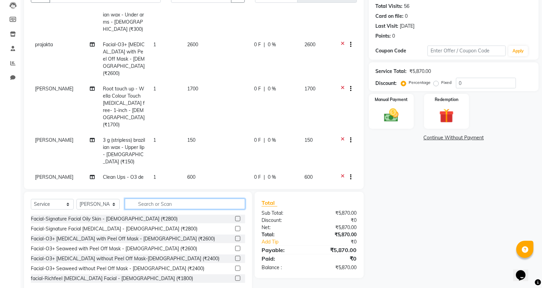
click at [219, 203] on input "text" at bounding box center [185, 204] width 121 height 11
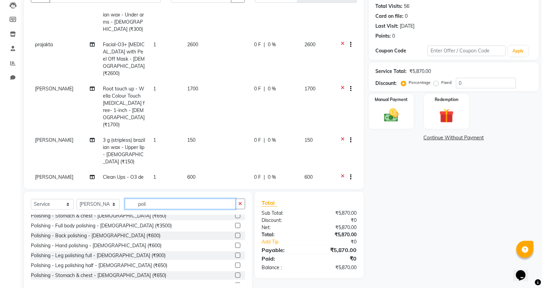
scroll to position [0, 0]
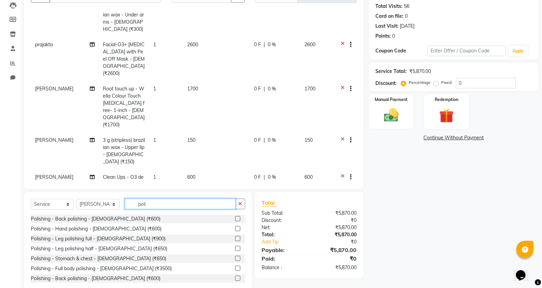
type input "poli"
click at [235, 268] on label at bounding box center [237, 268] width 5 height 5
click at [235, 268] on input "checkbox" at bounding box center [237, 269] width 4 height 4
checkbox input "false"
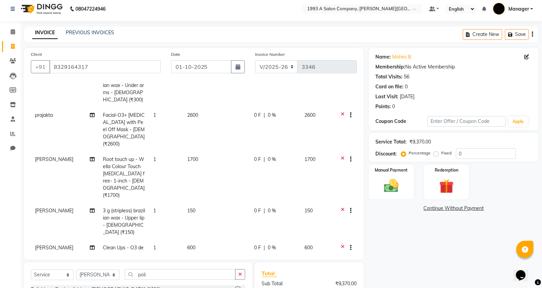
scroll to position [143, 0]
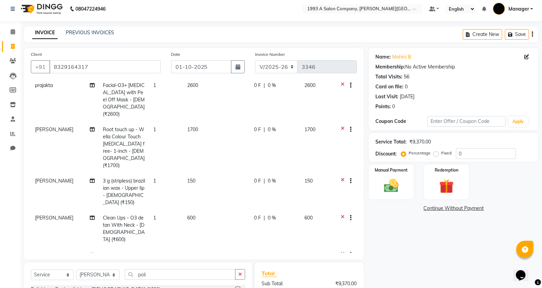
click at [345, 215] on div at bounding box center [348, 219] width 7 height 9
click at [341, 215] on icon at bounding box center [343, 219] width 4 height 9
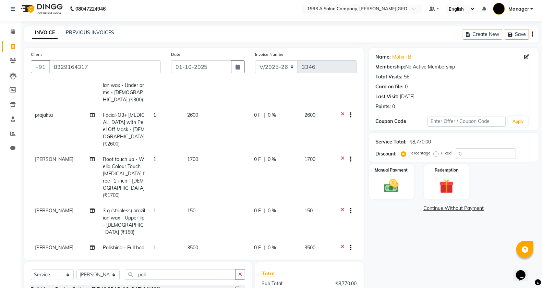
scroll to position [46, 0]
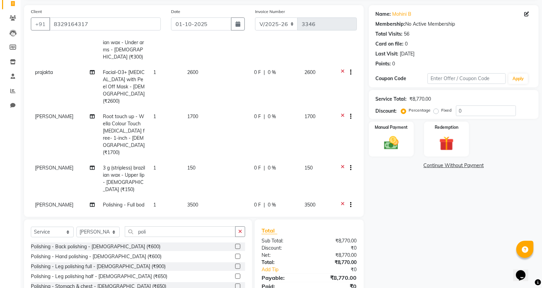
click at [341, 165] on icon at bounding box center [343, 169] width 4 height 9
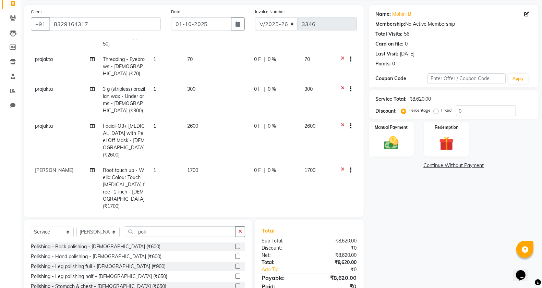
scroll to position [40, 0]
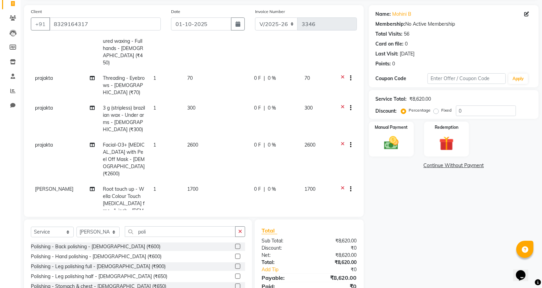
click at [341, 75] on icon at bounding box center [343, 79] width 4 height 9
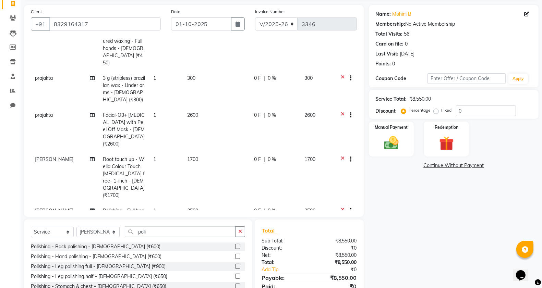
scroll to position [89, 0]
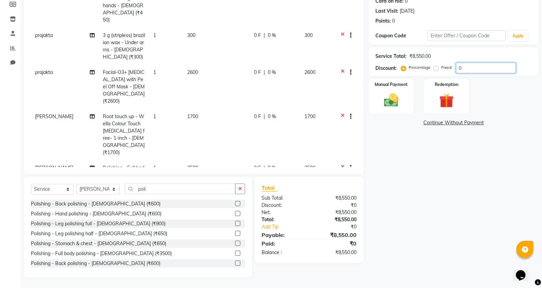
drag, startPoint x: 474, startPoint y: 66, endPoint x: 445, endPoint y: 71, distance: 29.6
click at [445, 71] on div "Percentage Fixed 0" at bounding box center [459, 68] width 113 height 11
type input "50"
click at [442, 69] on label "Fixed" at bounding box center [447, 67] width 10 height 6
click at [436, 69] on input "Fixed" at bounding box center [437, 67] width 5 height 5
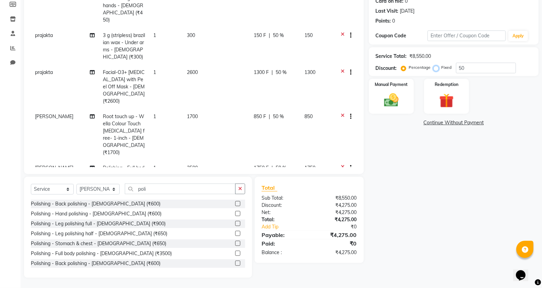
radio input "true"
click at [394, 95] on img at bounding box center [391, 100] width 24 height 17
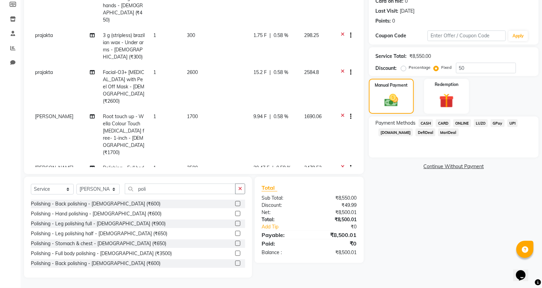
click at [459, 122] on span "ONLINE" at bounding box center [462, 123] width 18 height 8
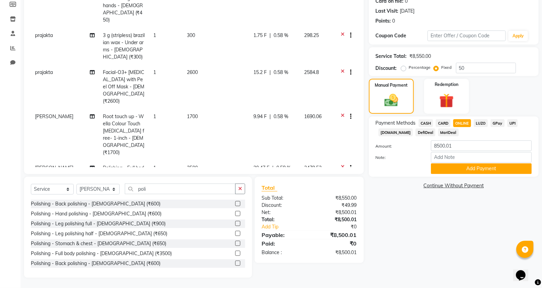
click at [441, 177] on div "Payment Methods CASH CARD ONLINE LUZO GPay UPI Deal.mu DefiDeal MariDeal Amount…" at bounding box center [454, 147] width 170 height 60
click at [441, 170] on button "Add Payment" at bounding box center [481, 169] width 101 height 11
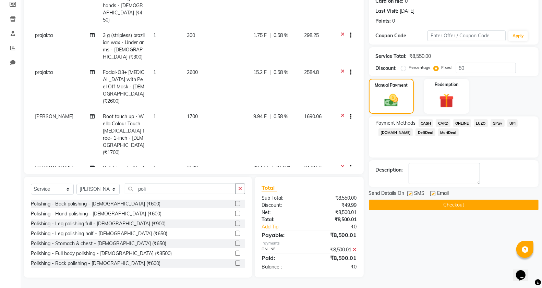
click at [407, 195] on label at bounding box center [409, 193] width 5 height 5
click at [407, 195] on input "checkbox" at bounding box center [409, 194] width 4 height 4
click at [412, 204] on button "Checkout" at bounding box center [454, 205] width 170 height 11
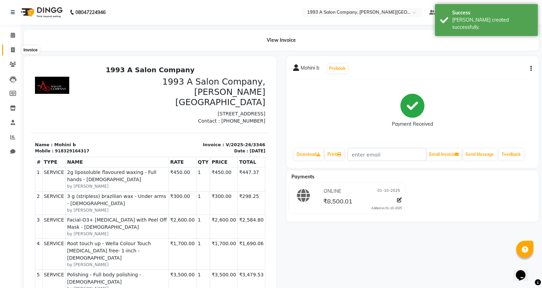
click at [16, 52] on span at bounding box center [13, 50] width 12 height 8
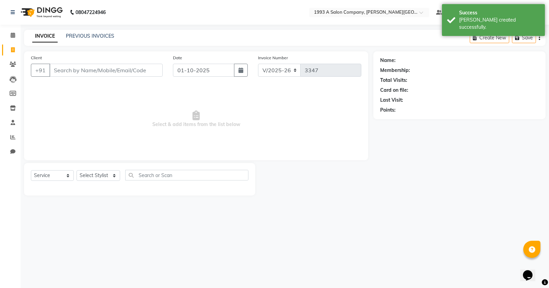
click at [102, 169] on div "Select Service Product Membership Package Voucher Prepaid Gift Card Select Styl…" at bounding box center [139, 179] width 231 height 33
click at [106, 172] on select "Select Stylist [PERSON_NAME] Manager [PERSON_NAME] Mr [PERSON_NAME] (owner) [PE…" at bounding box center [98, 175] width 44 height 11
click at [76, 170] on select "Select Stylist [PERSON_NAME] Manager [PERSON_NAME] Mr [PERSON_NAME] (owner) [PE…" at bounding box center [98, 175] width 44 height 11
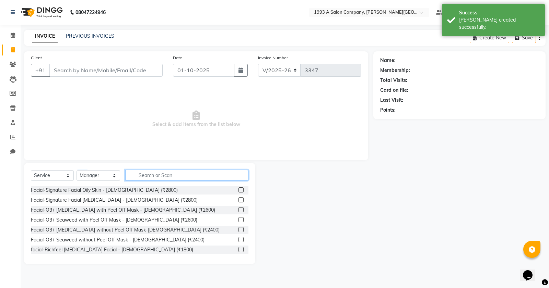
click at [161, 179] on input "text" at bounding box center [186, 175] width 123 height 11
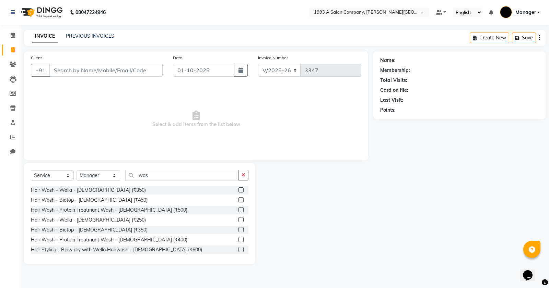
click at [72, 123] on span "Select & add items from the list below" at bounding box center [196, 119] width 330 height 69
click at [146, 173] on input "was" at bounding box center [181, 175] width 113 height 11
drag, startPoint x: 125, startPoint y: 184, endPoint x: 111, endPoint y: 189, distance: 15.2
click at [111, 189] on div "Select Service Product Membership Package Voucher Prepaid Gift Card Select Styl…" at bounding box center [139, 213] width 231 height 101
click at [238, 189] on label at bounding box center [240, 190] width 5 height 5
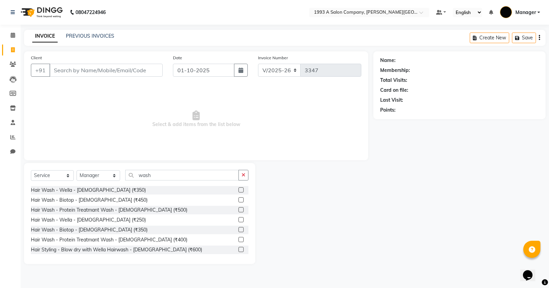
click at [238, 189] on input "checkbox" at bounding box center [240, 190] width 4 height 4
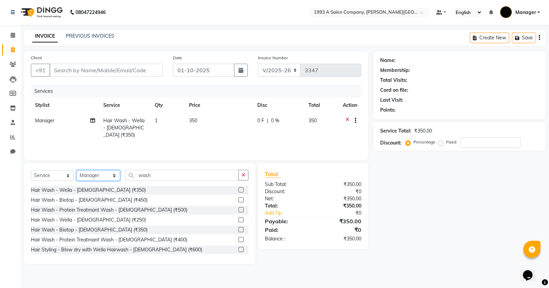
click at [104, 176] on select "Select Stylist [PERSON_NAME] Manager [PERSON_NAME] Mr [PERSON_NAME] (owner) [PE…" at bounding box center [98, 175] width 44 height 11
click at [76, 170] on select "Select Stylist [PERSON_NAME] Manager [PERSON_NAME] Mr [PERSON_NAME] (owner) [PE…" at bounding box center [98, 175] width 44 height 11
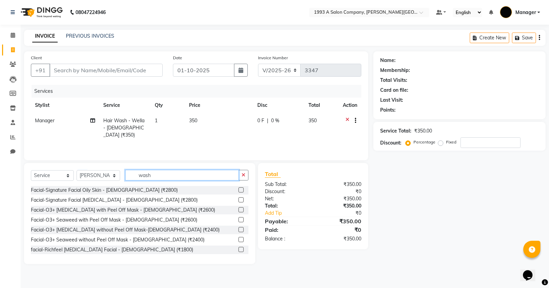
drag, startPoint x: 153, startPoint y: 172, endPoint x: 113, endPoint y: 177, distance: 40.5
click at [113, 177] on div "Select Service Product Membership Package Voucher Prepaid Gift Card Select Styl…" at bounding box center [139, 178] width 217 height 16
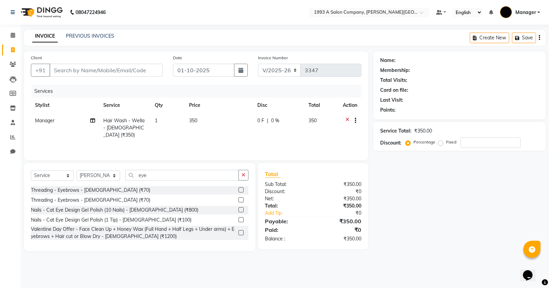
click at [239, 189] on label at bounding box center [240, 190] width 5 height 5
click at [239, 189] on input "checkbox" at bounding box center [240, 190] width 4 height 4
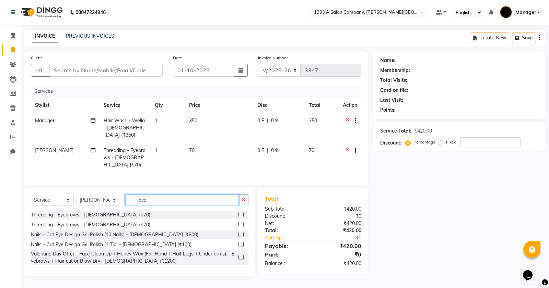
drag, startPoint x: 172, startPoint y: 194, endPoint x: 88, endPoint y: 197, distance: 84.4
click at [88, 197] on div "Select Service Product Membership Package Voucher Prepaid Gift Card Select Styl…" at bounding box center [139, 203] width 217 height 16
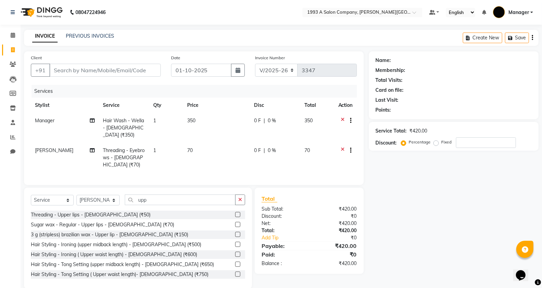
click at [235, 213] on label at bounding box center [237, 214] width 5 height 5
click at [235, 213] on input "checkbox" at bounding box center [237, 215] width 4 height 4
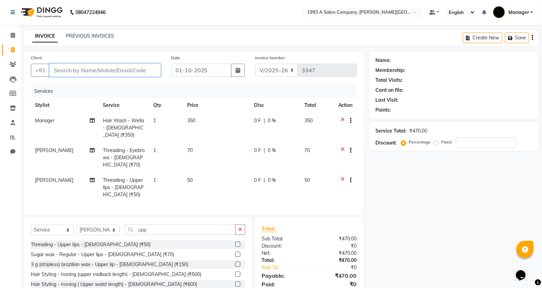
click at [129, 75] on input "Client" at bounding box center [104, 70] width 111 height 13
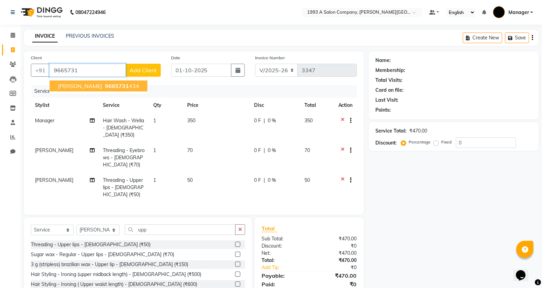
click at [113, 78] on ngb-typeahead-window "Pooja Purohit 9665731 434" at bounding box center [98, 85] width 98 height 17
click at [117, 83] on span "9665731" at bounding box center [117, 86] width 24 height 7
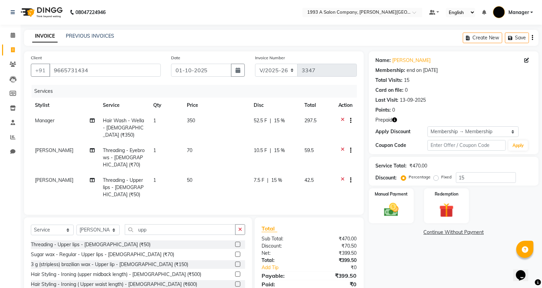
scroll to position [33, 0]
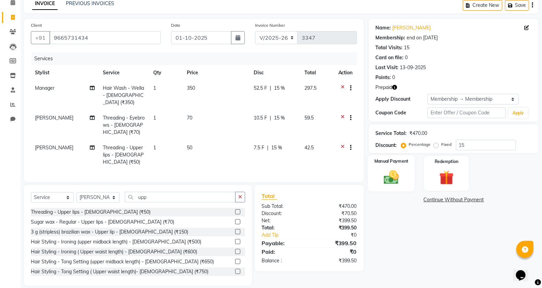
click at [396, 180] on img at bounding box center [391, 177] width 24 height 17
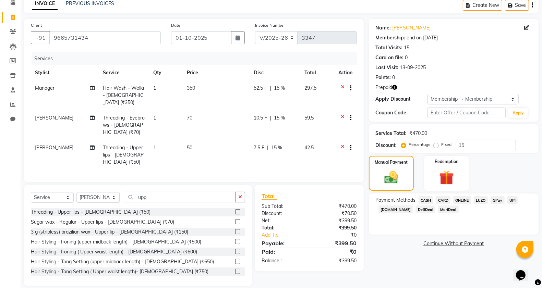
click at [456, 198] on span "ONLINE" at bounding box center [462, 200] width 18 height 8
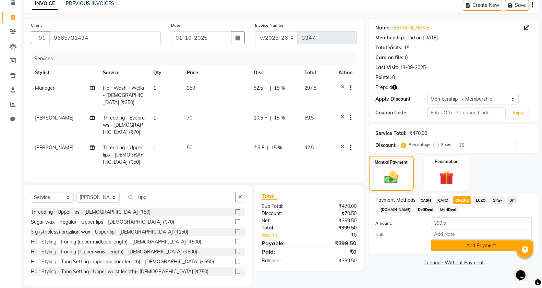
click at [448, 247] on button "Add Payment" at bounding box center [481, 246] width 101 height 11
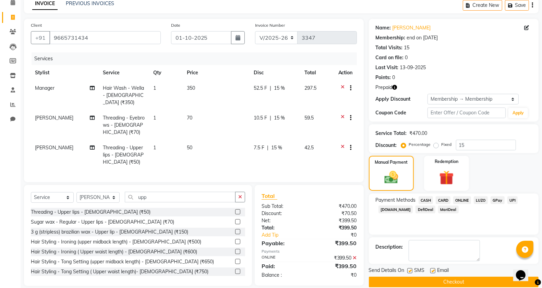
scroll to position [42, 0]
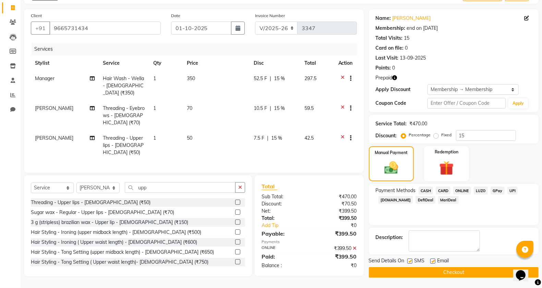
click at [409, 265] on div at bounding box center [409, 262] width 4 height 7
click at [394, 273] on button "Checkout" at bounding box center [454, 272] width 170 height 11
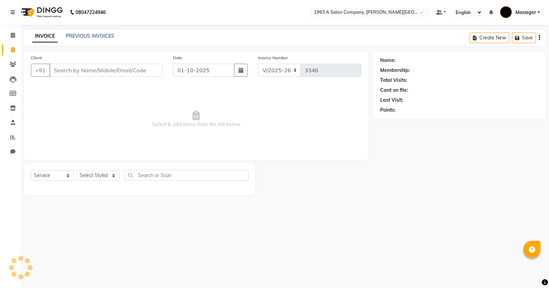
select select "613"
select select "service"
click at [93, 37] on link "PREVIOUS INVOICES" at bounding box center [90, 36] width 48 height 6
